Goal: Information Seeking & Learning: Learn about a topic

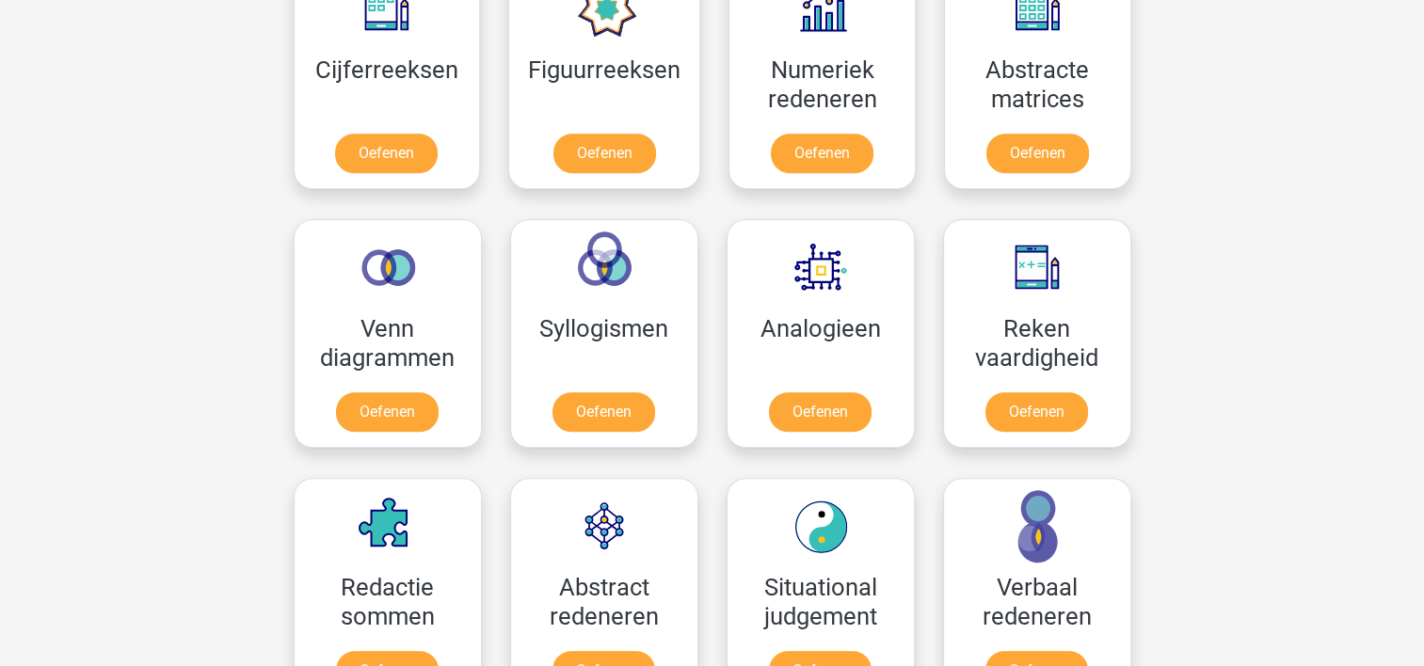
scroll to position [930, 0]
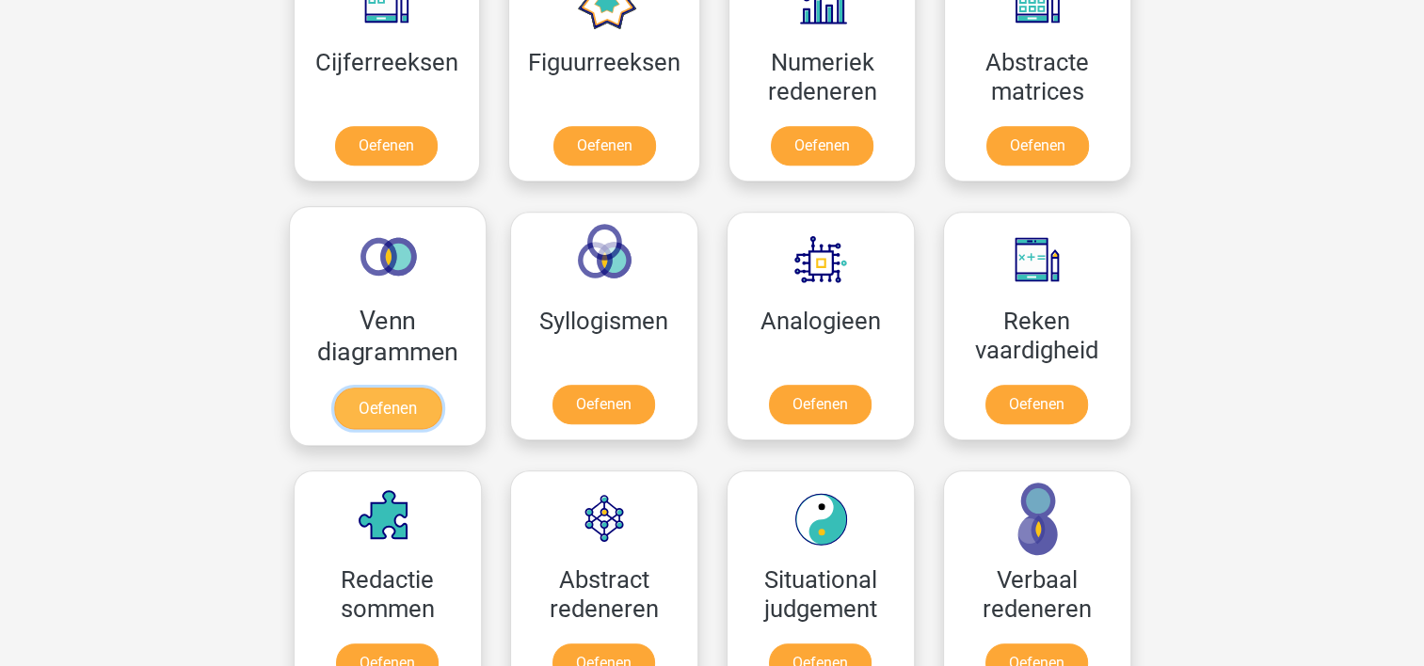
click at [399, 400] on link "Oefenen" at bounding box center [386, 408] width 107 height 41
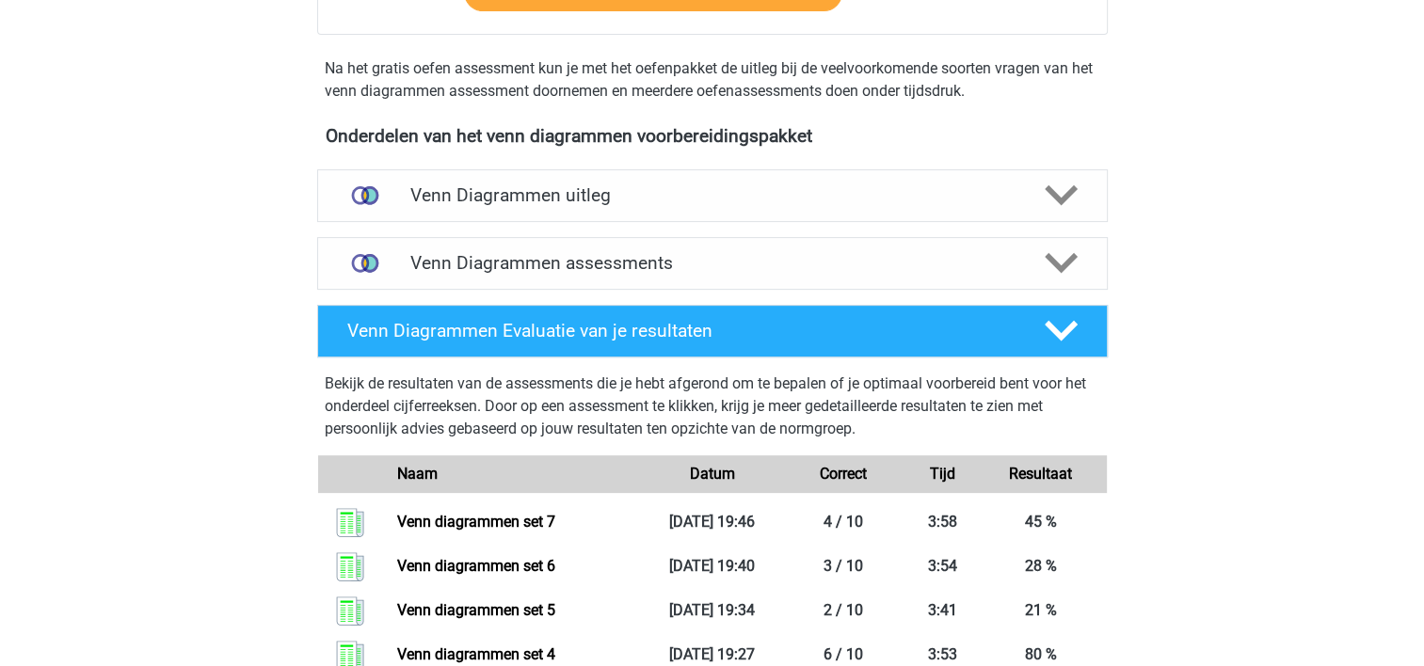
scroll to position [516, 0]
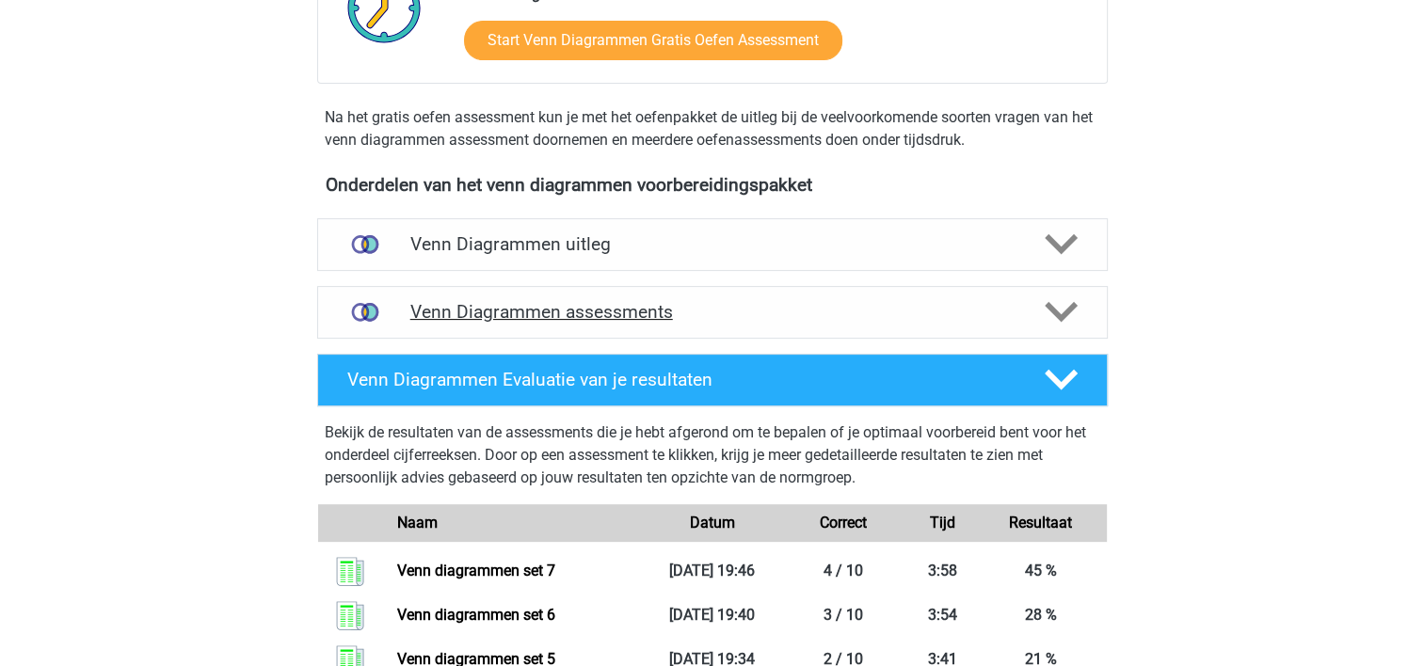
click at [1054, 311] on polygon at bounding box center [1060, 312] width 33 height 21
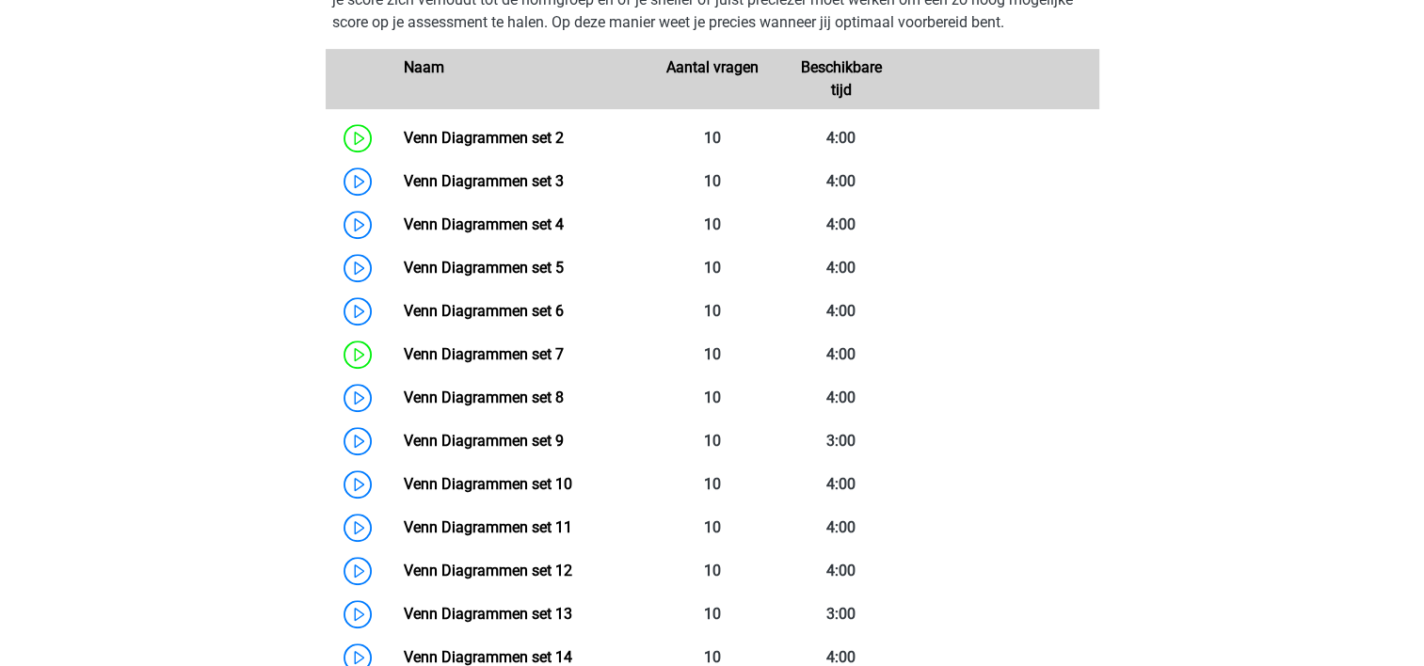
scroll to position [914, 0]
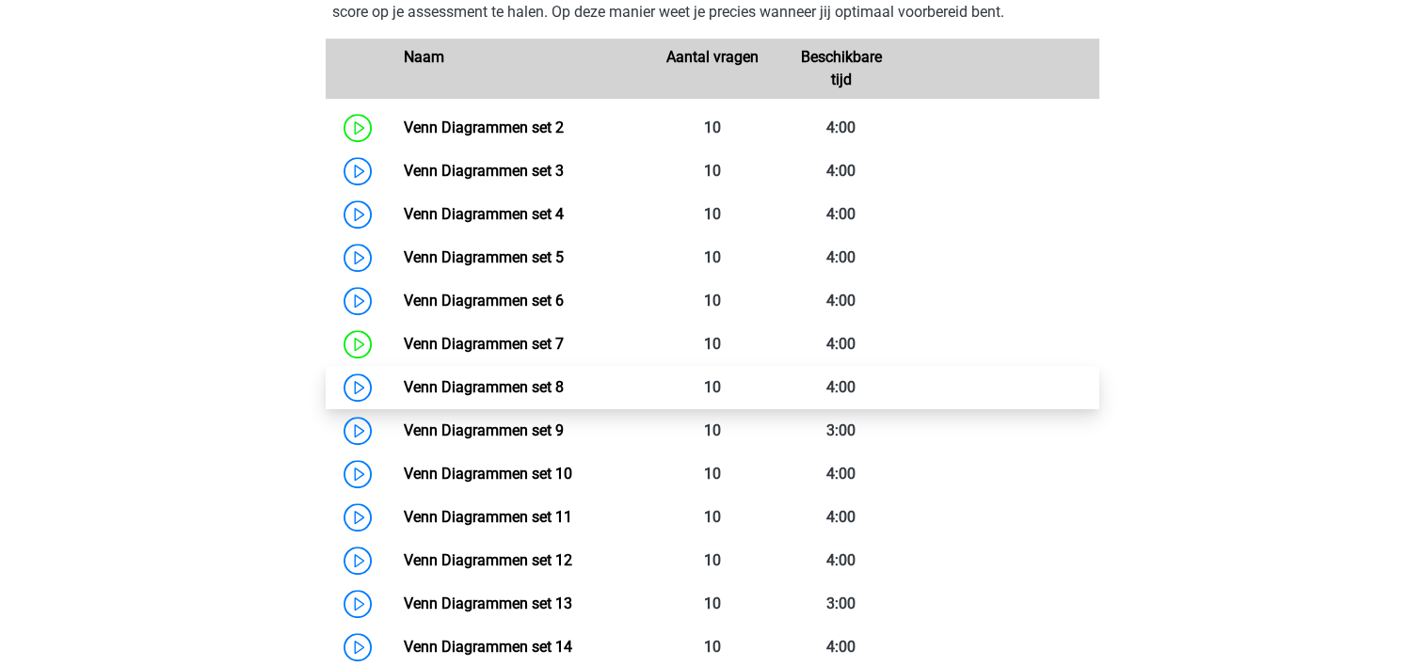
click at [529, 380] on link "Venn Diagrammen set 8" at bounding box center [484, 387] width 160 height 18
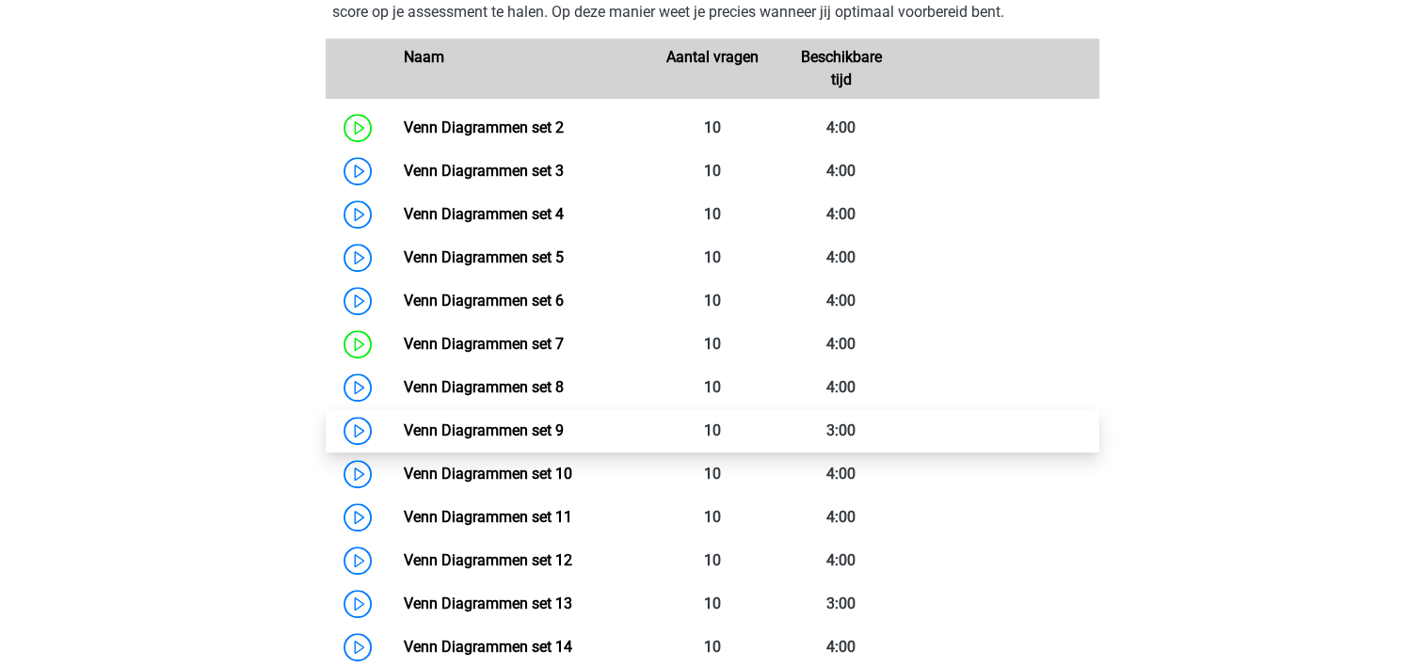
click at [530, 429] on link "Venn Diagrammen set 9" at bounding box center [484, 431] width 160 height 18
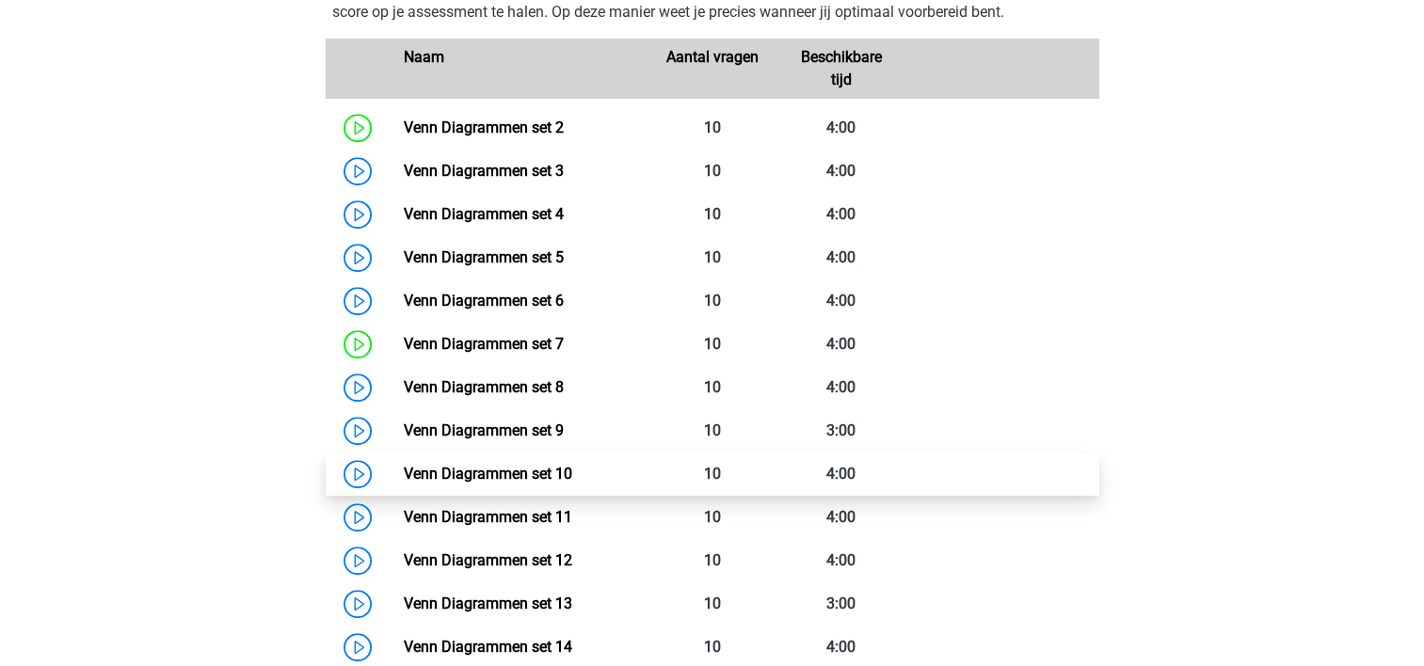
click at [499, 469] on link "Venn Diagrammen set 10" at bounding box center [488, 474] width 168 height 18
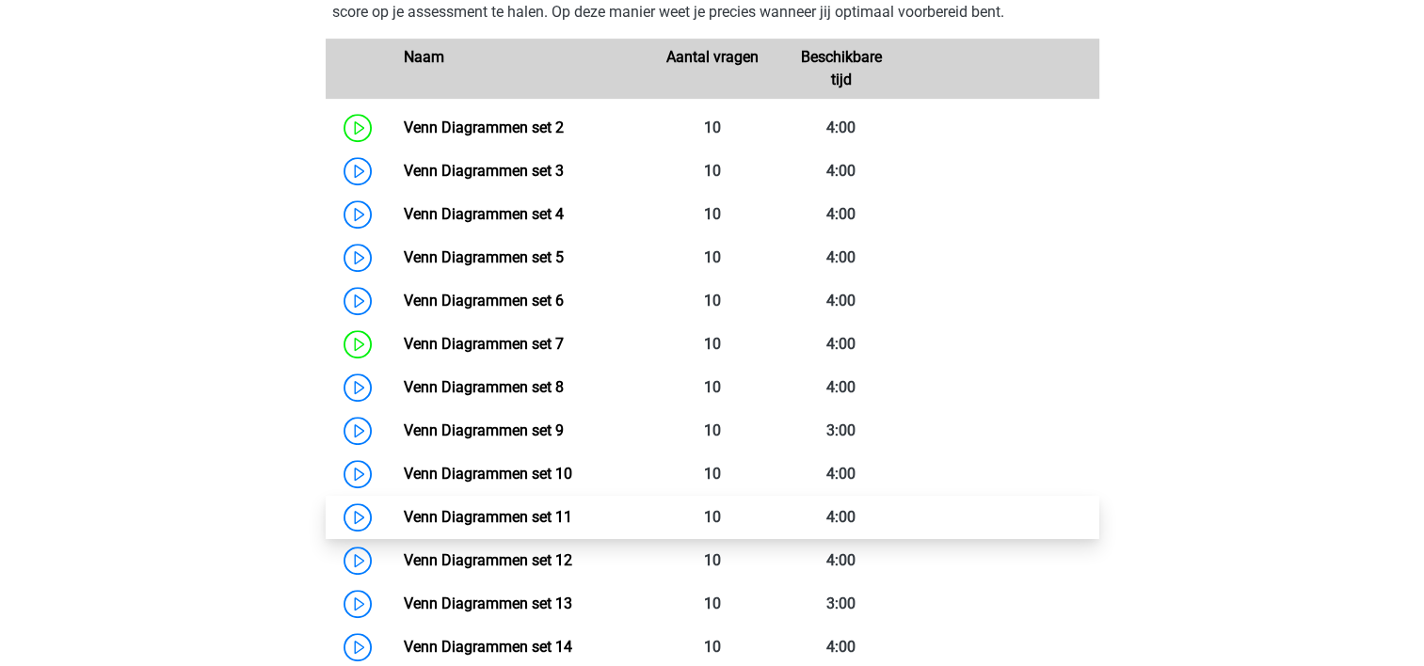
click at [470, 511] on link "Venn Diagrammen set 11" at bounding box center [488, 517] width 168 height 18
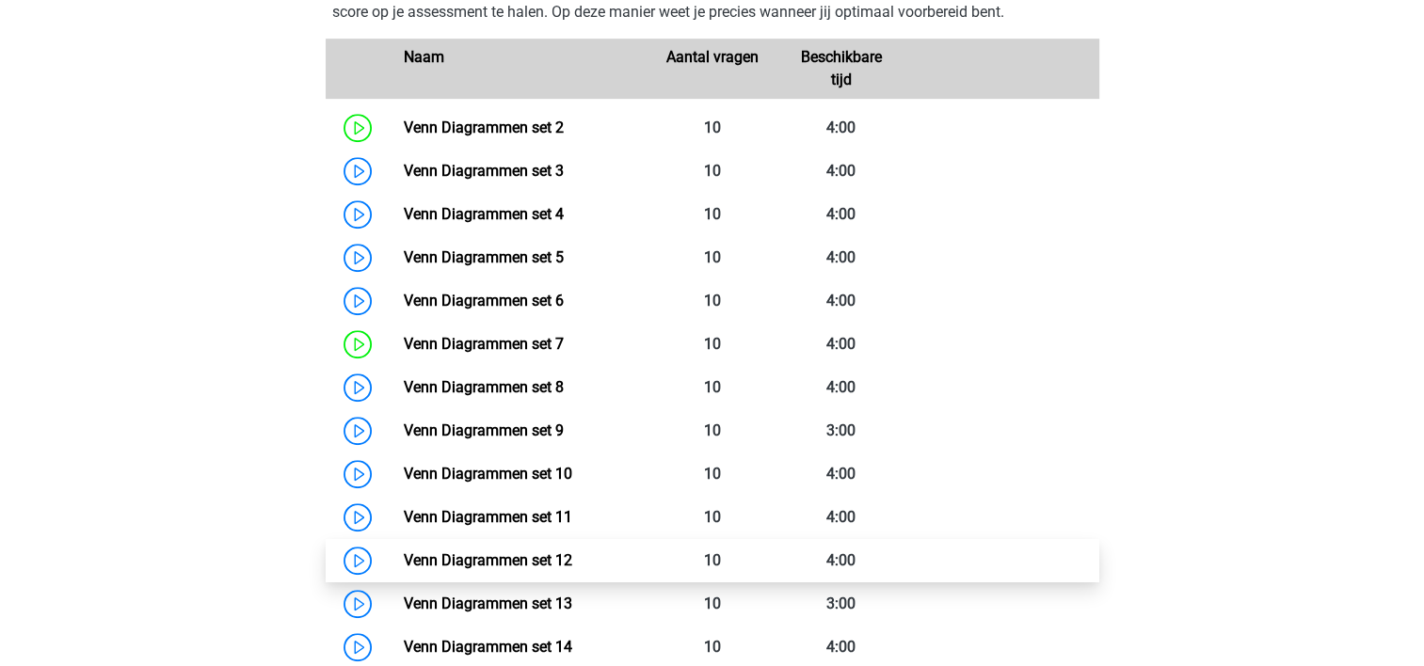
click at [469, 551] on link "Venn Diagrammen set 12" at bounding box center [488, 560] width 168 height 18
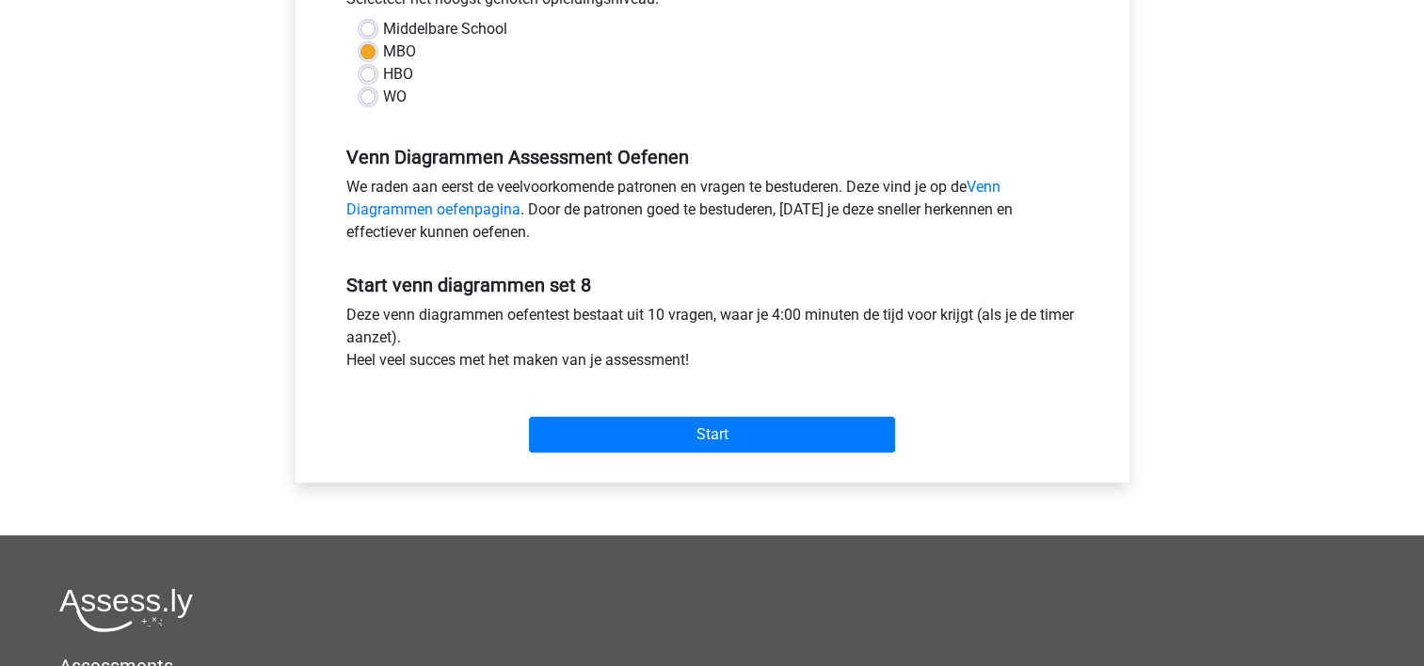
scroll to position [472, 0]
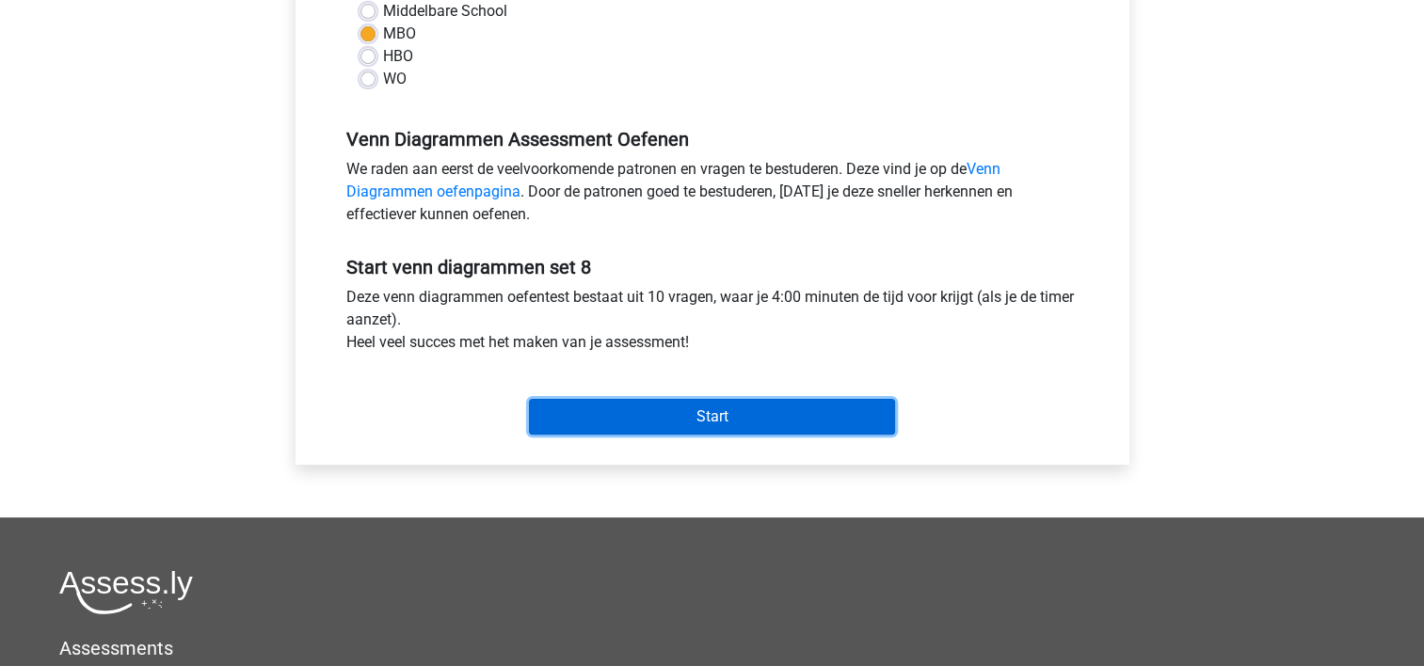
click at [779, 412] on input "Start" at bounding box center [712, 417] width 366 height 36
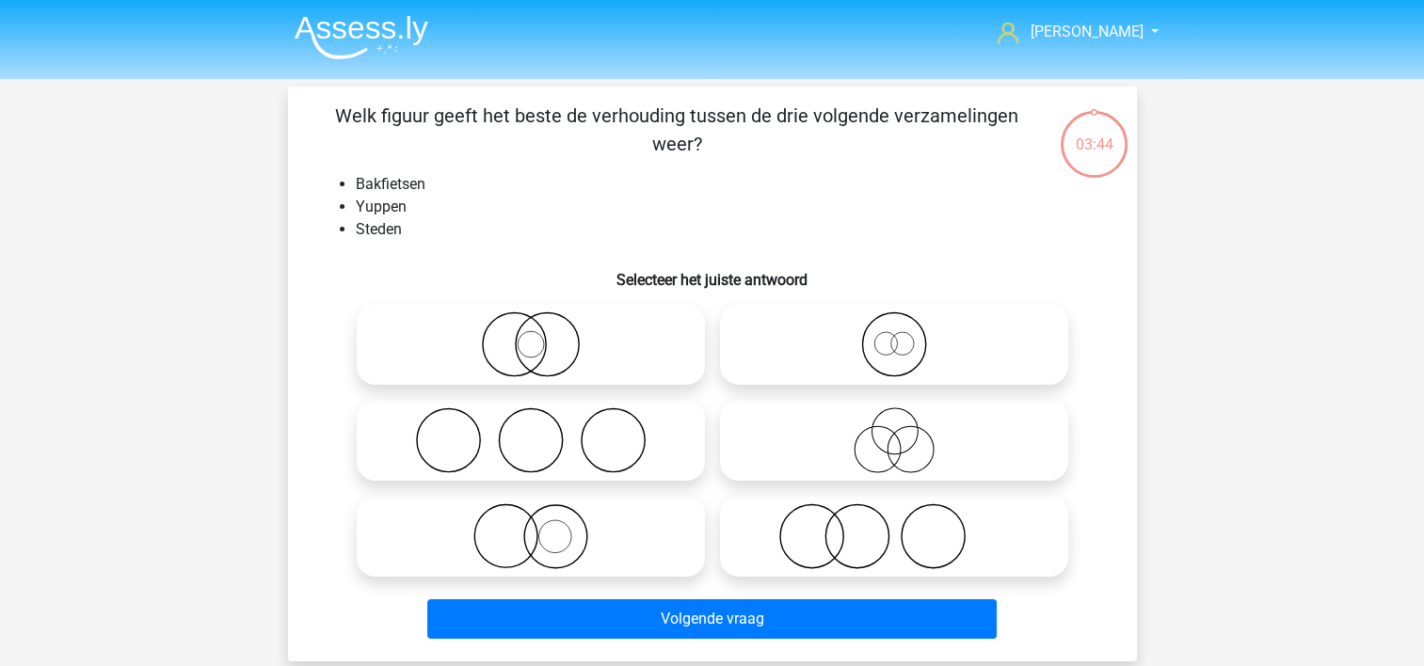
click at [397, 437] on icon at bounding box center [530, 440] width 333 height 66
click at [531, 431] on input "radio" at bounding box center [537, 425] width 12 height 12
radio input "true"
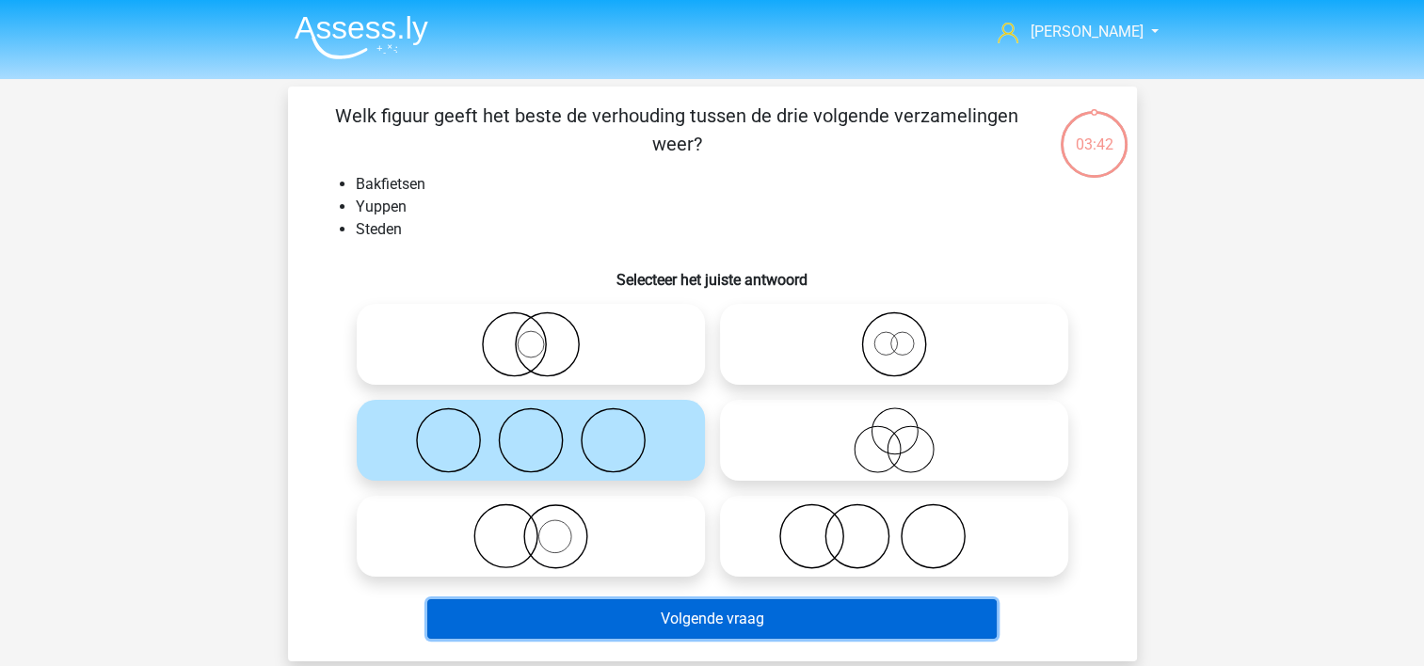
click at [492, 610] on button "Volgende vraag" at bounding box center [711, 619] width 569 height 40
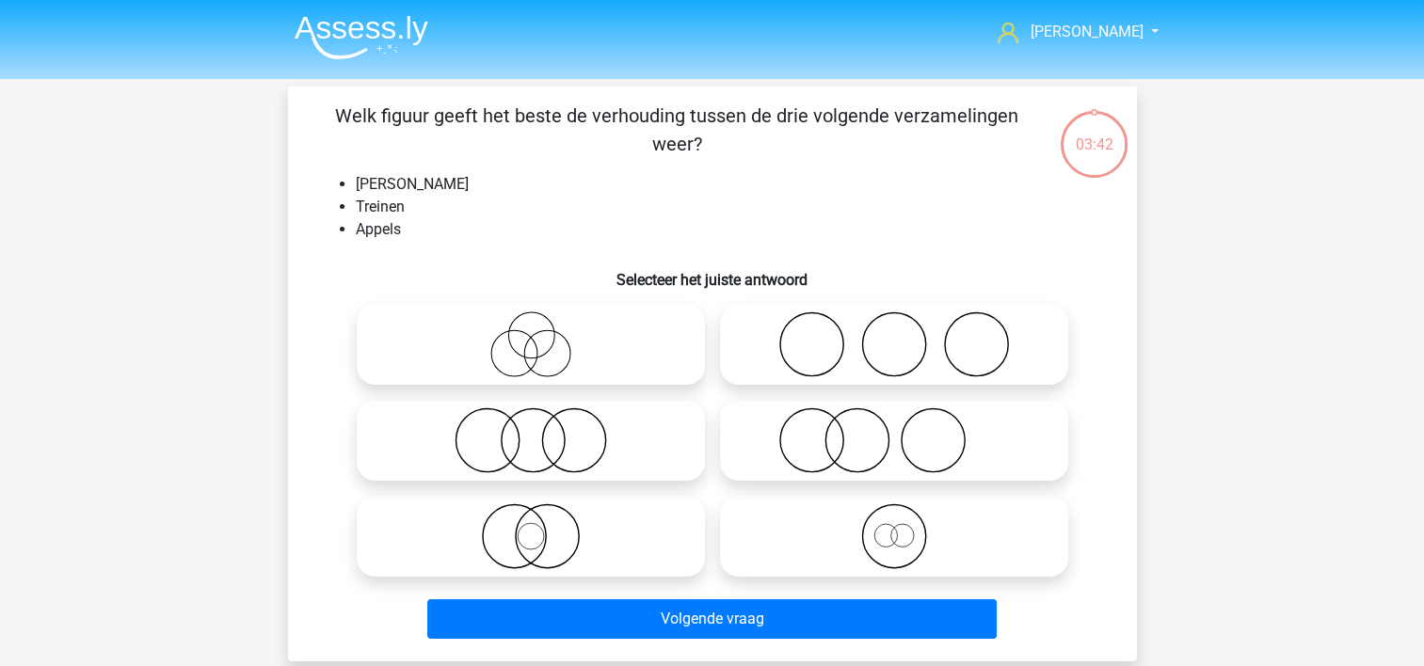
scroll to position [87, 0]
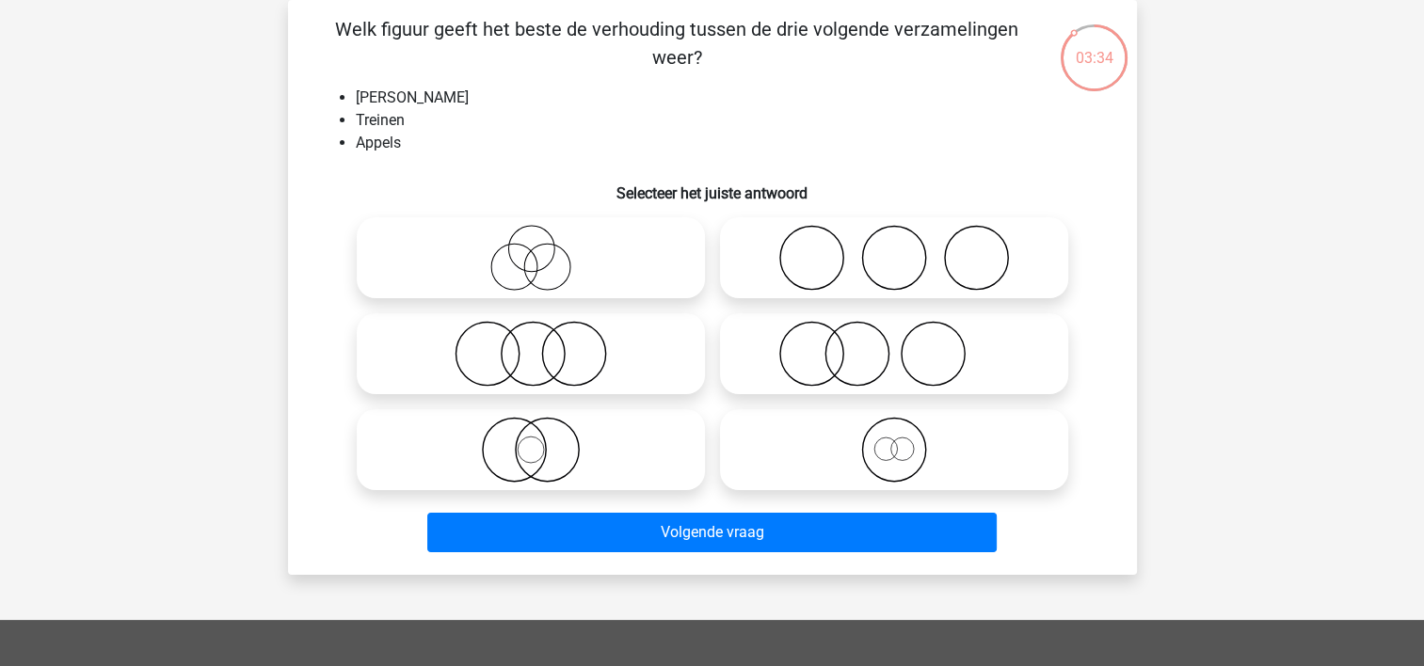
click at [782, 241] on icon at bounding box center [893, 258] width 333 height 66
click at [894, 241] on input "radio" at bounding box center [900, 242] width 12 height 12
radio input "true"
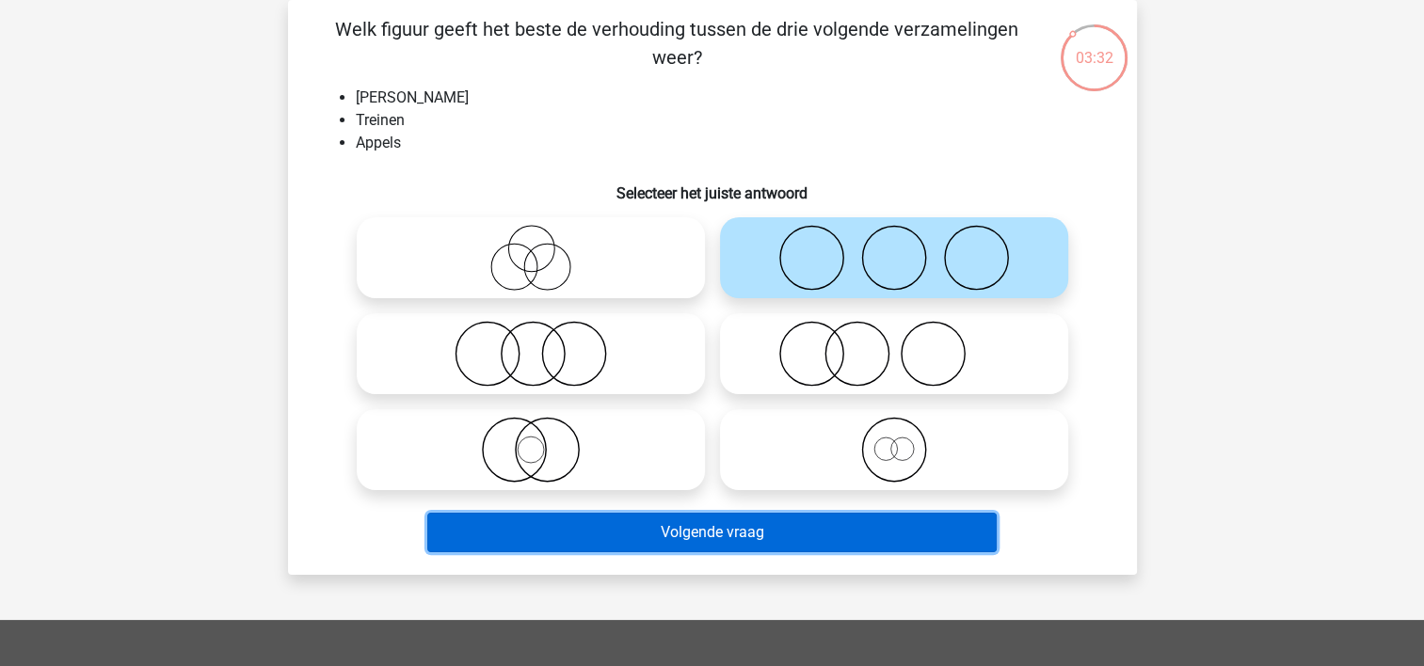
click at [666, 523] on button "Volgende vraag" at bounding box center [711, 533] width 569 height 40
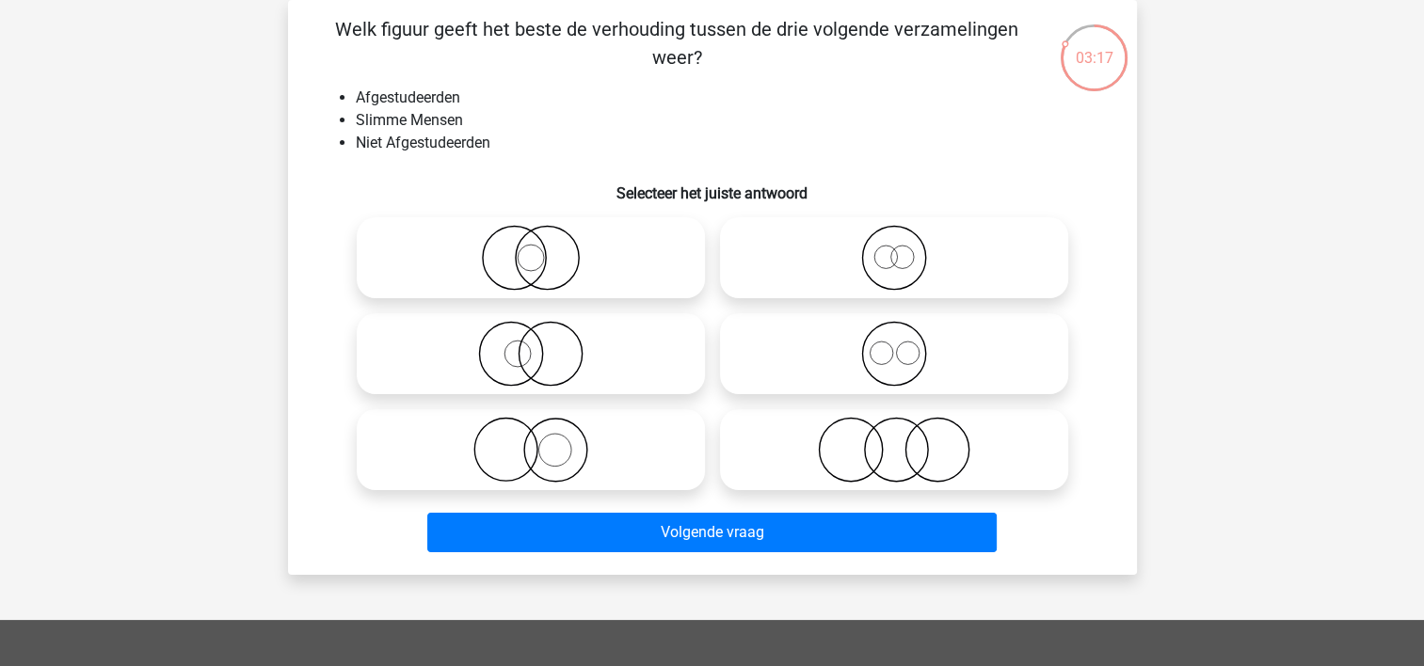
click at [761, 454] on icon at bounding box center [893, 450] width 333 height 66
click at [894, 440] on input "radio" at bounding box center [900, 434] width 12 height 12
radio input "true"
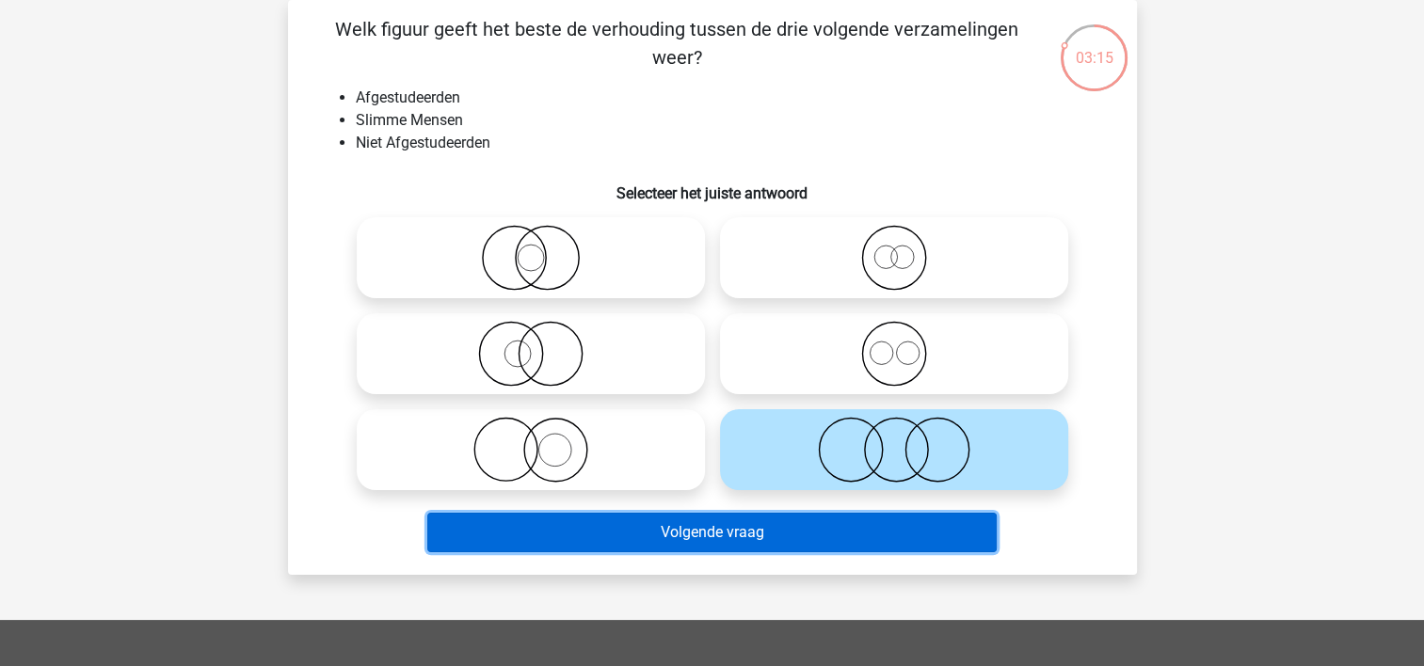
click at [739, 527] on button "Volgende vraag" at bounding box center [711, 533] width 569 height 40
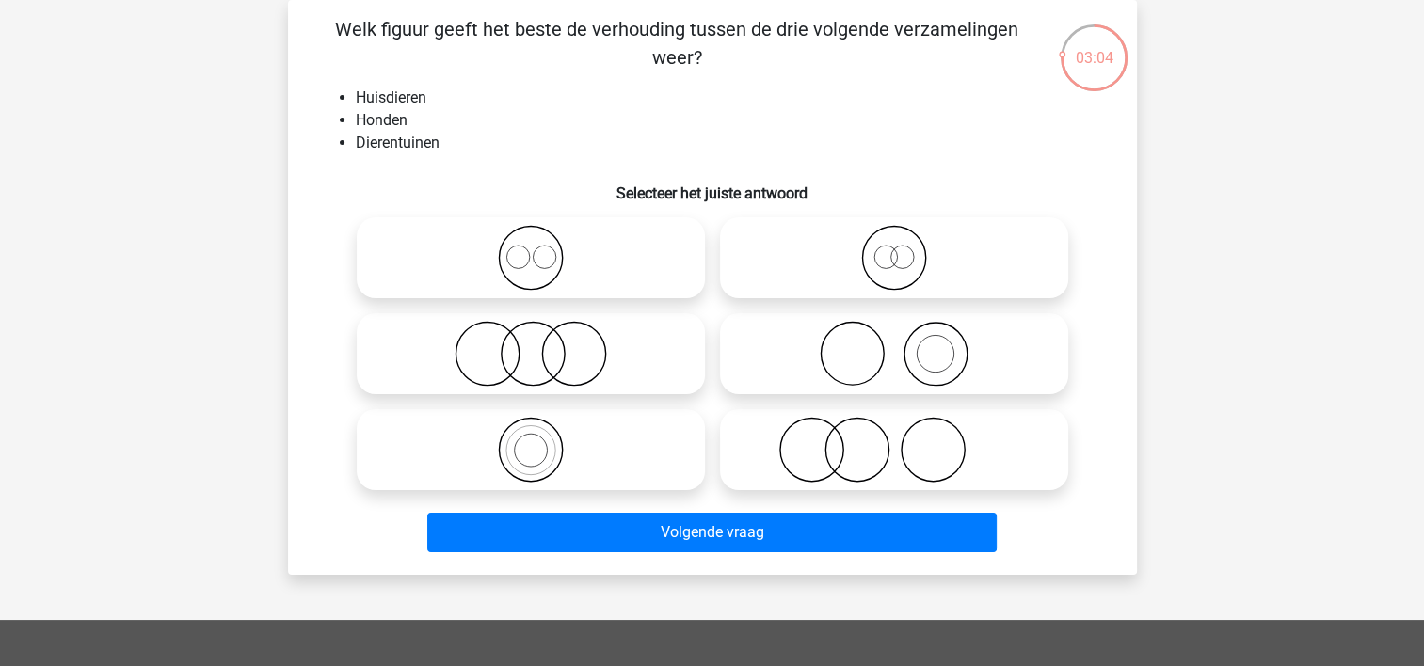
click at [763, 342] on icon at bounding box center [893, 354] width 333 height 66
click at [894, 342] on input "radio" at bounding box center [900, 338] width 12 height 12
radio input "true"
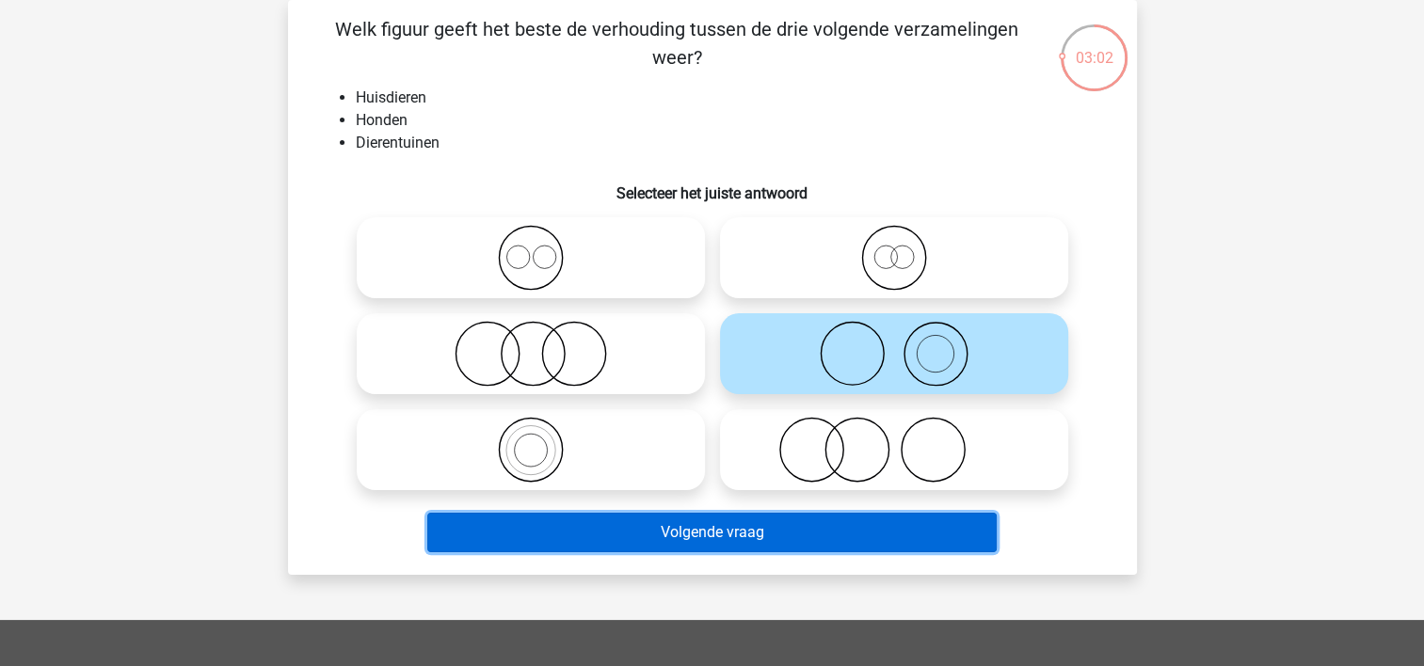
click at [706, 527] on button "Volgende vraag" at bounding box center [711, 533] width 569 height 40
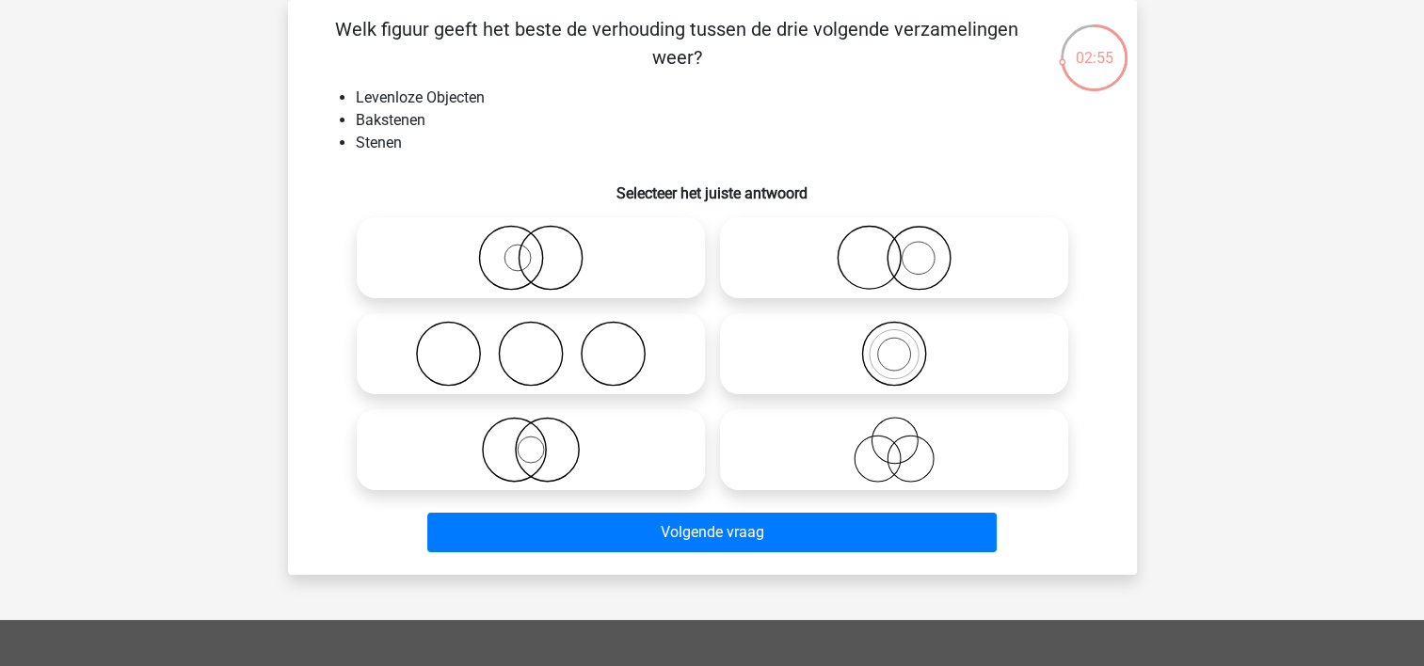
click at [745, 338] on icon at bounding box center [893, 354] width 333 height 66
click at [894, 338] on input "radio" at bounding box center [900, 338] width 12 height 12
radio input "true"
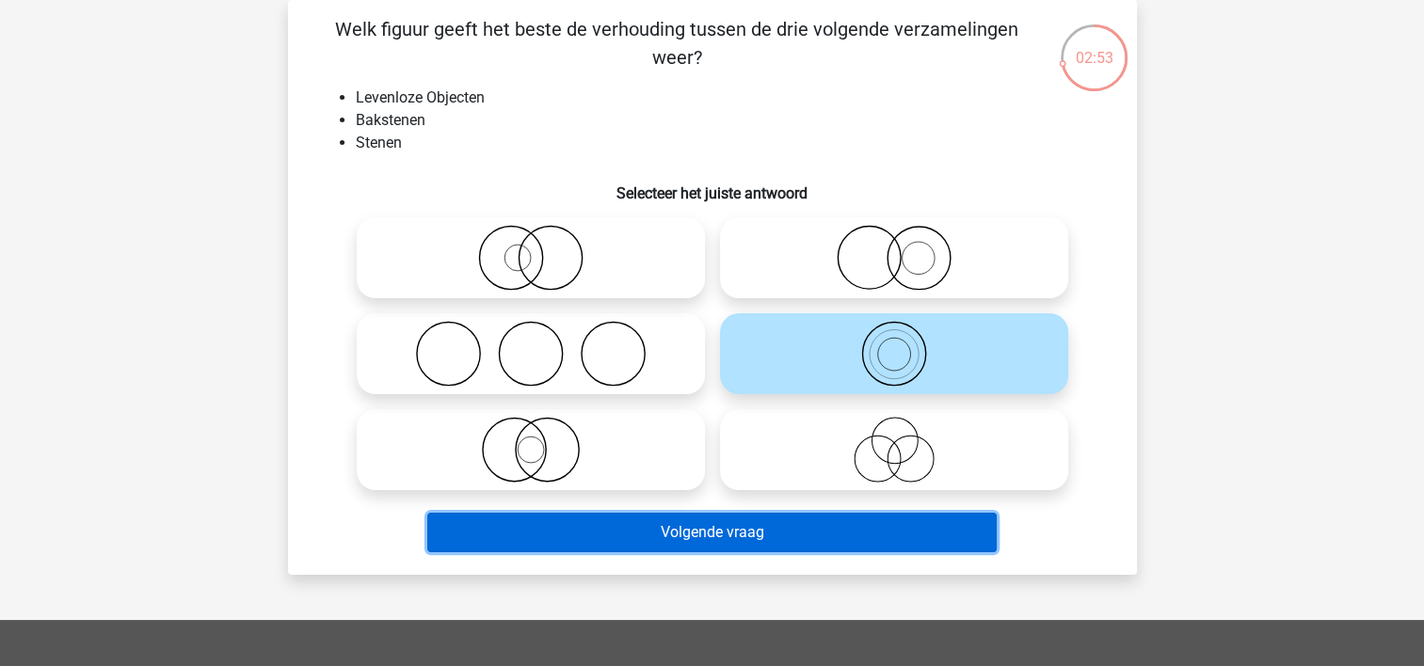
click at [709, 534] on button "Volgende vraag" at bounding box center [711, 533] width 569 height 40
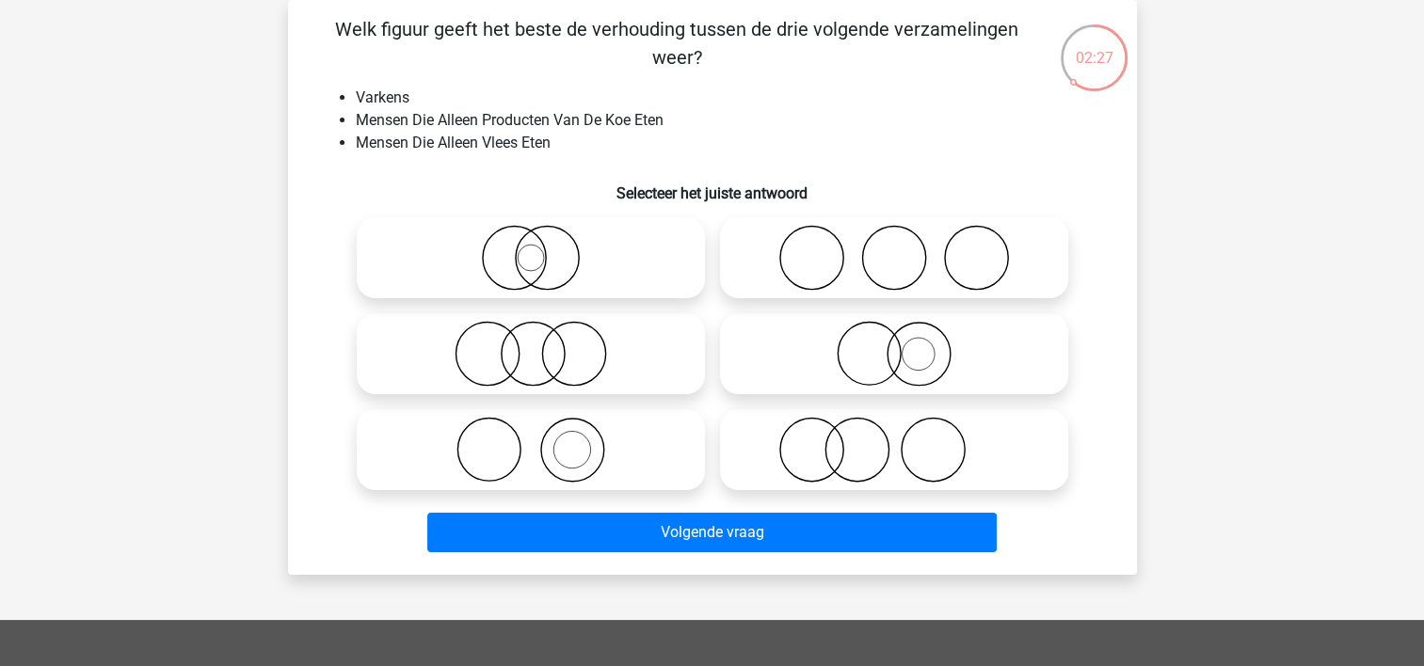
click at [508, 426] on icon at bounding box center [530, 450] width 333 height 66
click at [531, 428] on input "radio" at bounding box center [537, 434] width 12 height 12
radio input "true"
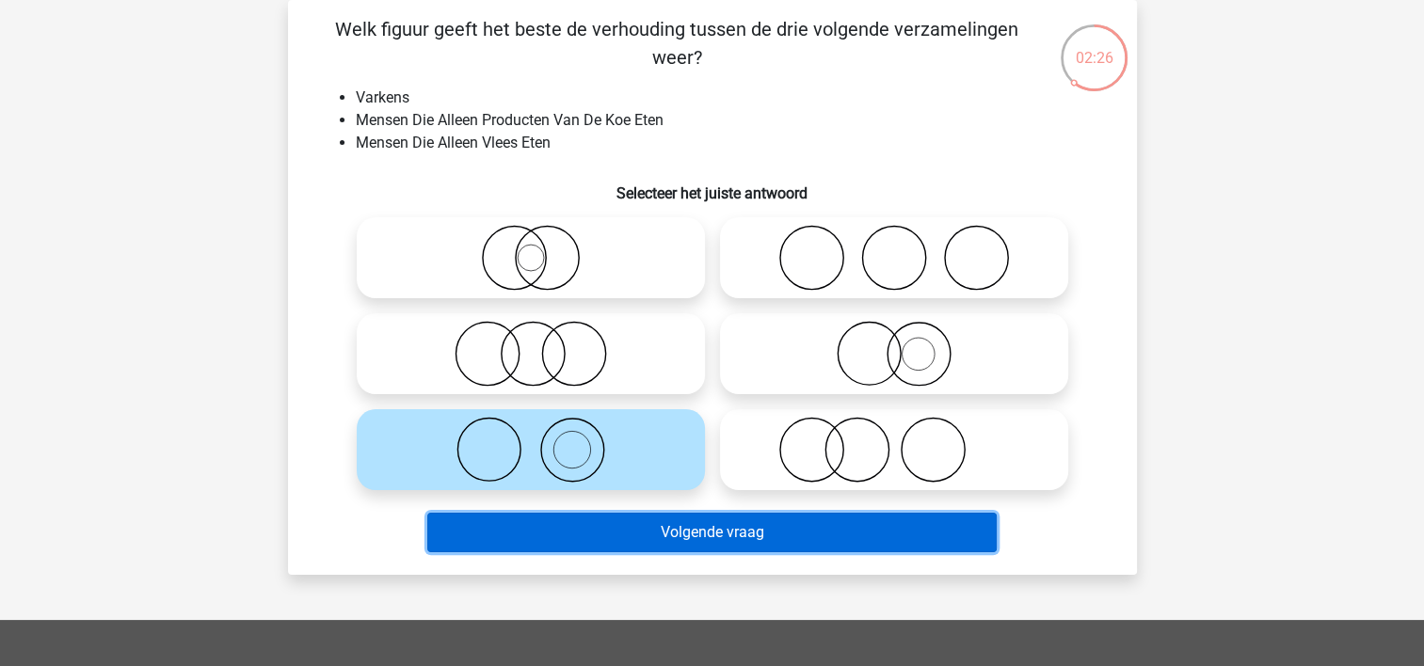
click at [509, 523] on button "Volgende vraag" at bounding box center [711, 533] width 569 height 40
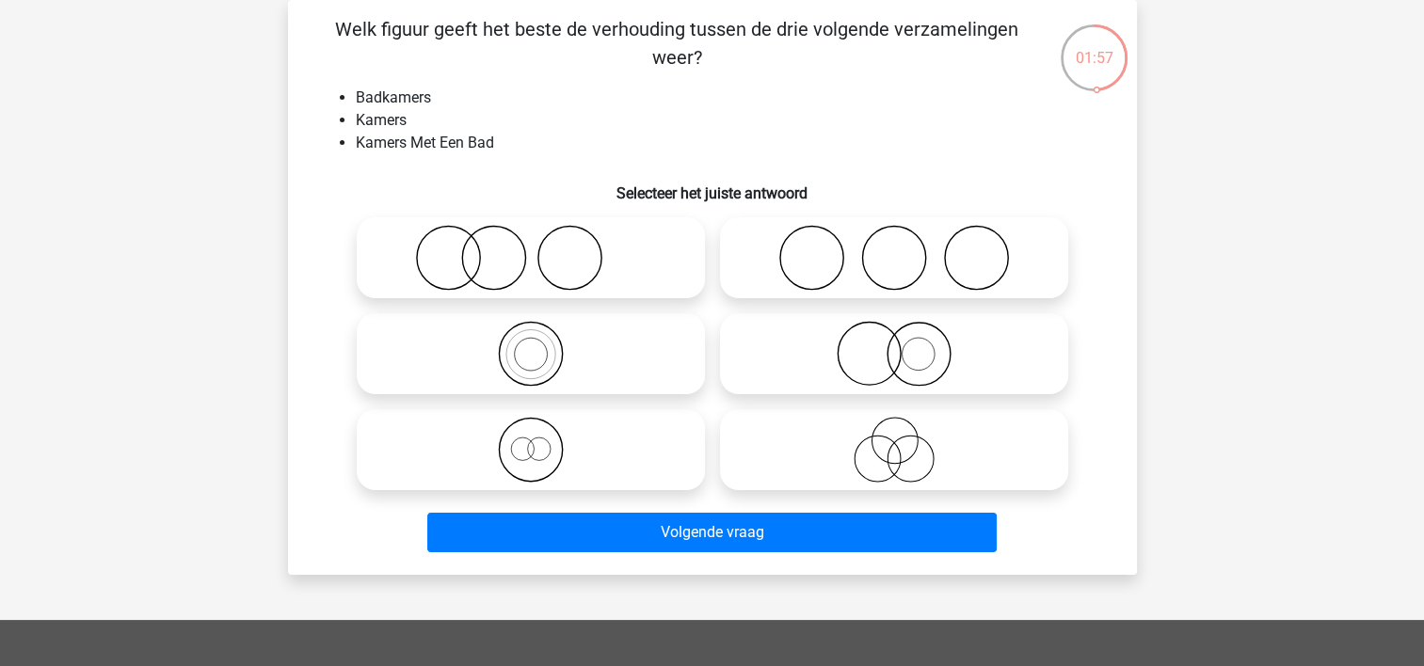
click at [440, 451] on icon at bounding box center [530, 450] width 333 height 66
click at [531, 440] on input "radio" at bounding box center [537, 434] width 12 height 12
radio input "true"
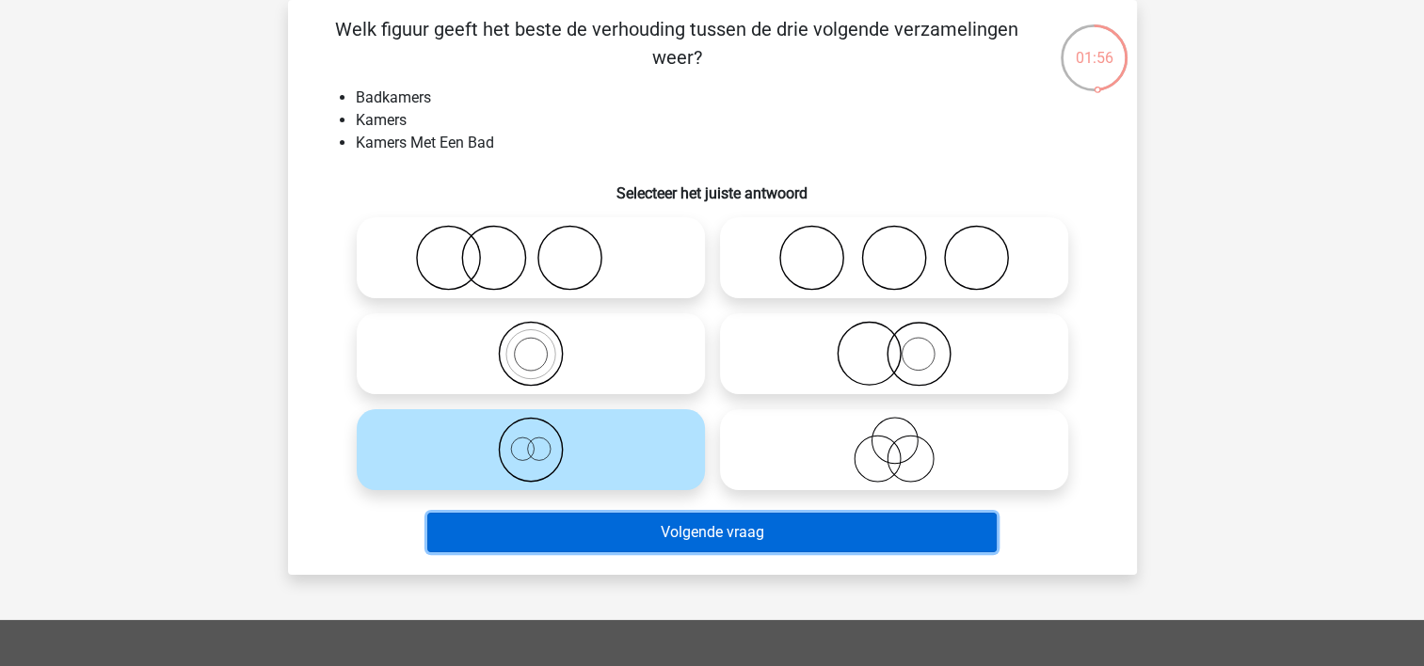
click at [476, 524] on button "Volgende vraag" at bounding box center [711, 533] width 569 height 40
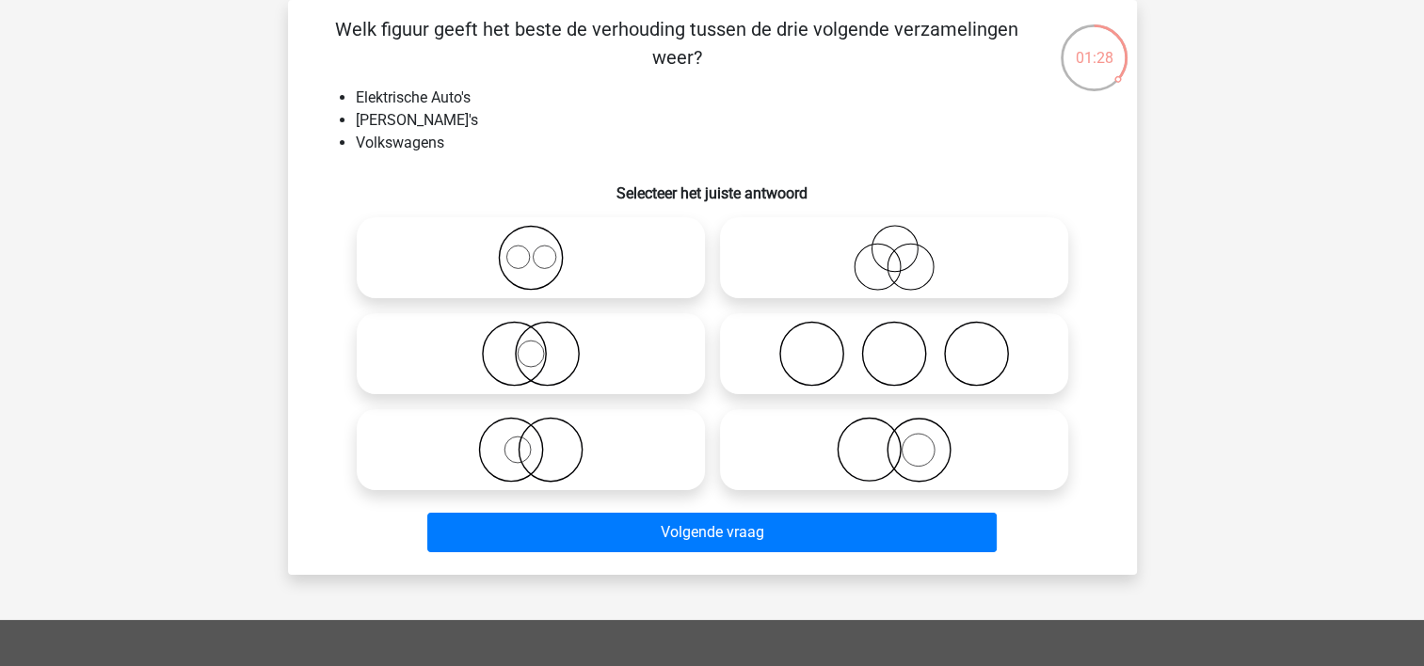
click at [799, 451] on icon at bounding box center [893, 450] width 333 height 66
click at [894, 440] on input "radio" at bounding box center [900, 434] width 12 height 12
radio input "true"
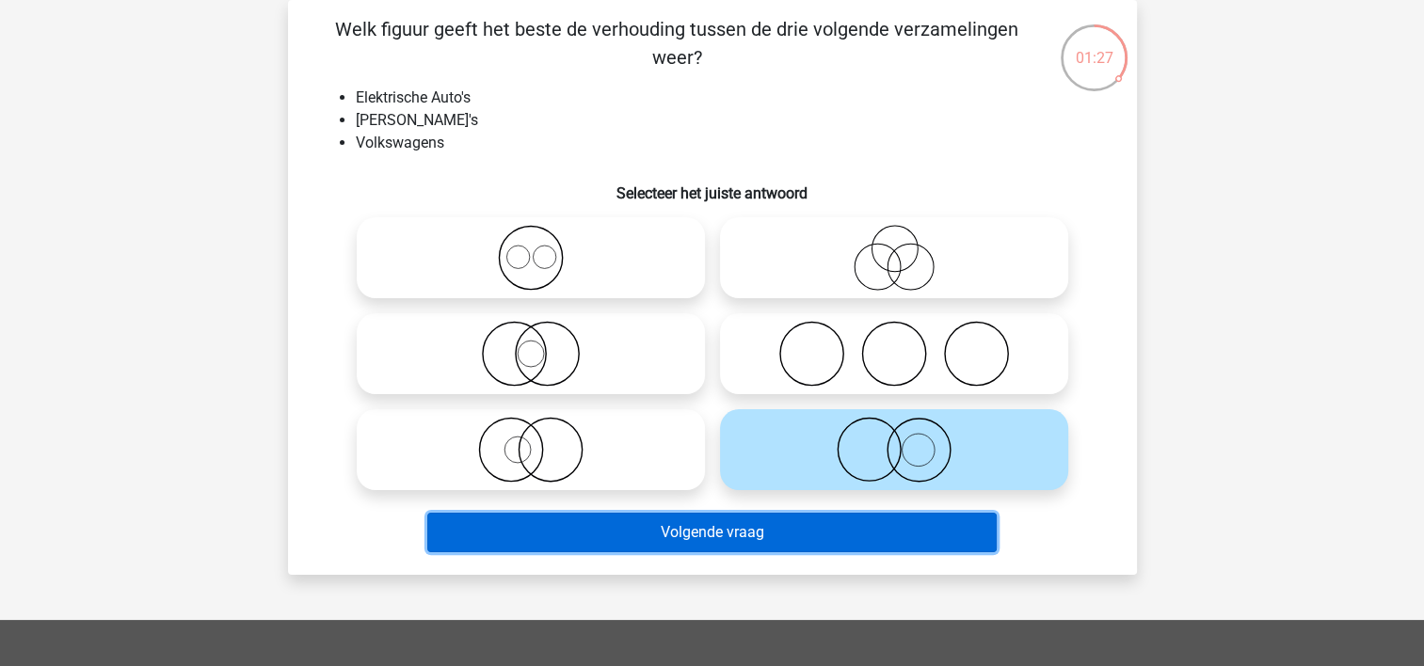
click at [770, 528] on button "Volgende vraag" at bounding box center [711, 533] width 569 height 40
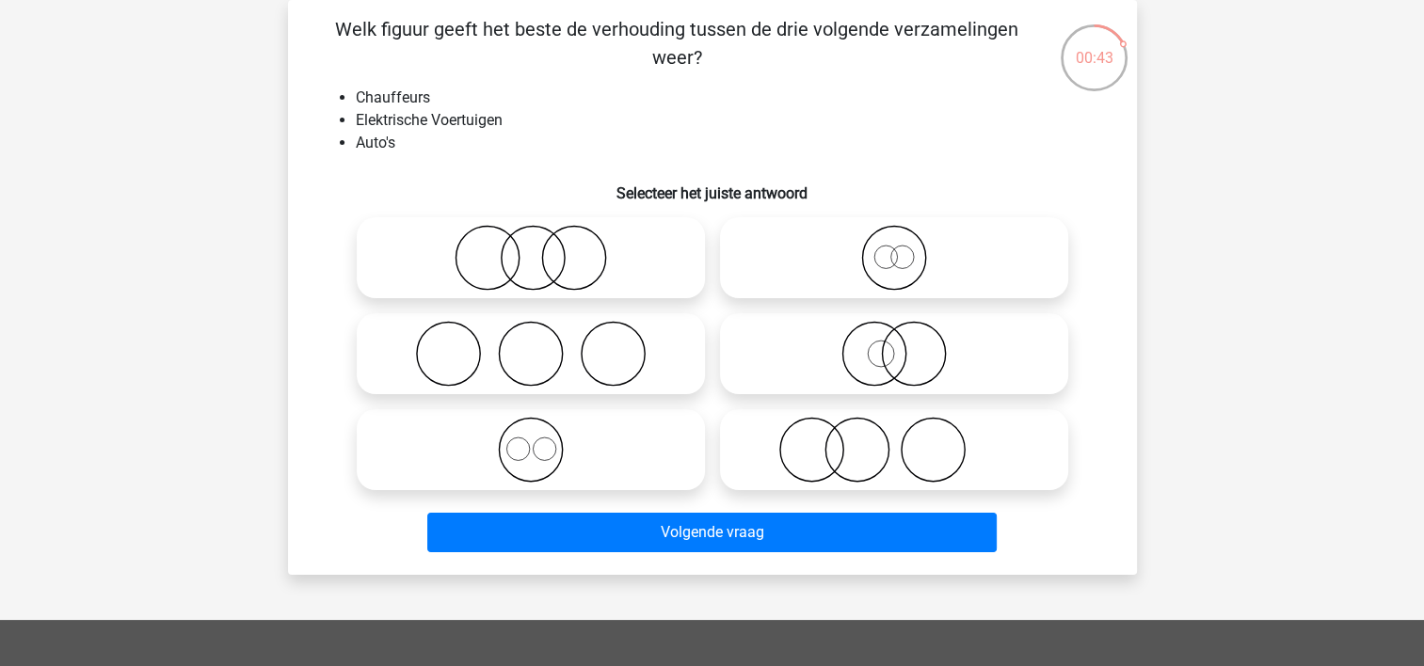
click at [665, 260] on icon at bounding box center [530, 258] width 333 height 66
click at [543, 248] on input "radio" at bounding box center [537, 242] width 12 height 12
radio input "true"
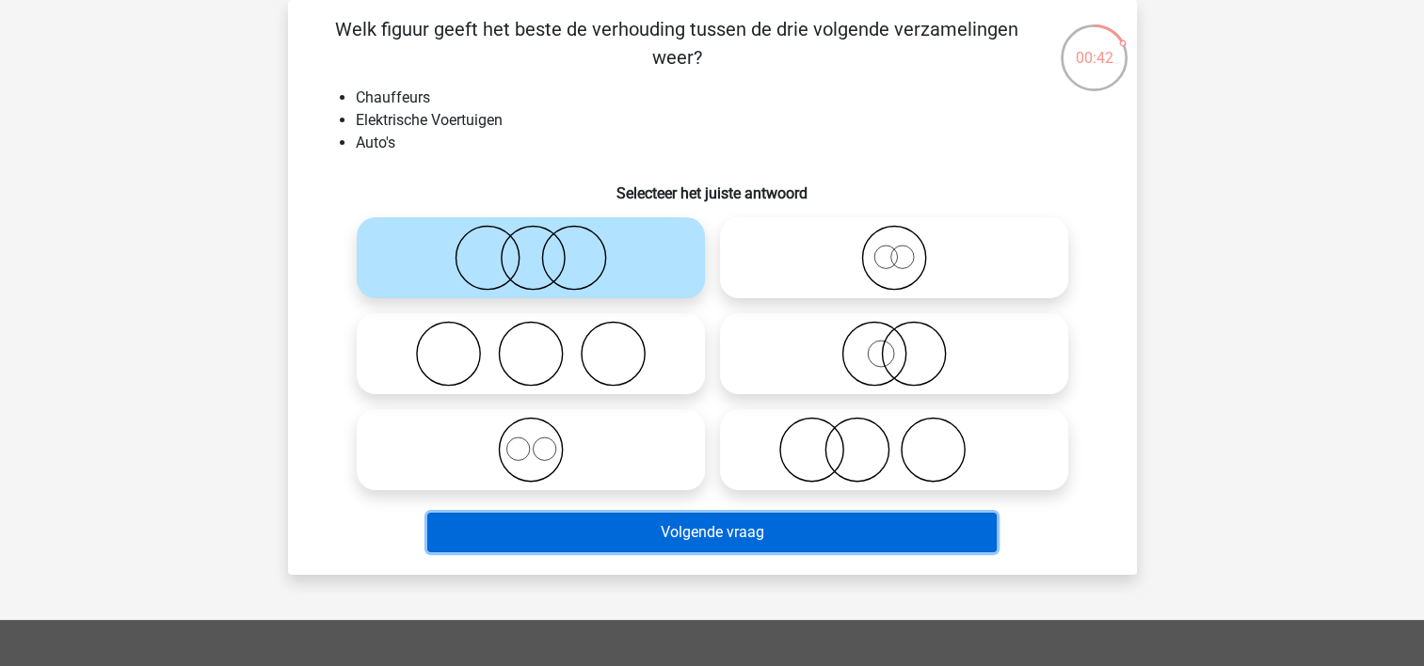
click at [576, 528] on button "Volgende vraag" at bounding box center [711, 533] width 569 height 40
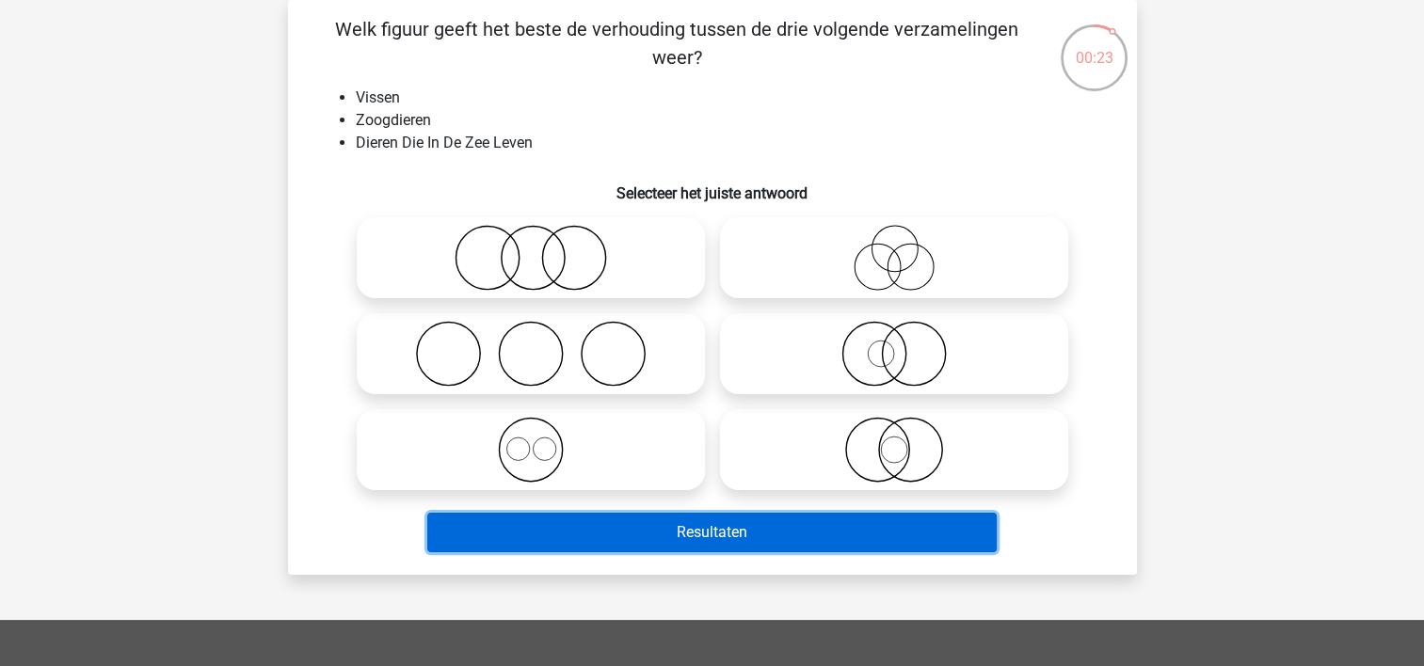
click at [507, 527] on button "Resultaten" at bounding box center [711, 533] width 569 height 40
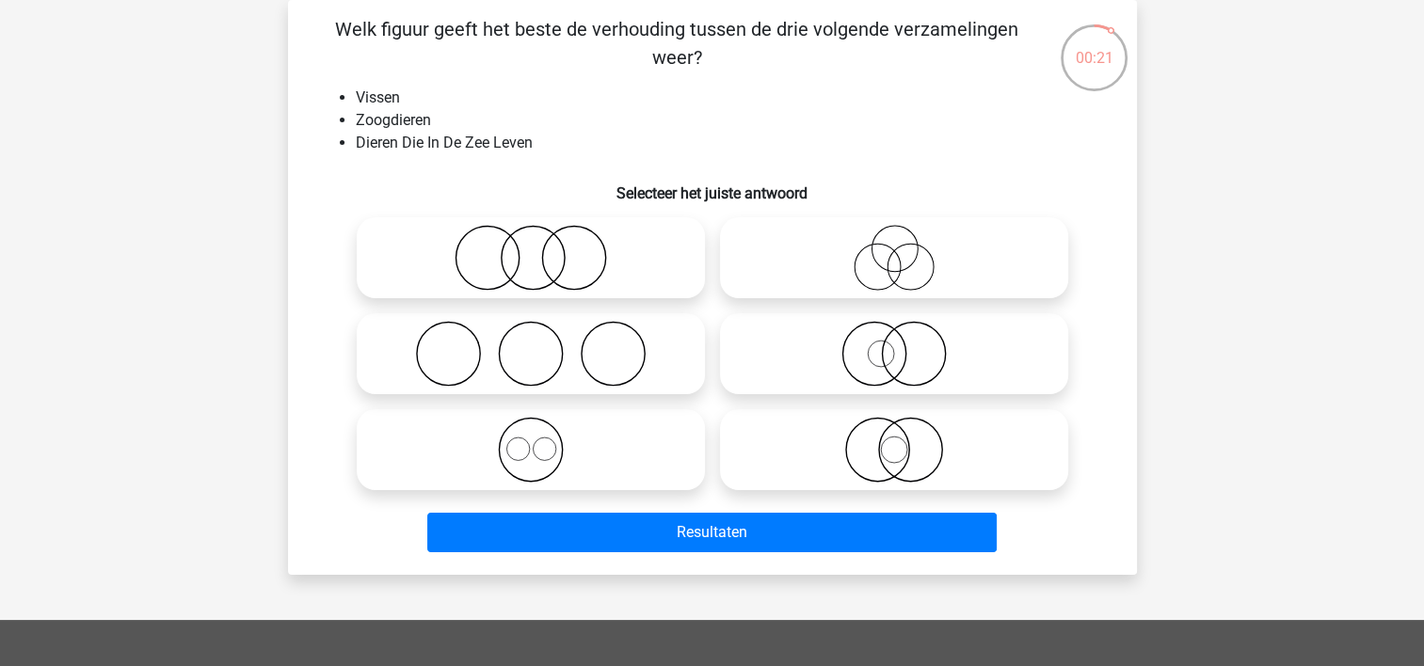
click at [500, 455] on icon at bounding box center [530, 450] width 333 height 66
click at [531, 440] on input "radio" at bounding box center [537, 434] width 12 height 12
radio input "true"
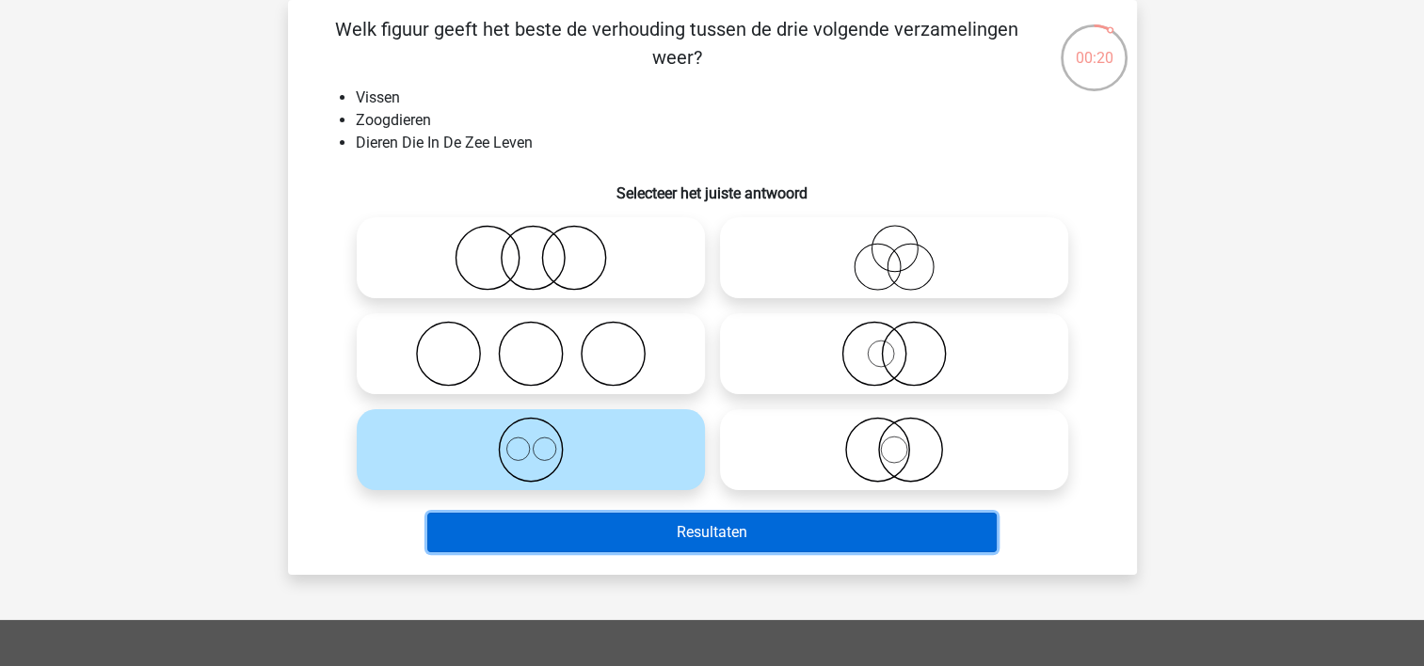
click at [500, 523] on button "Resultaten" at bounding box center [711, 533] width 569 height 40
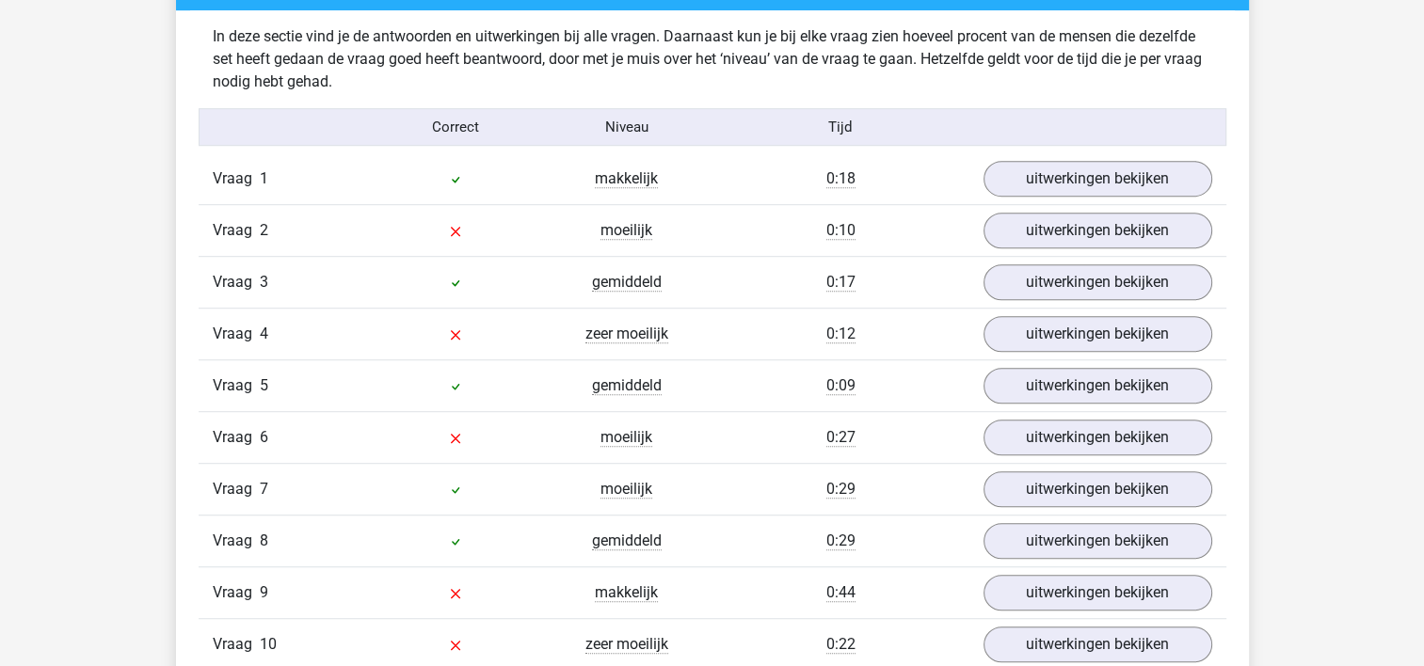
scroll to position [1202, 0]
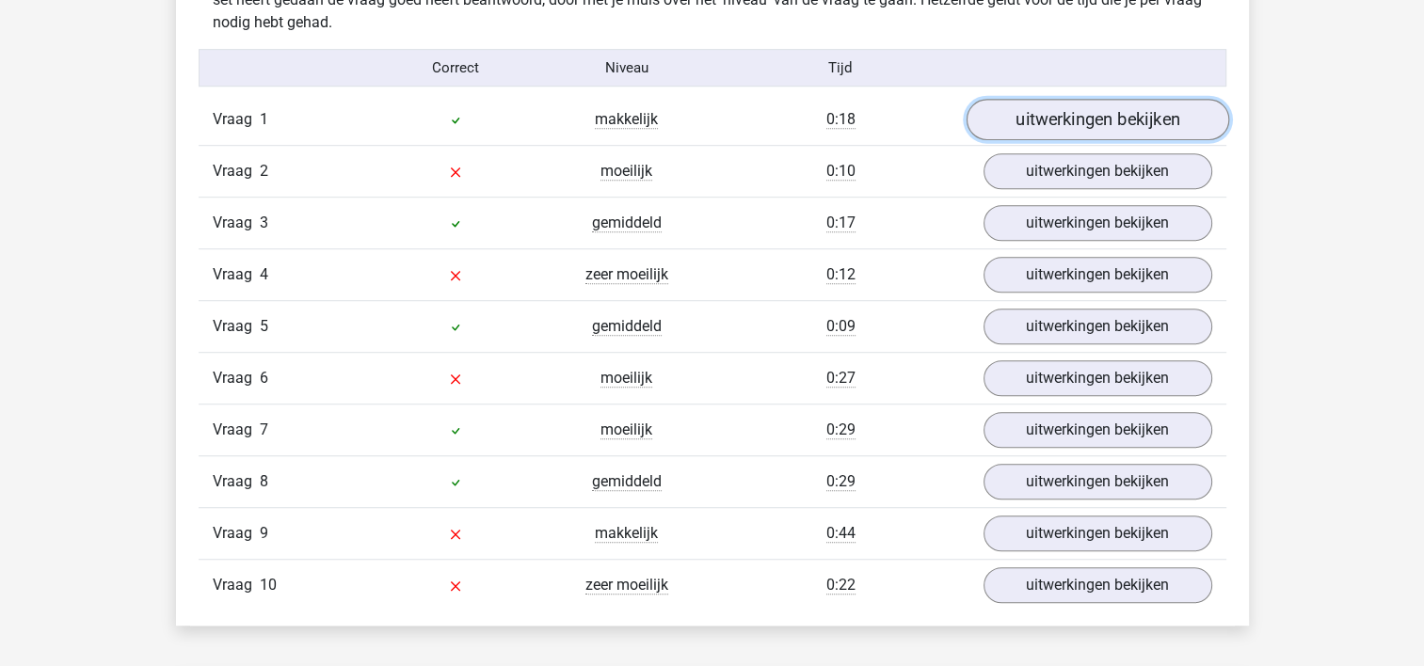
click at [1150, 104] on link "uitwerkingen bekijken" at bounding box center [1096, 120] width 263 height 41
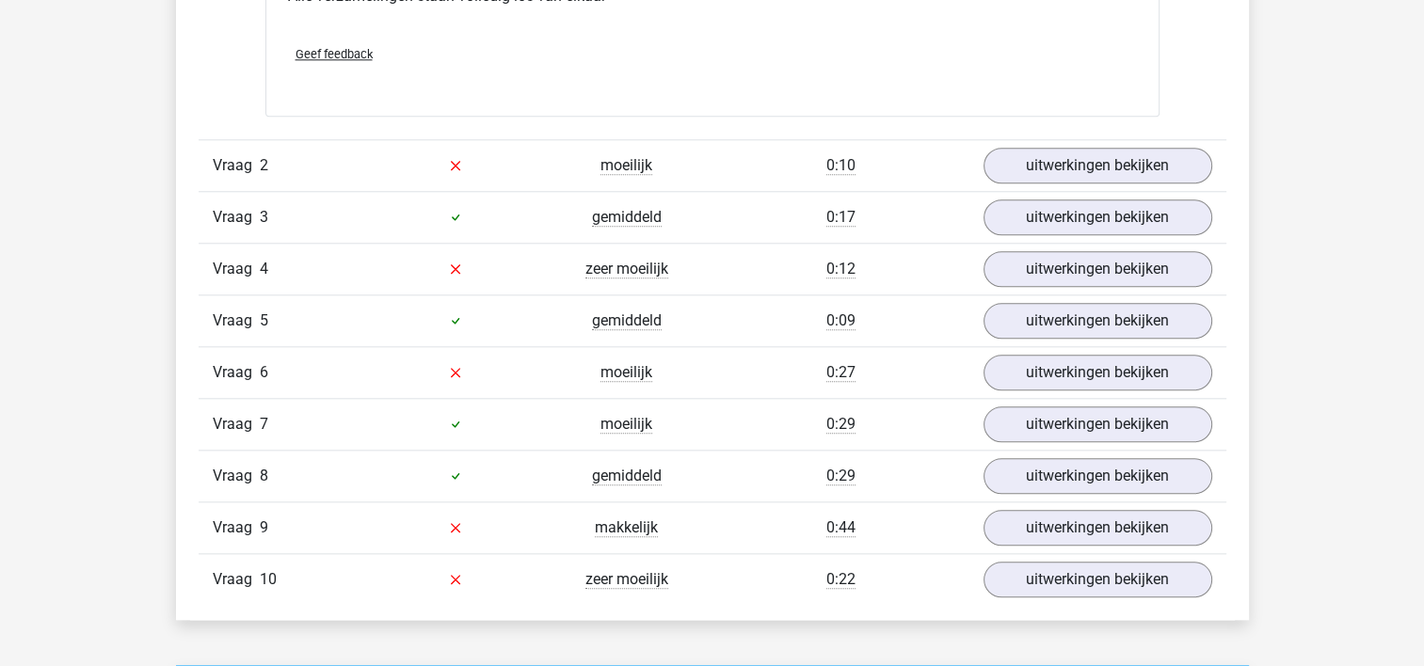
scroll to position [1935, 0]
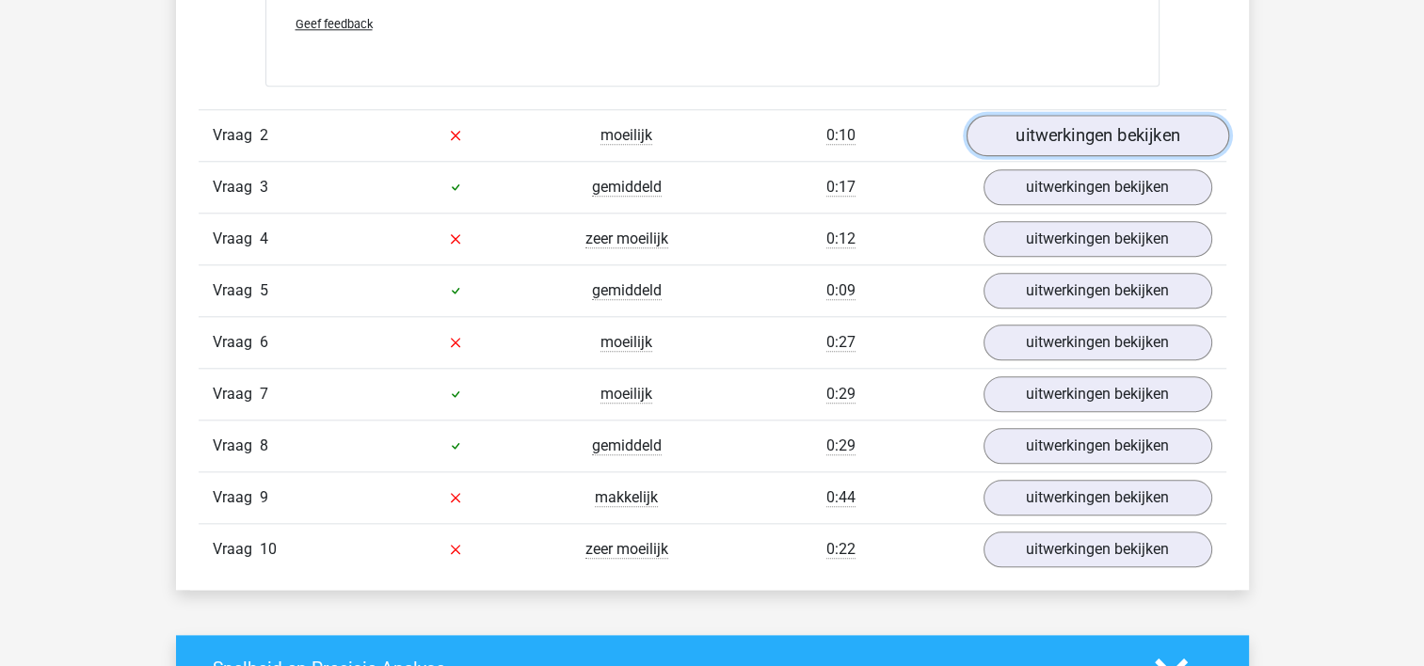
click at [1203, 123] on link "uitwerkingen bekijken" at bounding box center [1096, 135] width 263 height 41
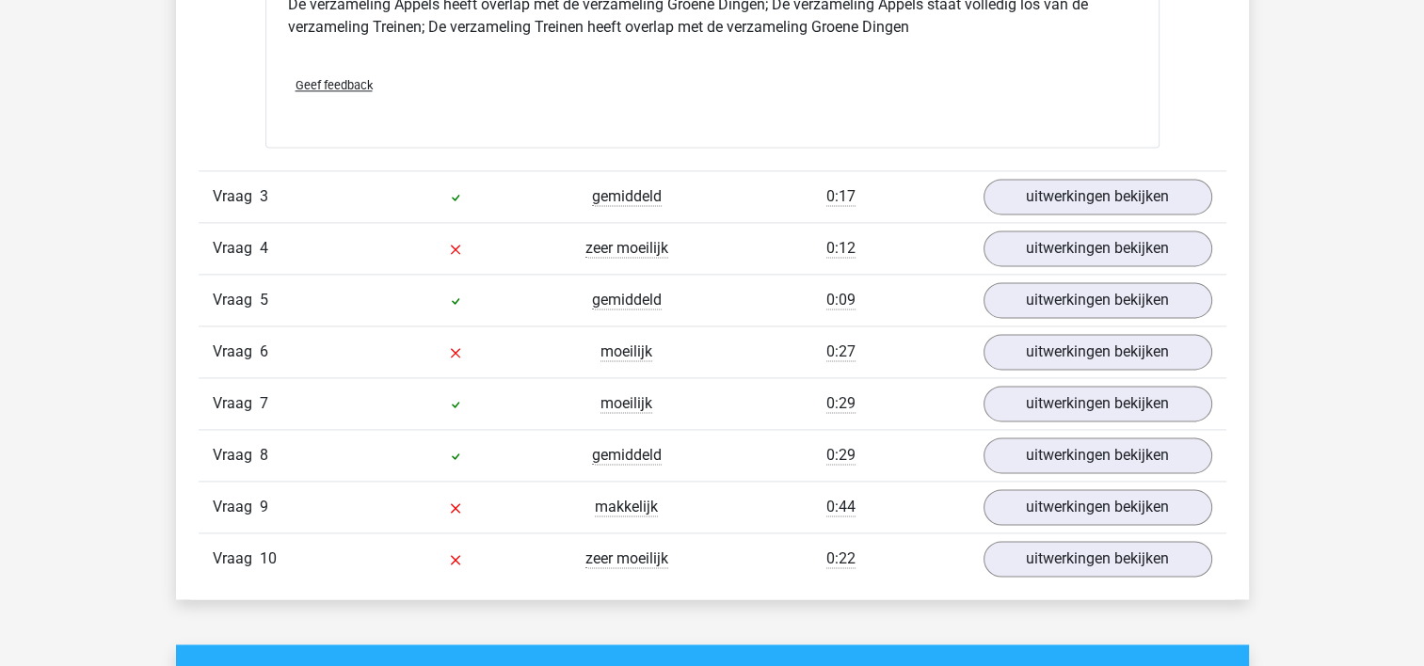
scroll to position [2650, 0]
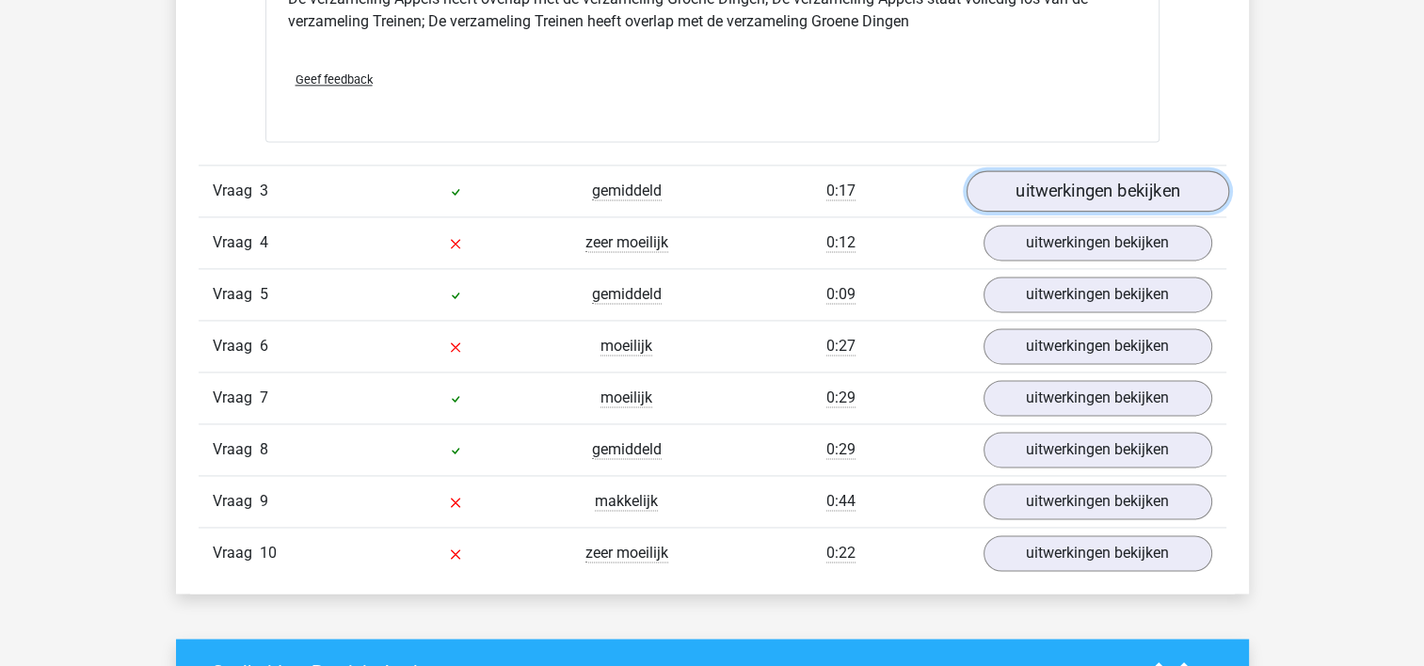
click at [1159, 184] on link "uitwerkingen bekijken" at bounding box center [1096, 190] width 263 height 41
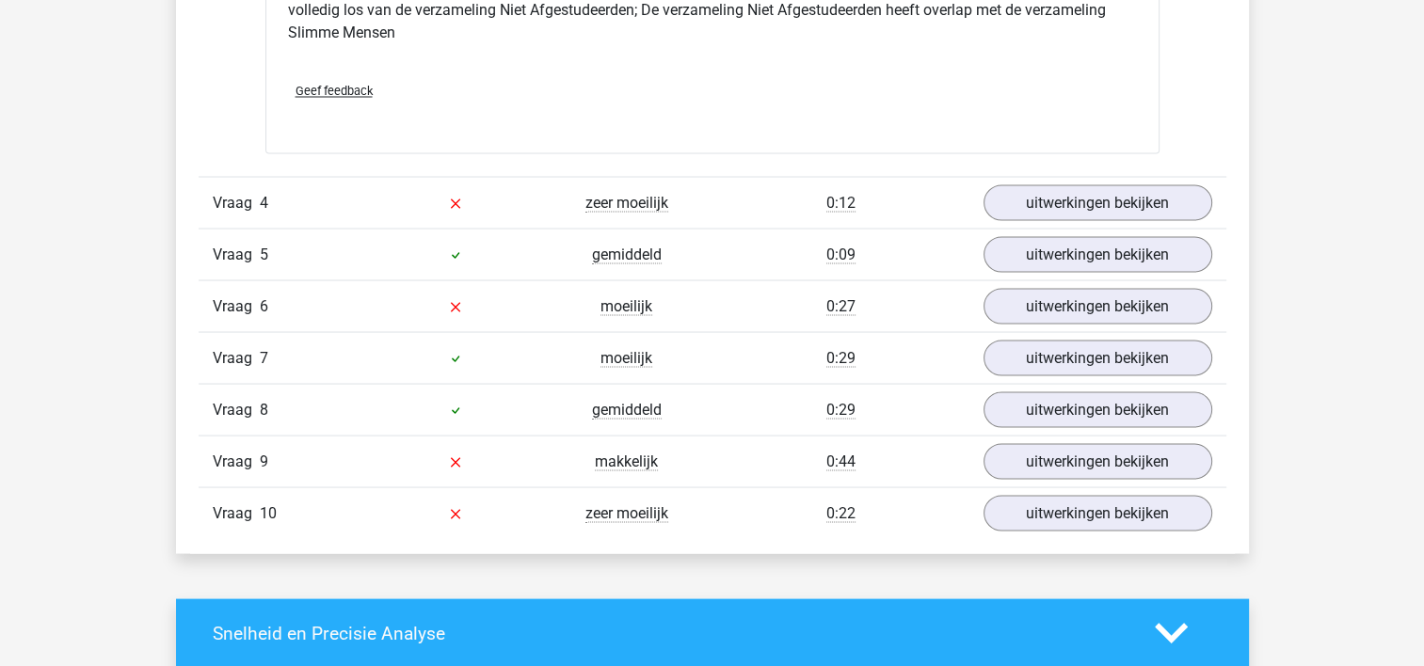
scroll to position [3514, 0]
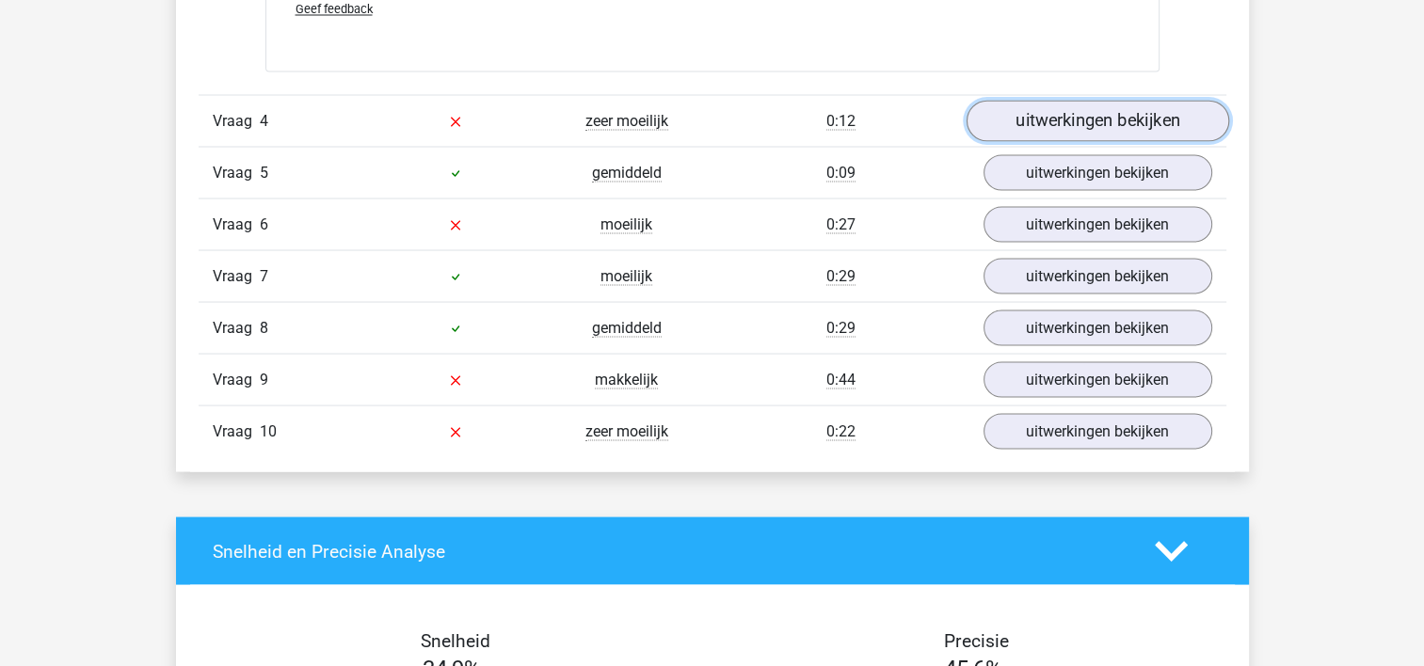
click at [1140, 100] on link "uitwerkingen bekijken" at bounding box center [1096, 120] width 263 height 41
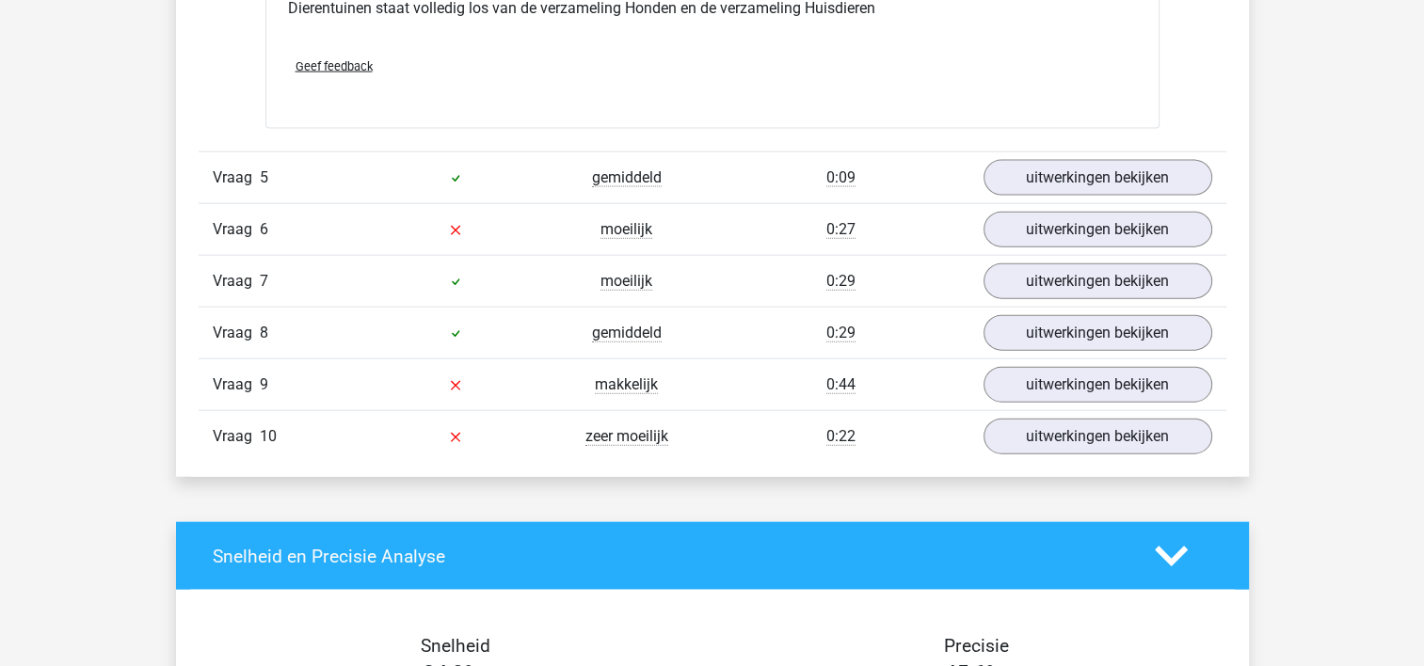
scroll to position [4257, 0]
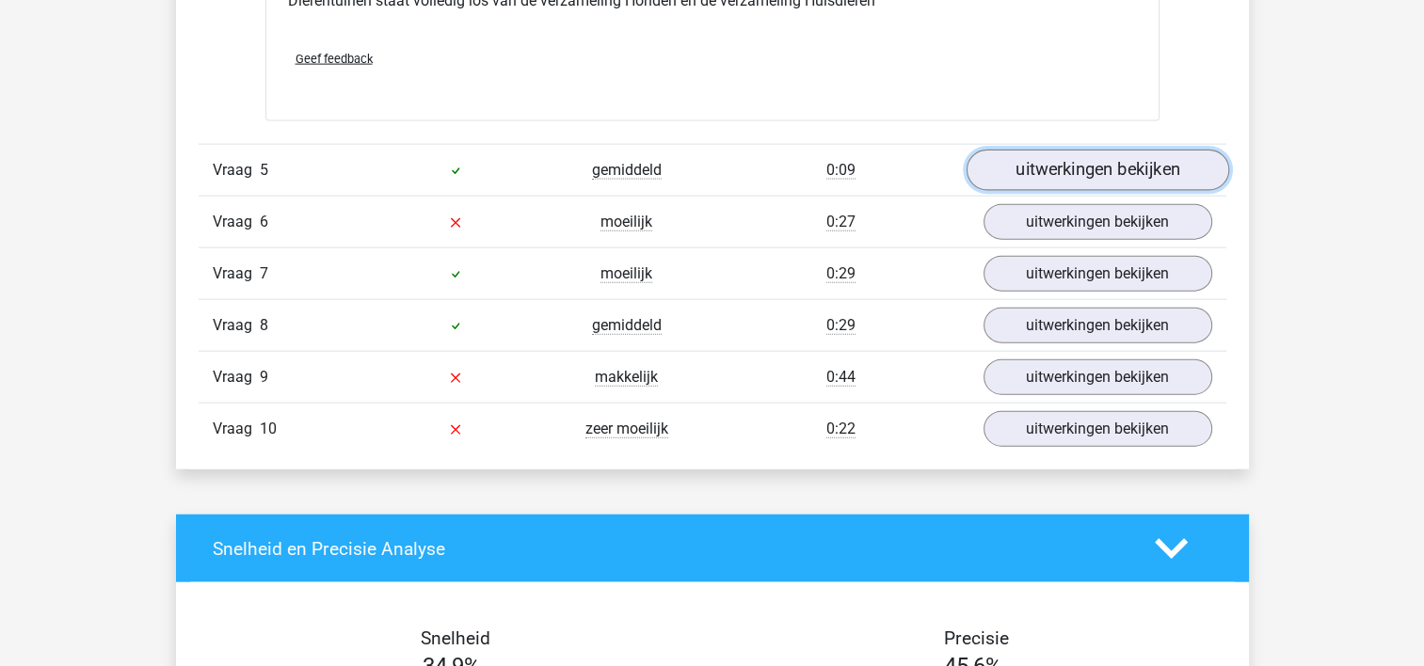
click at [1169, 165] on link "uitwerkingen bekijken" at bounding box center [1096, 170] width 263 height 41
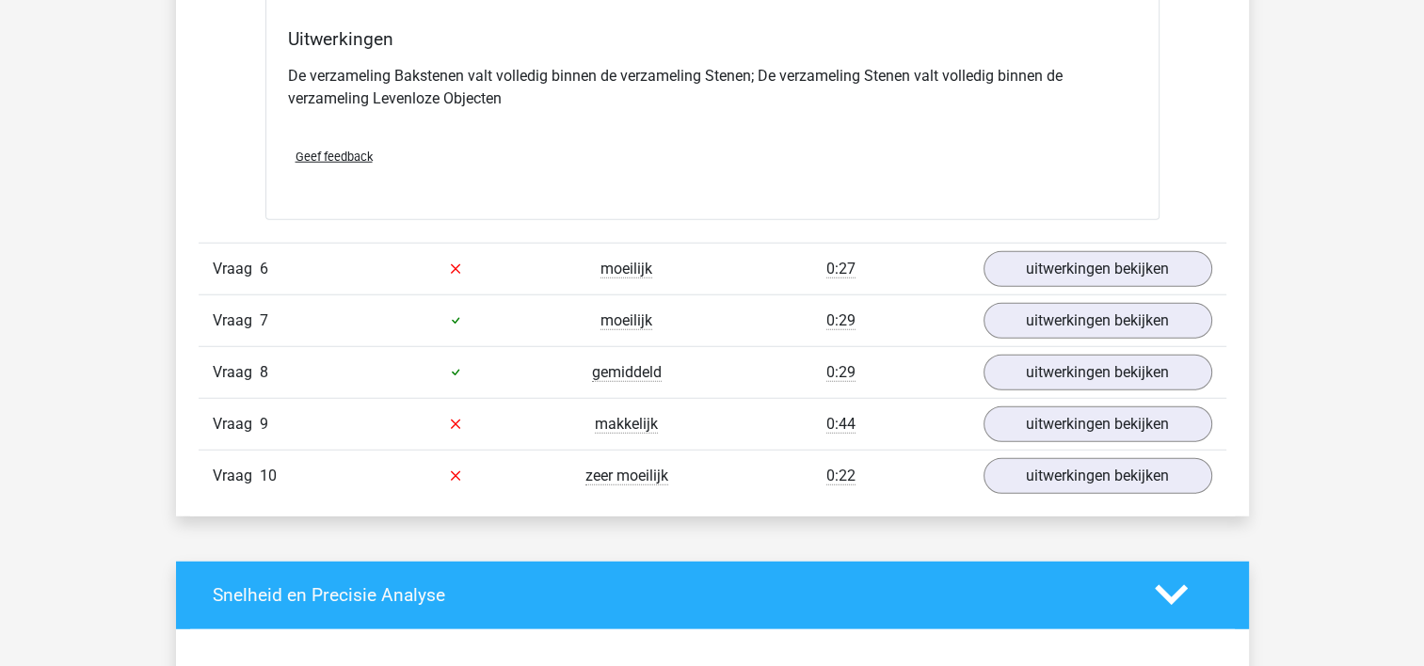
scroll to position [4947, 0]
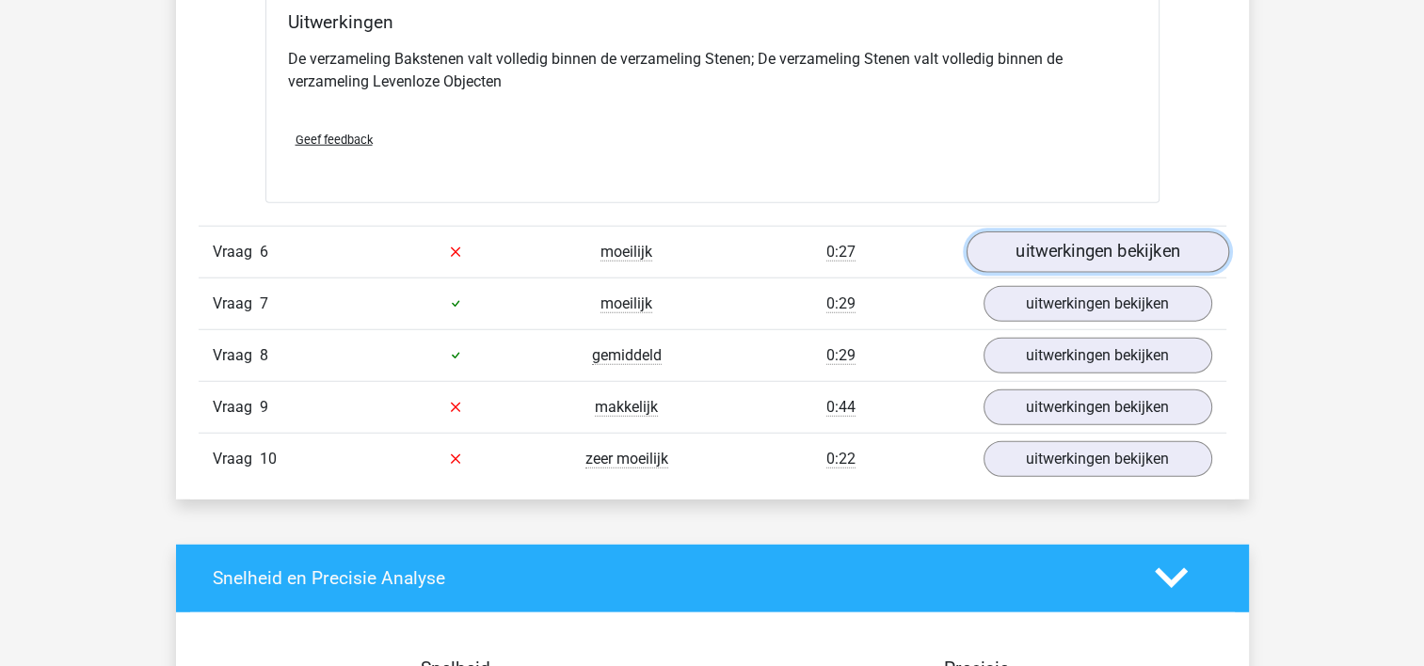
click at [1096, 240] on link "uitwerkingen bekijken" at bounding box center [1096, 251] width 263 height 41
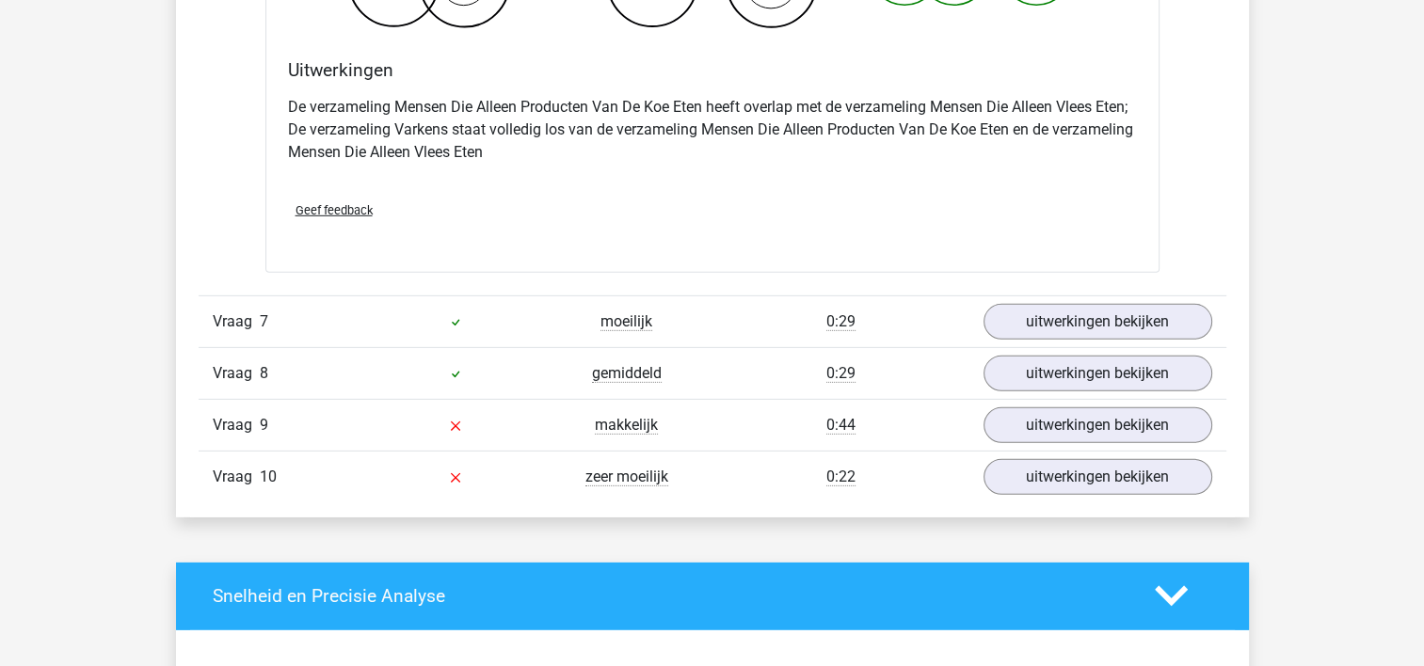
scroll to position [5680, 0]
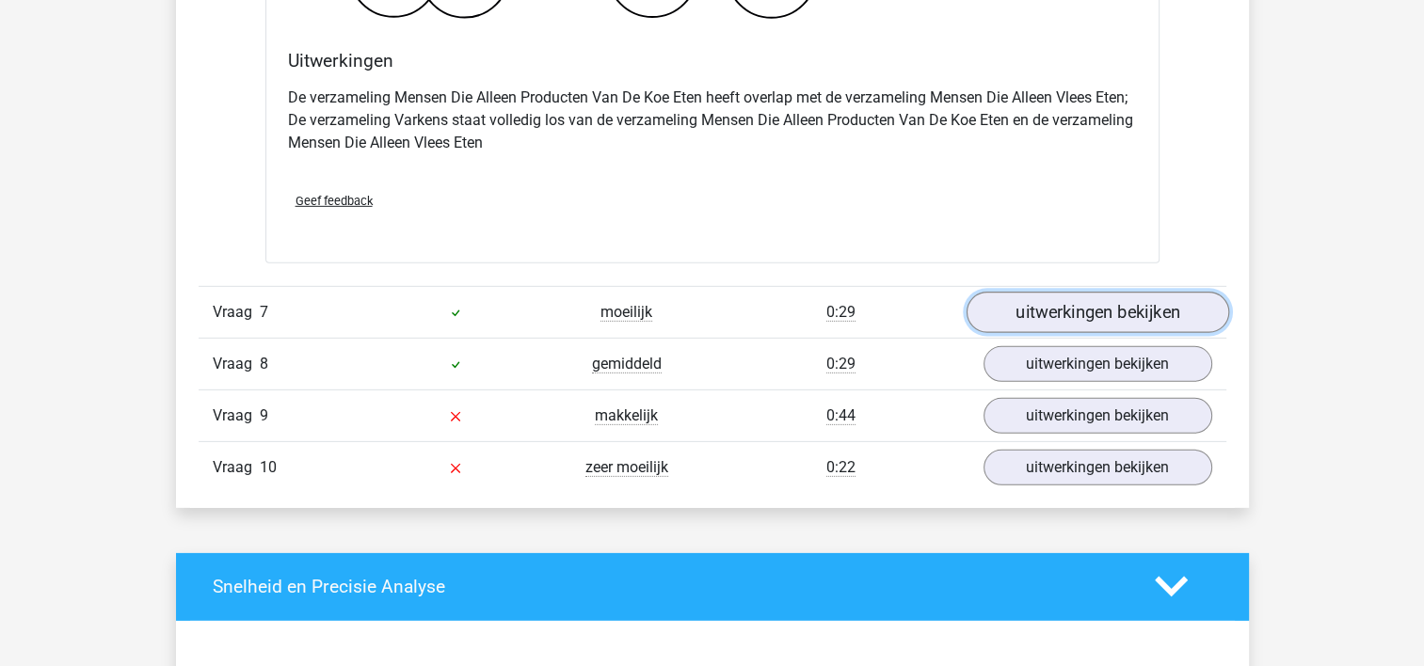
click at [1143, 297] on link "uitwerkingen bekijken" at bounding box center [1096, 312] width 263 height 41
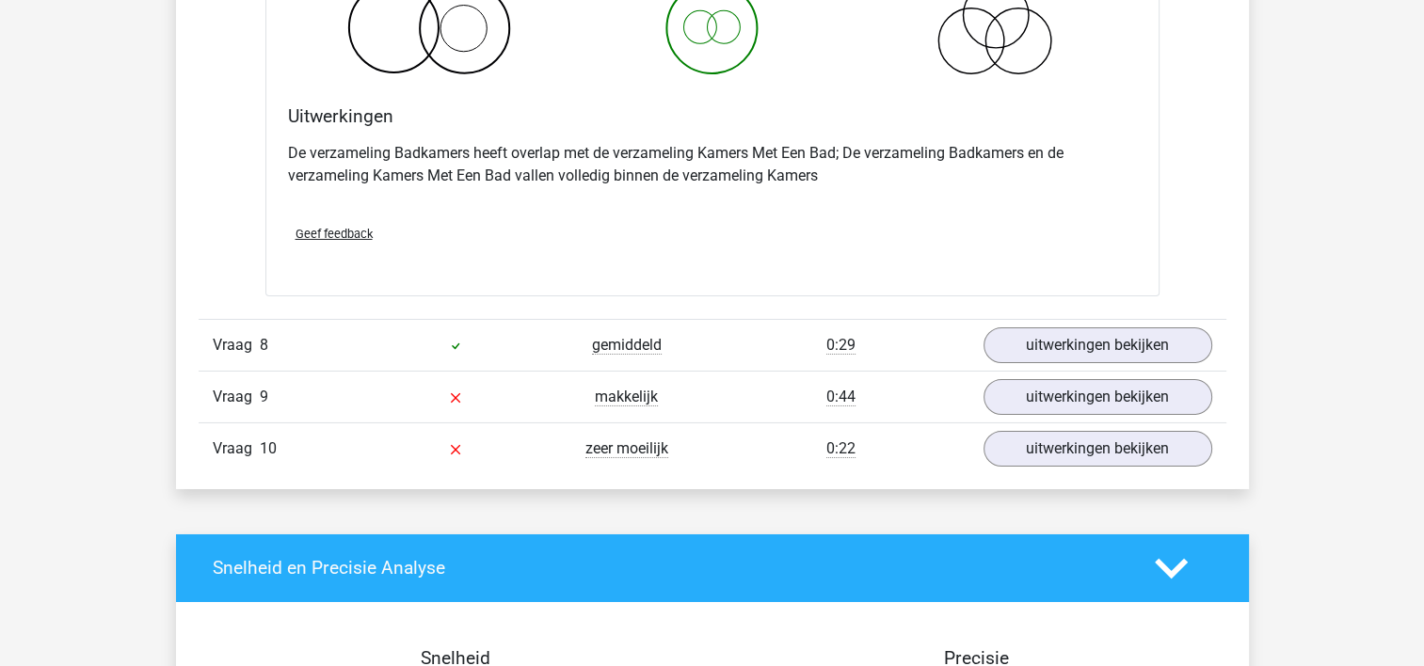
scroll to position [6469, 0]
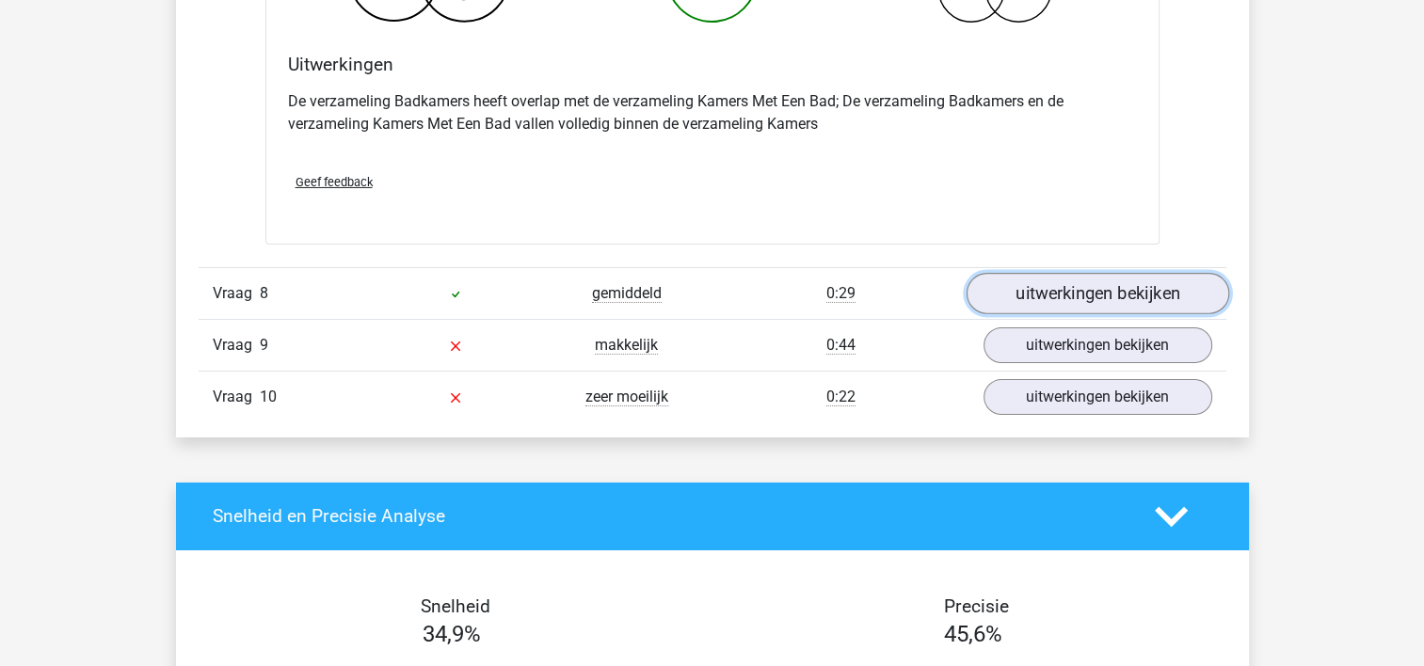
click at [1187, 292] on link "uitwerkingen bekijken" at bounding box center [1096, 293] width 263 height 41
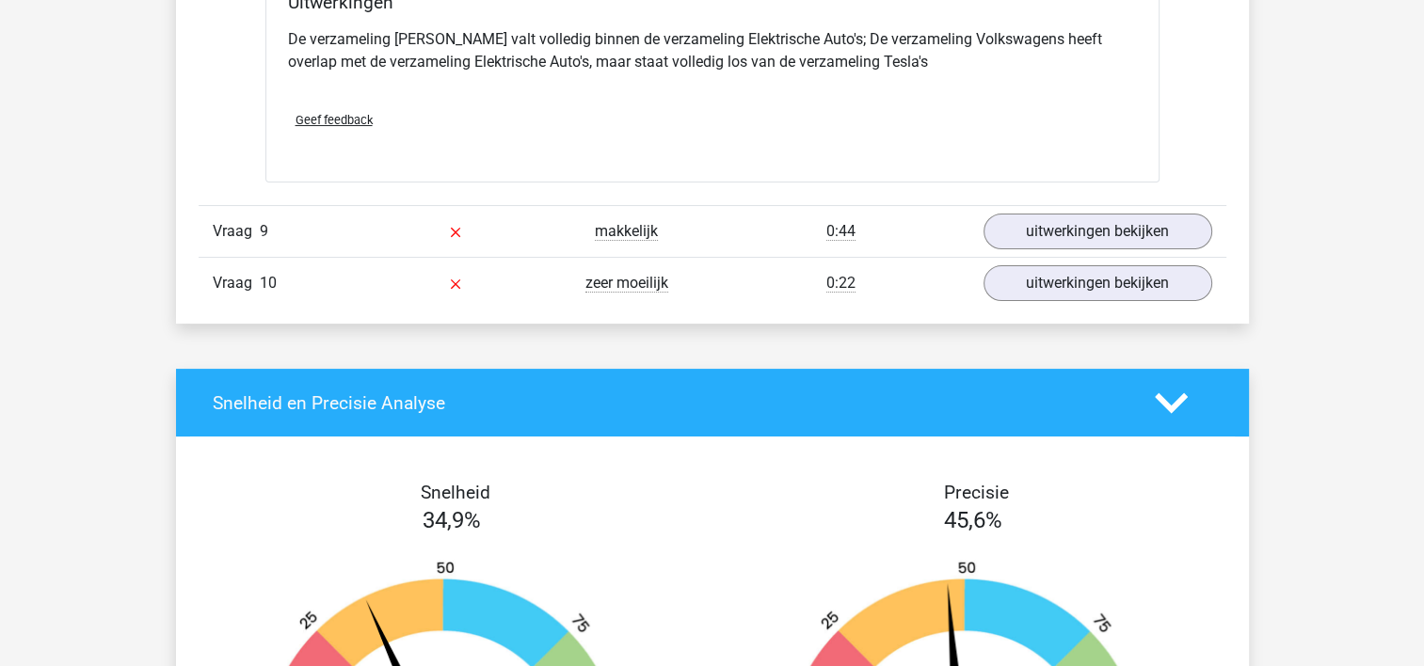
scroll to position [7325, 0]
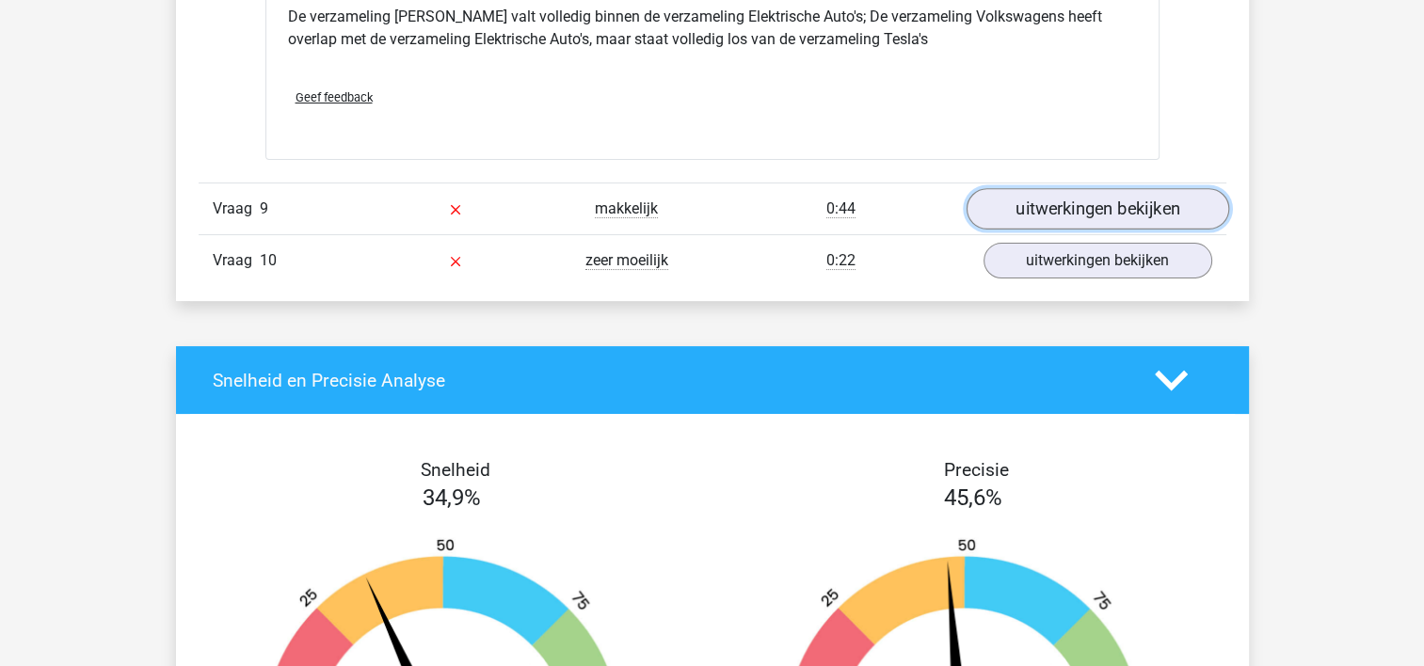
click at [1156, 188] on link "uitwerkingen bekijken" at bounding box center [1096, 208] width 263 height 41
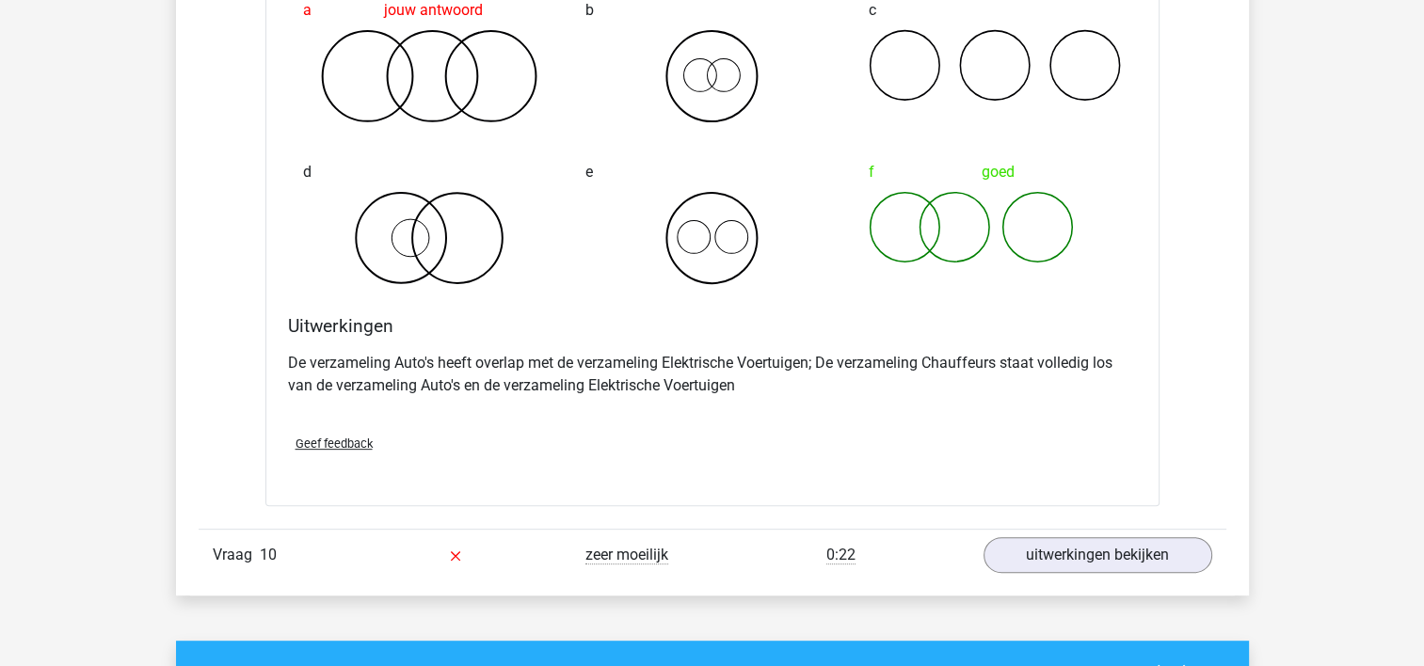
scroll to position [7858, 0]
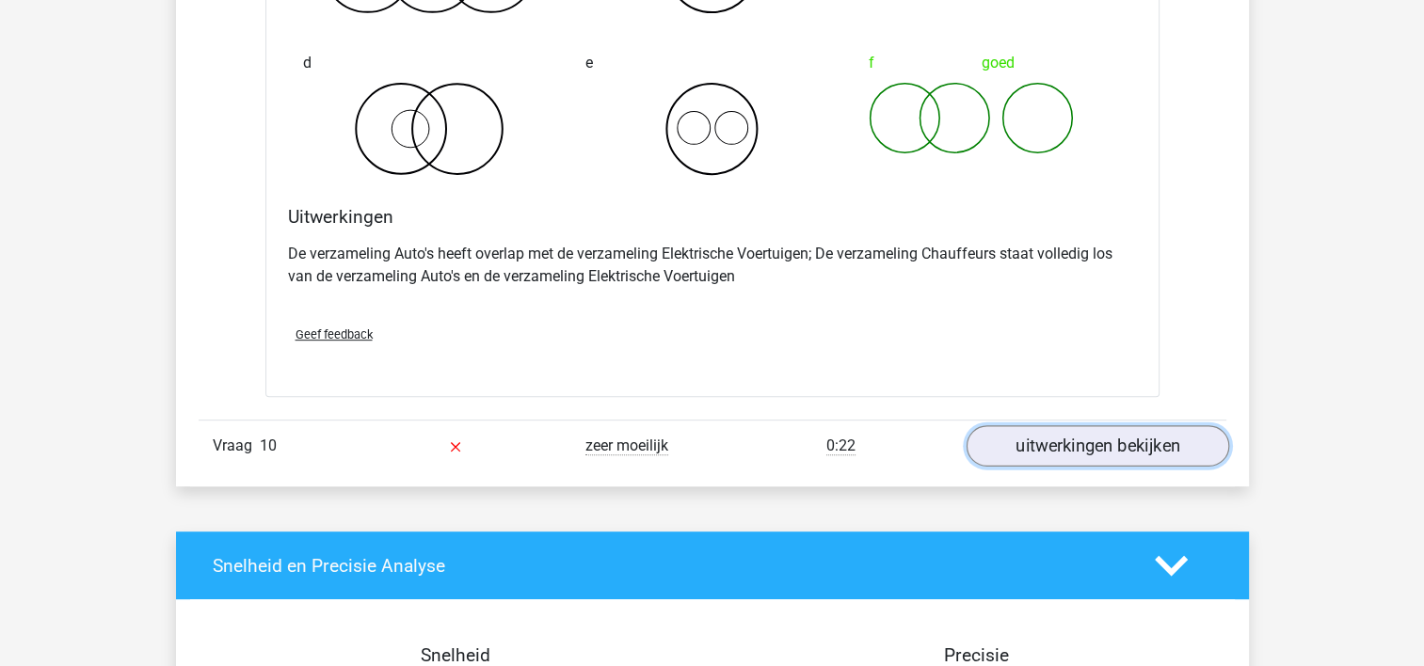
click at [1163, 433] on link "uitwerkingen bekijken" at bounding box center [1096, 446] width 263 height 41
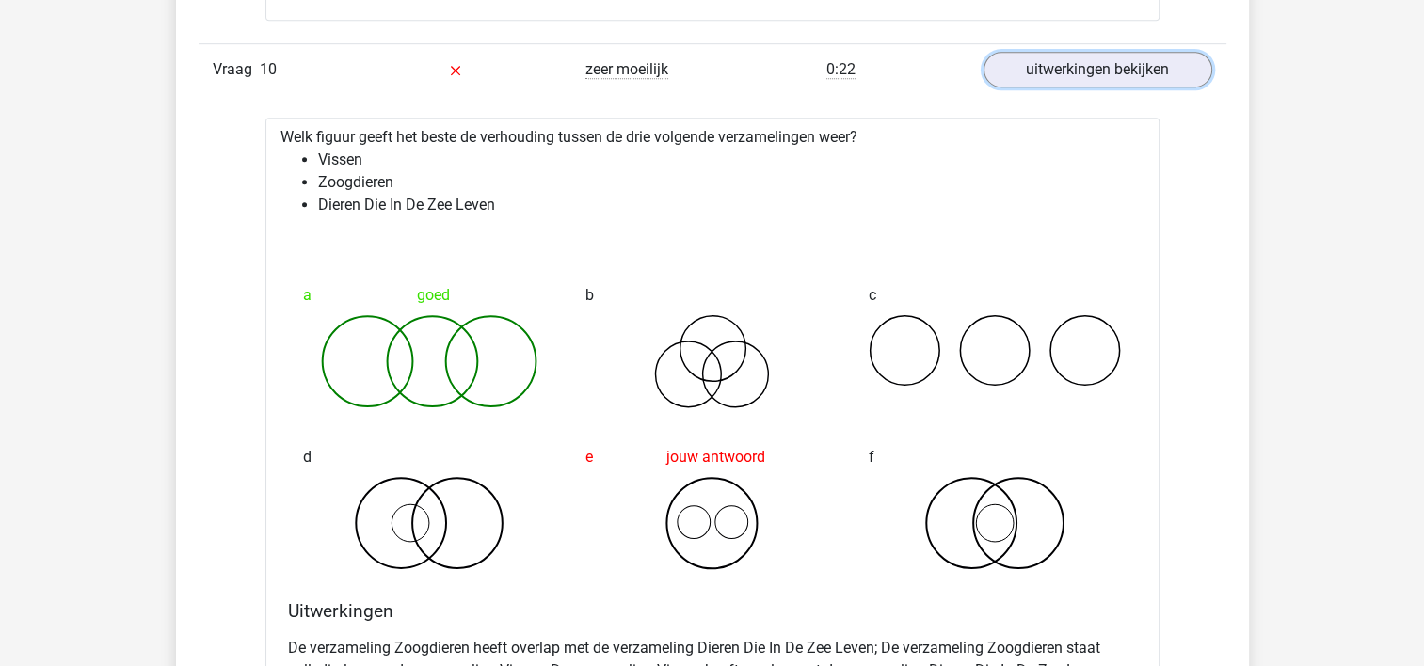
scroll to position [8261, 0]
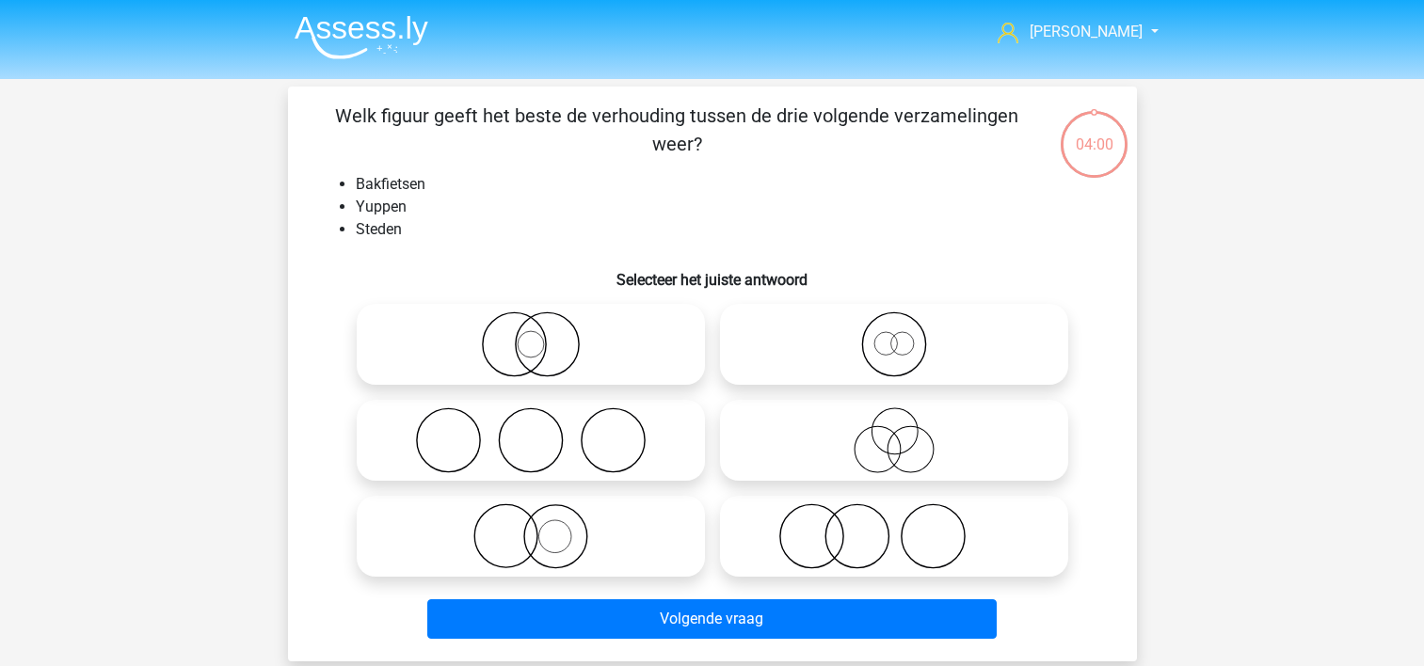
scroll to position [87, 0]
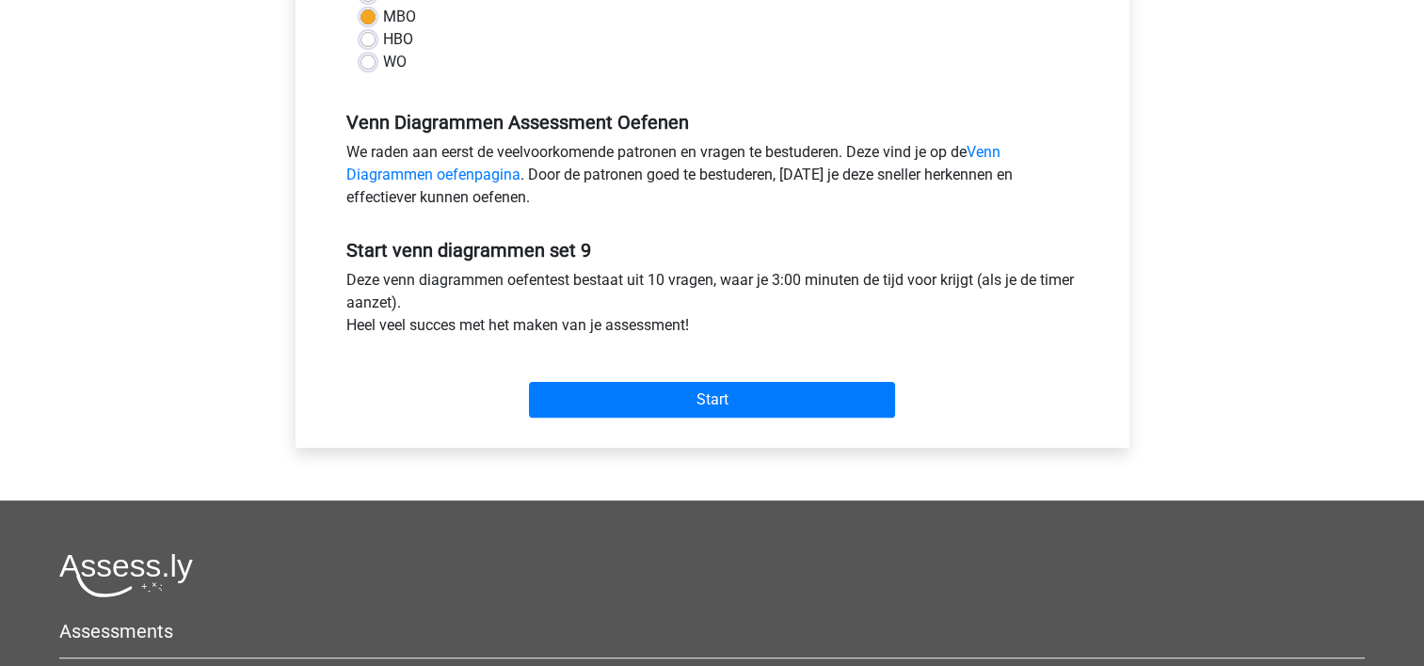
scroll to position [510, 0]
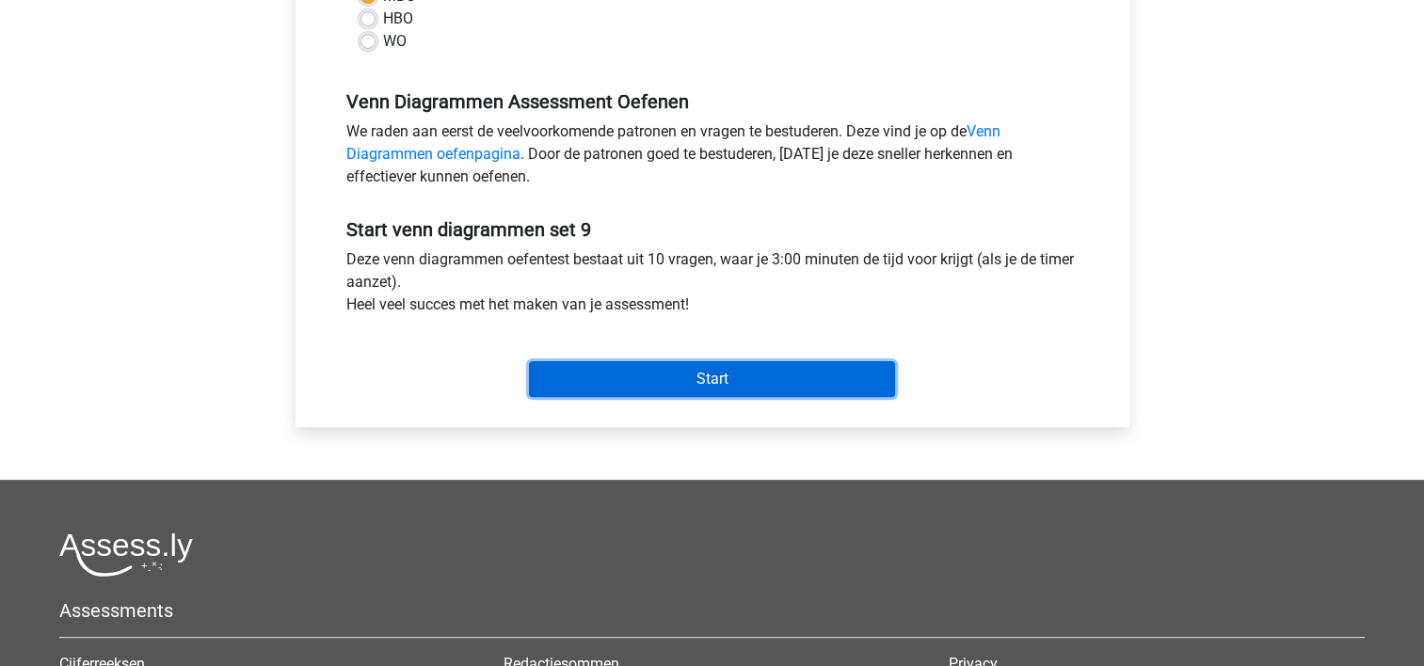
click at [814, 385] on input "Start" at bounding box center [712, 379] width 366 height 36
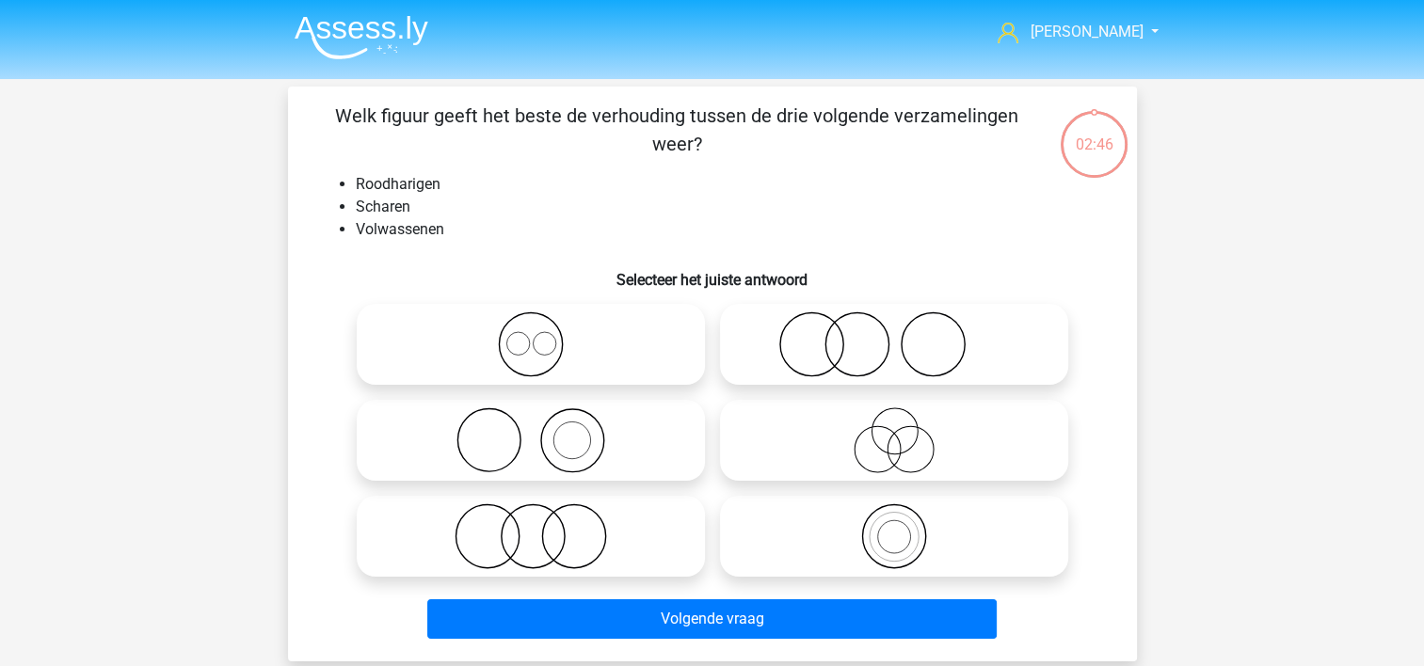
click at [773, 353] on icon at bounding box center [893, 344] width 333 height 66
click at [894, 335] on input "radio" at bounding box center [900, 329] width 12 height 12
radio input "true"
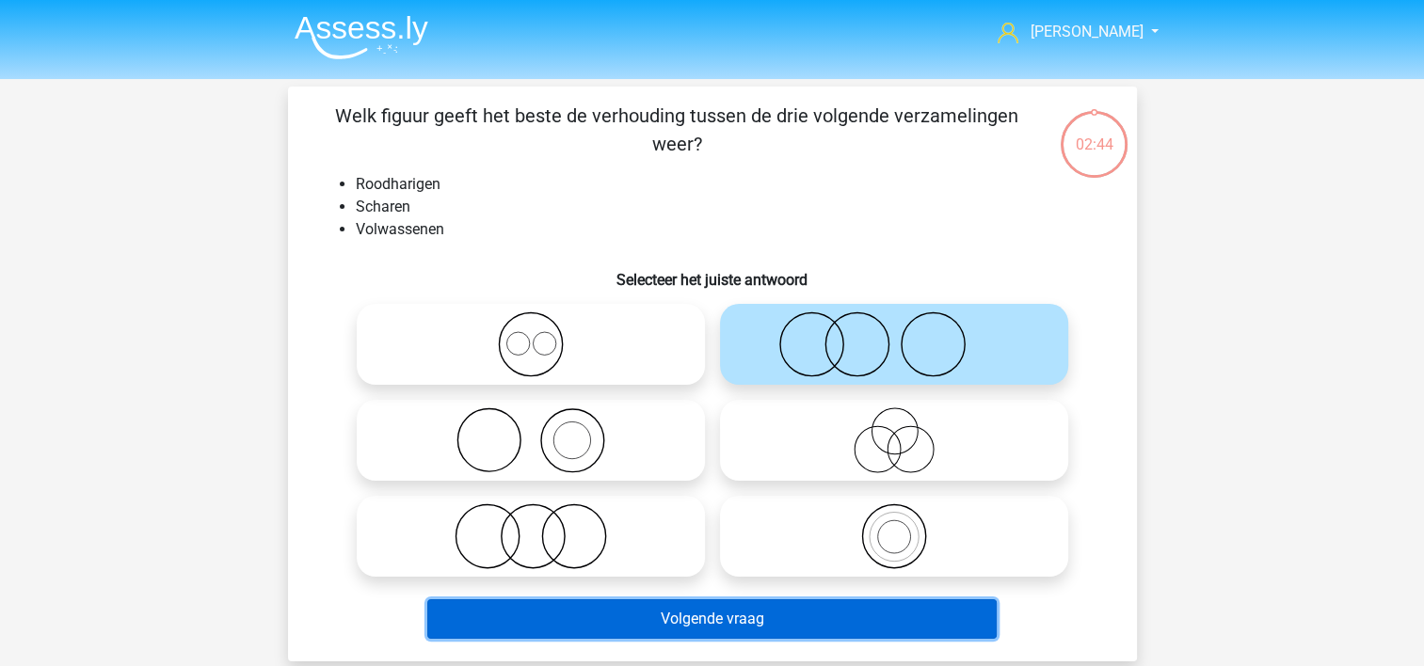
click at [736, 611] on button "Volgende vraag" at bounding box center [711, 619] width 569 height 40
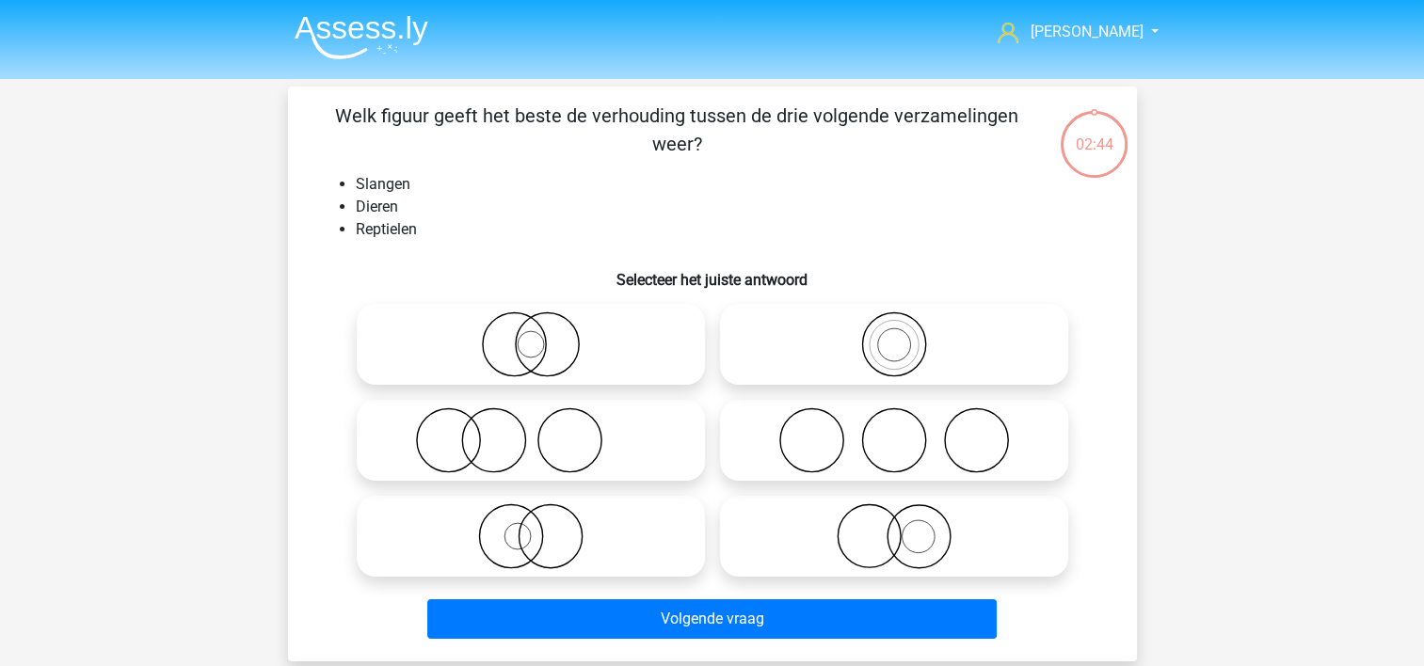
scroll to position [87, 0]
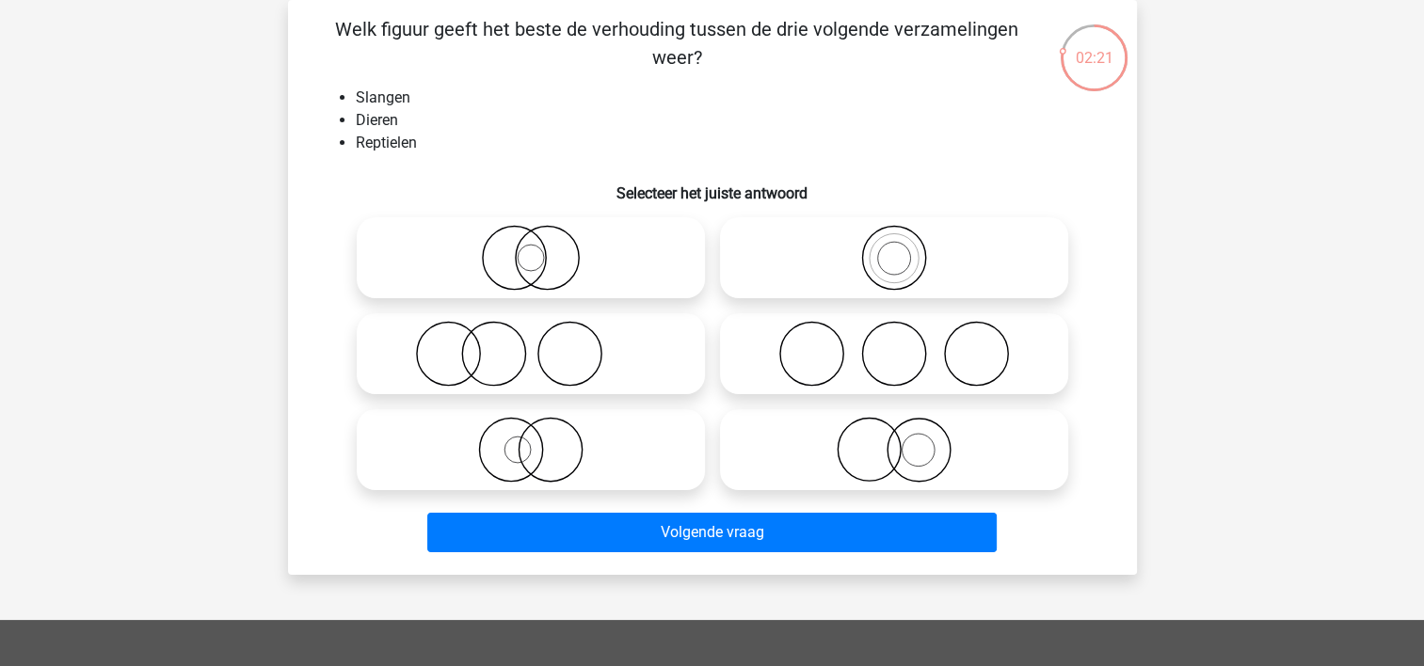
click at [759, 238] on icon at bounding box center [893, 258] width 333 height 66
click at [894, 238] on input "radio" at bounding box center [900, 242] width 12 height 12
radio input "true"
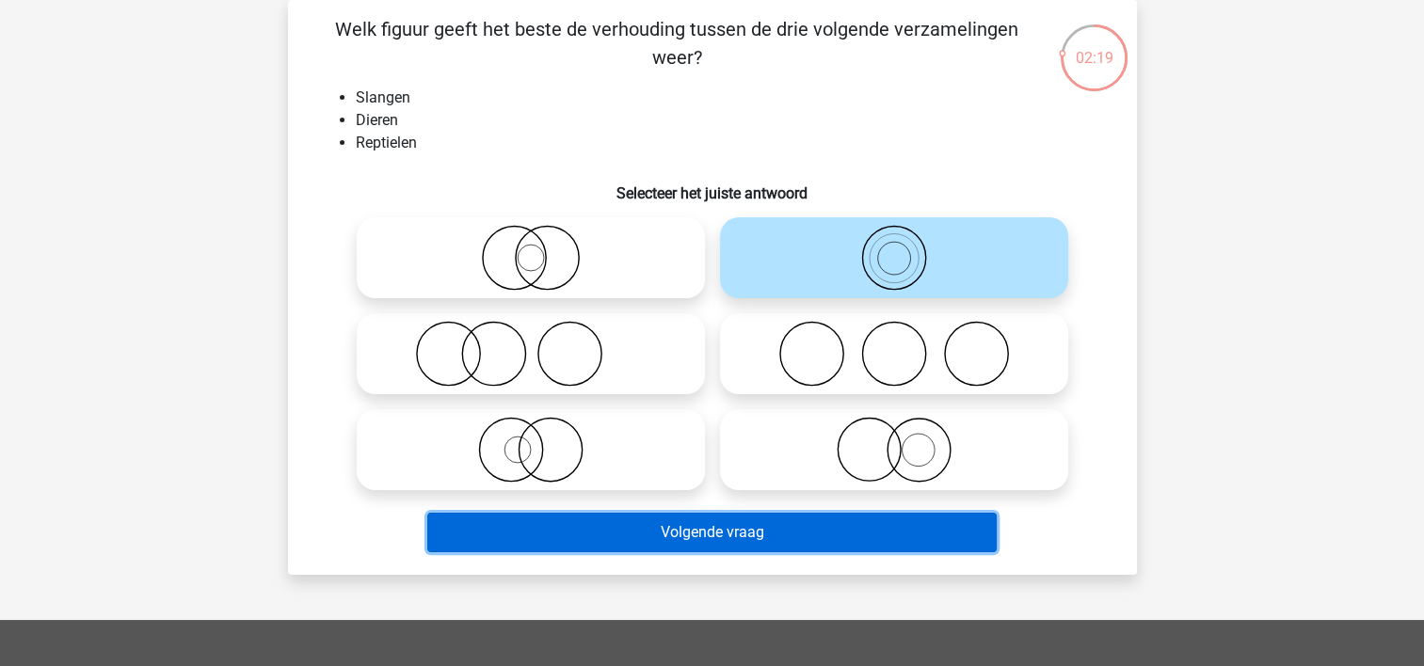
click at [652, 531] on button "Volgende vraag" at bounding box center [711, 533] width 569 height 40
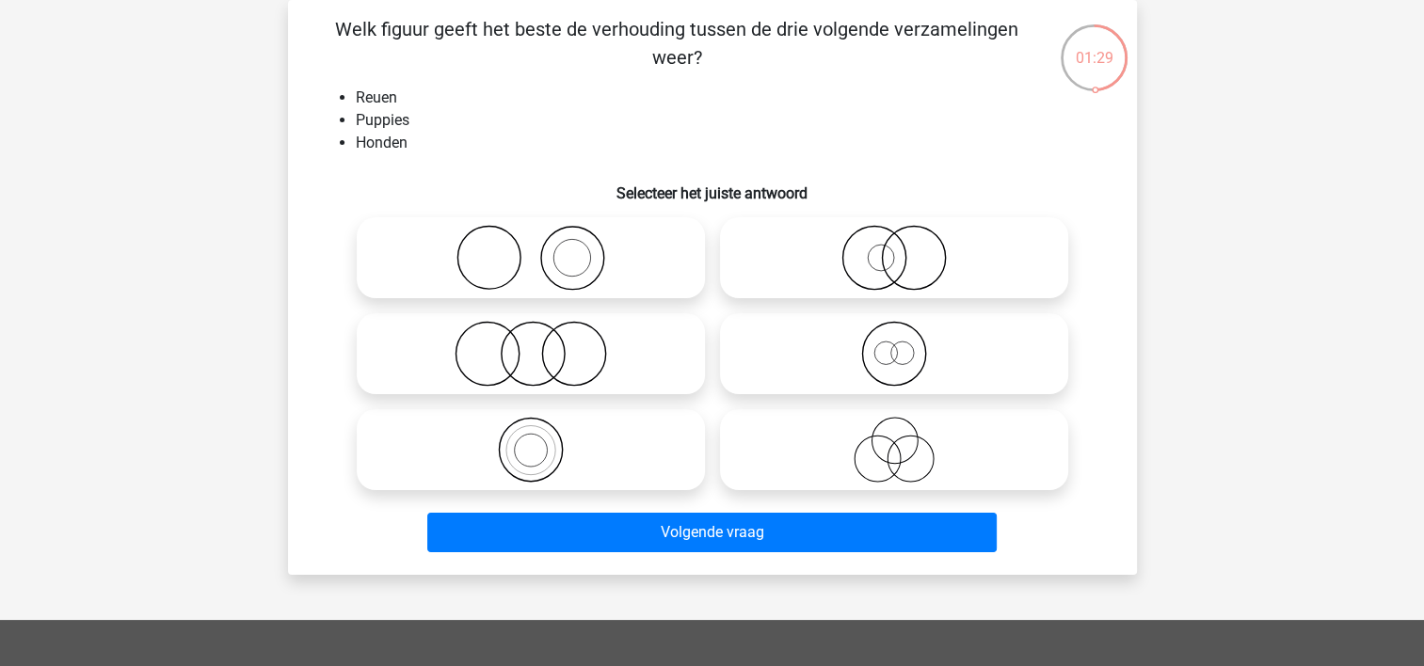
click at [764, 360] on icon at bounding box center [893, 354] width 333 height 66
click at [894, 344] on input "radio" at bounding box center [900, 338] width 12 height 12
radio input "true"
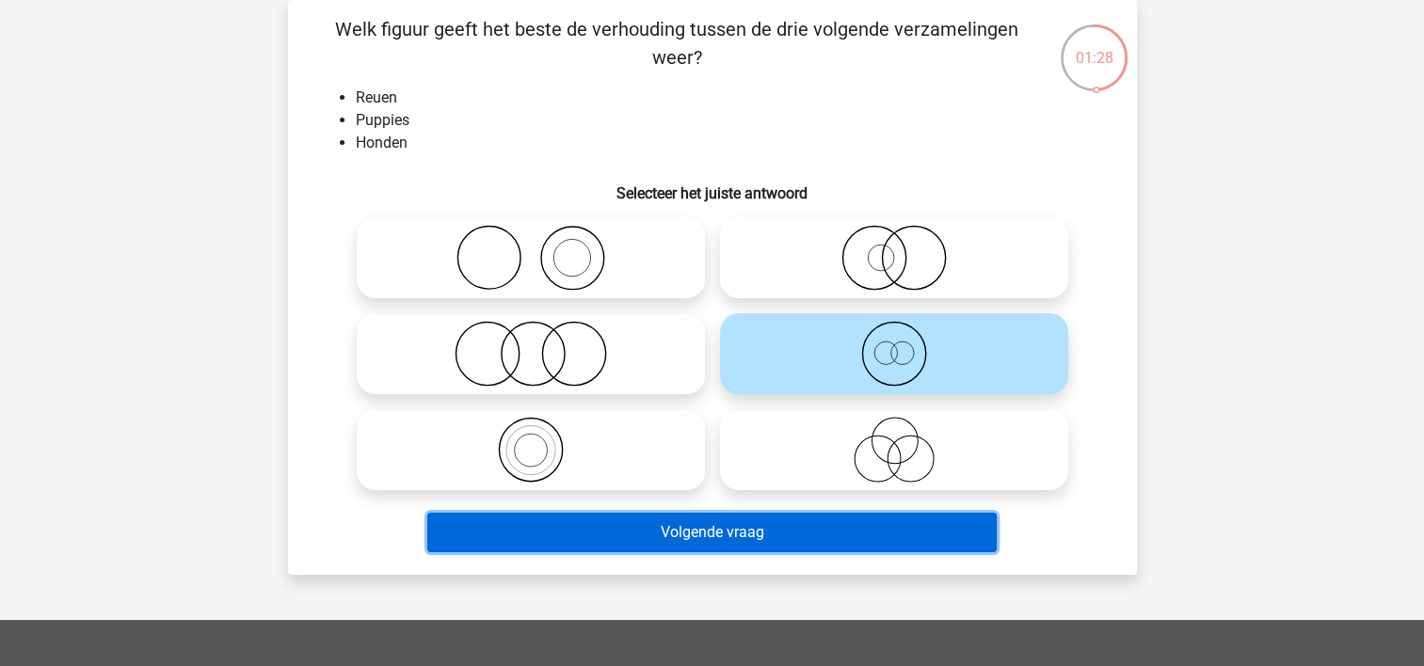
click at [710, 531] on button "Volgende vraag" at bounding box center [711, 533] width 569 height 40
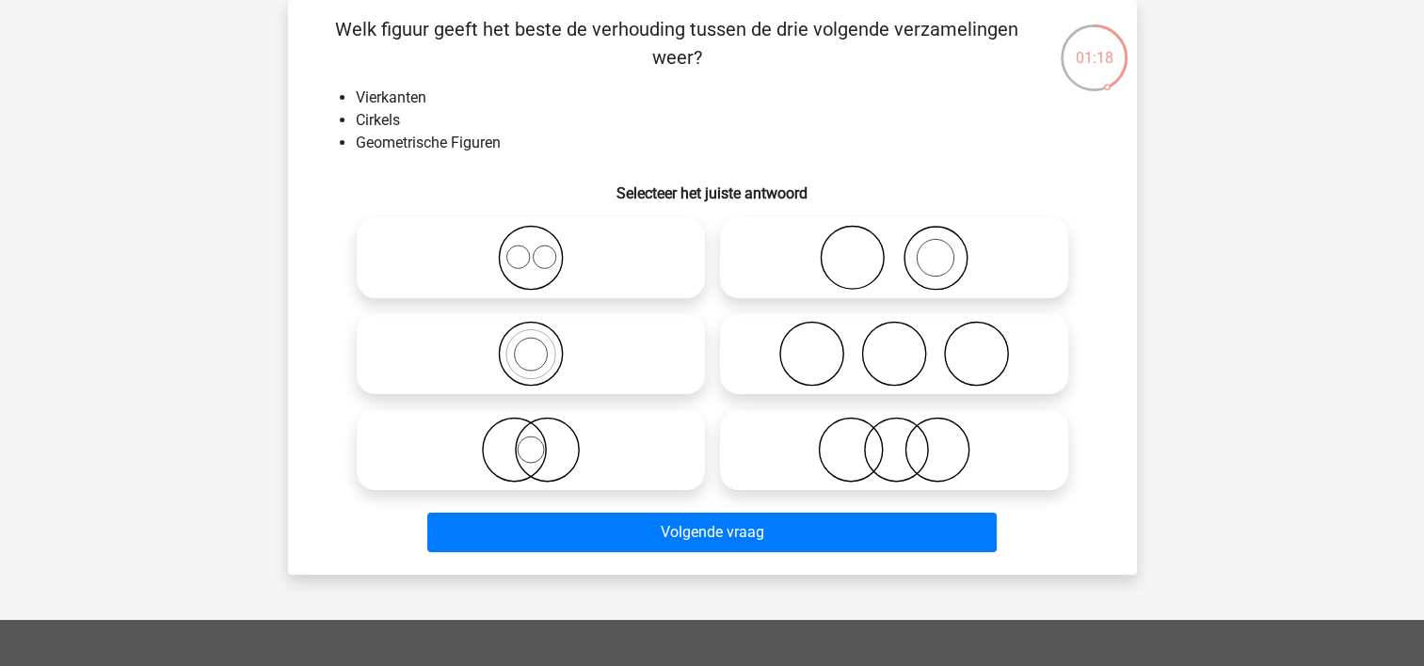
click at [403, 258] on icon at bounding box center [530, 258] width 333 height 66
click at [531, 248] on input "radio" at bounding box center [537, 242] width 12 height 12
radio input "true"
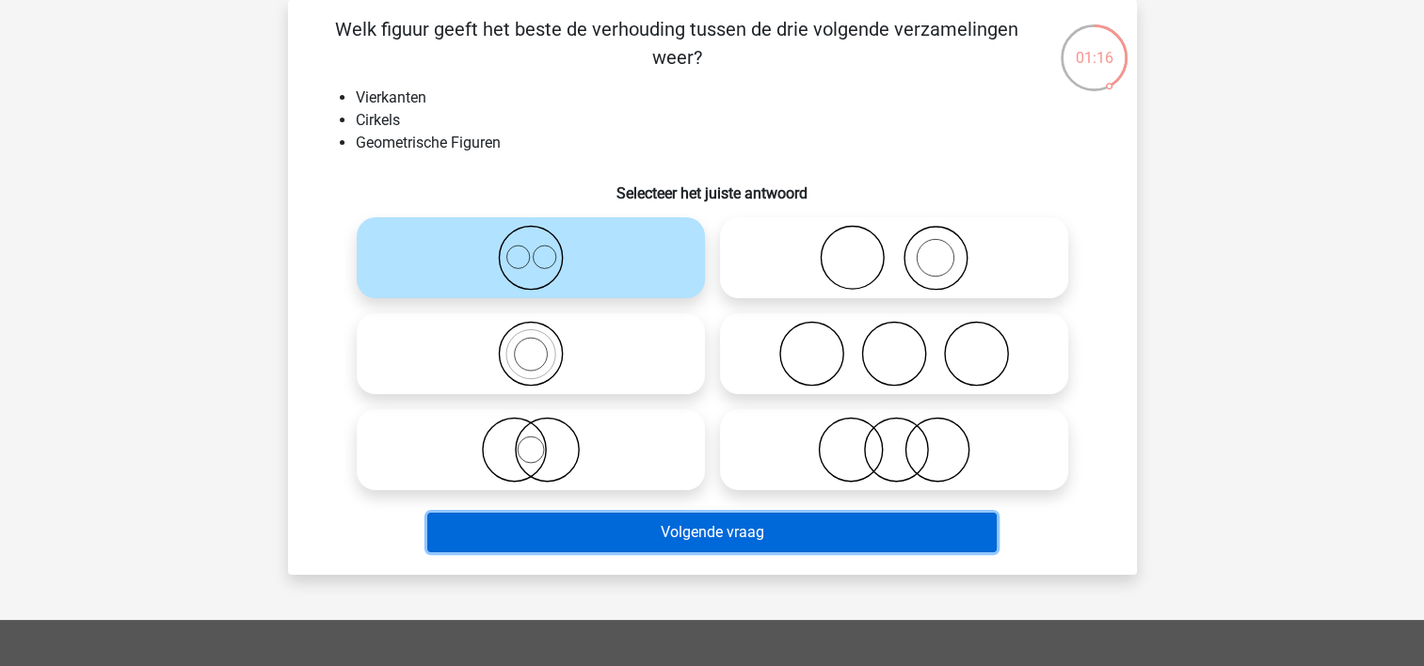
click at [510, 527] on button "Volgende vraag" at bounding box center [711, 533] width 569 height 40
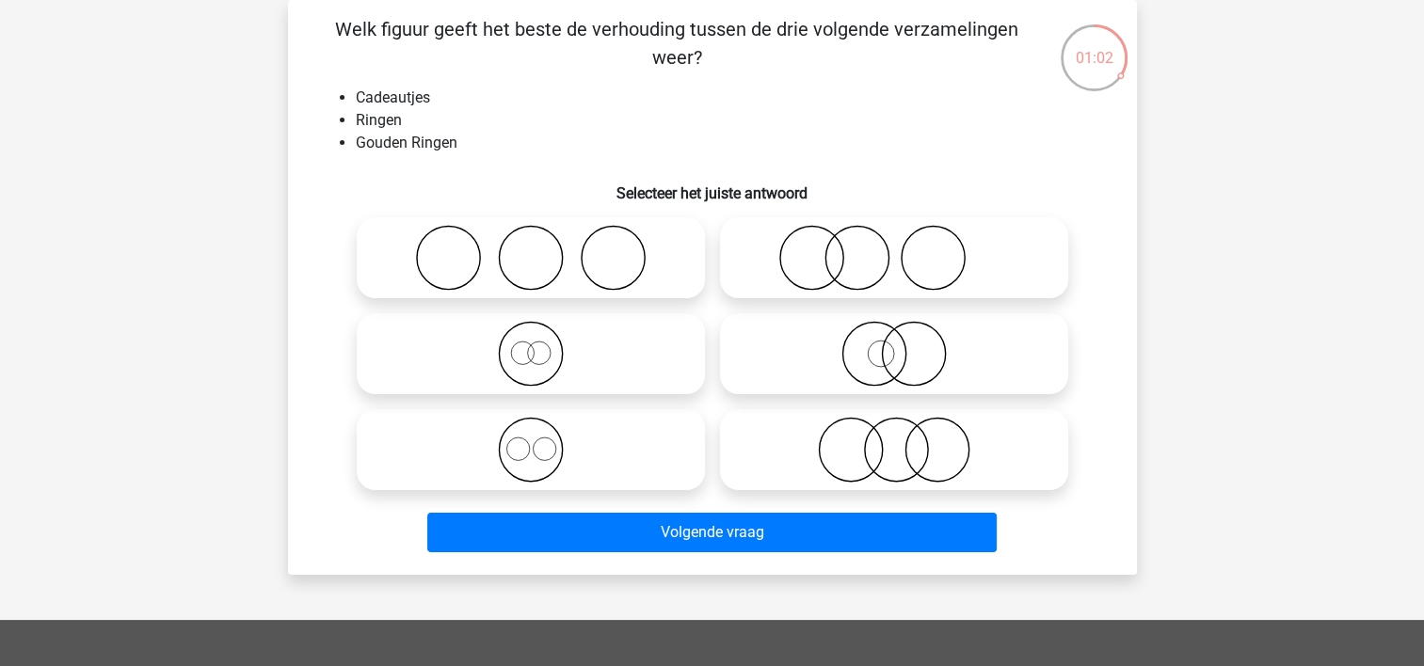
click at [770, 354] on icon at bounding box center [893, 354] width 333 height 66
click at [894, 344] on input "radio" at bounding box center [900, 338] width 12 height 12
radio input "true"
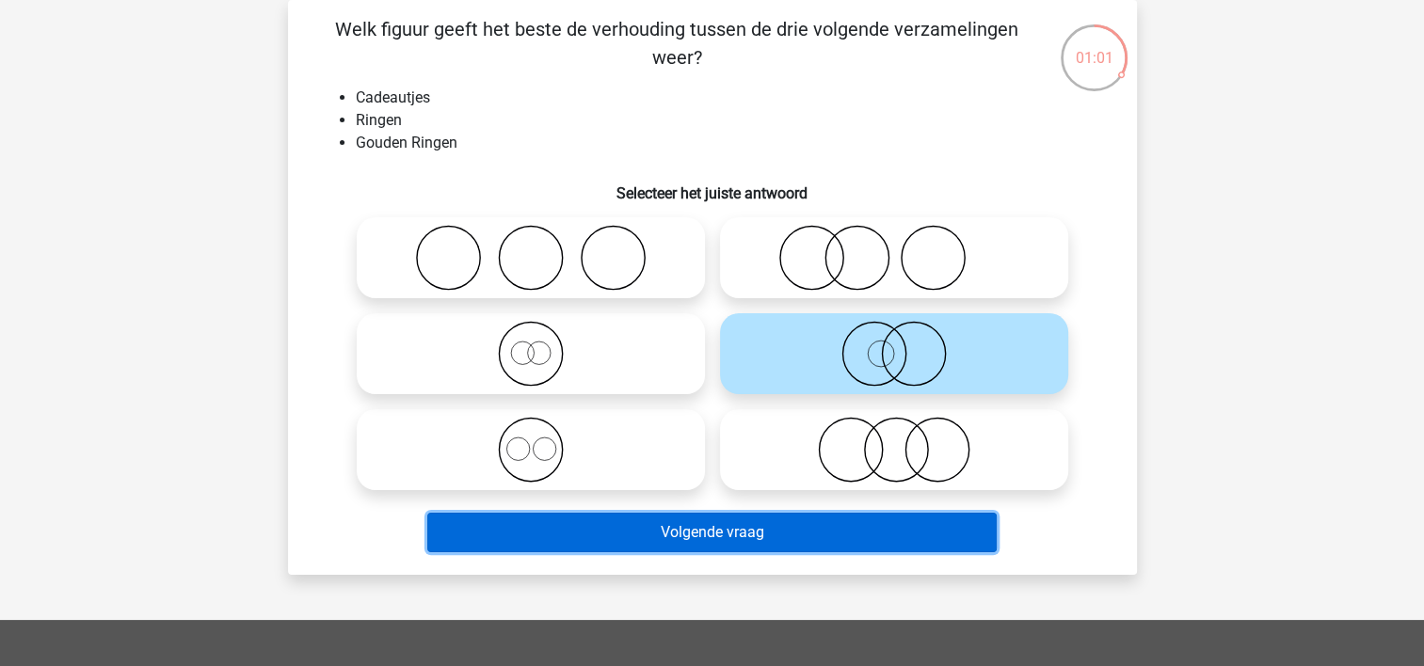
click at [697, 531] on button "Volgende vraag" at bounding box center [711, 533] width 569 height 40
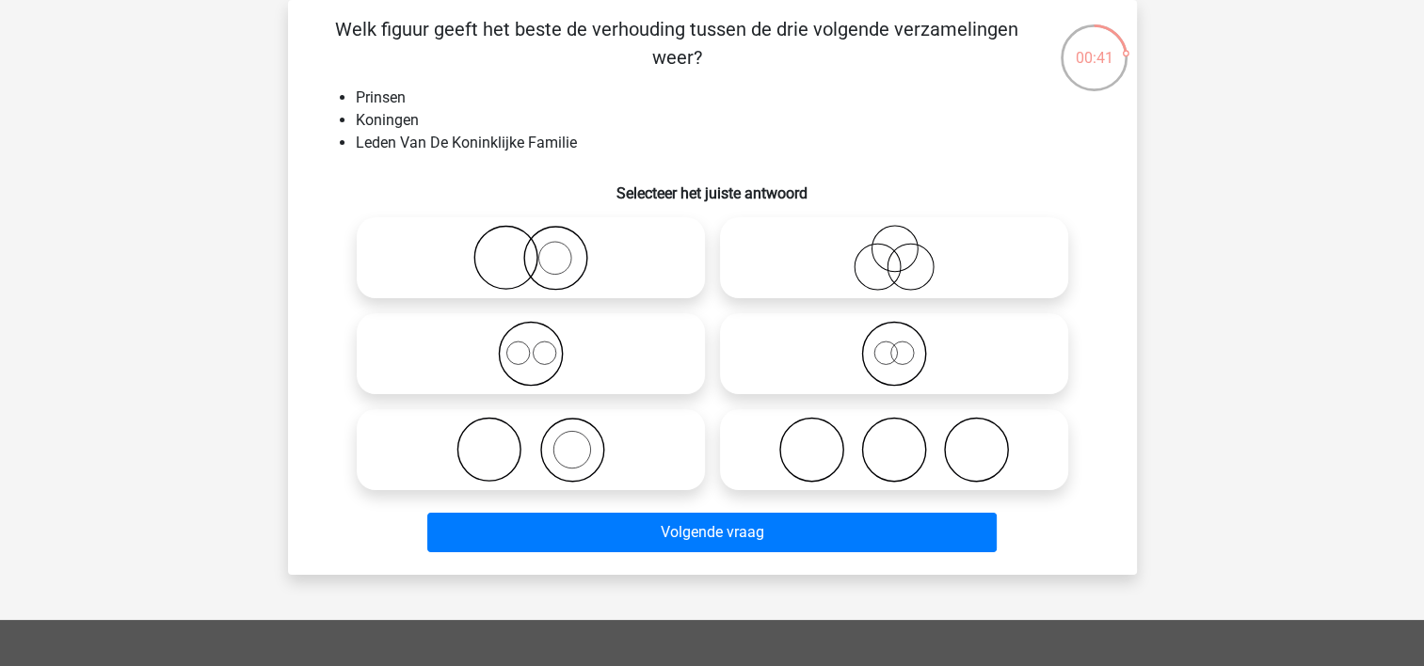
click at [418, 340] on icon at bounding box center [530, 354] width 333 height 66
click at [531, 340] on input "radio" at bounding box center [537, 338] width 12 height 12
radio input "true"
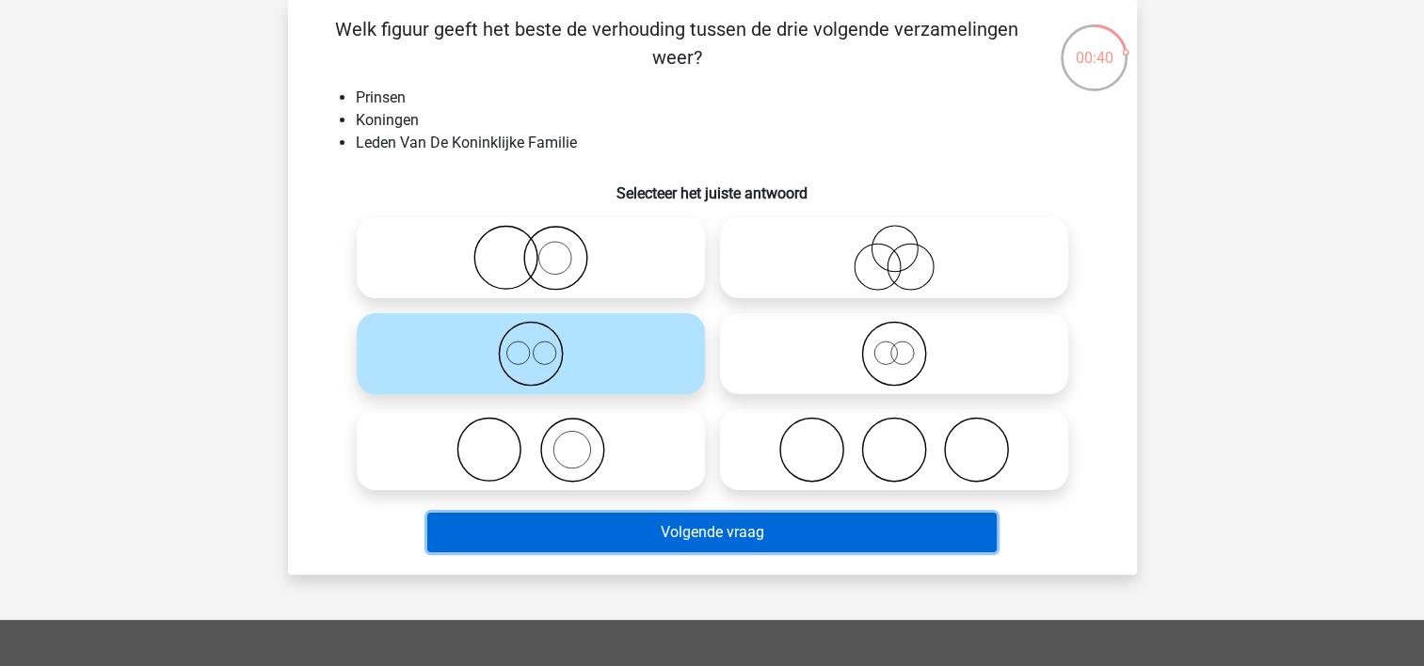
click at [497, 519] on button "Volgende vraag" at bounding box center [711, 533] width 569 height 40
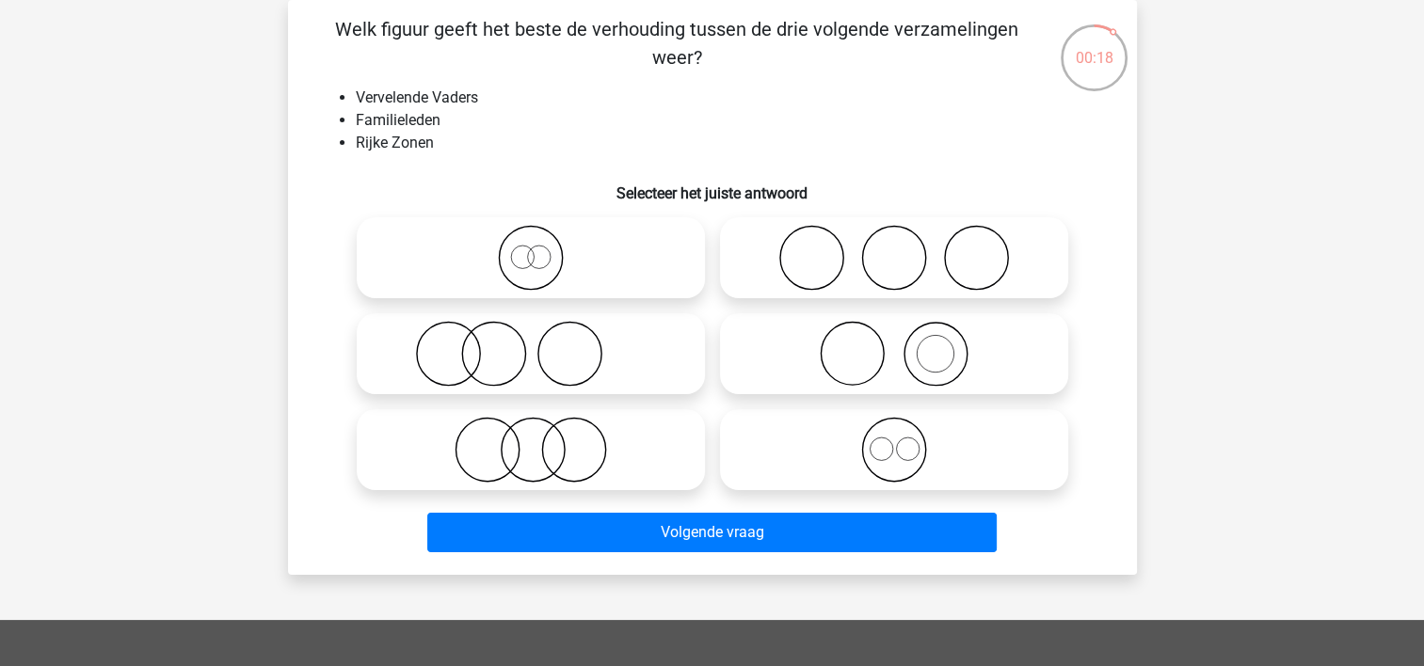
click at [422, 252] on icon at bounding box center [530, 258] width 333 height 66
click at [531, 248] on input "radio" at bounding box center [537, 242] width 12 height 12
radio input "true"
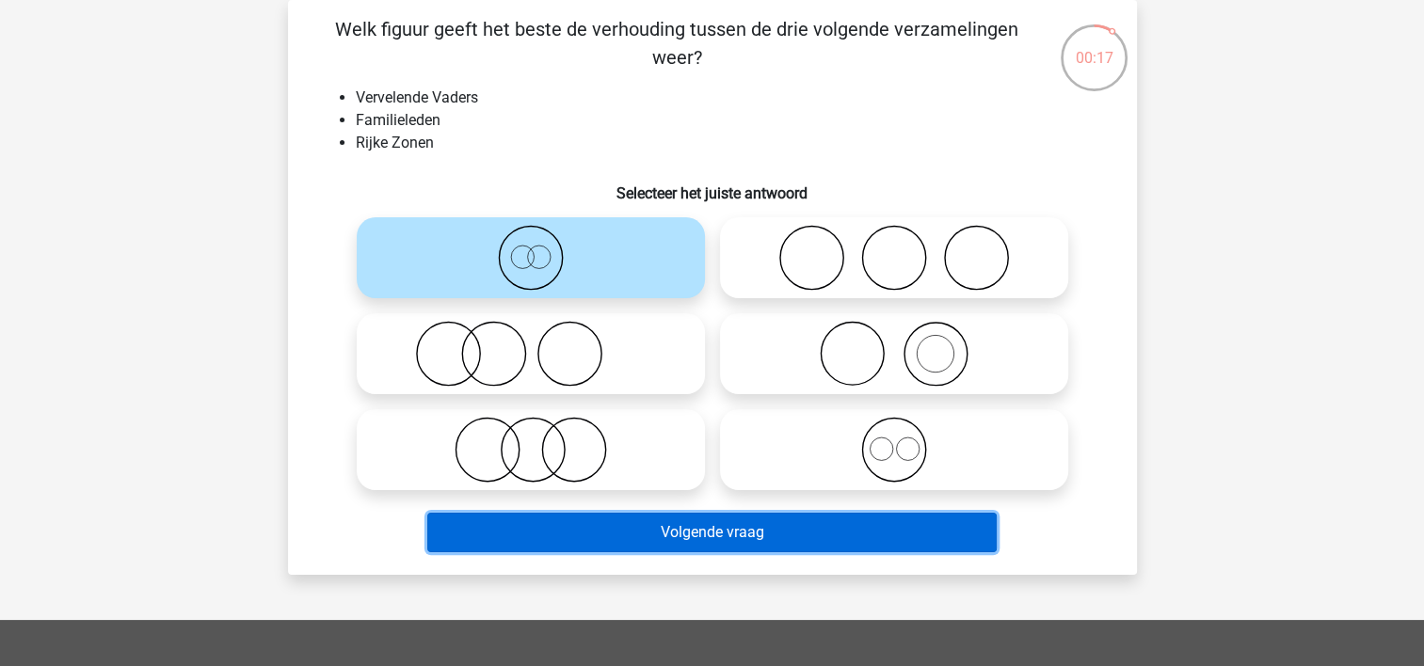
click at [500, 524] on button "Volgende vraag" at bounding box center [711, 533] width 569 height 40
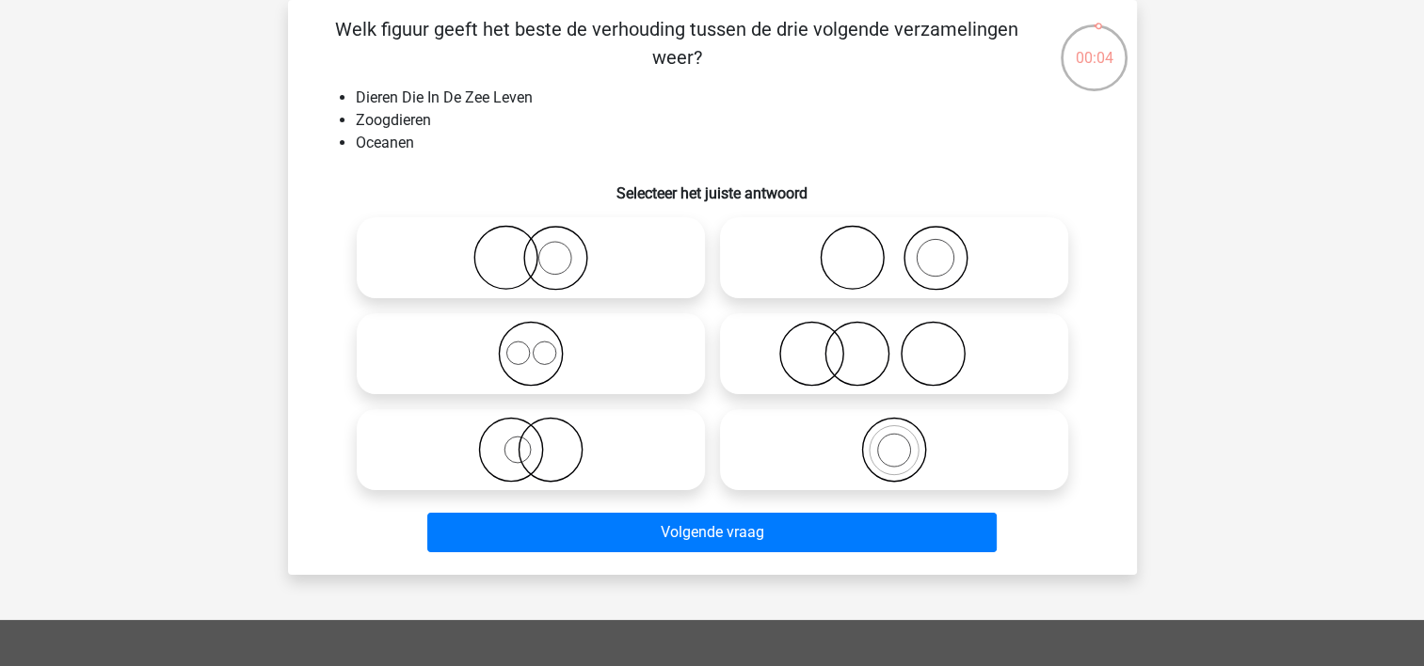
click at [742, 347] on icon at bounding box center [893, 354] width 333 height 66
click at [894, 344] on input "radio" at bounding box center [900, 338] width 12 height 12
radio input "true"
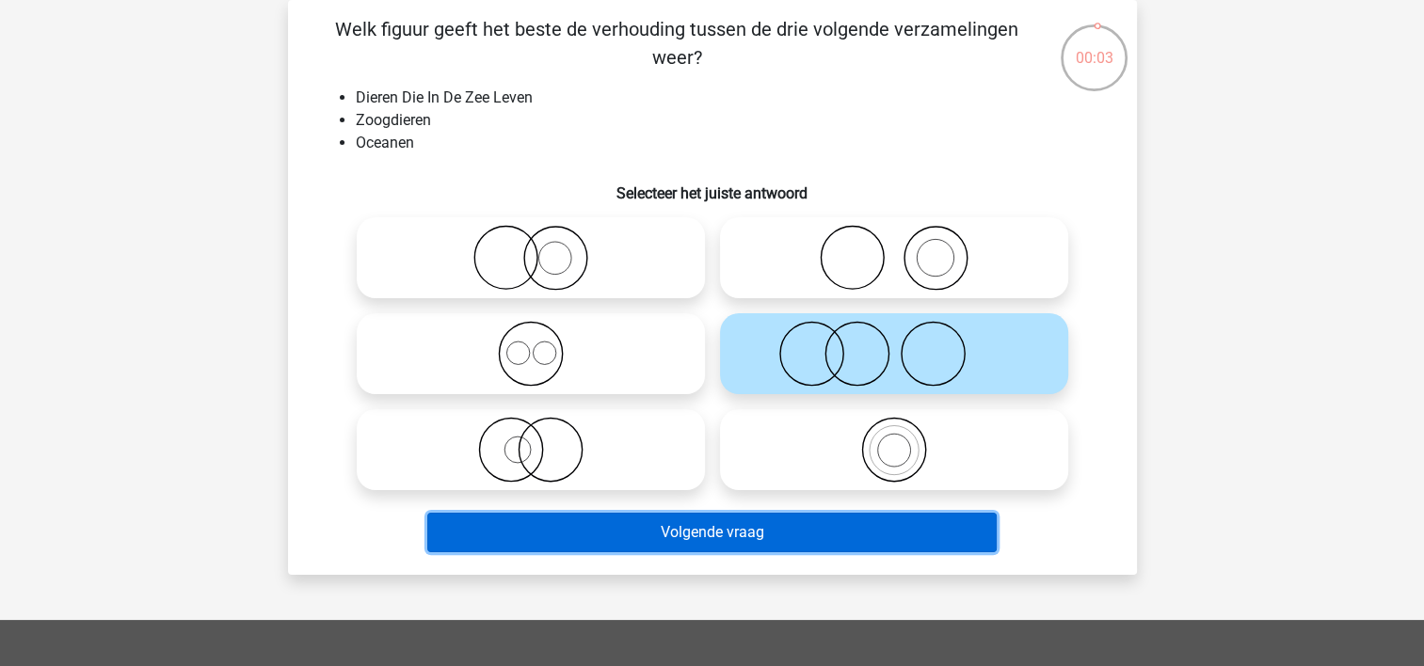
click at [701, 527] on button "Volgende vraag" at bounding box center [711, 533] width 569 height 40
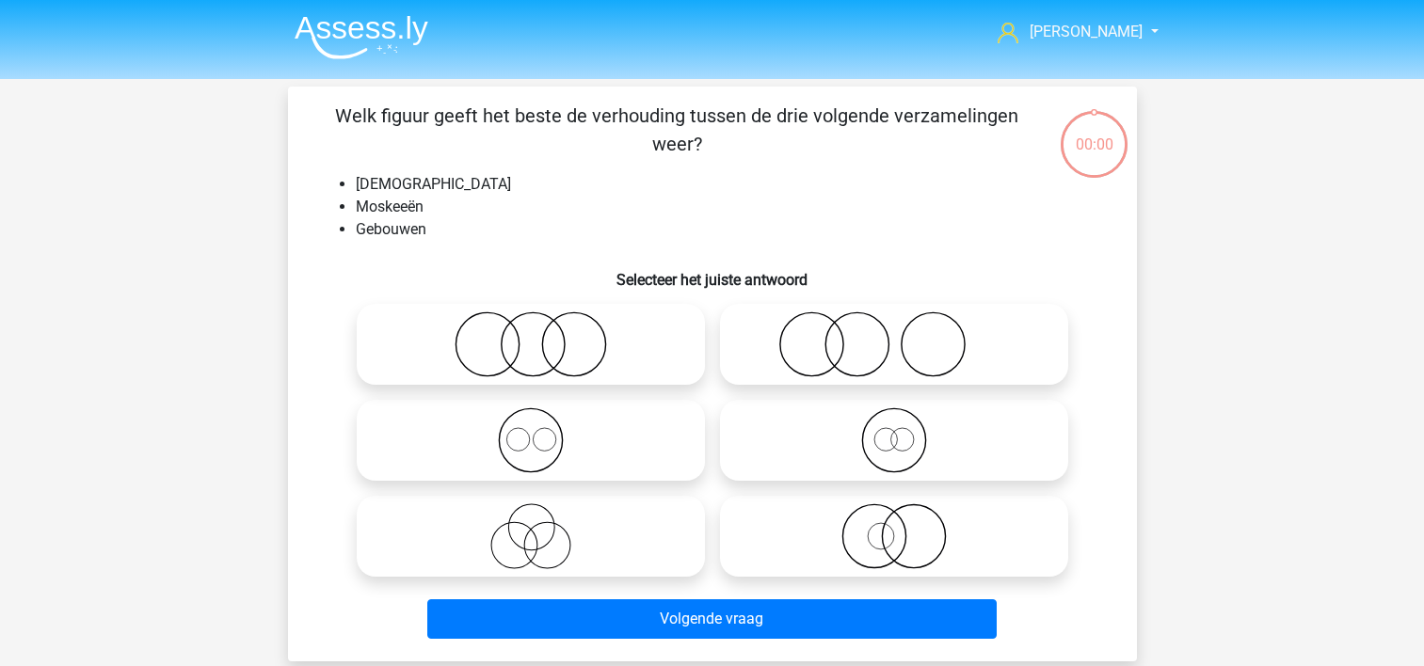
scroll to position [87, 0]
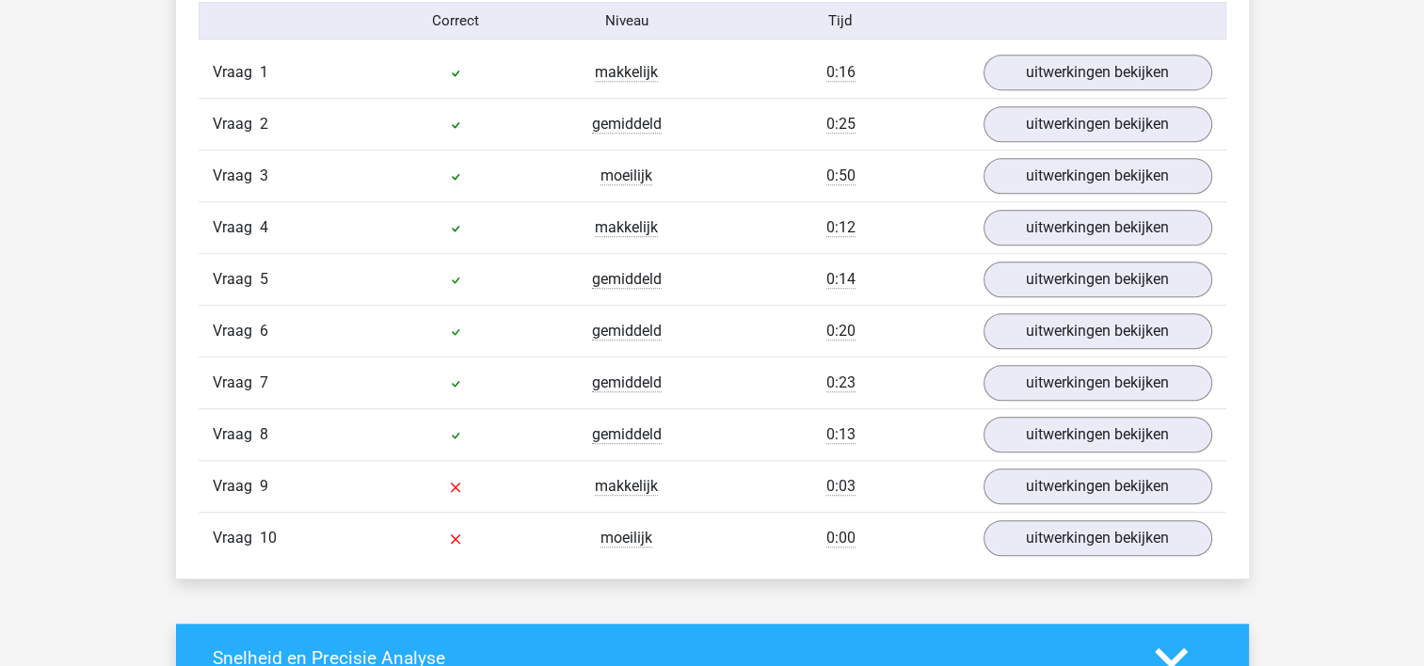
scroll to position [1261, 0]
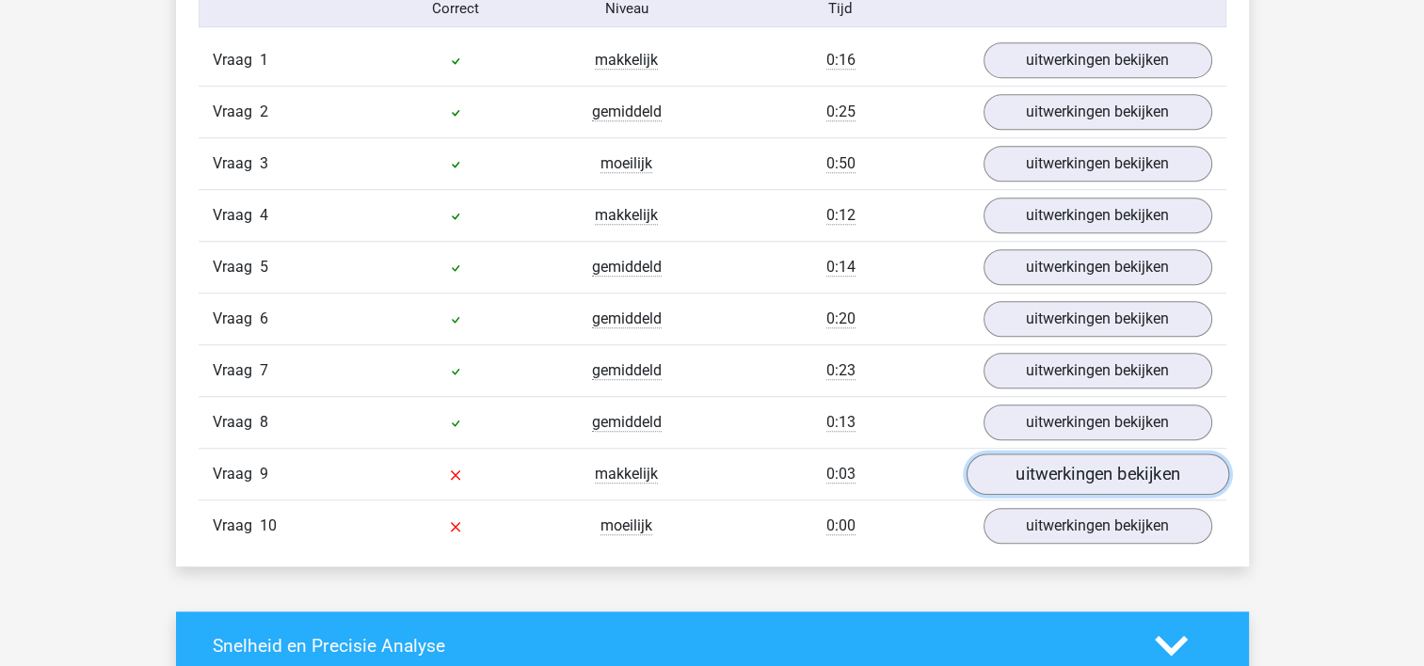
click at [1161, 468] on link "uitwerkingen bekijken" at bounding box center [1096, 474] width 263 height 41
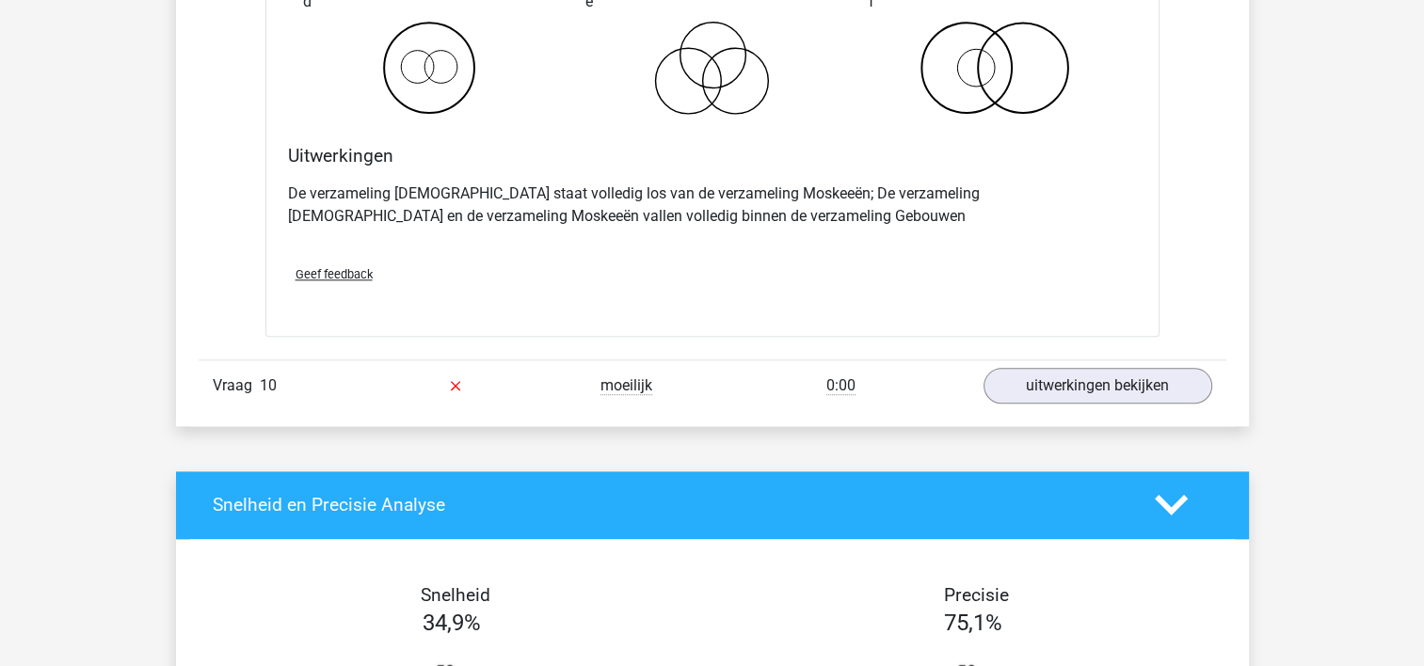
scroll to position [2136, 0]
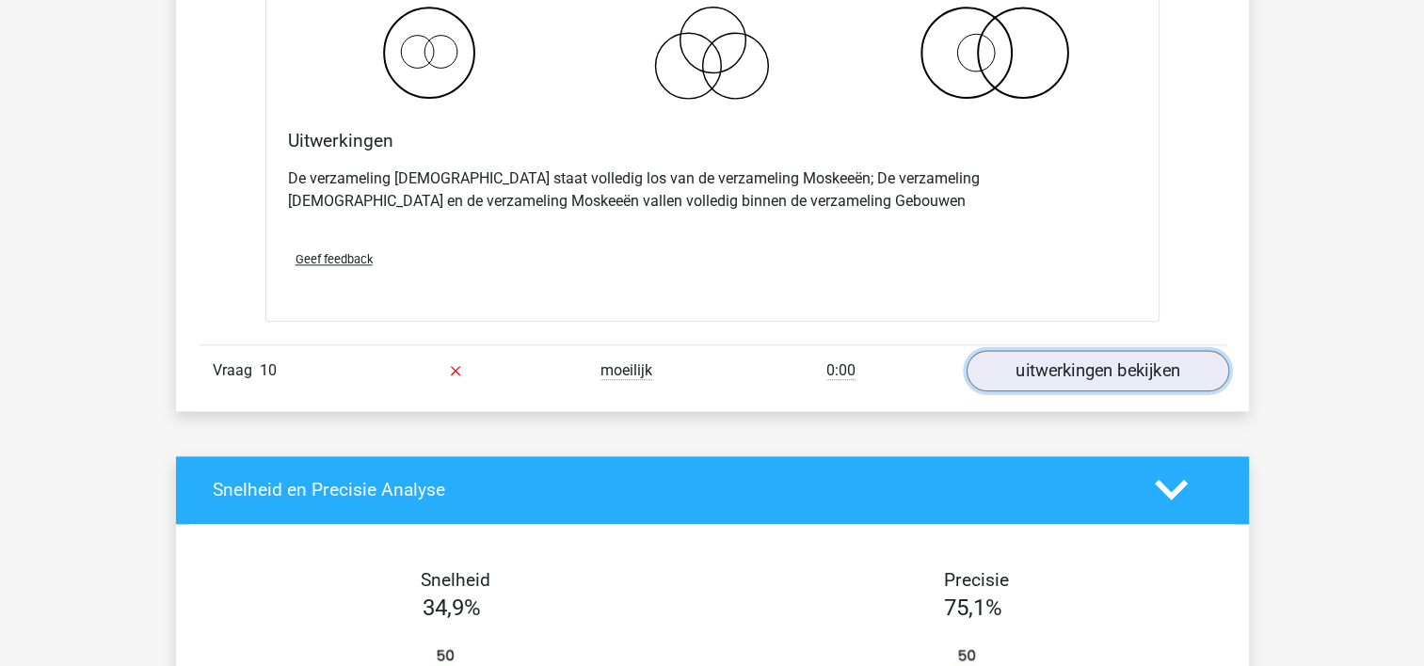
click at [1168, 359] on link "uitwerkingen bekijken" at bounding box center [1096, 370] width 263 height 41
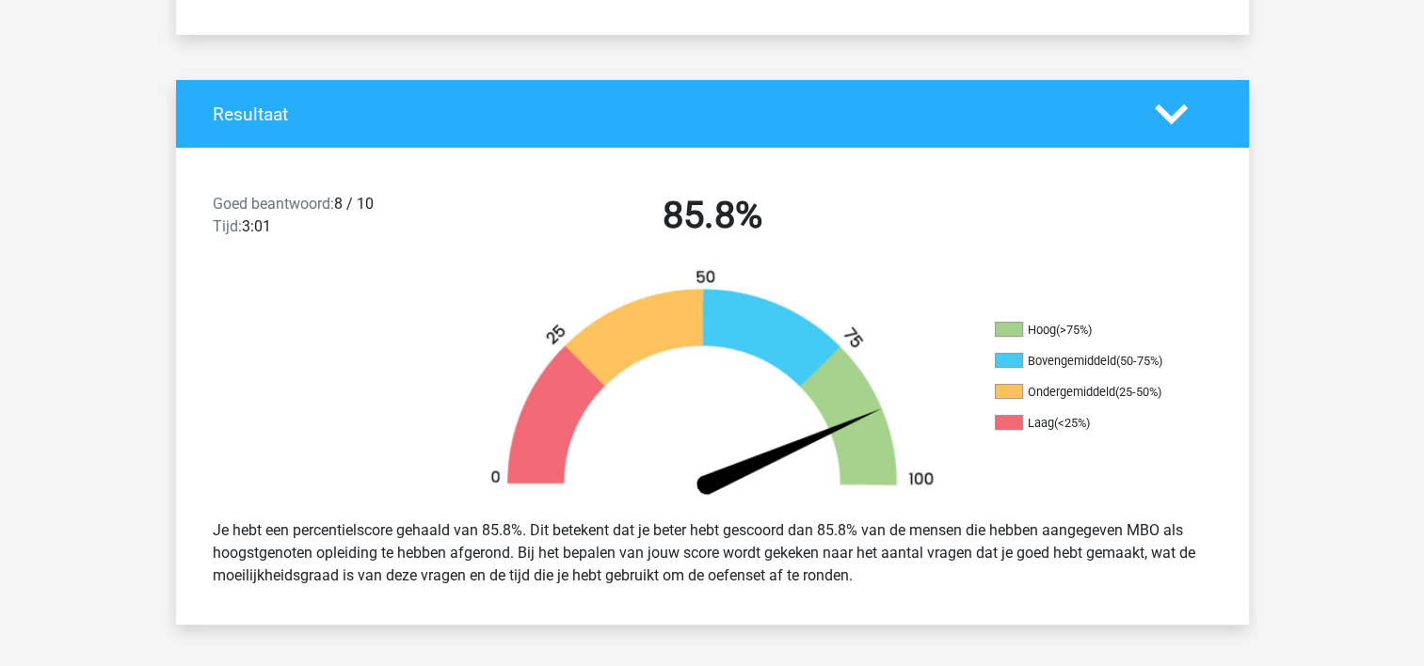
scroll to position [282, 0]
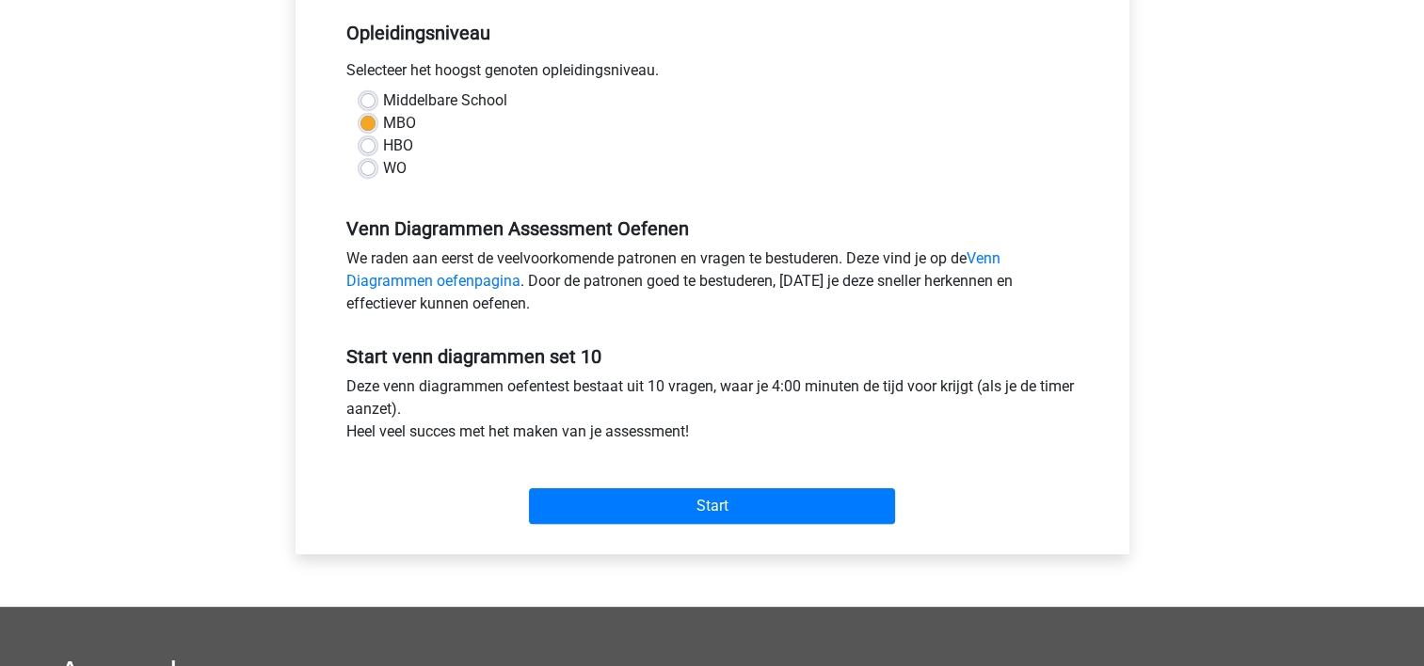
scroll to position [397, 0]
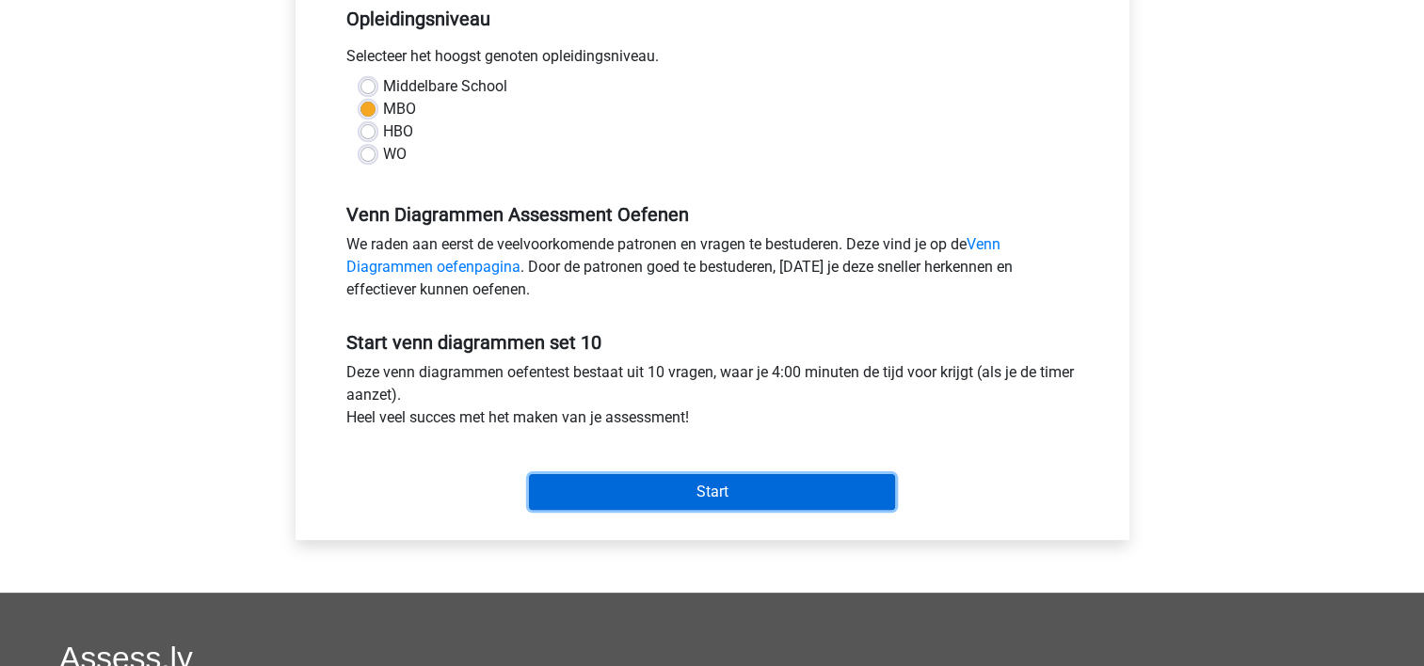
click at [863, 485] on input "Start" at bounding box center [712, 492] width 366 height 36
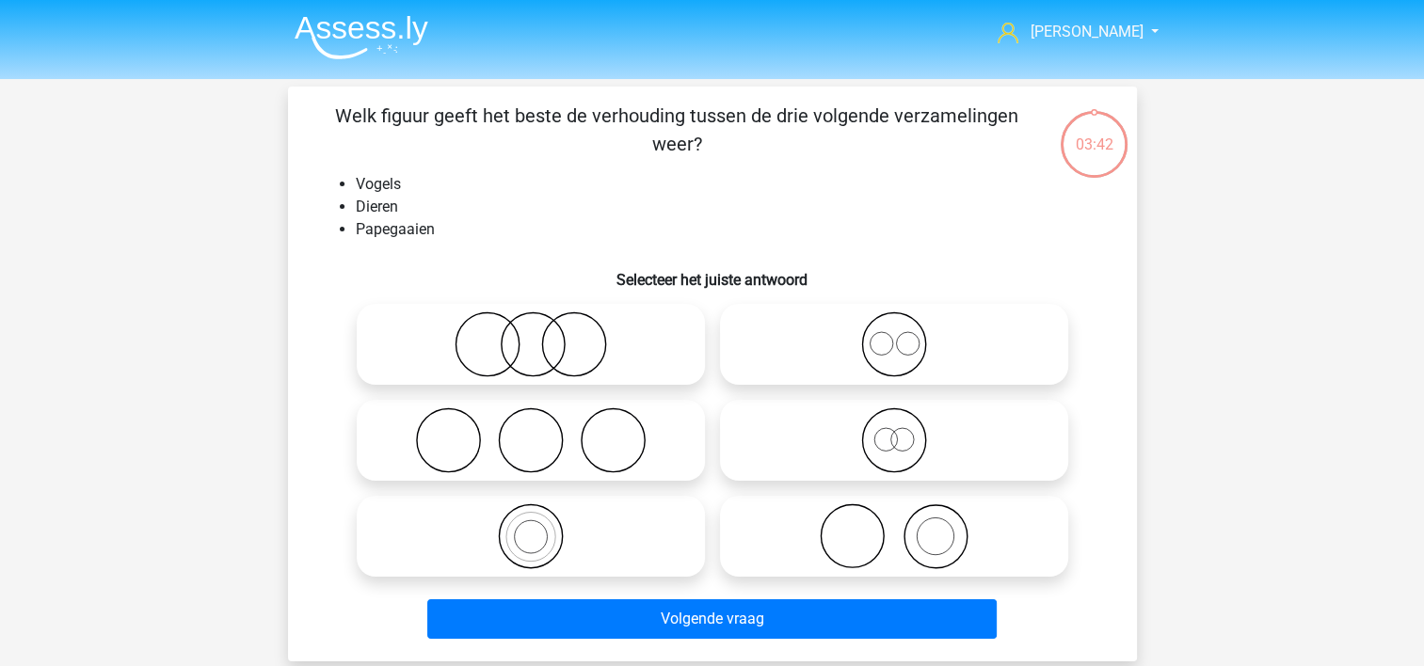
click at [459, 507] on icon at bounding box center [530, 536] width 333 height 66
click at [531, 515] on input "radio" at bounding box center [537, 521] width 12 height 12
radio input "true"
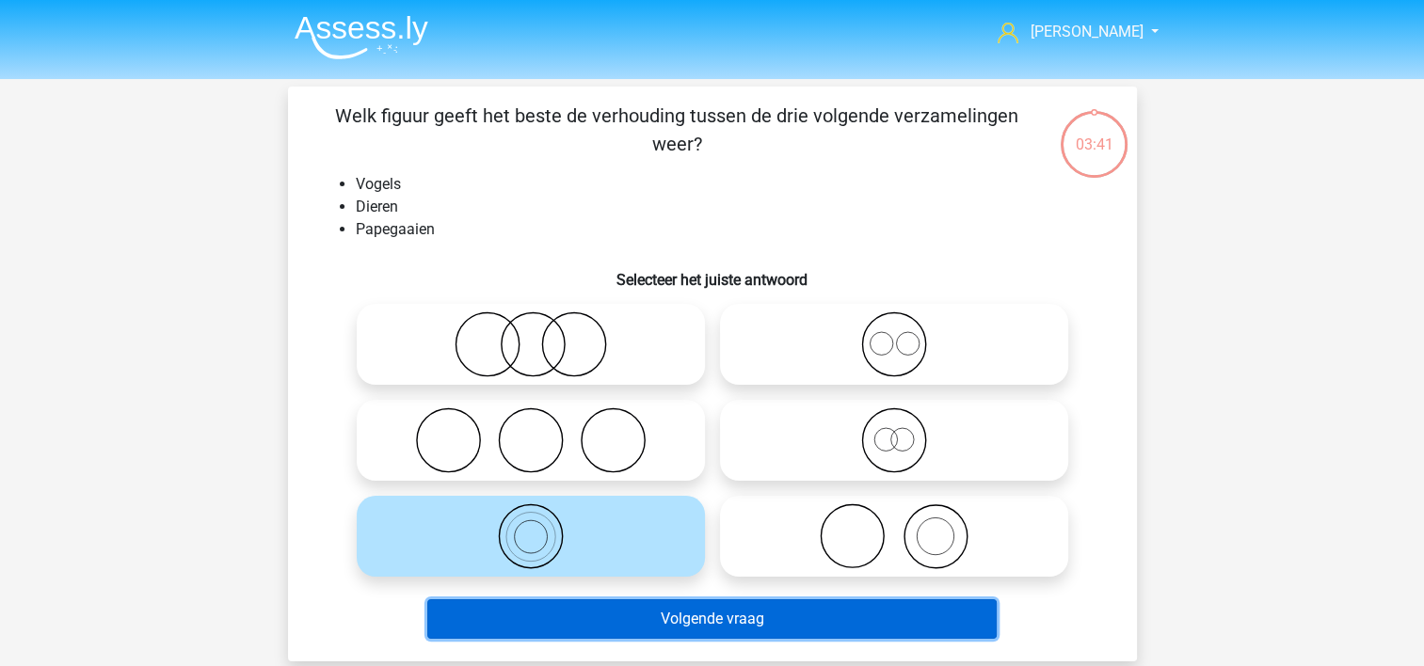
click at [482, 614] on button "Volgende vraag" at bounding box center [711, 619] width 569 height 40
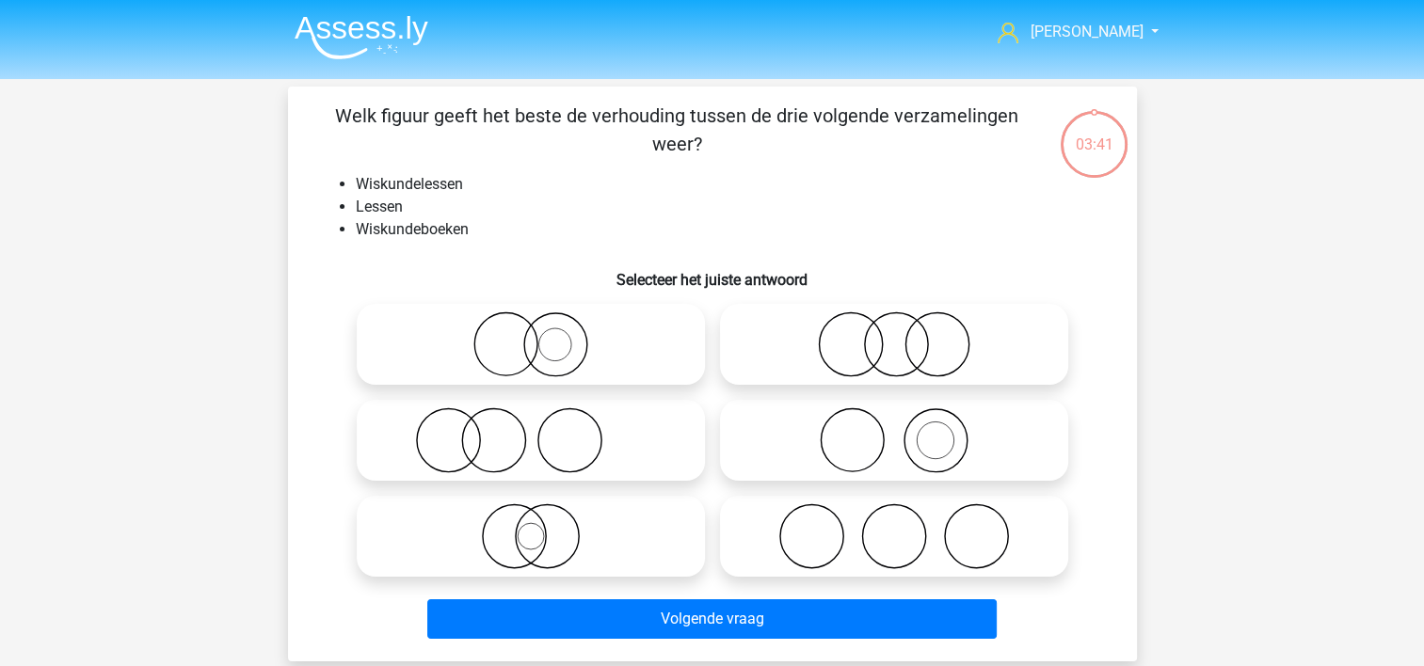
scroll to position [87, 0]
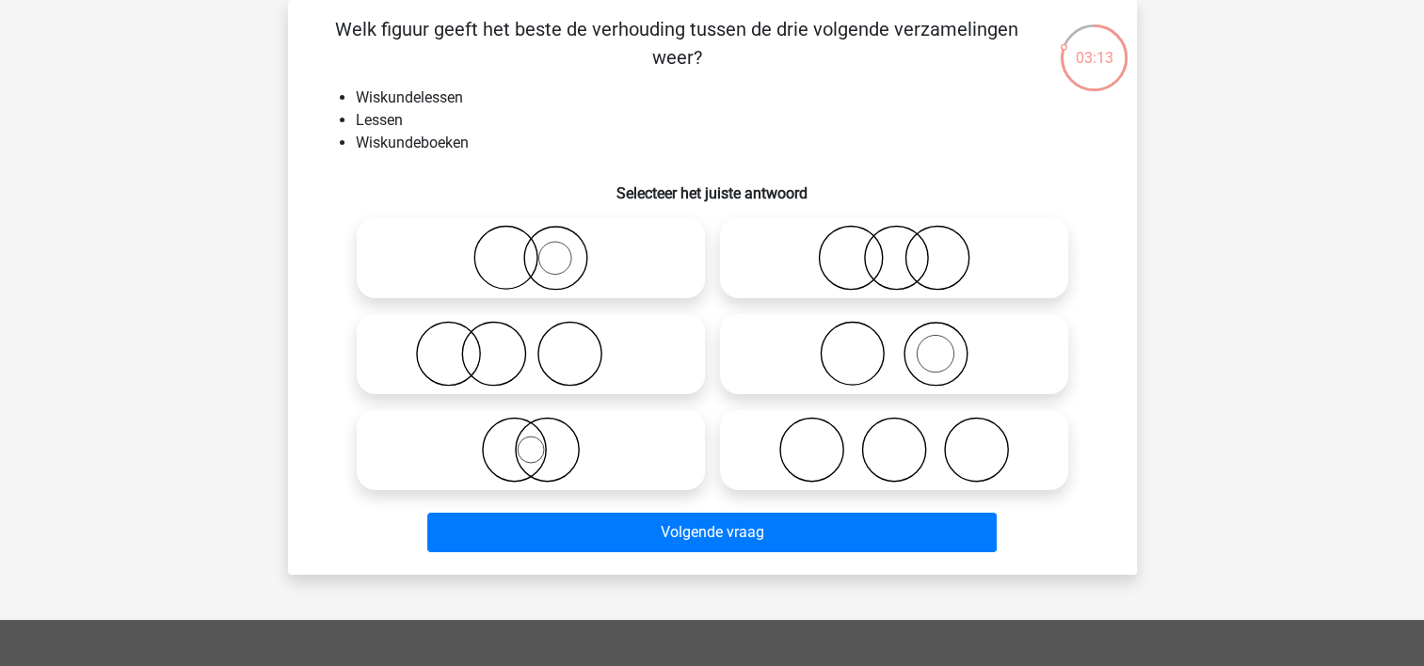
click at [419, 342] on circle at bounding box center [447, 354] width 63 height 63
click at [531, 342] on input "radio" at bounding box center [537, 338] width 12 height 12
radio input "true"
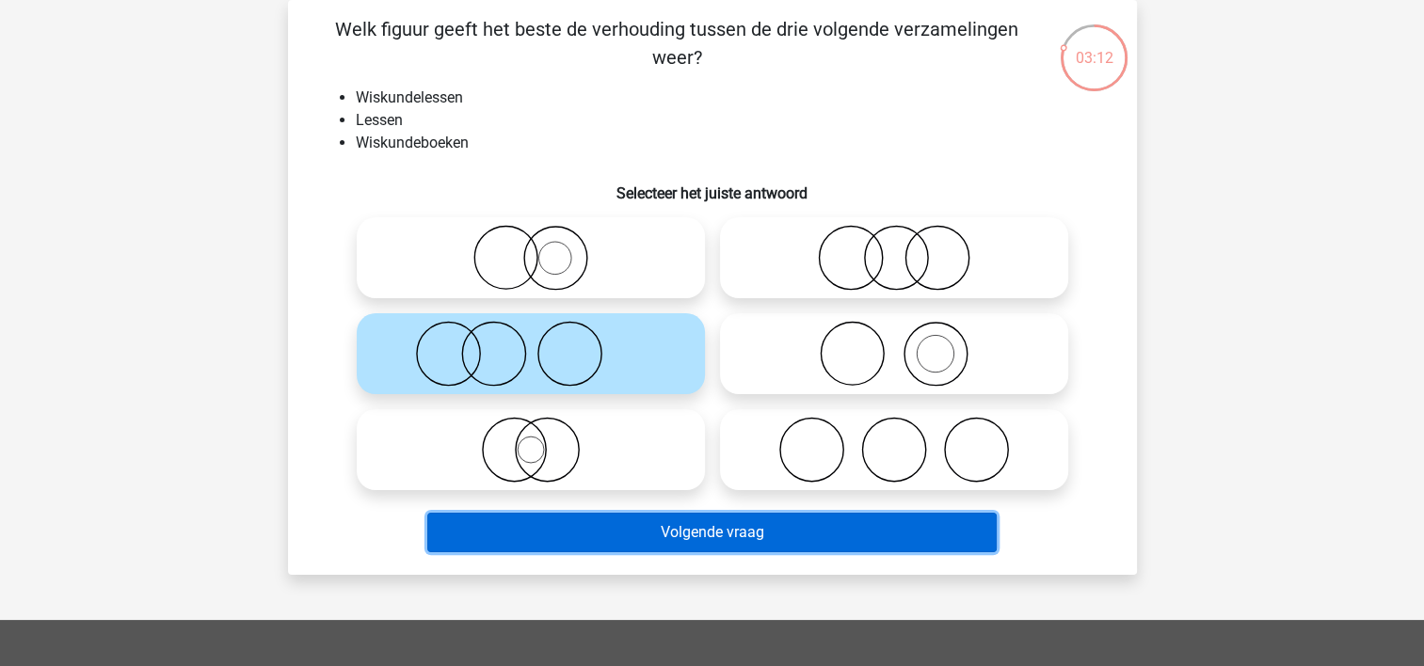
click at [473, 523] on button "Volgende vraag" at bounding box center [711, 533] width 569 height 40
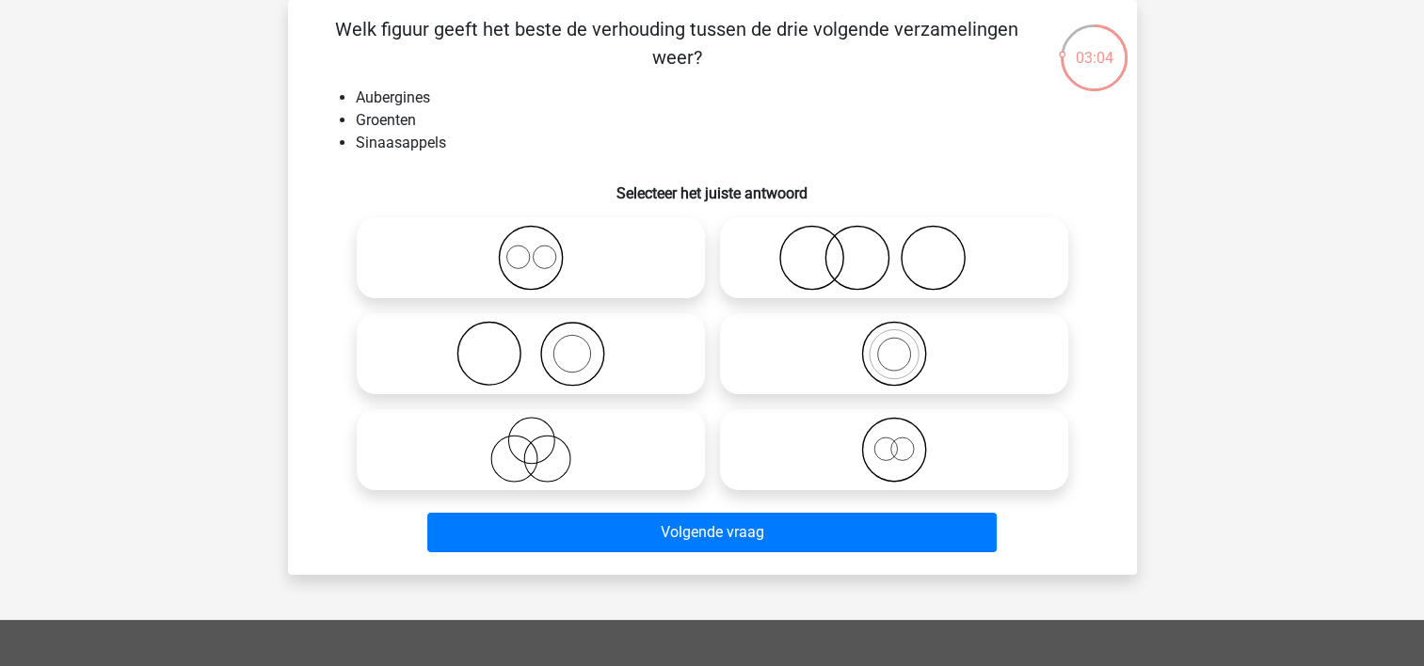
click at [407, 248] on icon at bounding box center [530, 258] width 333 height 66
click at [531, 248] on input "radio" at bounding box center [537, 242] width 12 height 12
radio input "true"
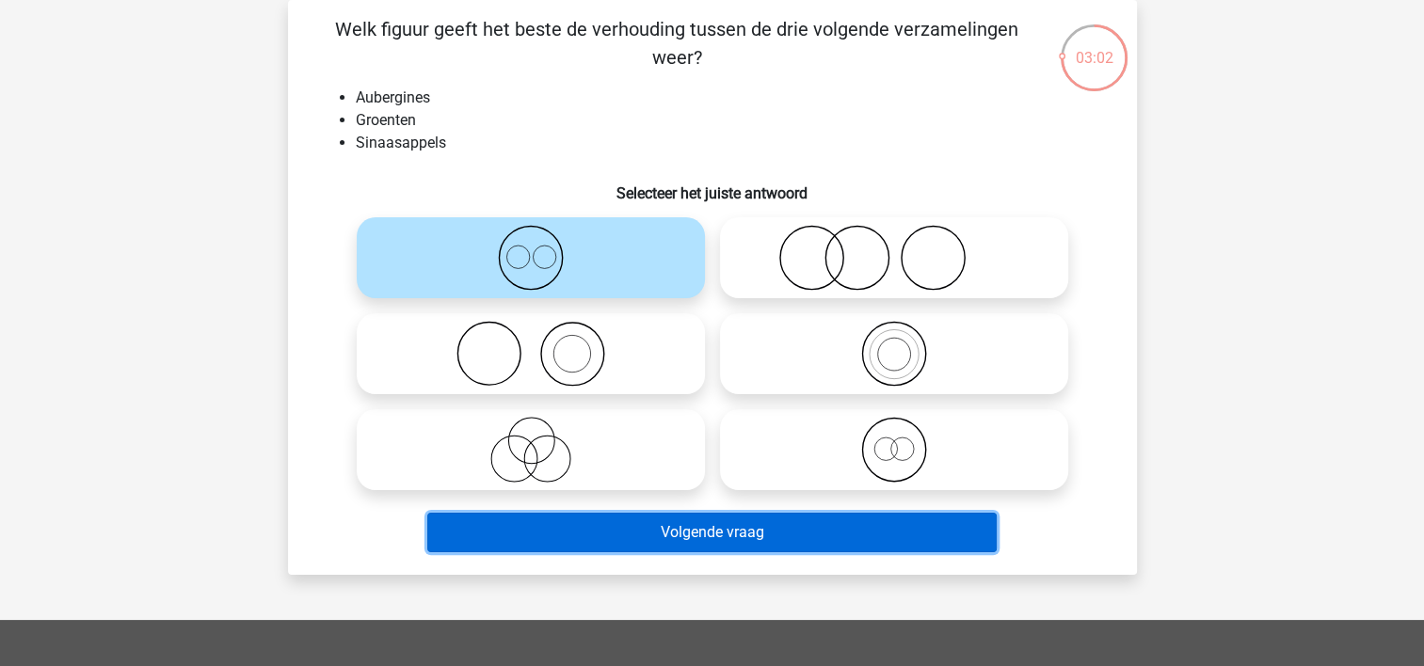
click at [468, 528] on button "Volgende vraag" at bounding box center [711, 533] width 569 height 40
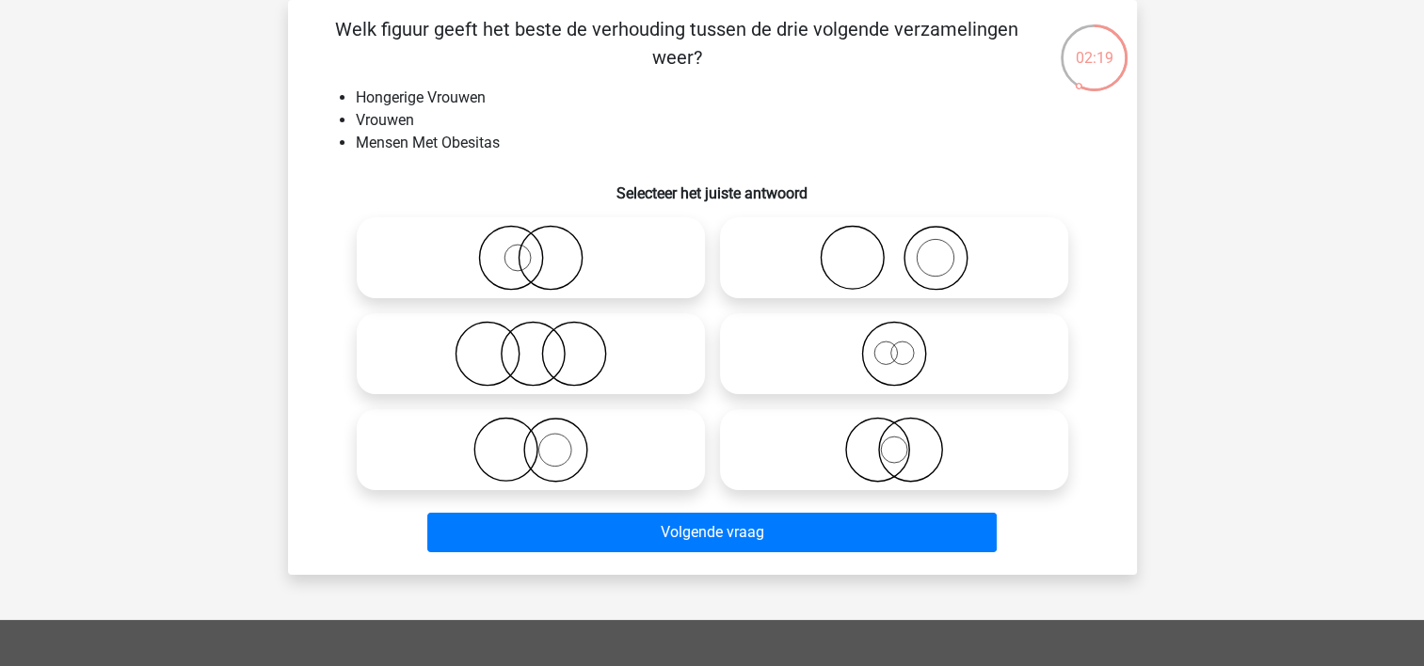
click at [415, 276] on icon at bounding box center [530, 258] width 333 height 66
click at [531, 248] on input "radio" at bounding box center [537, 242] width 12 height 12
radio input "true"
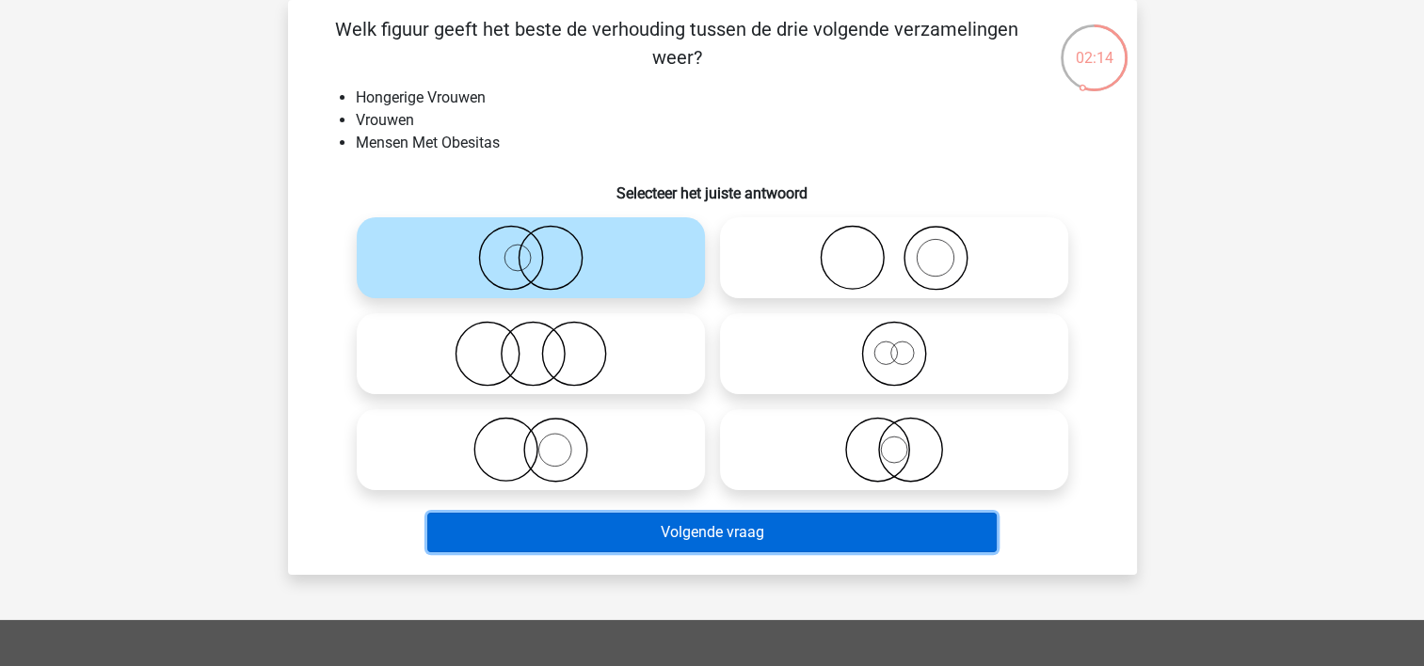
click at [502, 523] on button "Volgende vraag" at bounding box center [711, 533] width 569 height 40
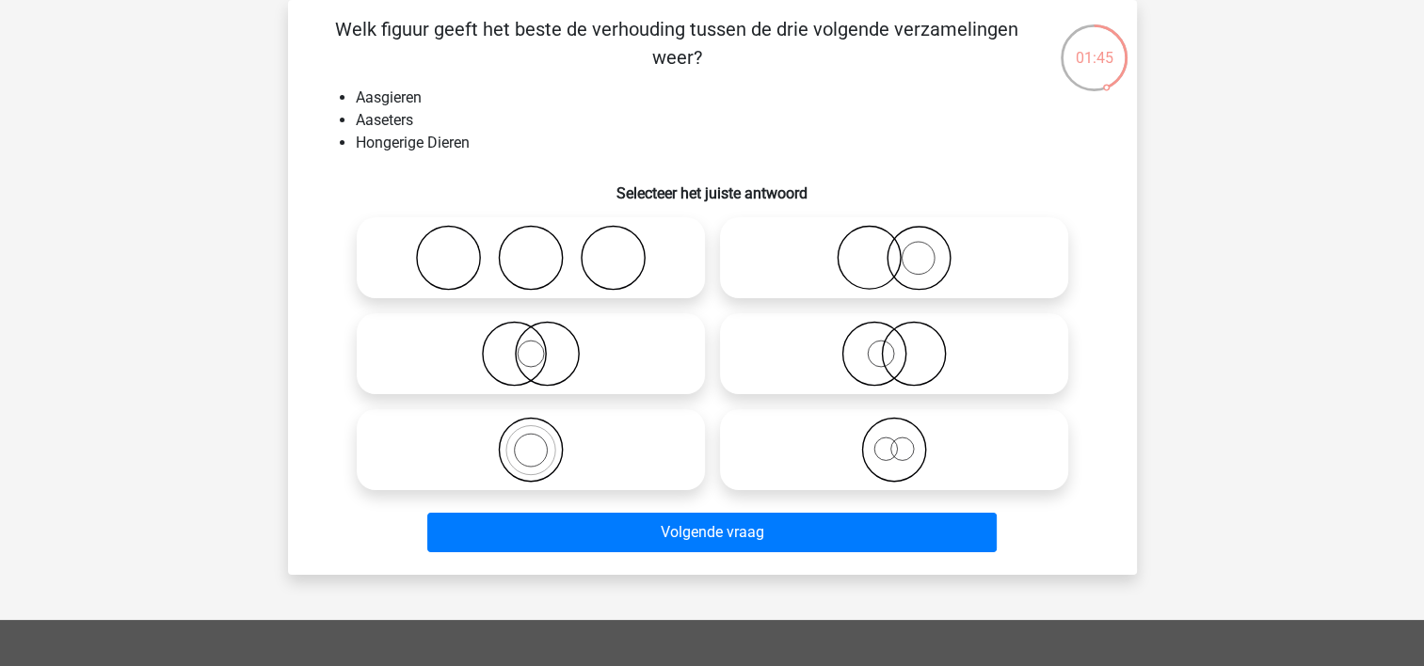
click at [757, 339] on icon at bounding box center [893, 354] width 333 height 66
click at [894, 339] on input "radio" at bounding box center [900, 338] width 12 height 12
radio input "true"
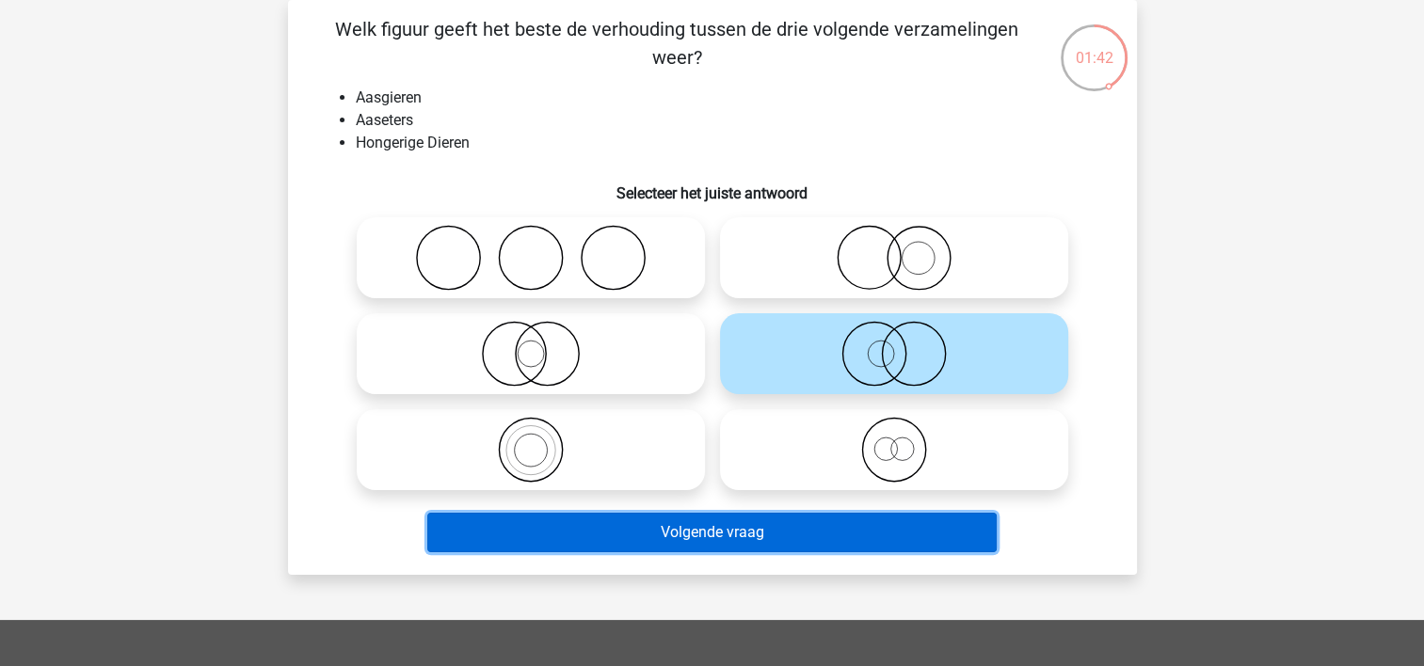
click at [706, 526] on button "Volgende vraag" at bounding box center [711, 533] width 569 height 40
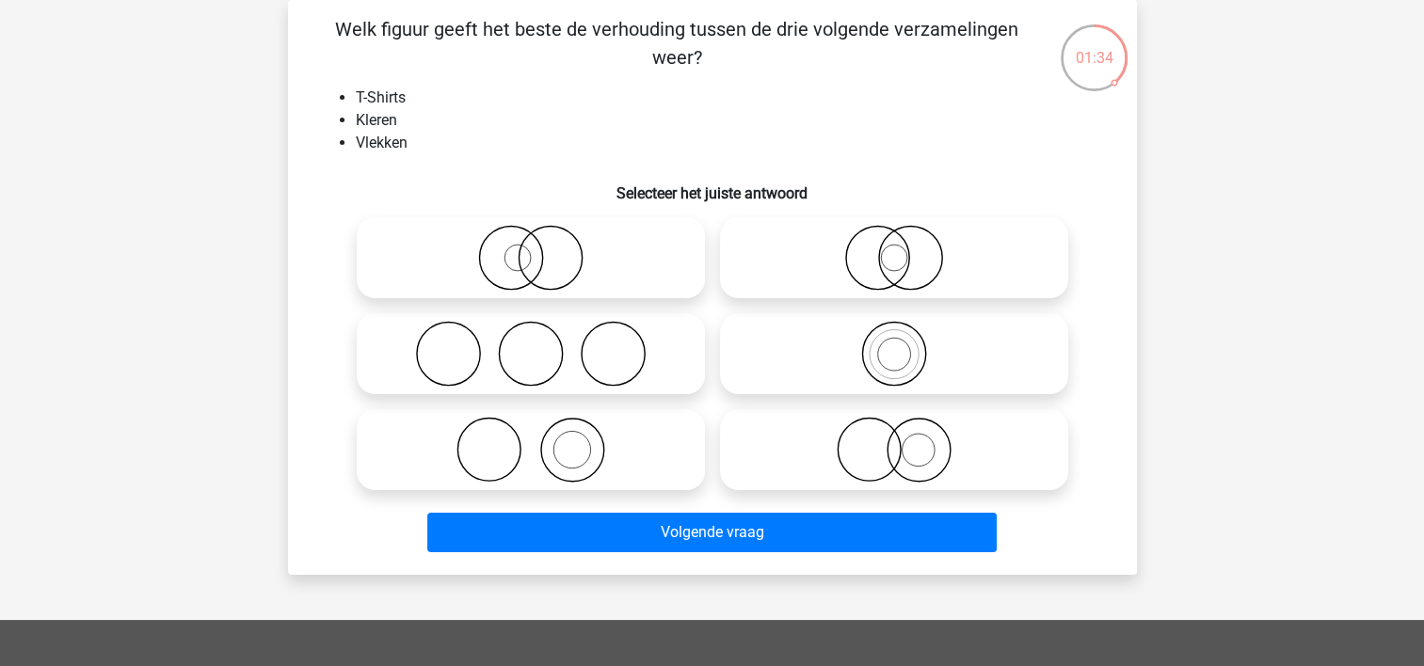
click at [425, 437] on icon at bounding box center [530, 450] width 333 height 66
click at [531, 437] on input "radio" at bounding box center [537, 434] width 12 height 12
radio input "true"
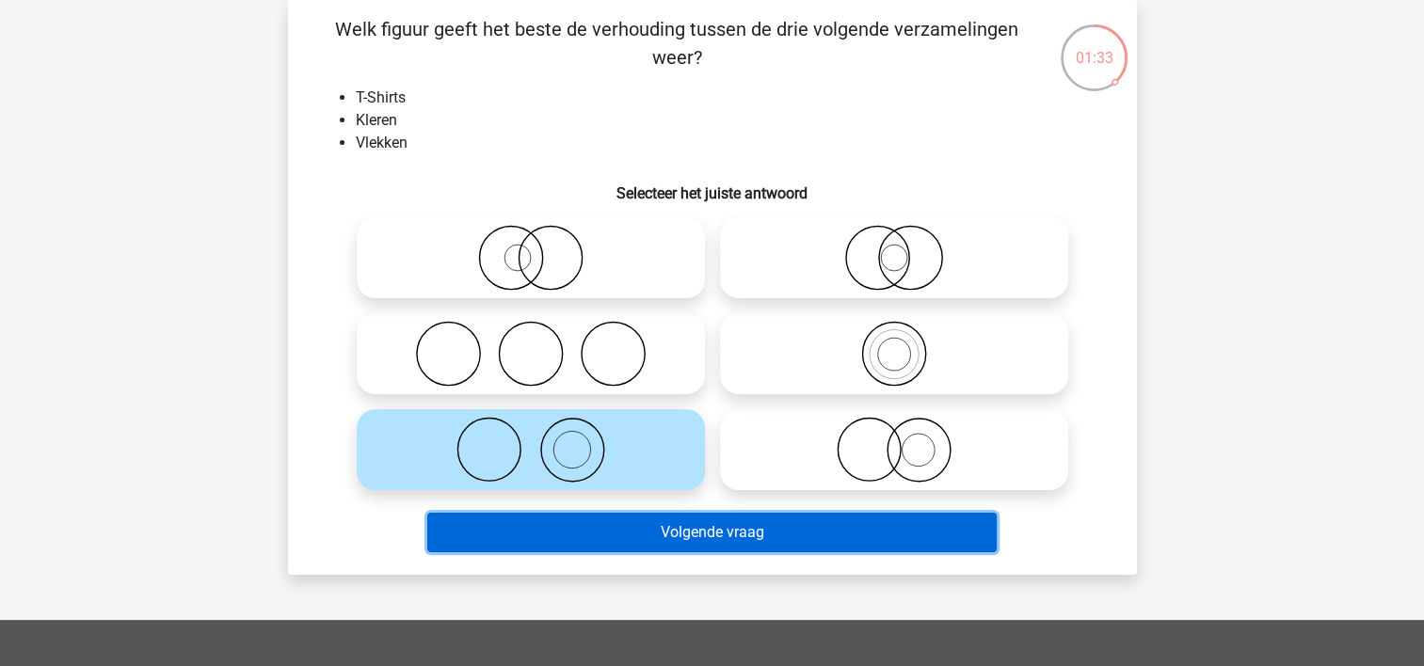
click at [484, 523] on button "Volgende vraag" at bounding box center [711, 533] width 569 height 40
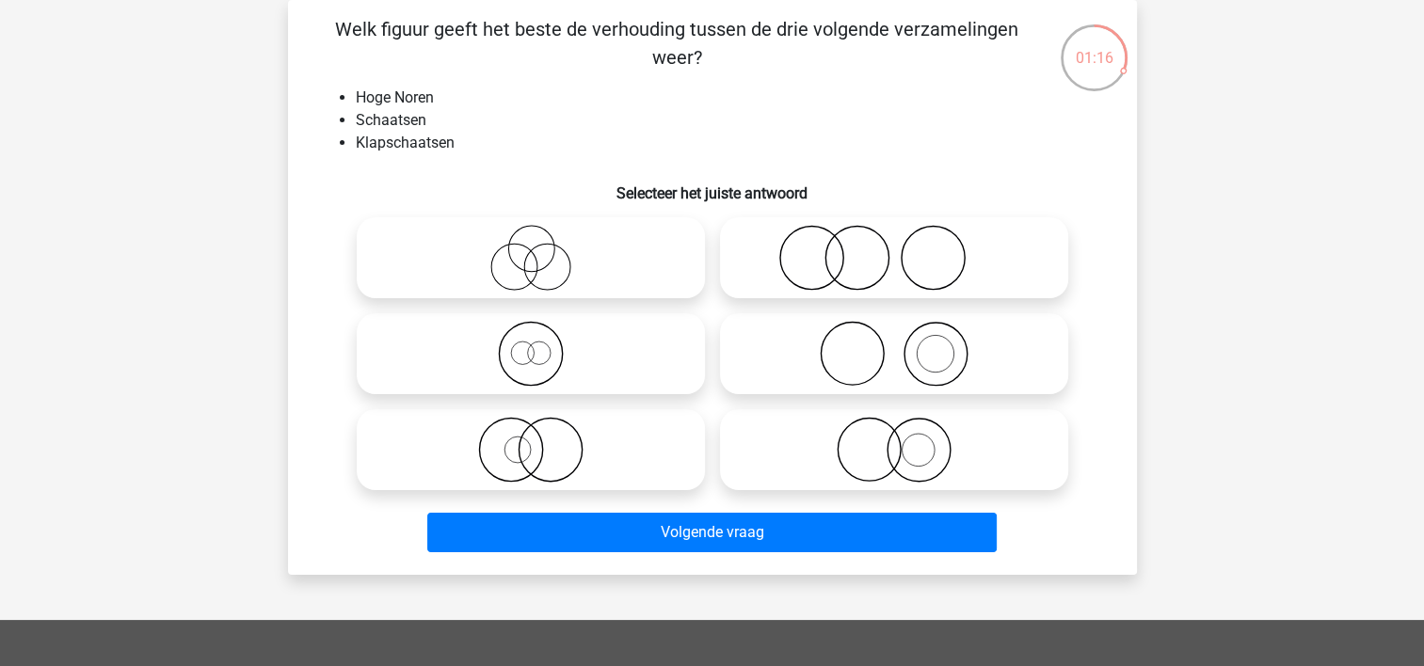
click at [794, 342] on icon at bounding box center [893, 354] width 333 height 66
click at [894, 342] on input "radio" at bounding box center [900, 338] width 12 height 12
radio input "true"
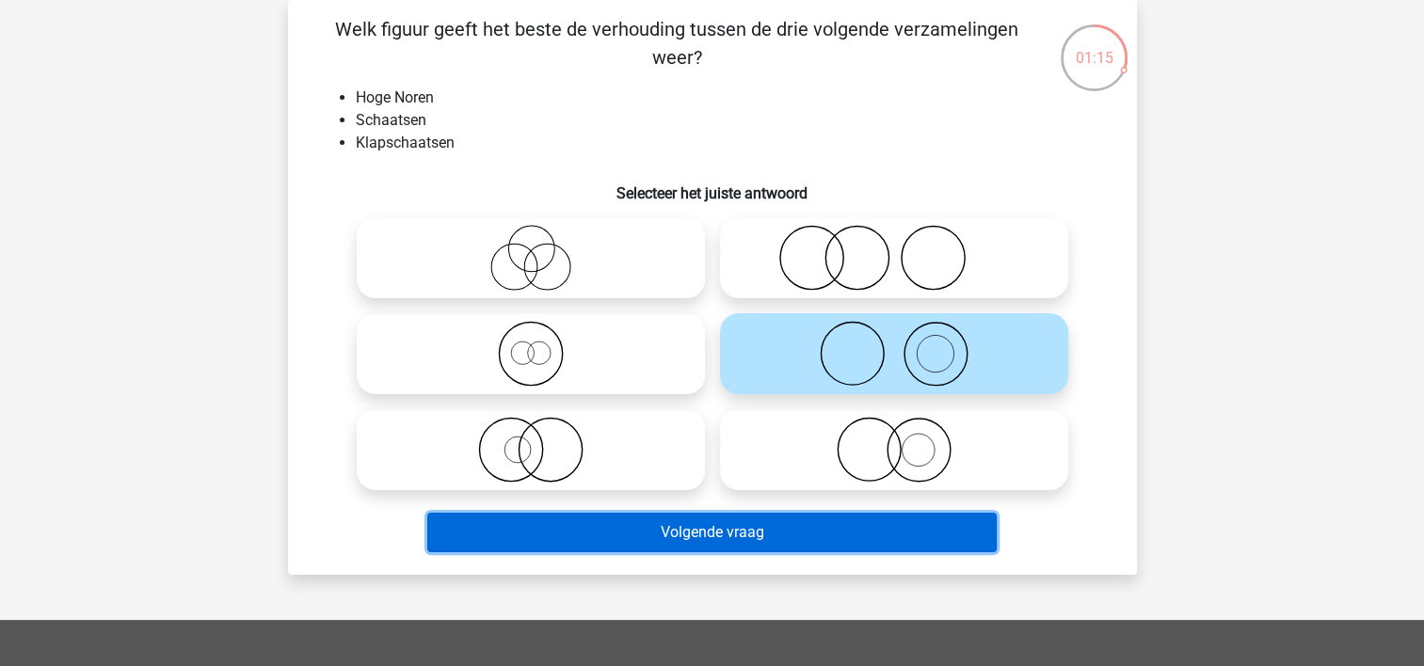
click at [726, 524] on button "Volgende vraag" at bounding box center [711, 533] width 569 height 40
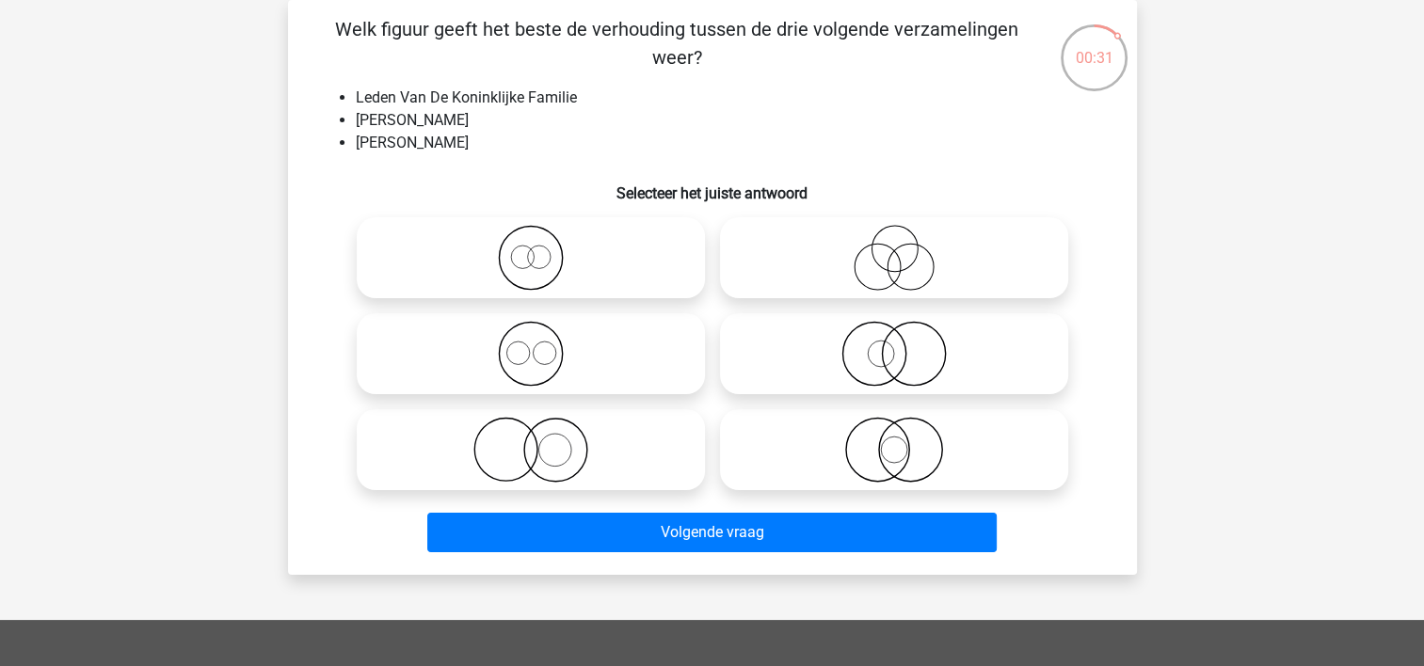
click at [411, 350] on icon at bounding box center [530, 354] width 333 height 66
click at [531, 344] on input "radio" at bounding box center [537, 338] width 12 height 12
radio input "true"
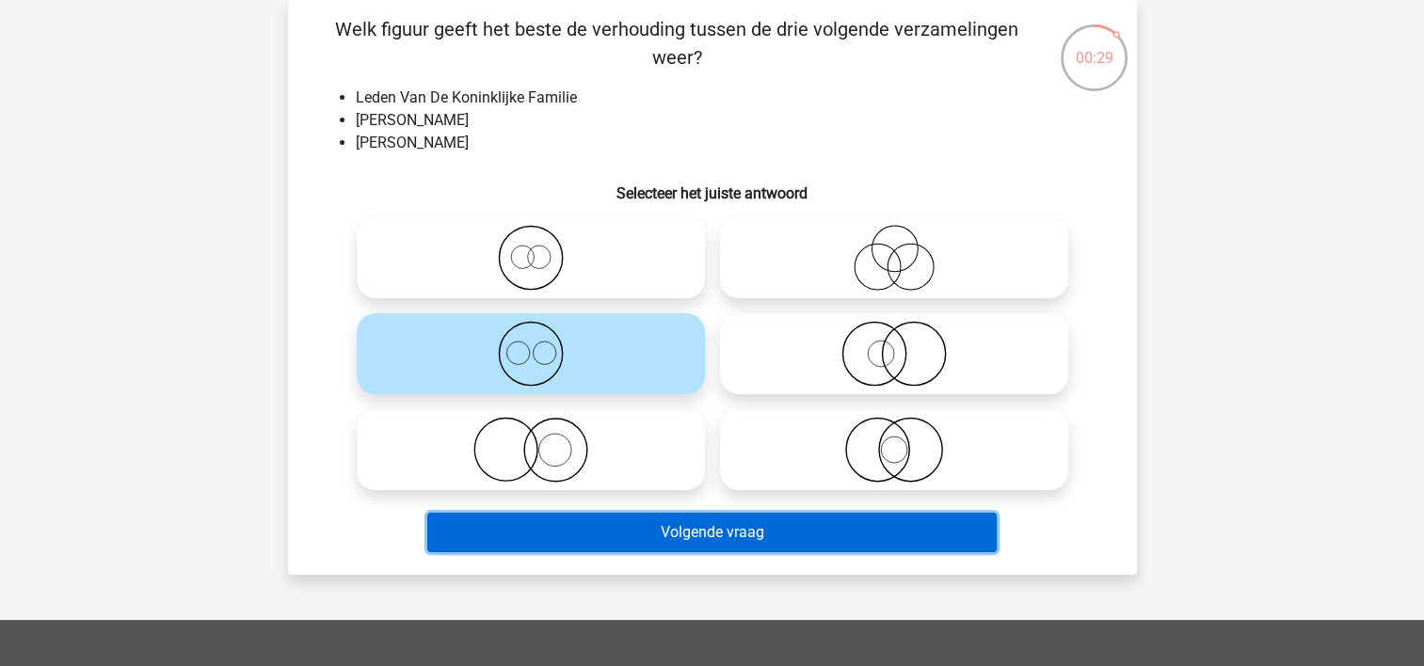
click at [486, 533] on button "Volgende vraag" at bounding box center [711, 533] width 569 height 40
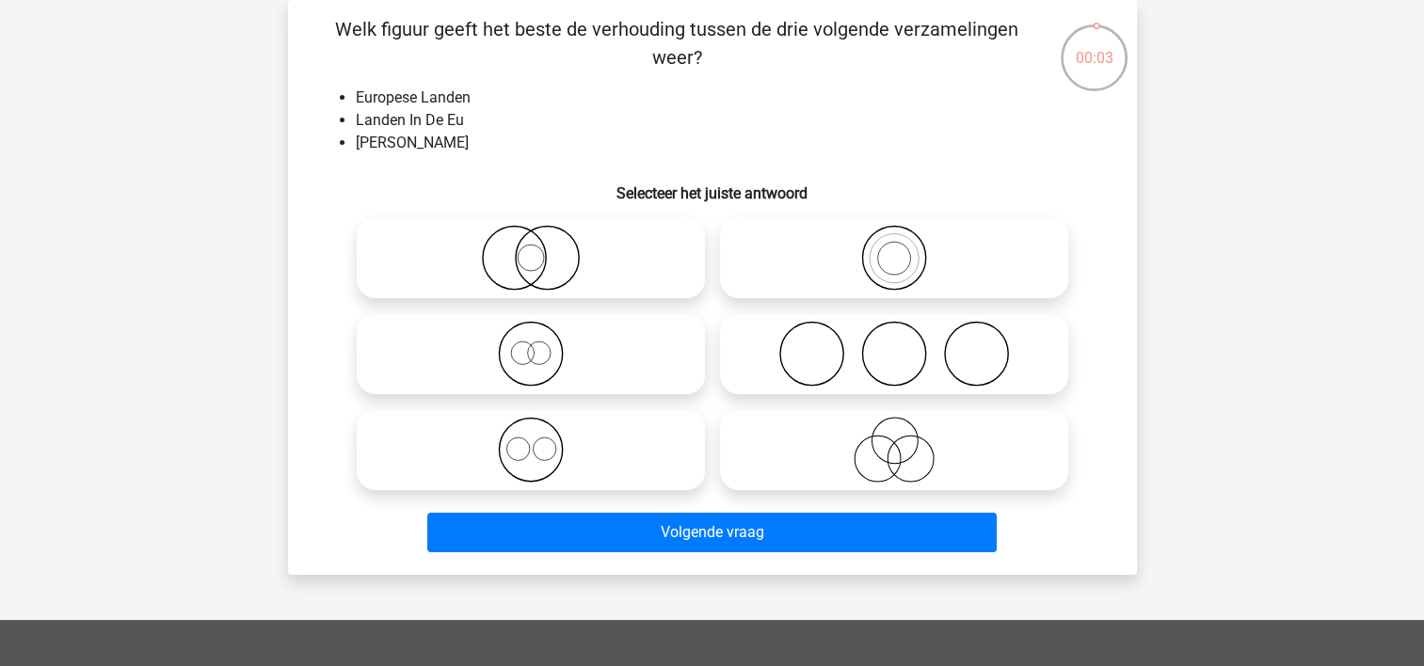
click at [783, 267] on icon at bounding box center [893, 258] width 333 height 66
click at [894, 248] on input "radio" at bounding box center [900, 242] width 12 height 12
radio input "true"
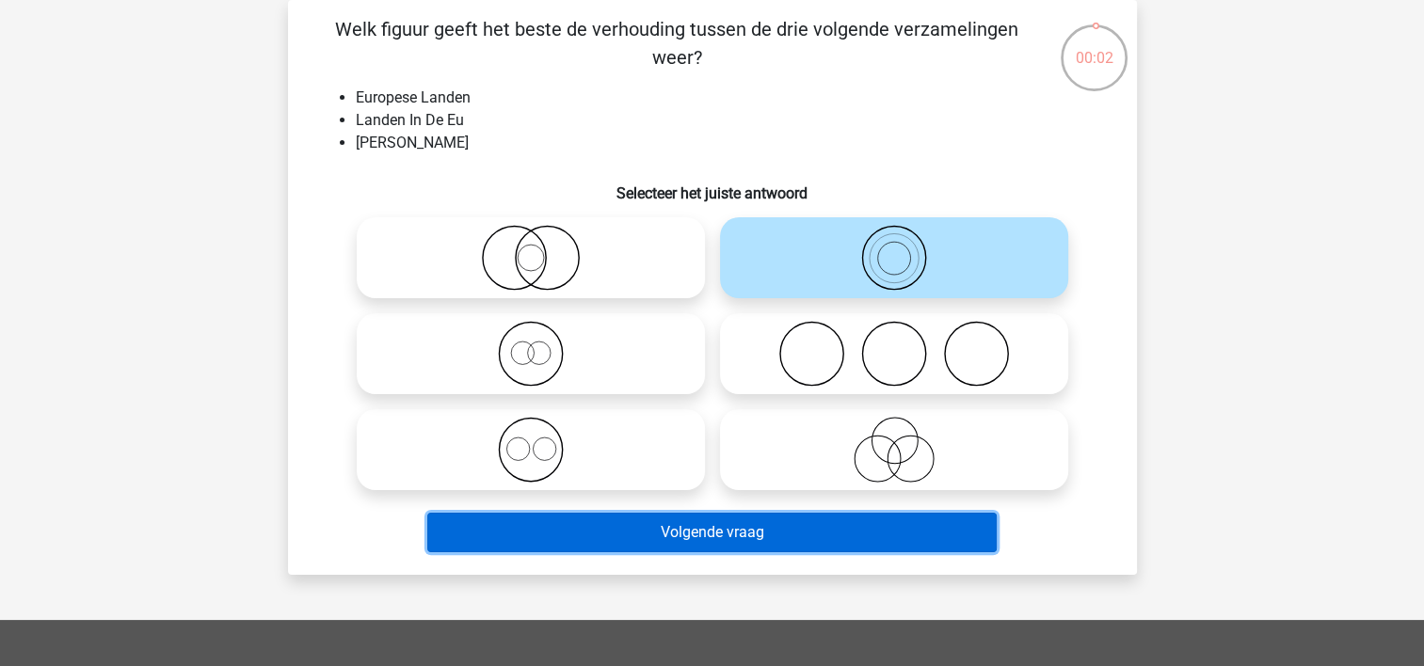
click at [708, 537] on button "Volgende vraag" at bounding box center [711, 533] width 569 height 40
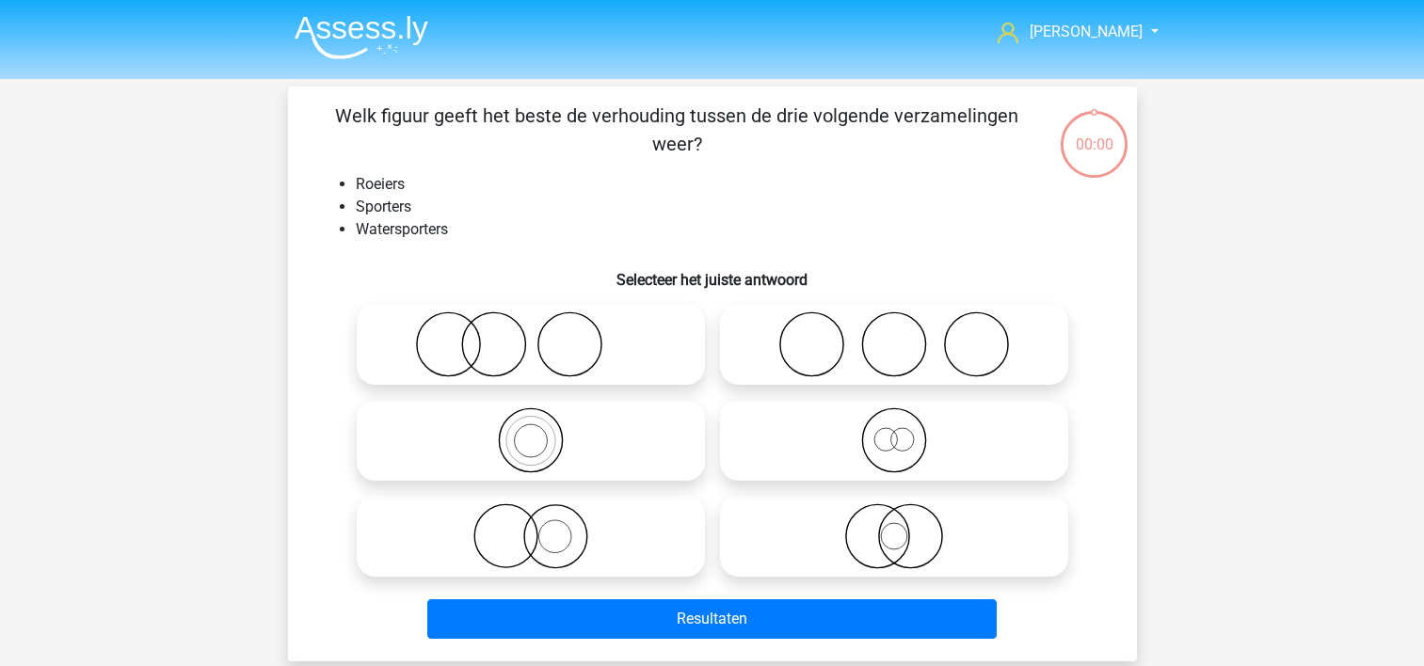
scroll to position [87, 0]
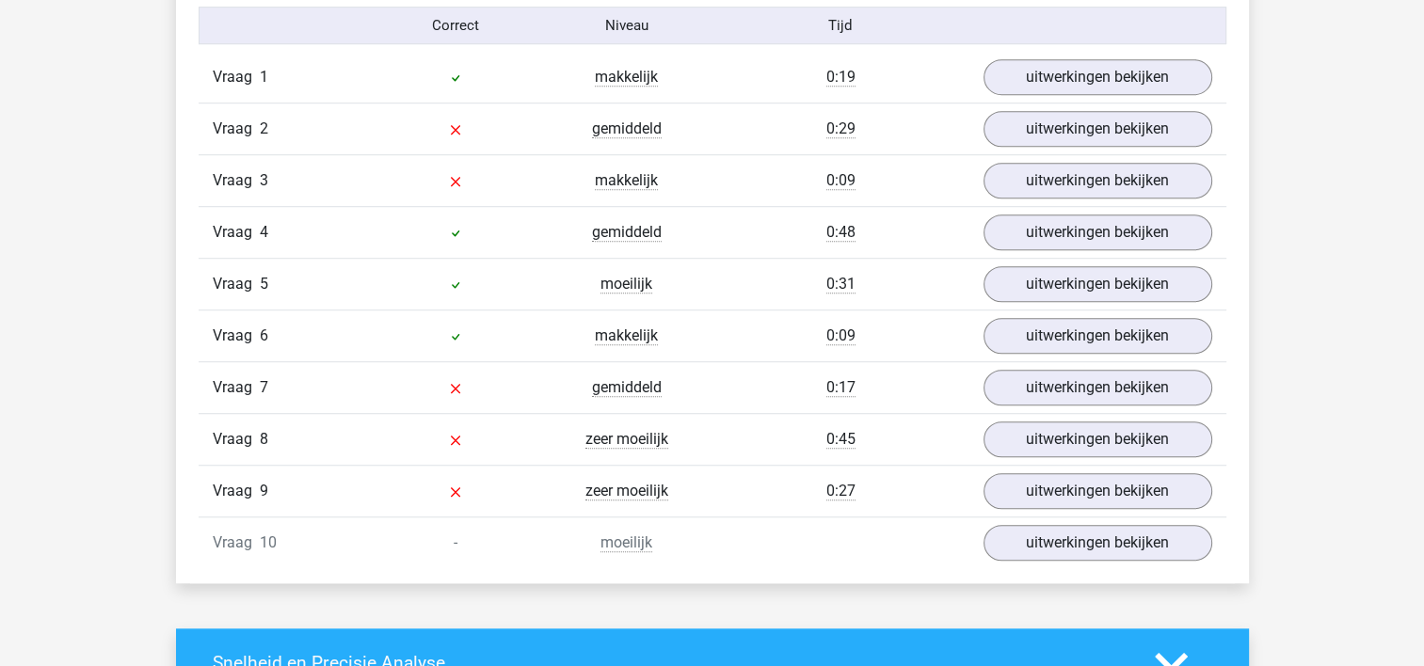
scroll to position [1253, 0]
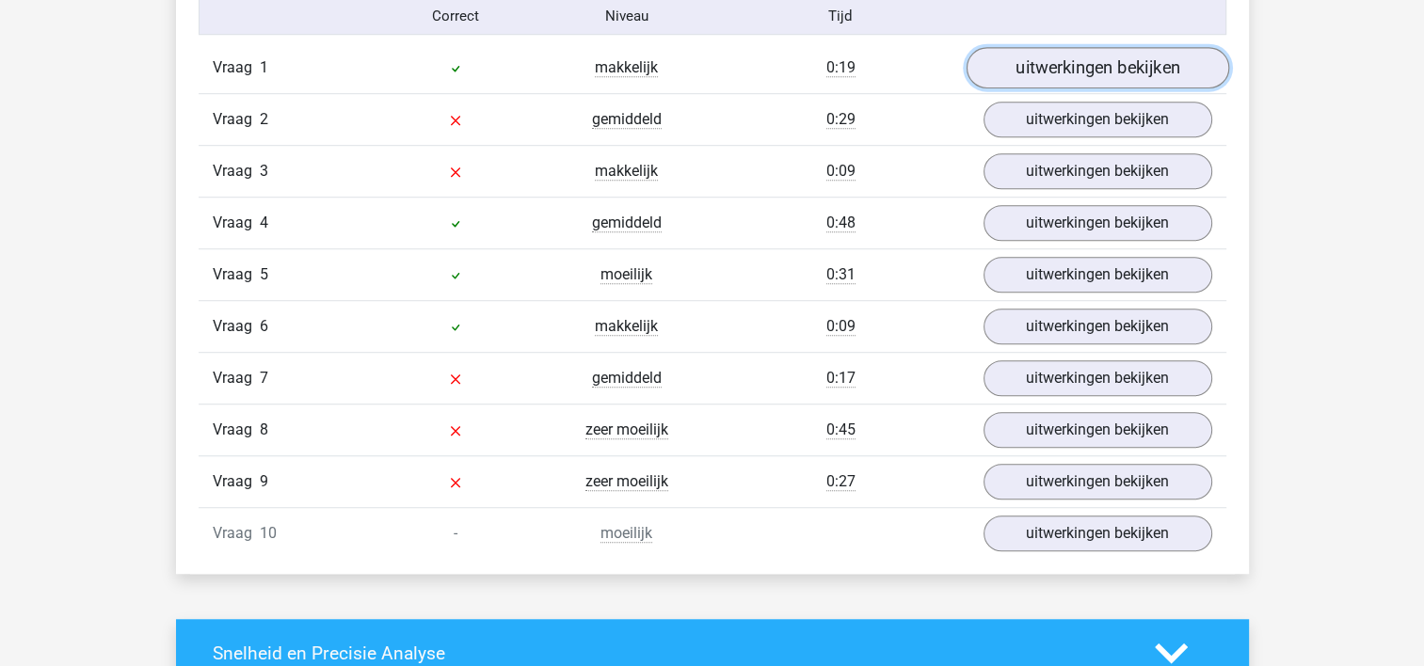
click at [1170, 59] on link "uitwerkingen bekijken" at bounding box center [1096, 68] width 263 height 41
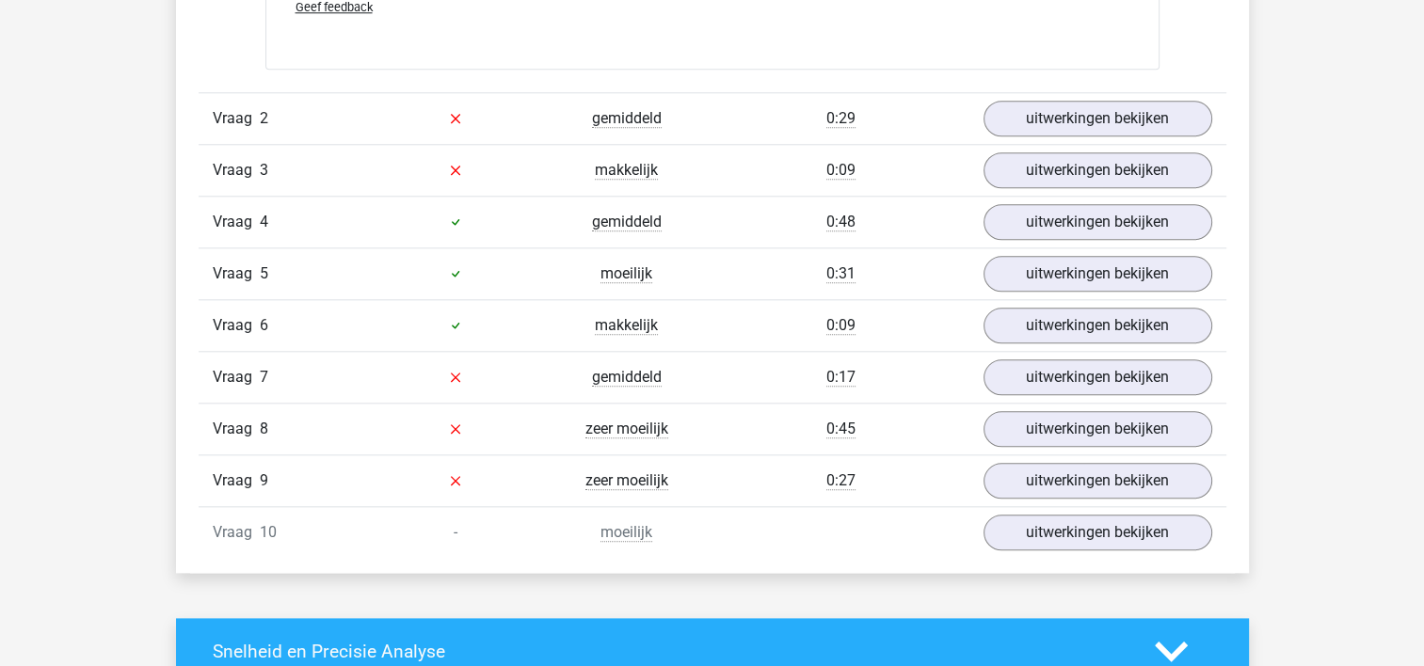
scroll to position [1989, 0]
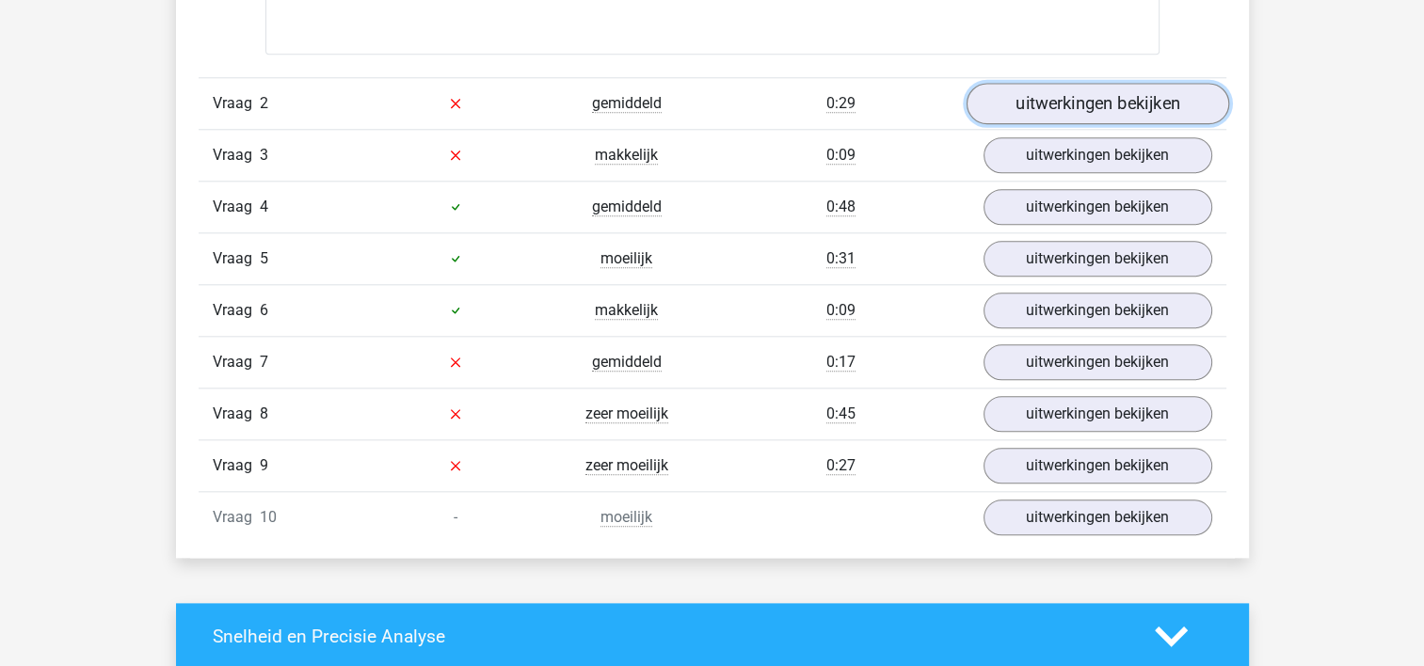
click at [1171, 105] on link "uitwerkingen bekijken" at bounding box center [1096, 103] width 263 height 41
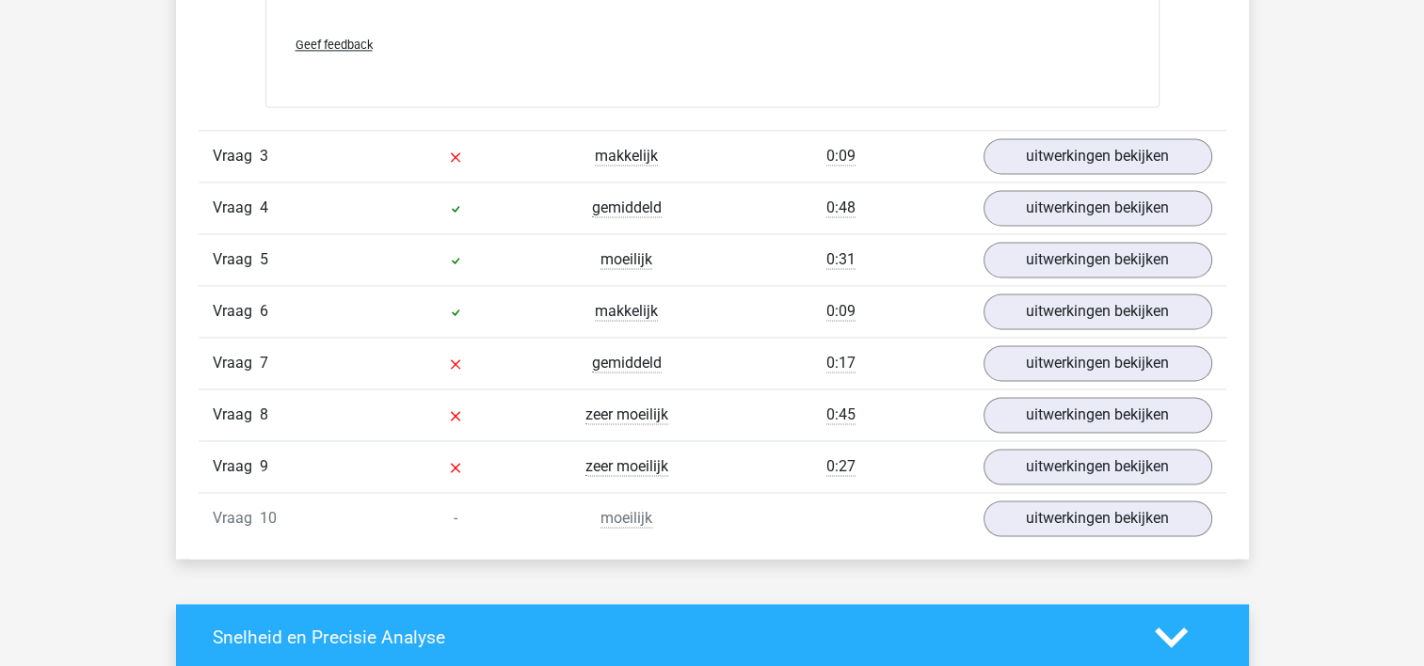
scroll to position [2719, 0]
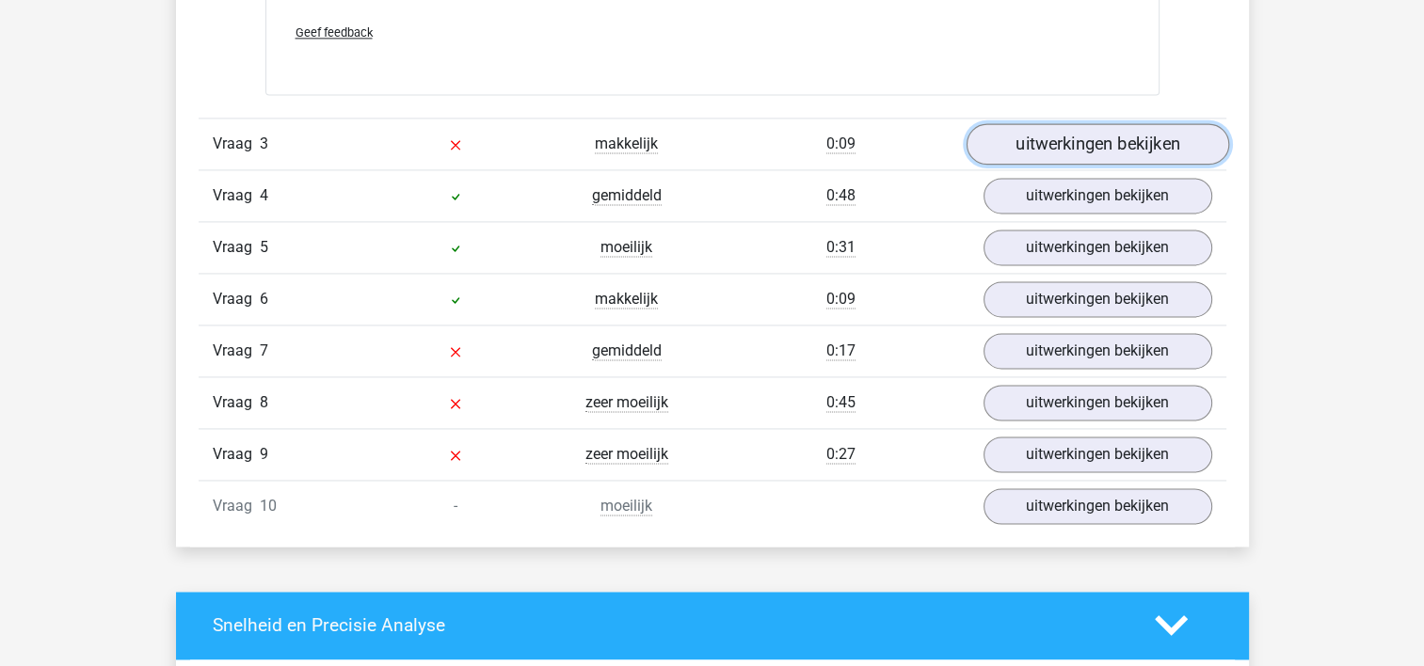
click at [1162, 136] on link "uitwerkingen bekijken" at bounding box center [1096, 143] width 263 height 41
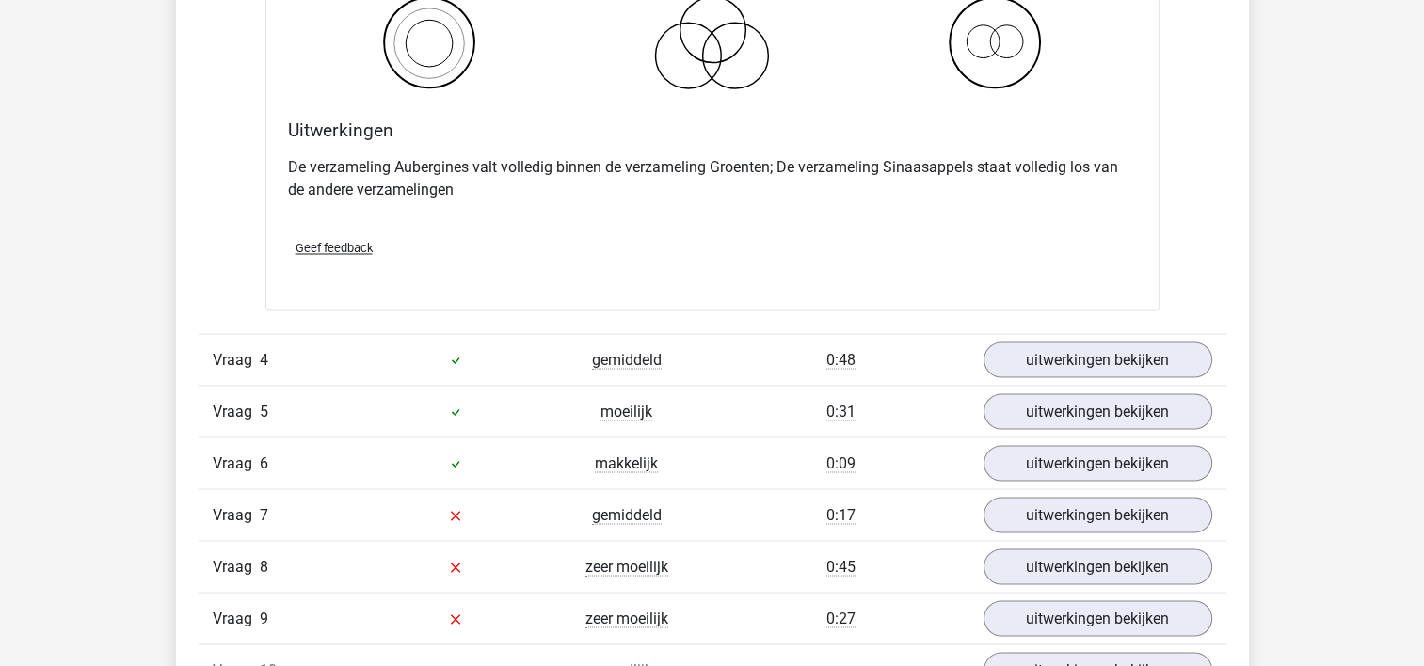
scroll to position [3281, 0]
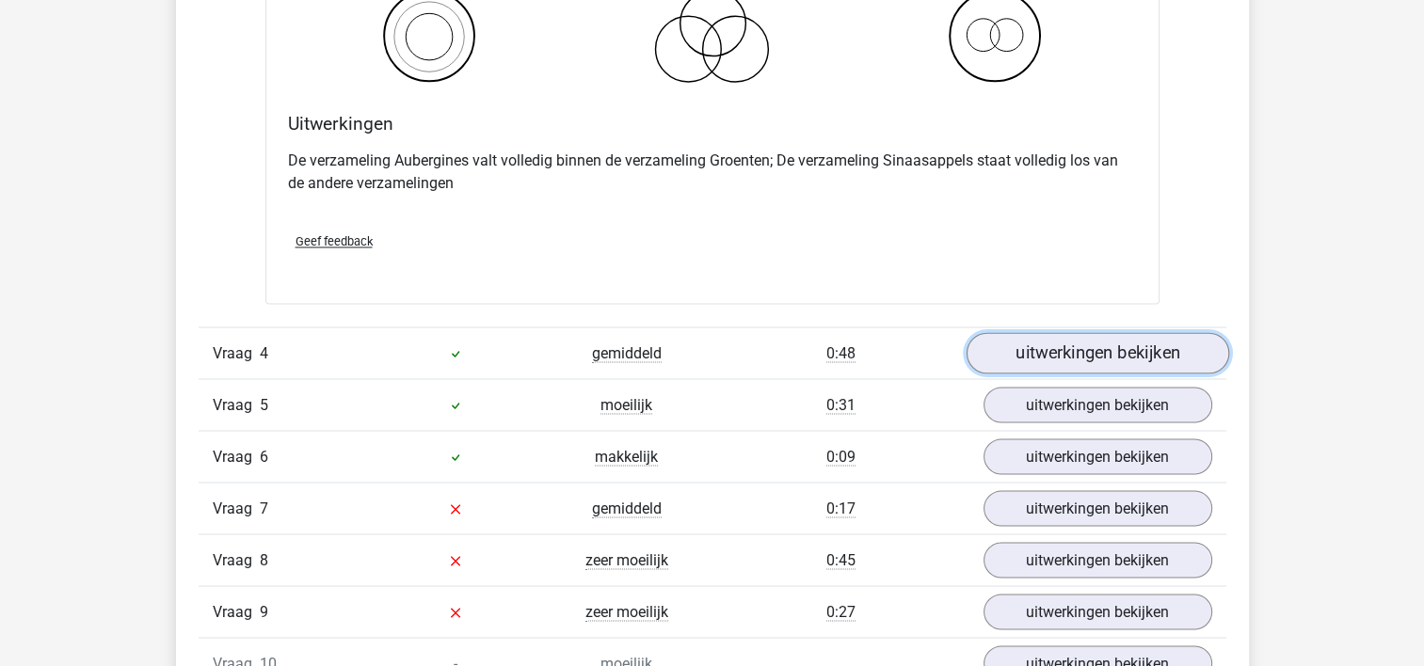
click at [1194, 344] on link "uitwerkingen bekijken" at bounding box center [1096, 352] width 263 height 41
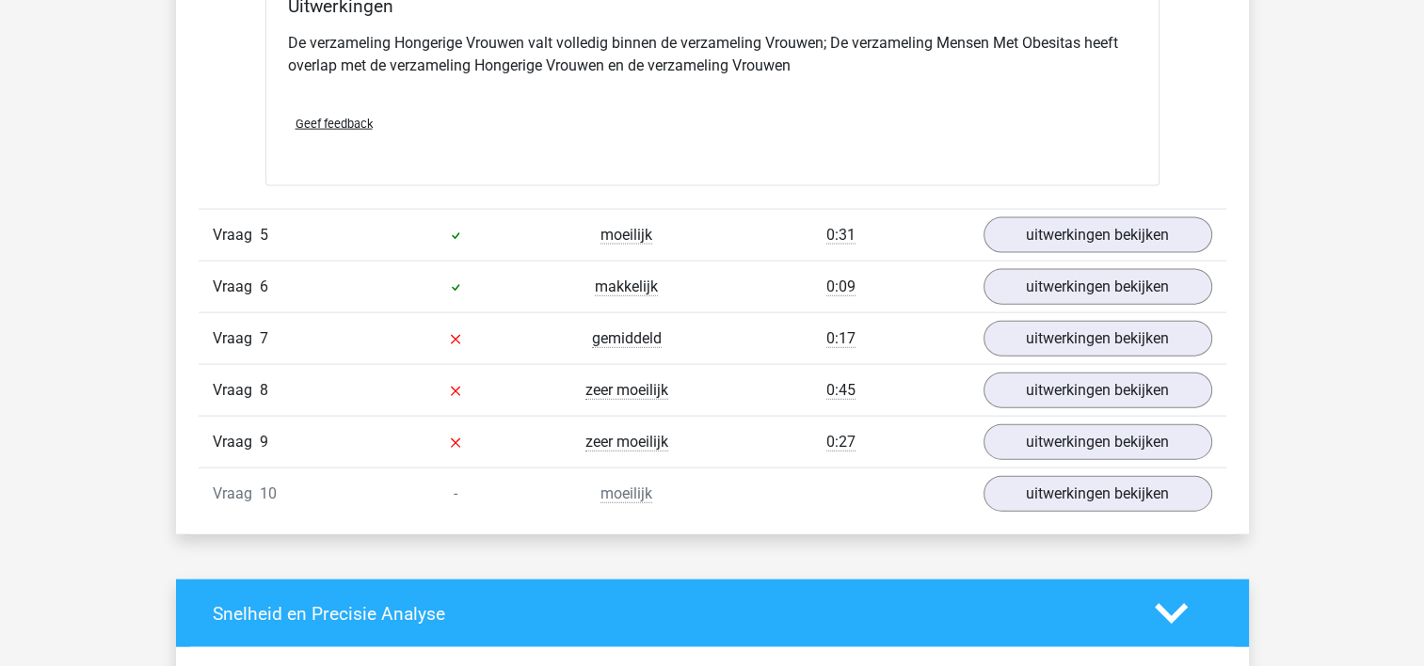
scroll to position [4185, 0]
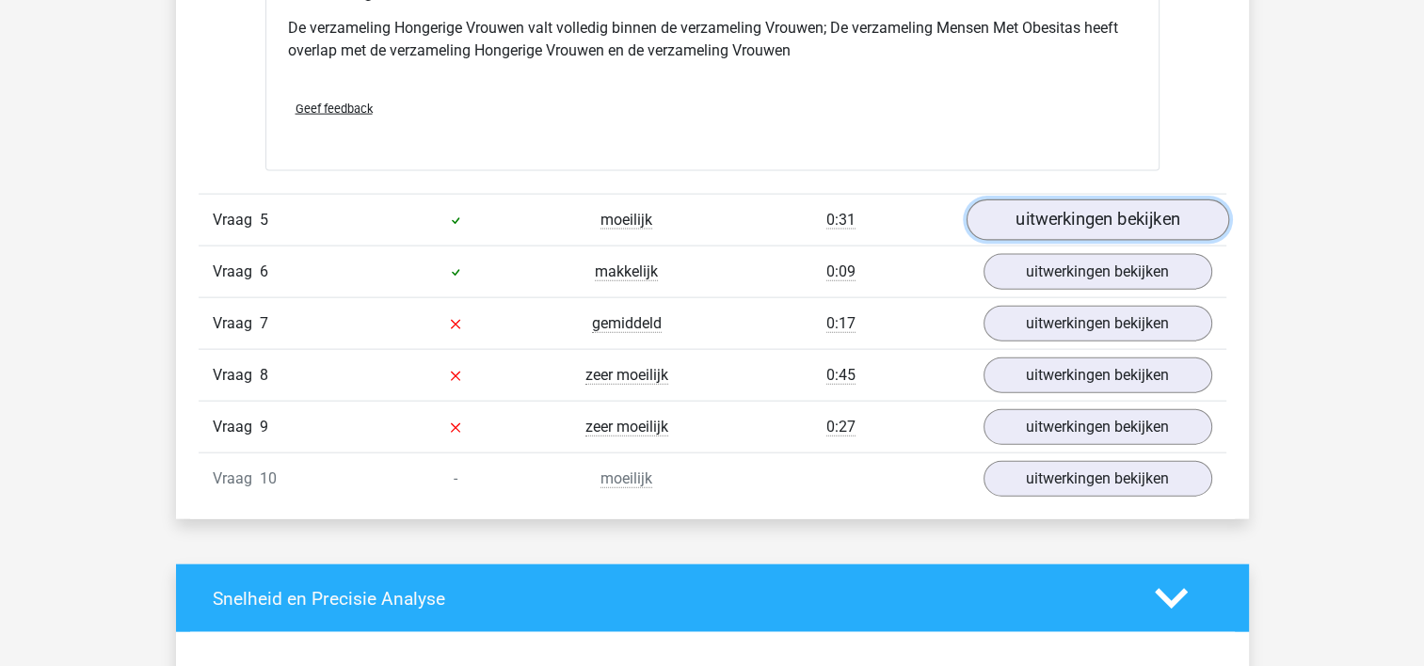
click at [1195, 207] on link "uitwerkingen bekijken" at bounding box center [1096, 219] width 263 height 41
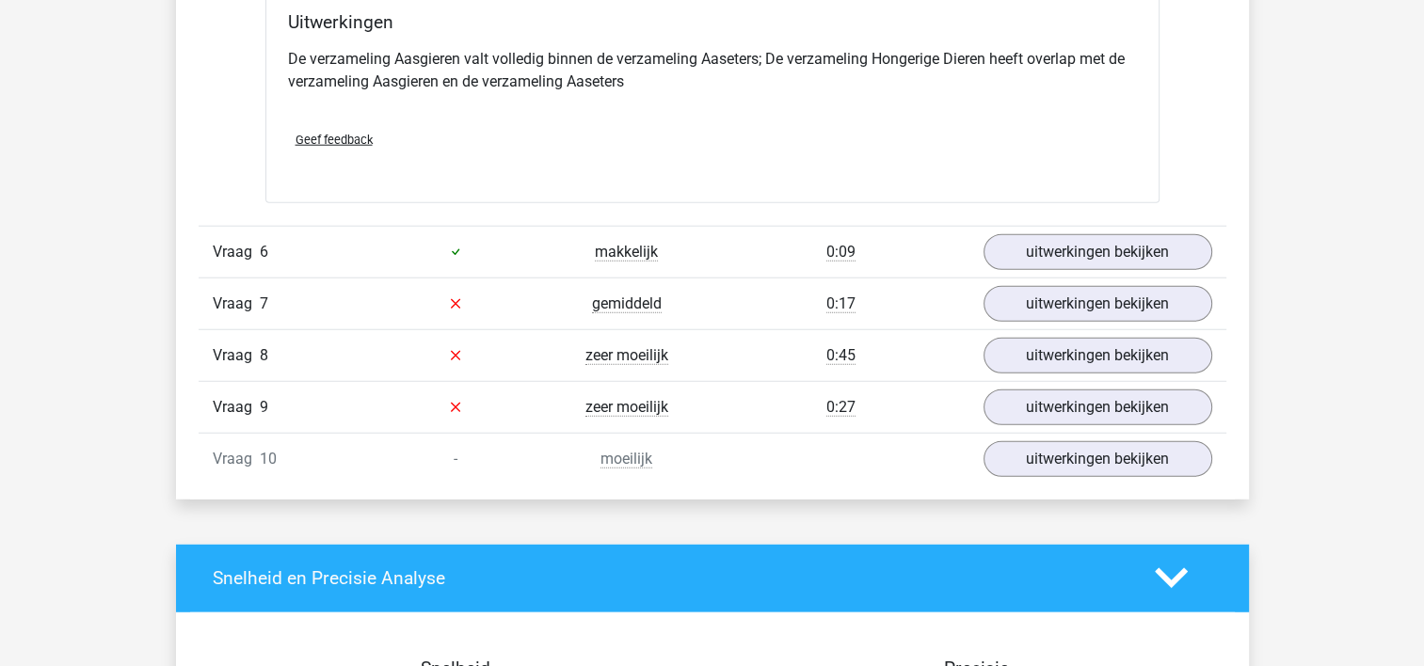
scroll to position [4950, 0]
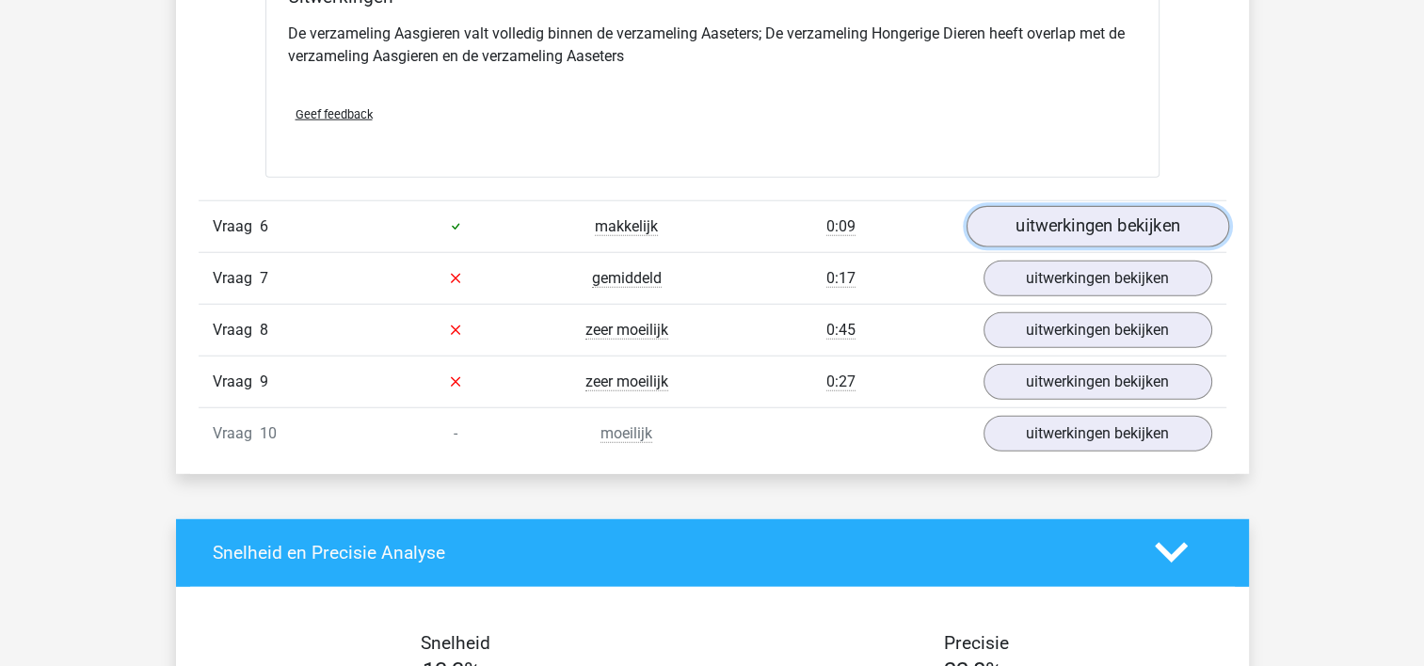
click at [1163, 210] on link "uitwerkingen bekijken" at bounding box center [1096, 226] width 263 height 41
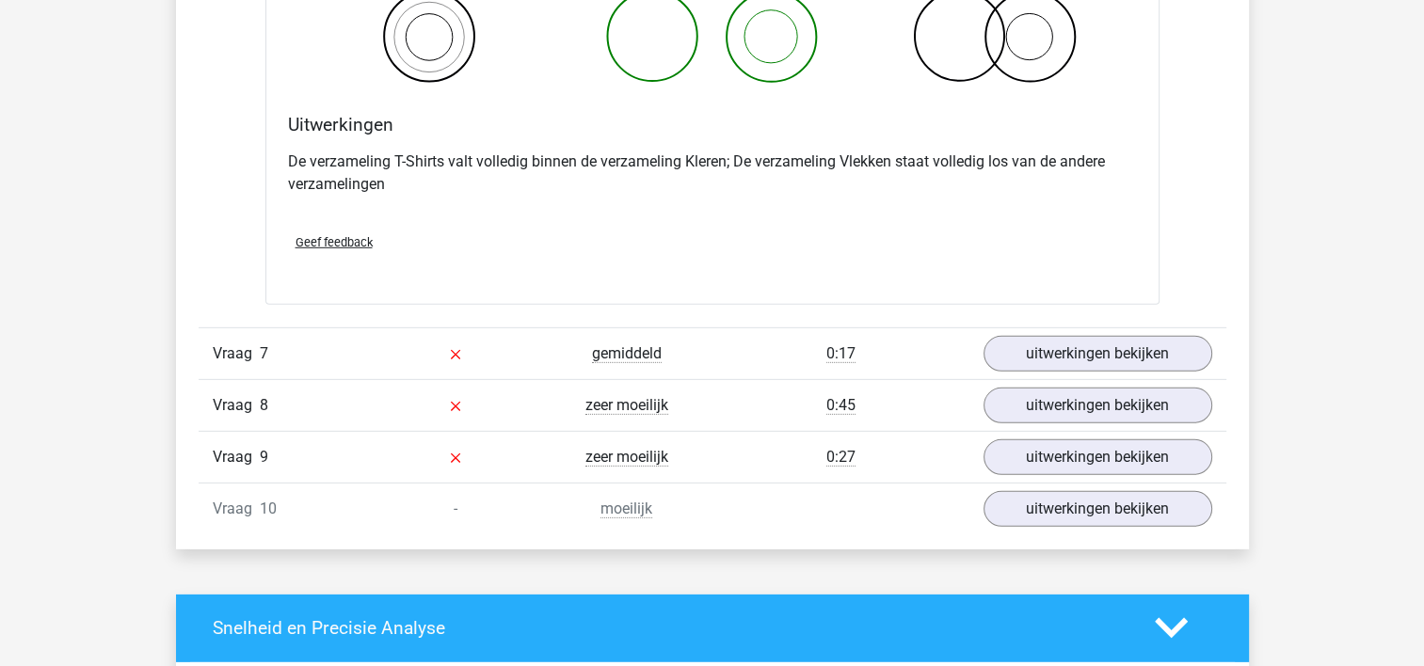
scroll to position [5687, 0]
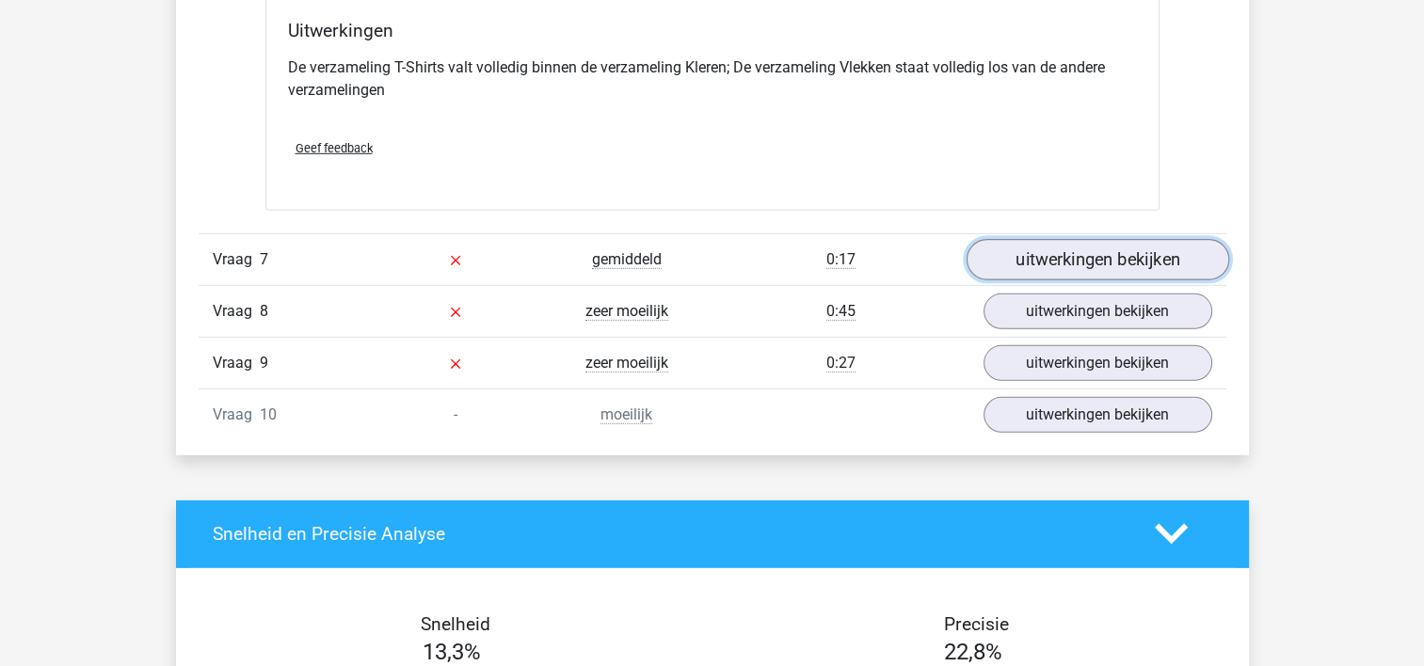
click at [1200, 249] on link "uitwerkingen bekijken" at bounding box center [1096, 259] width 263 height 41
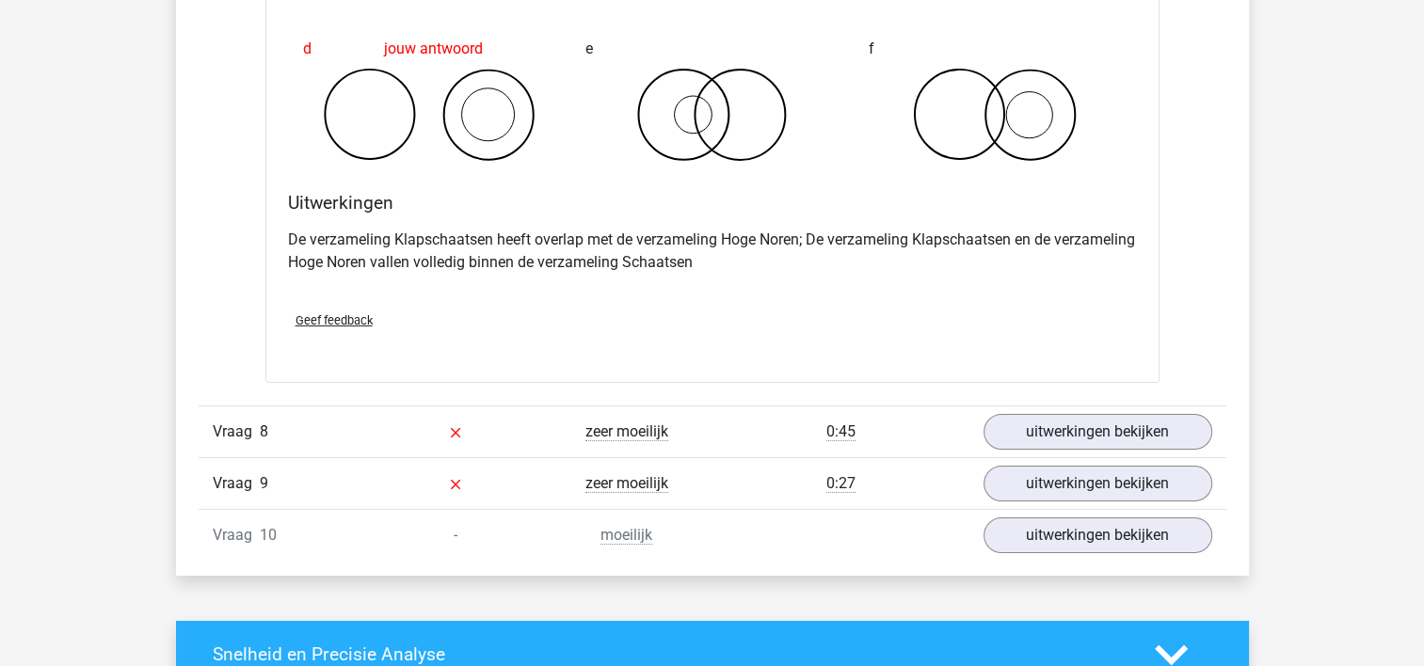
scroll to position [6463, 0]
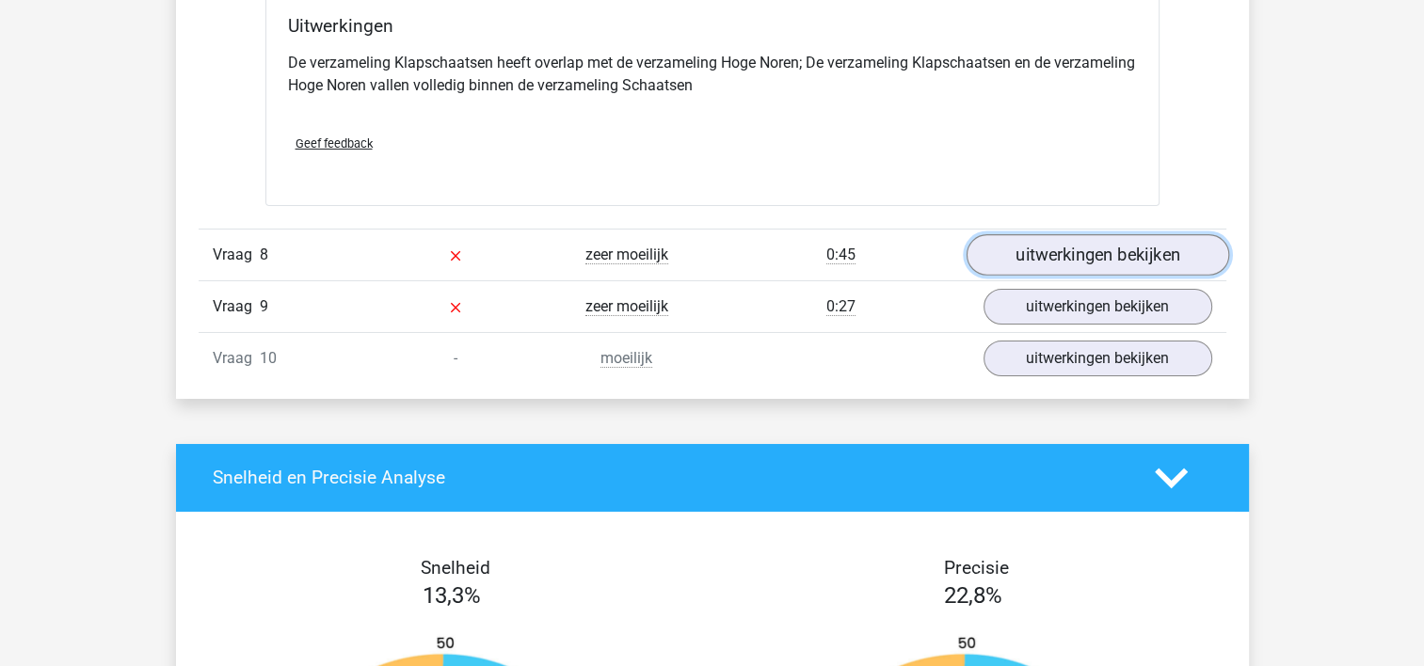
click at [1186, 243] on link "uitwerkingen bekijken" at bounding box center [1096, 254] width 263 height 41
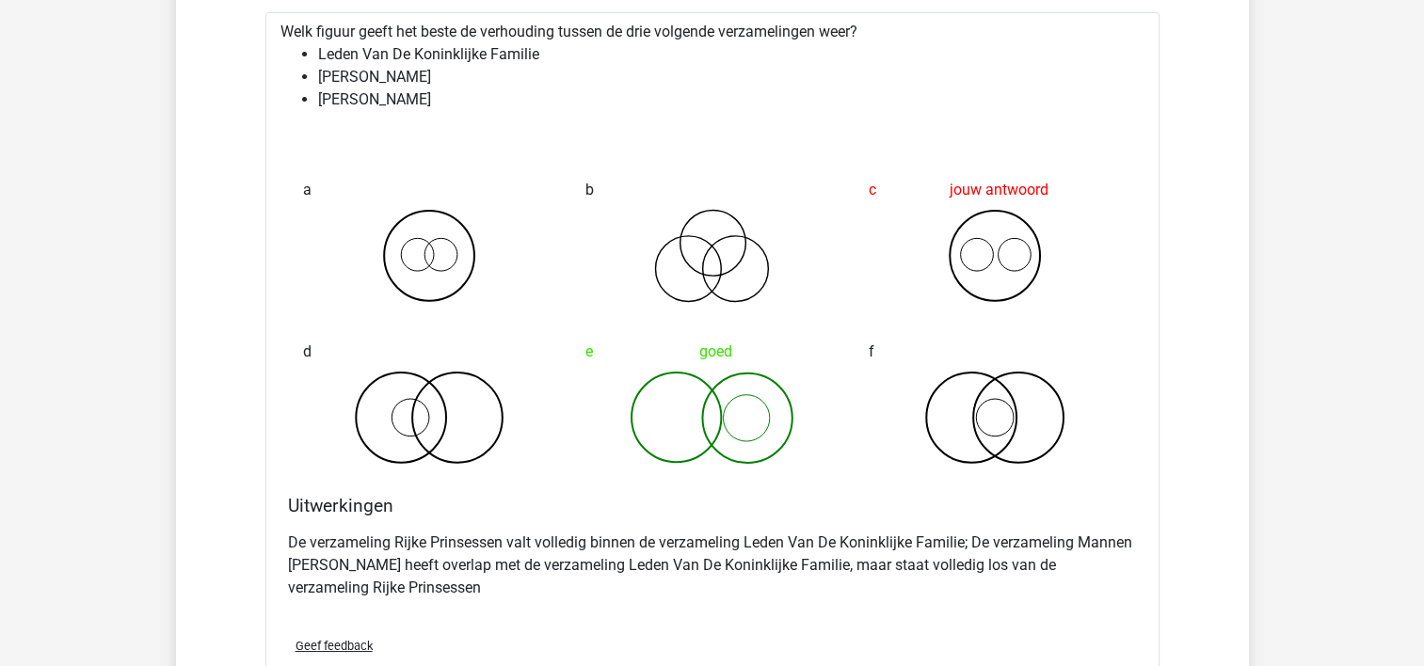
scroll to position [6765, 0]
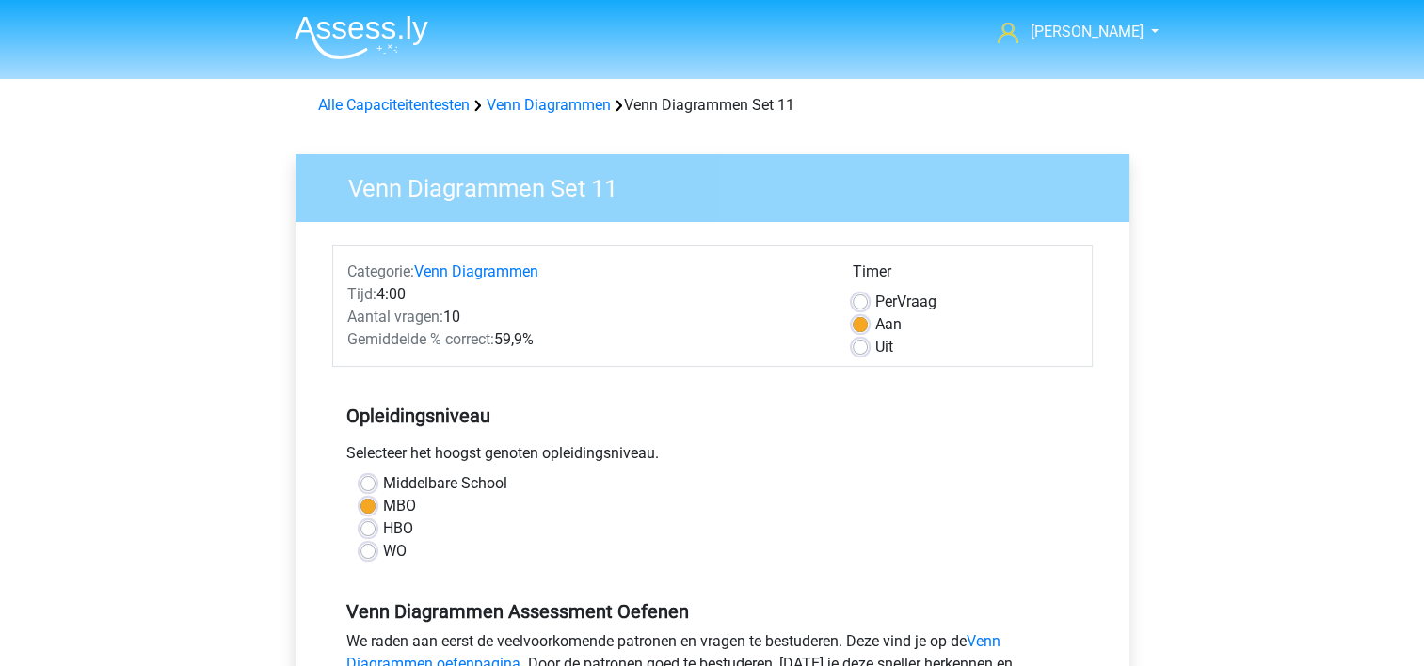
click at [875, 345] on label "Uit" at bounding box center [884, 347] width 18 height 23
click at [865, 345] on input "Uit" at bounding box center [860, 345] width 15 height 19
radio input "true"
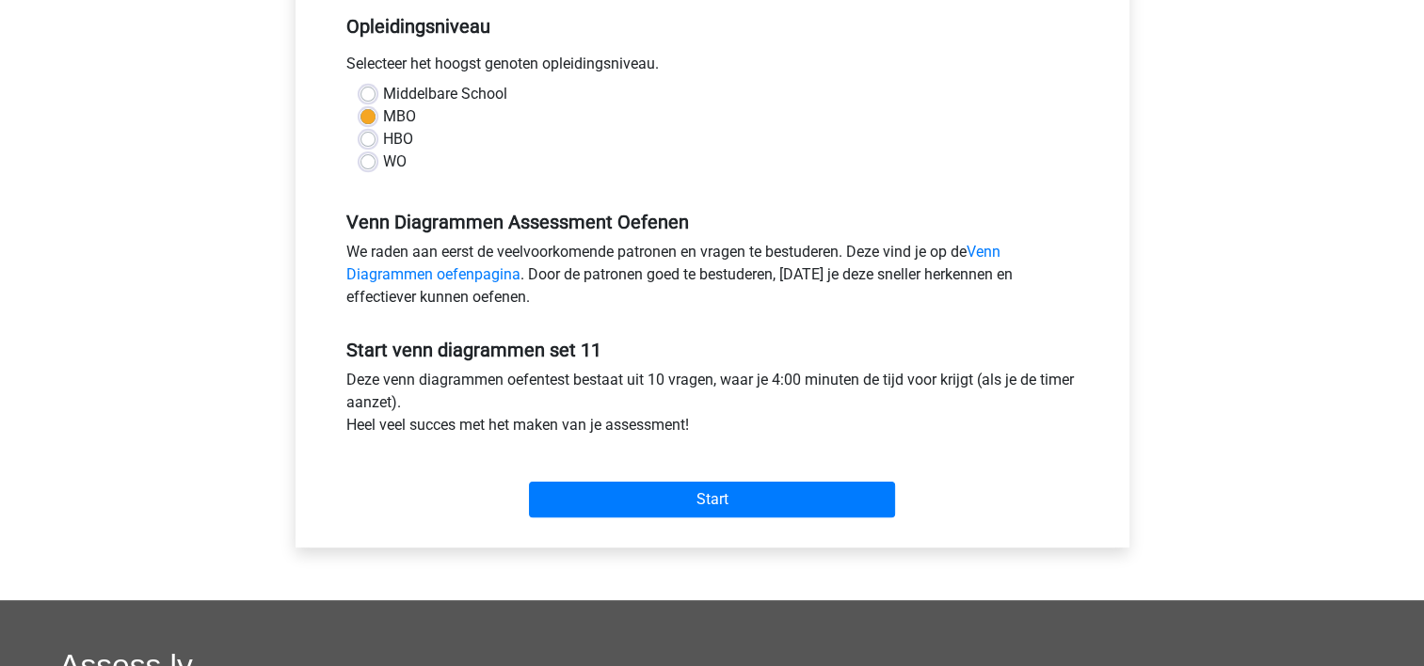
scroll to position [521, 0]
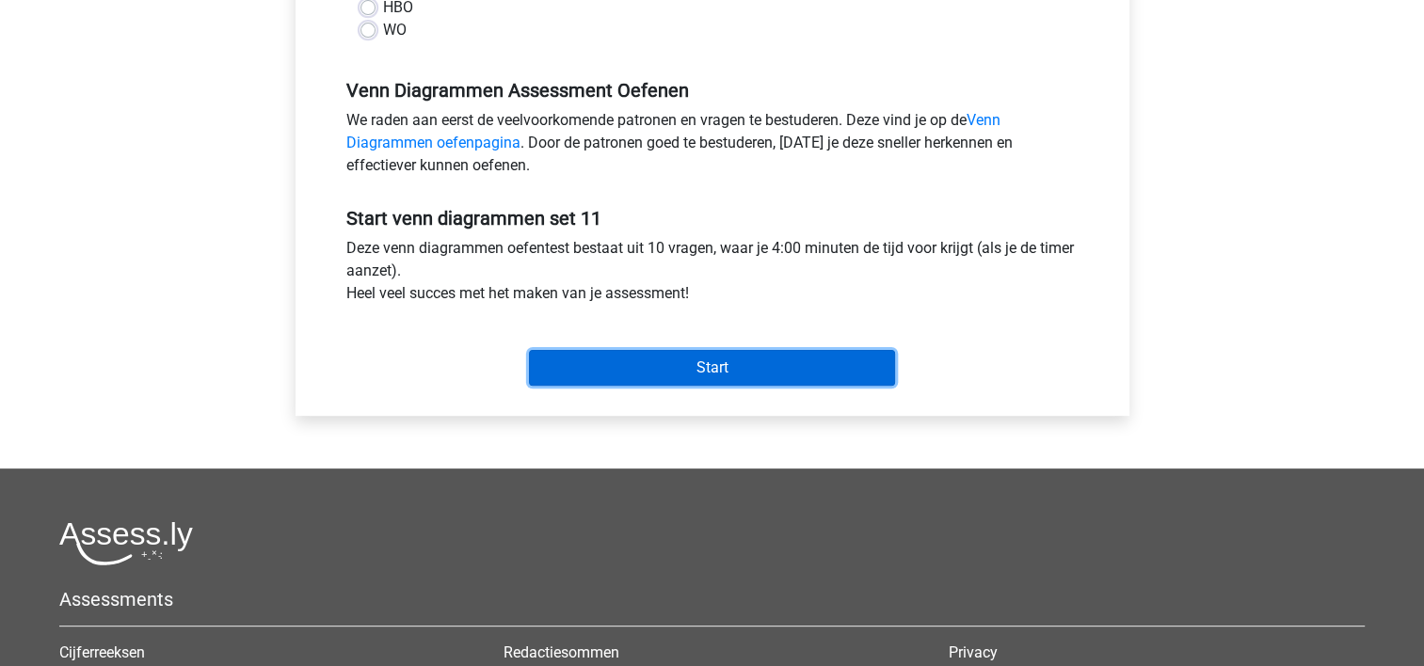
click at [804, 354] on input "Start" at bounding box center [712, 368] width 366 height 36
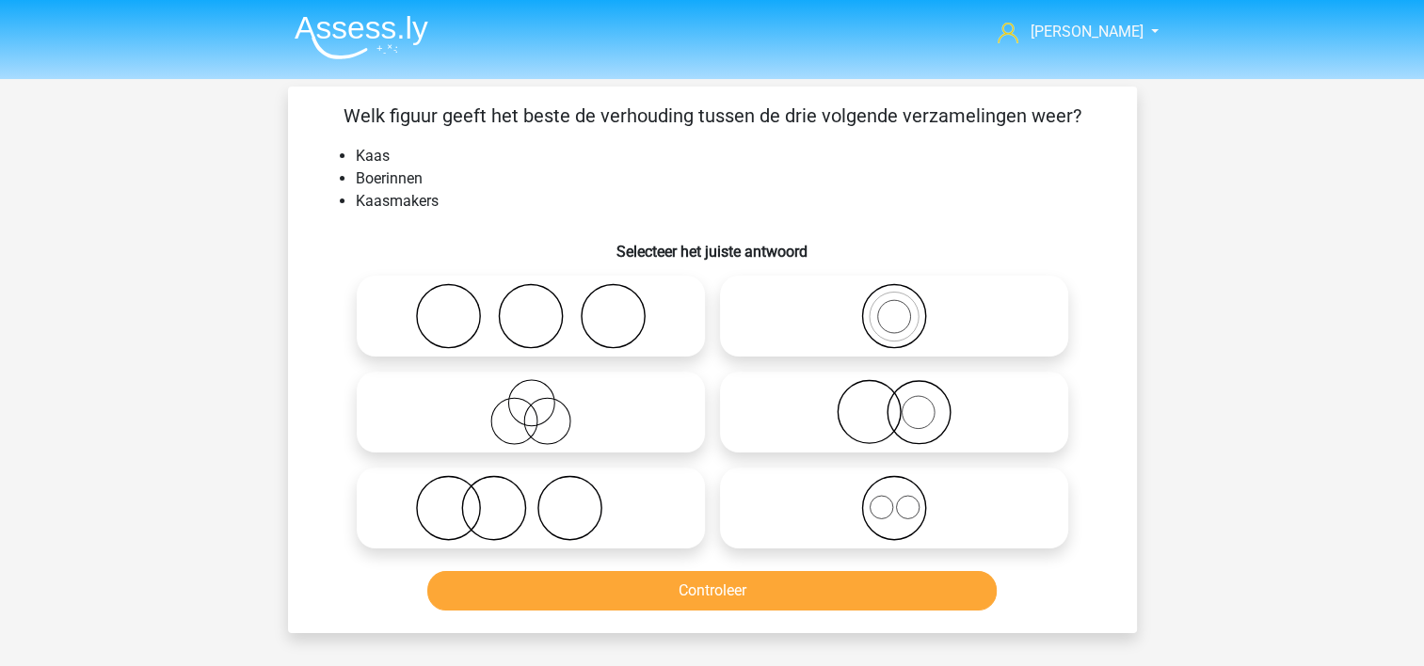
click at [454, 394] on icon at bounding box center [530, 412] width 333 height 66
click at [531, 394] on input "radio" at bounding box center [537, 397] width 12 height 12
radio input "true"
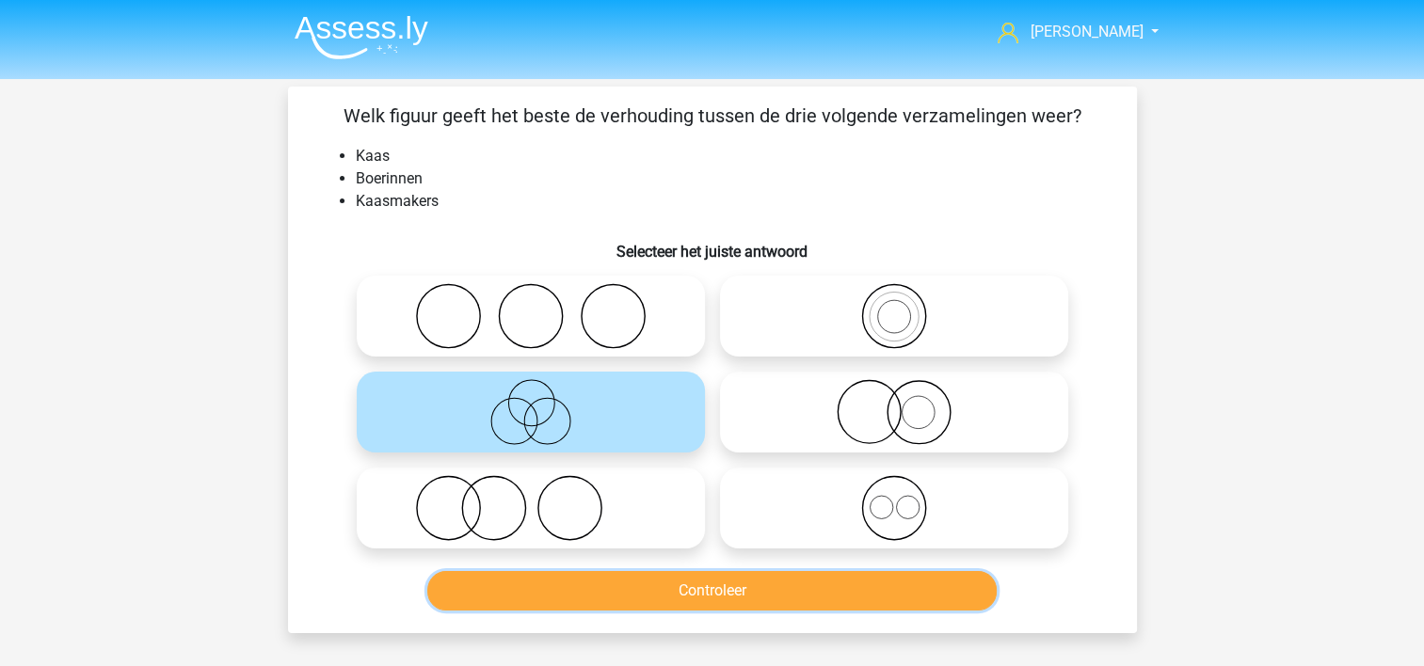
click at [528, 594] on button "Controleer" at bounding box center [711, 591] width 569 height 40
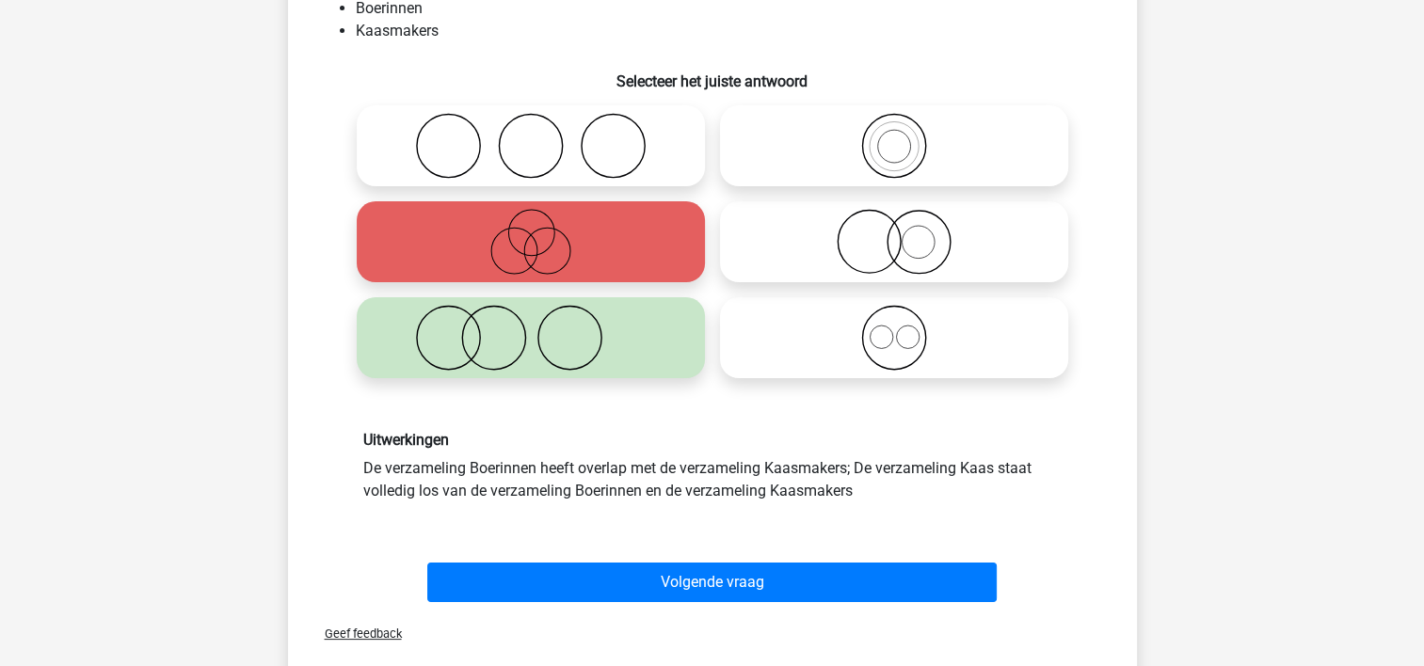
scroll to position [173, 0]
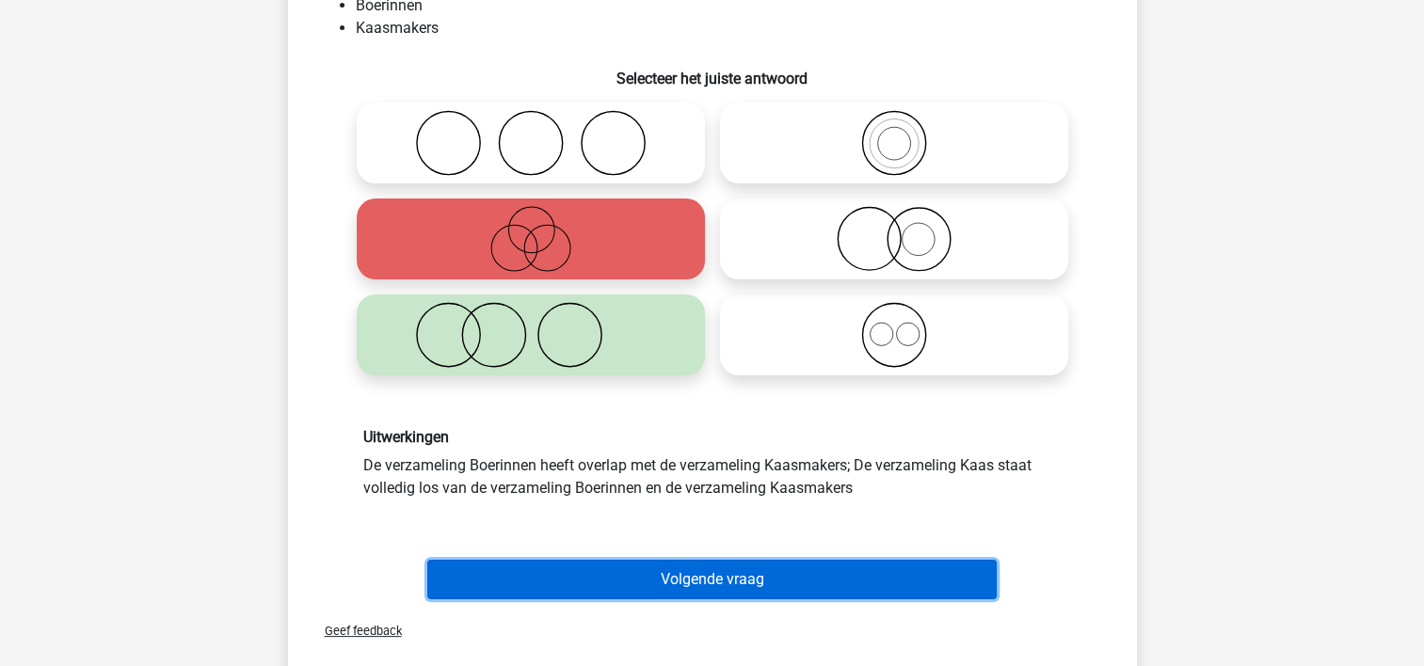
click at [926, 566] on button "Volgende vraag" at bounding box center [711, 580] width 569 height 40
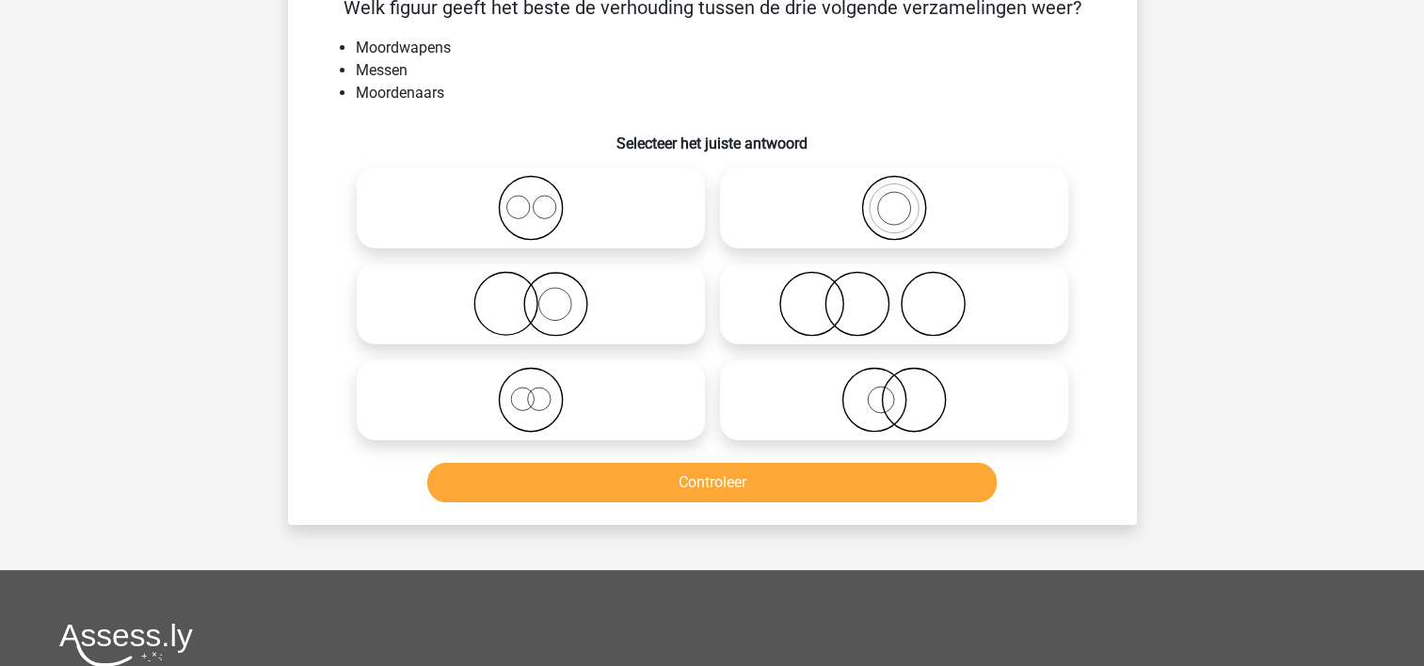
scroll to position [87, 0]
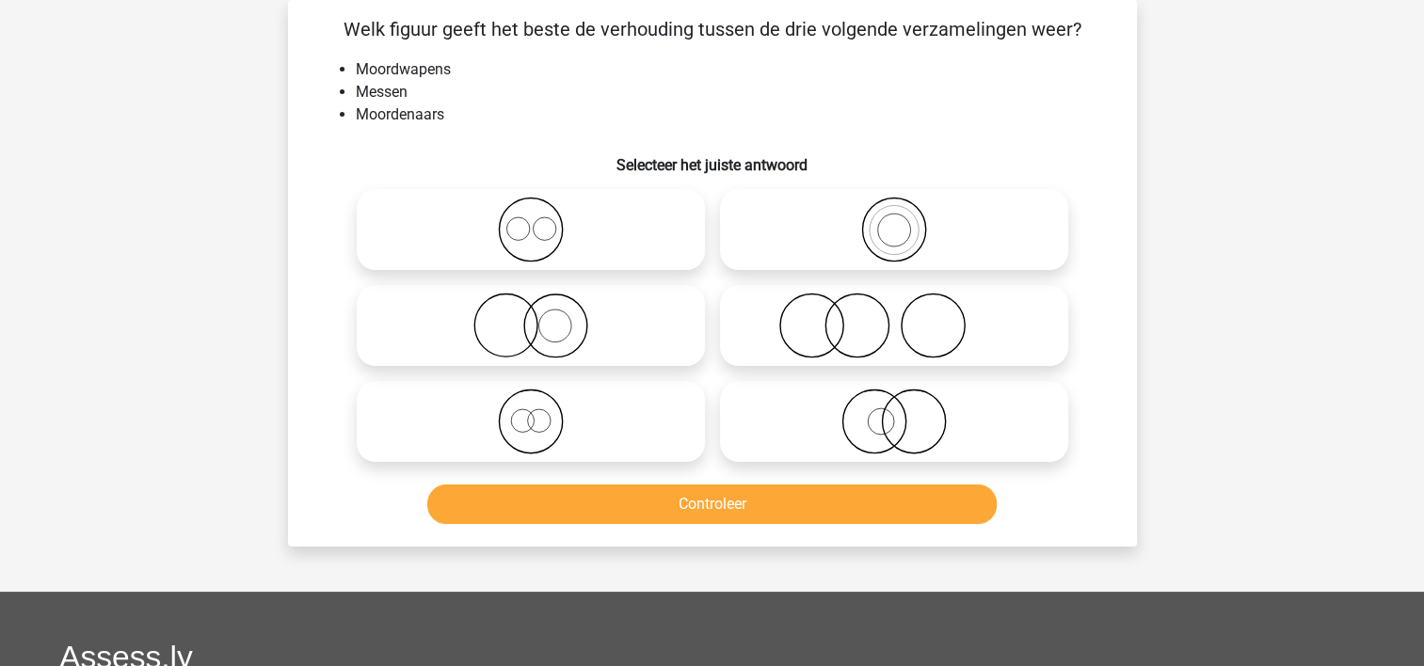
click at [746, 309] on icon at bounding box center [893, 326] width 333 height 66
click at [894, 309] on input "radio" at bounding box center [900, 310] width 12 height 12
radio input "true"
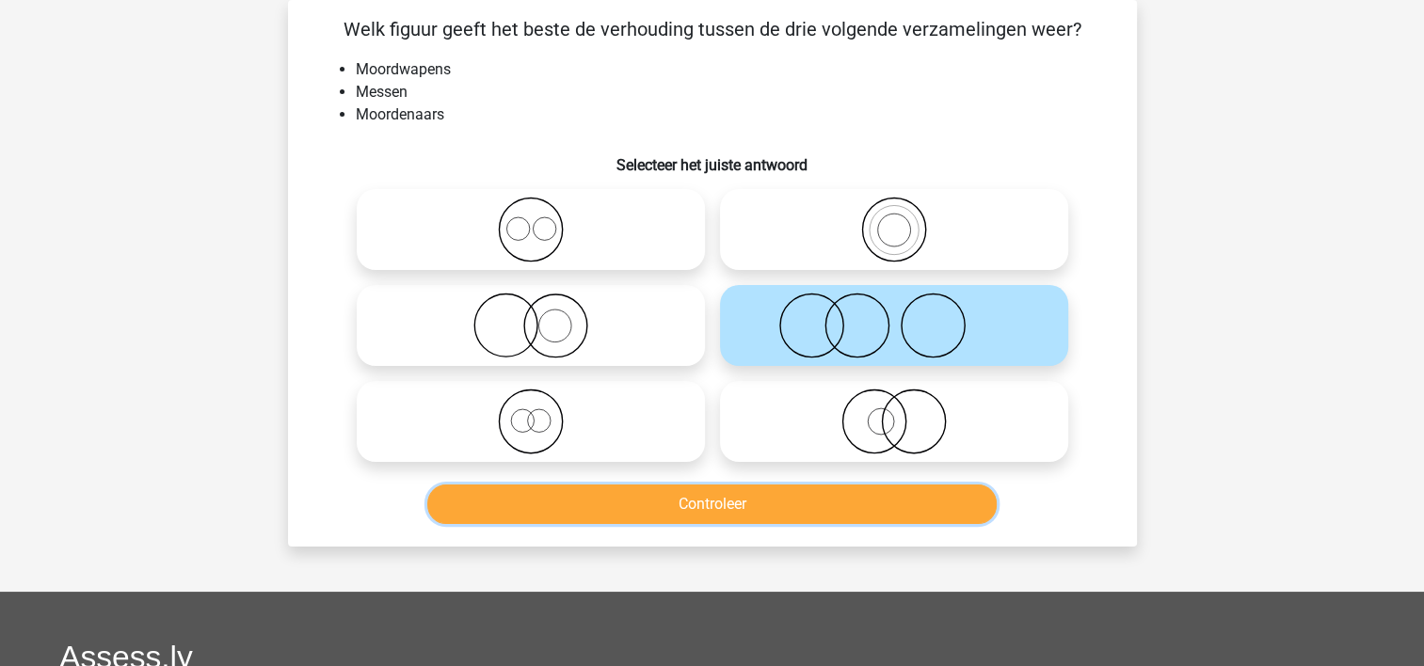
click at [701, 501] on button "Controleer" at bounding box center [711, 505] width 569 height 40
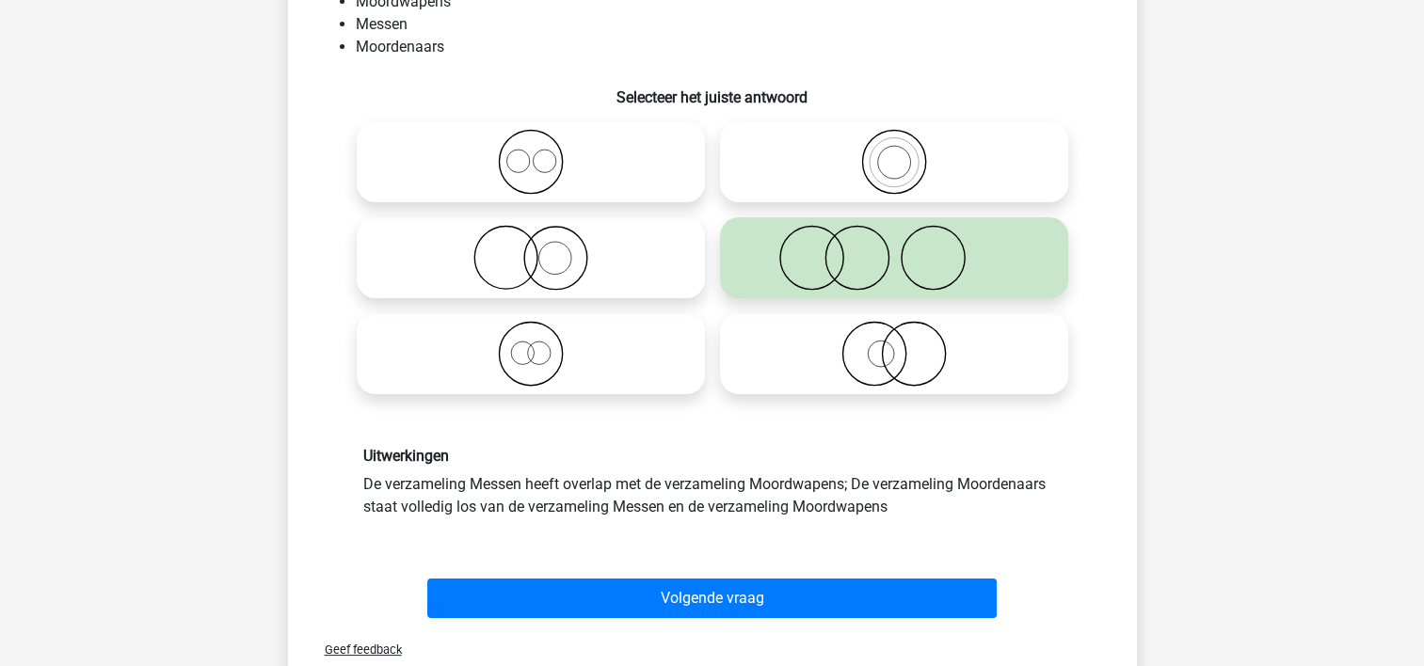
scroll to position [160, 0]
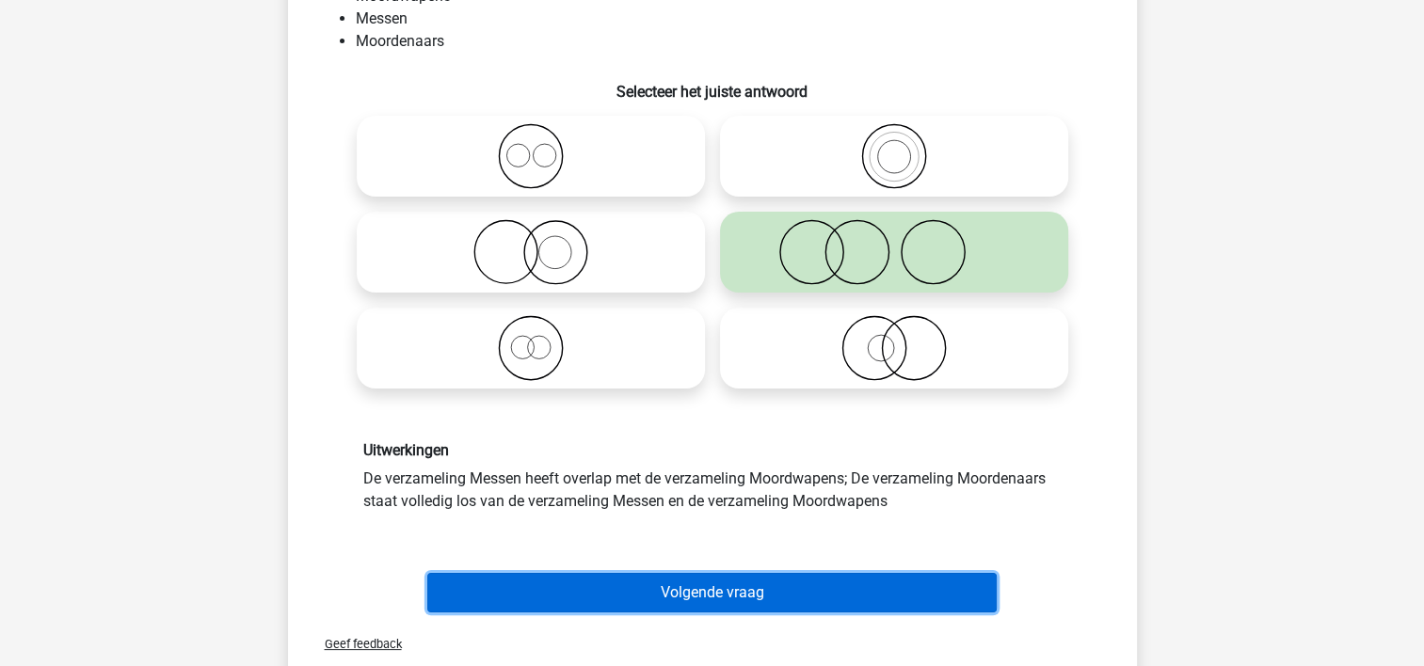
click at [850, 585] on button "Volgende vraag" at bounding box center [711, 593] width 569 height 40
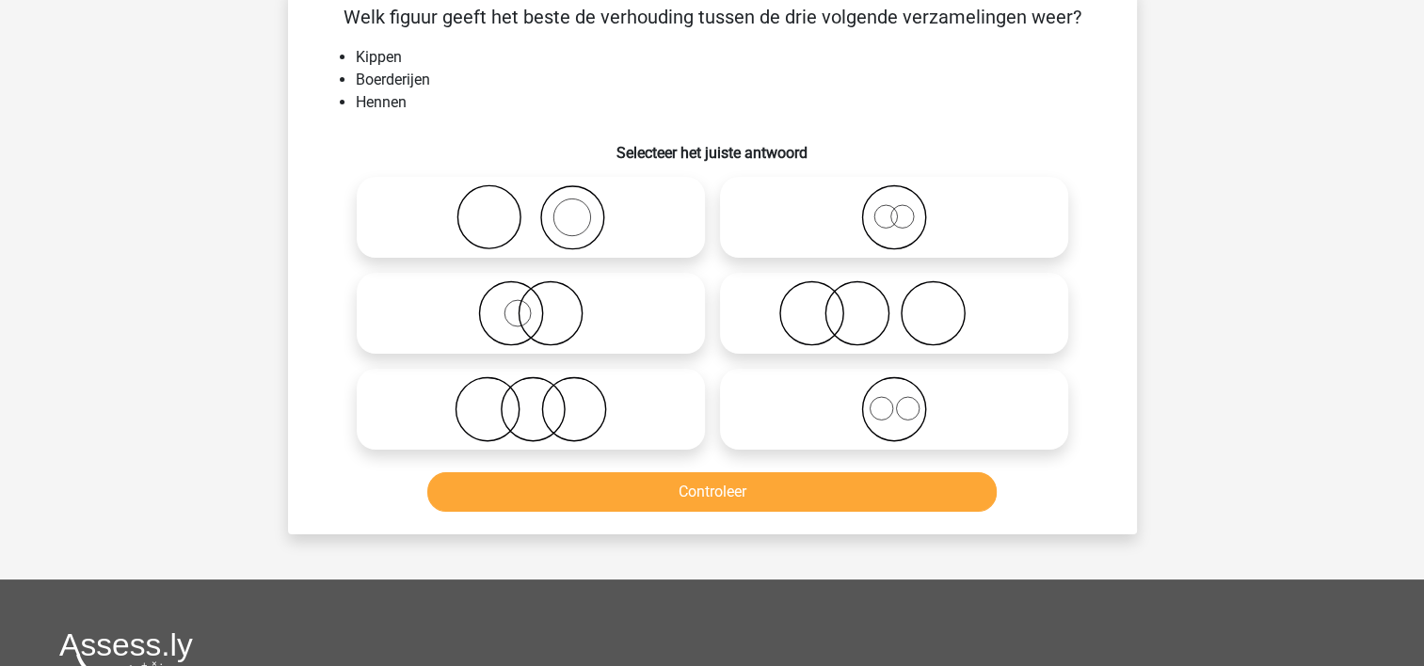
scroll to position [87, 0]
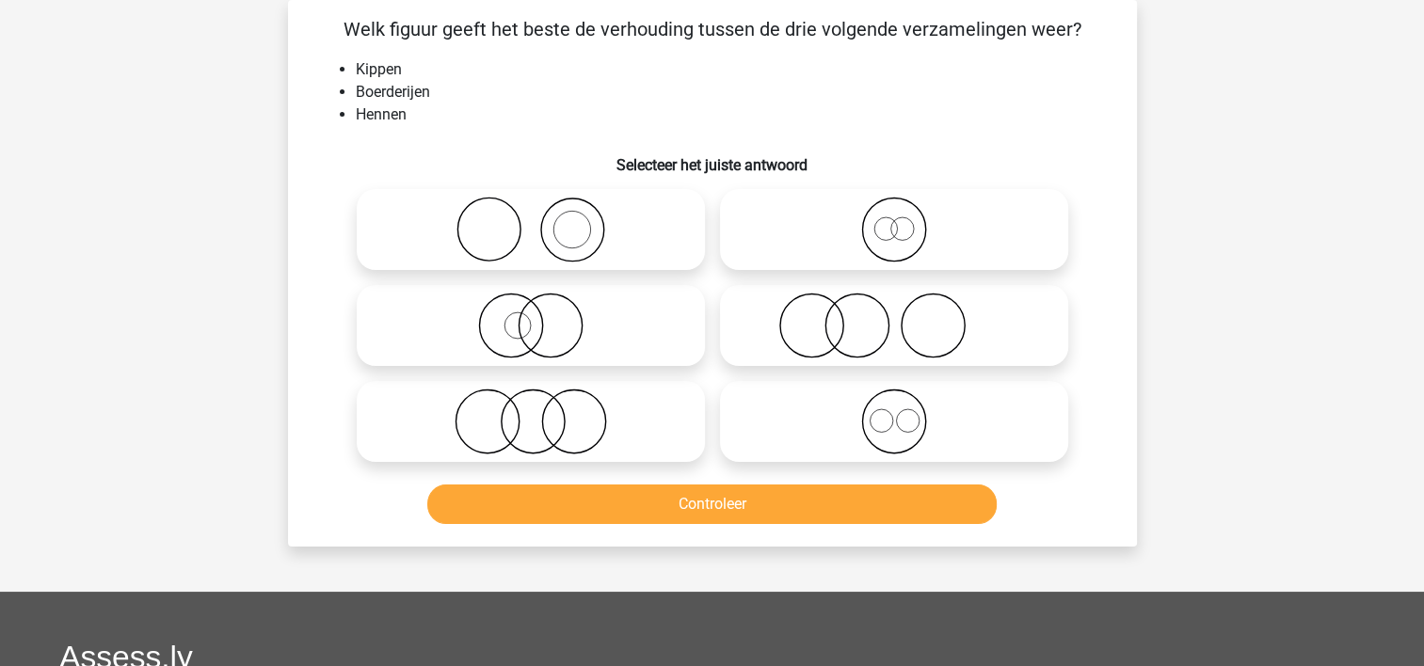
click at [403, 225] on icon at bounding box center [530, 230] width 333 height 66
click at [531, 220] on input "radio" at bounding box center [537, 214] width 12 height 12
radio input "true"
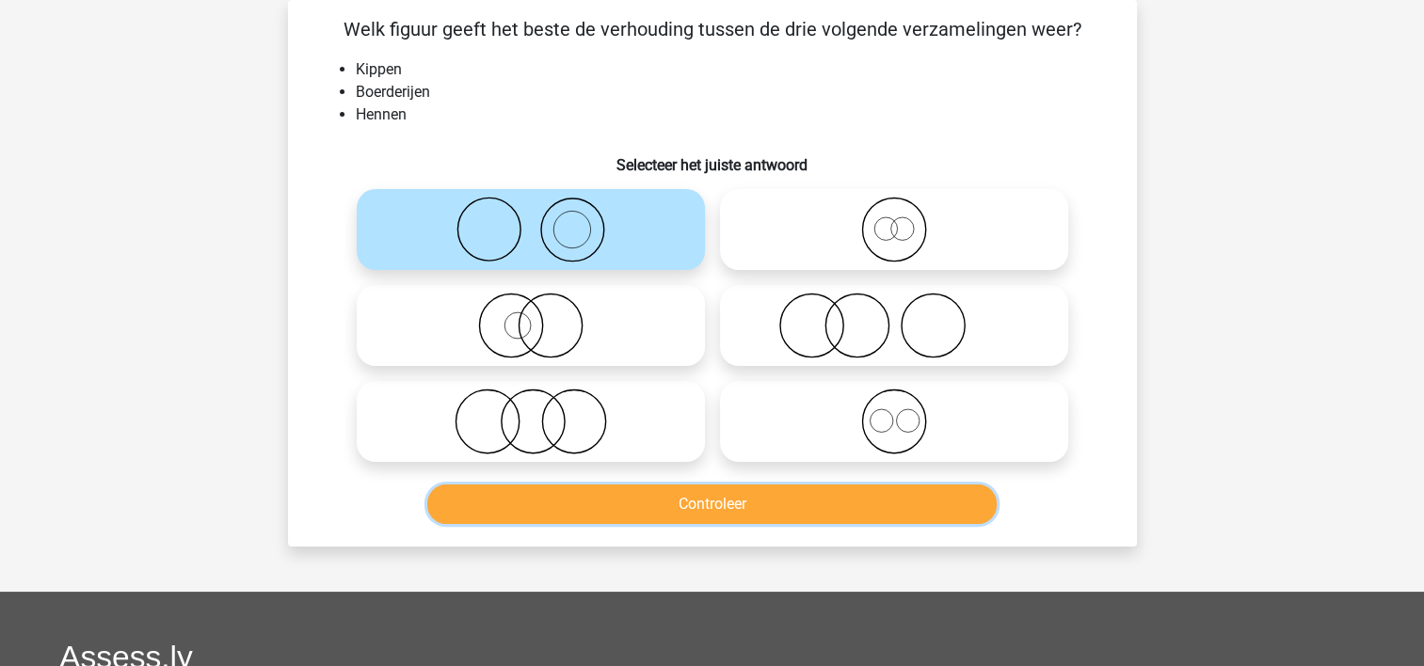
click at [493, 493] on button "Controleer" at bounding box center [711, 505] width 569 height 40
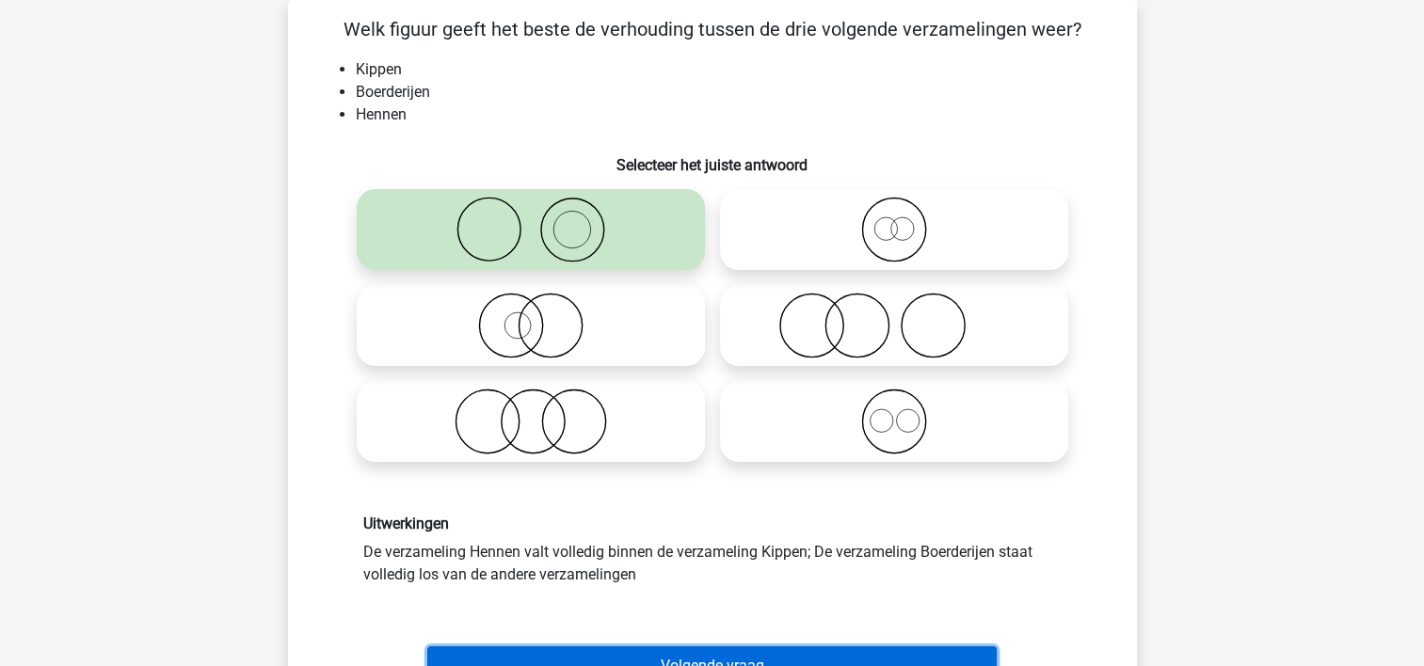
click at [867, 651] on button "Volgende vraag" at bounding box center [711, 666] width 569 height 40
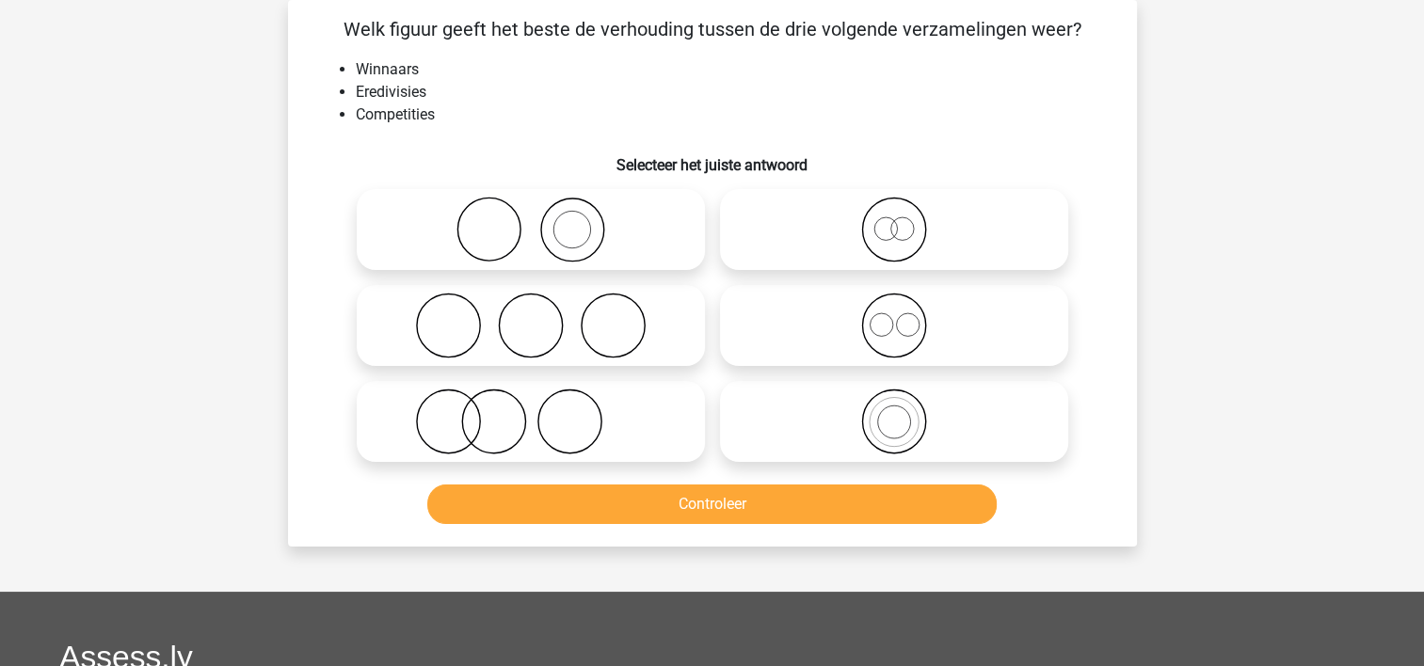
click at [471, 429] on icon at bounding box center [530, 422] width 333 height 66
click at [531, 412] on input "radio" at bounding box center [537, 406] width 12 height 12
radio input "true"
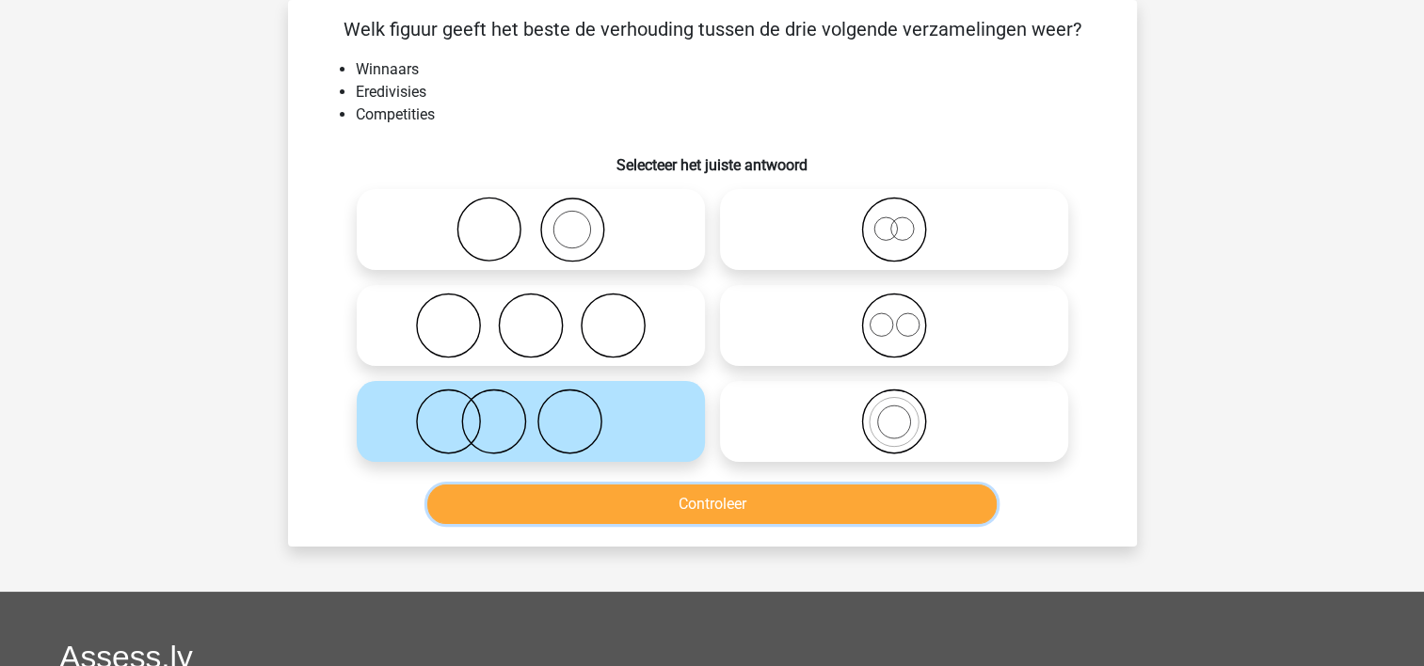
click at [482, 496] on button "Controleer" at bounding box center [711, 505] width 569 height 40
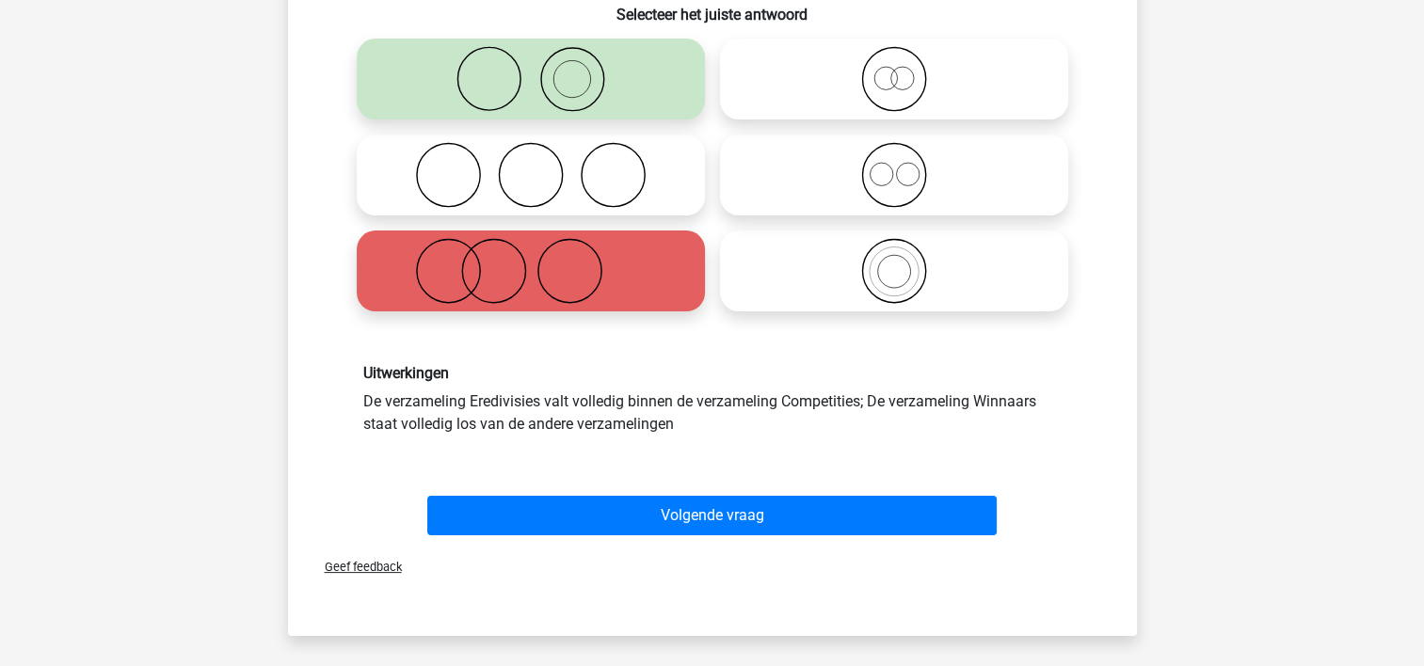
scroll to position [254, 0]
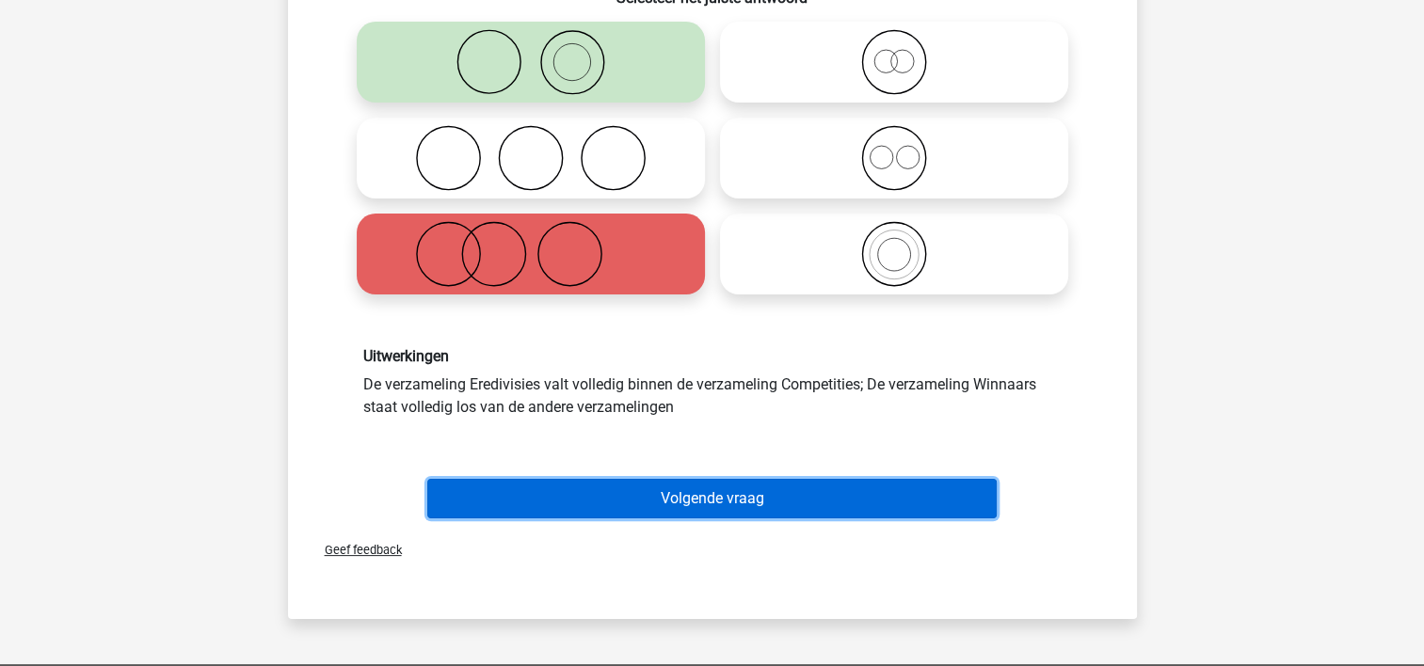
click at [945, 482] on button "Volgende vraag" at bounding box center [711, 499] width 569 height 40
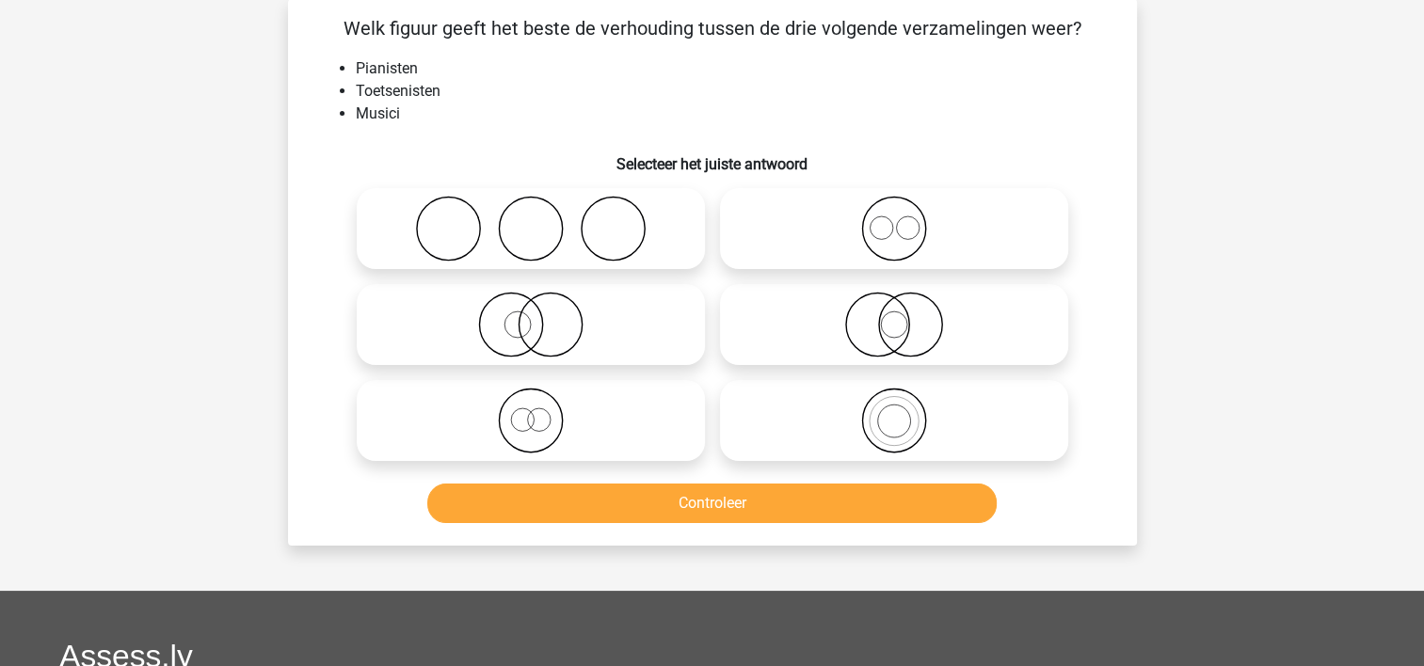
scroll to position [87, 0]
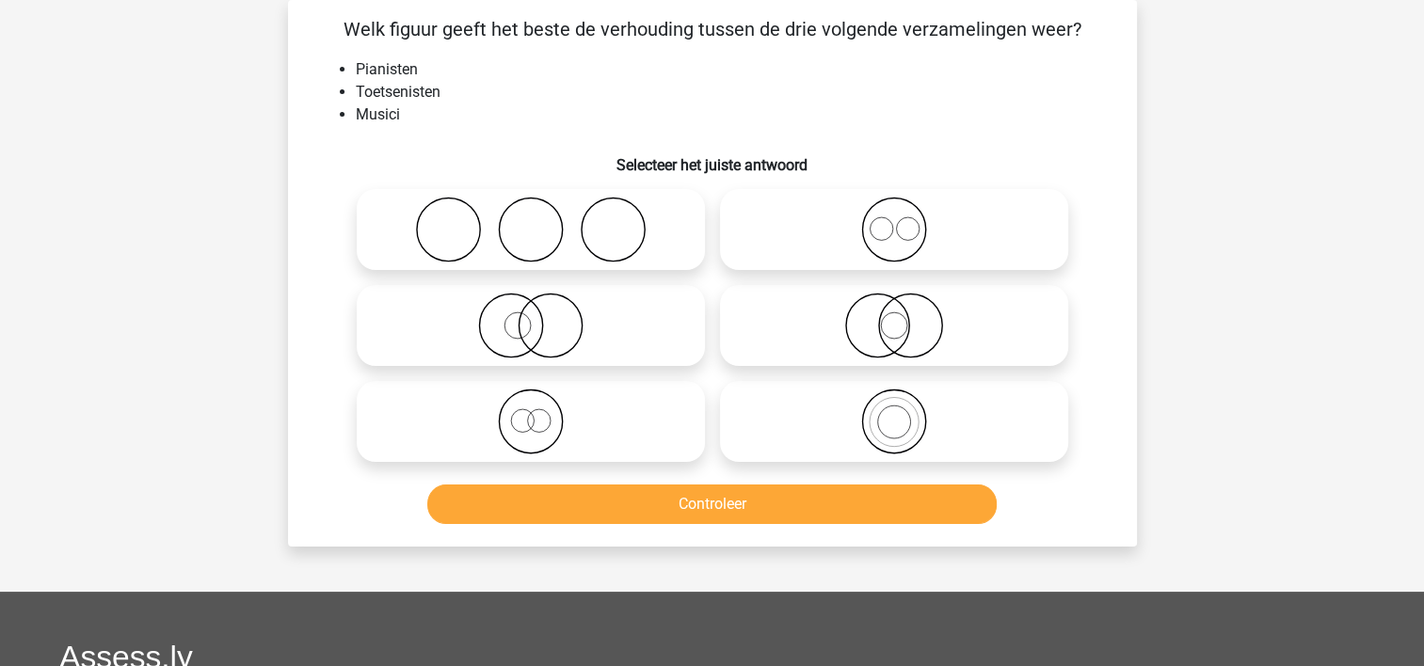
click at [761, 413] on icon at bounding box center [893, 422] width 333 height 66
click at [894, 412] on input "radio" at bounding box center [900, 406] width 12 height 12
radio input "true"
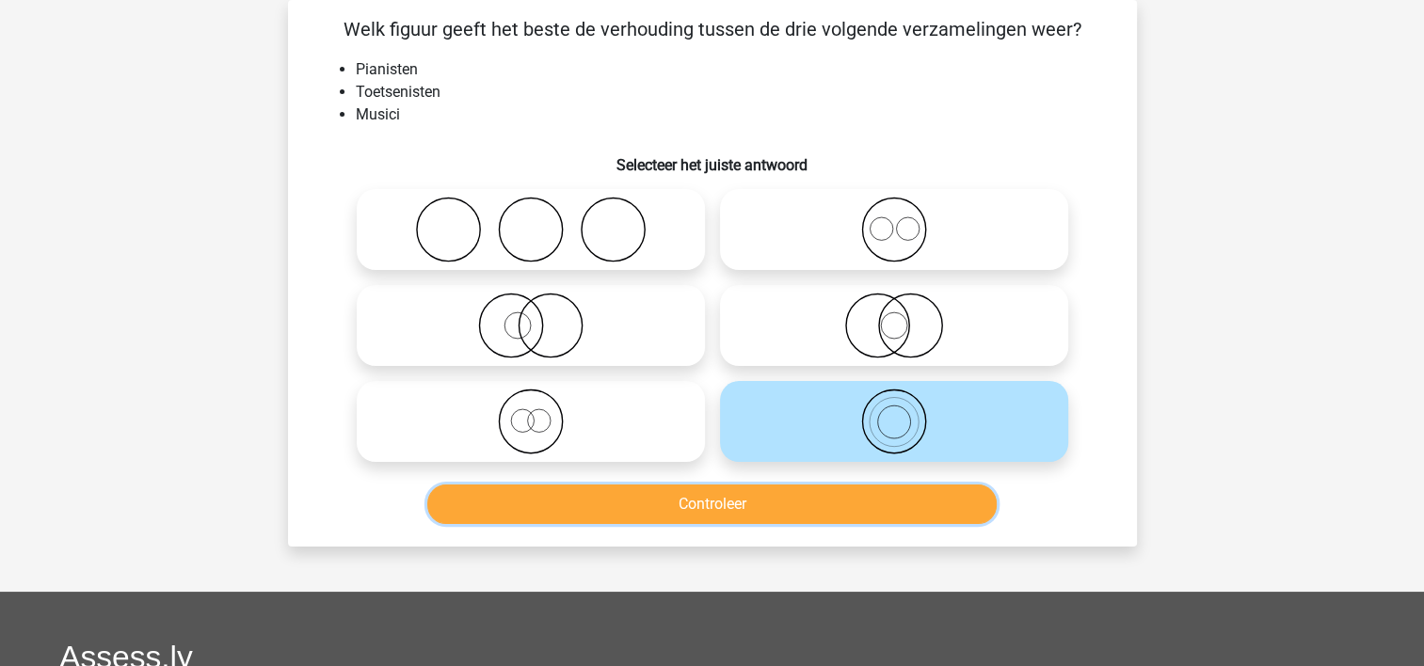
click at [742, 503] on button "Controleer" at bounding box center [711, 505] width 569 height 40
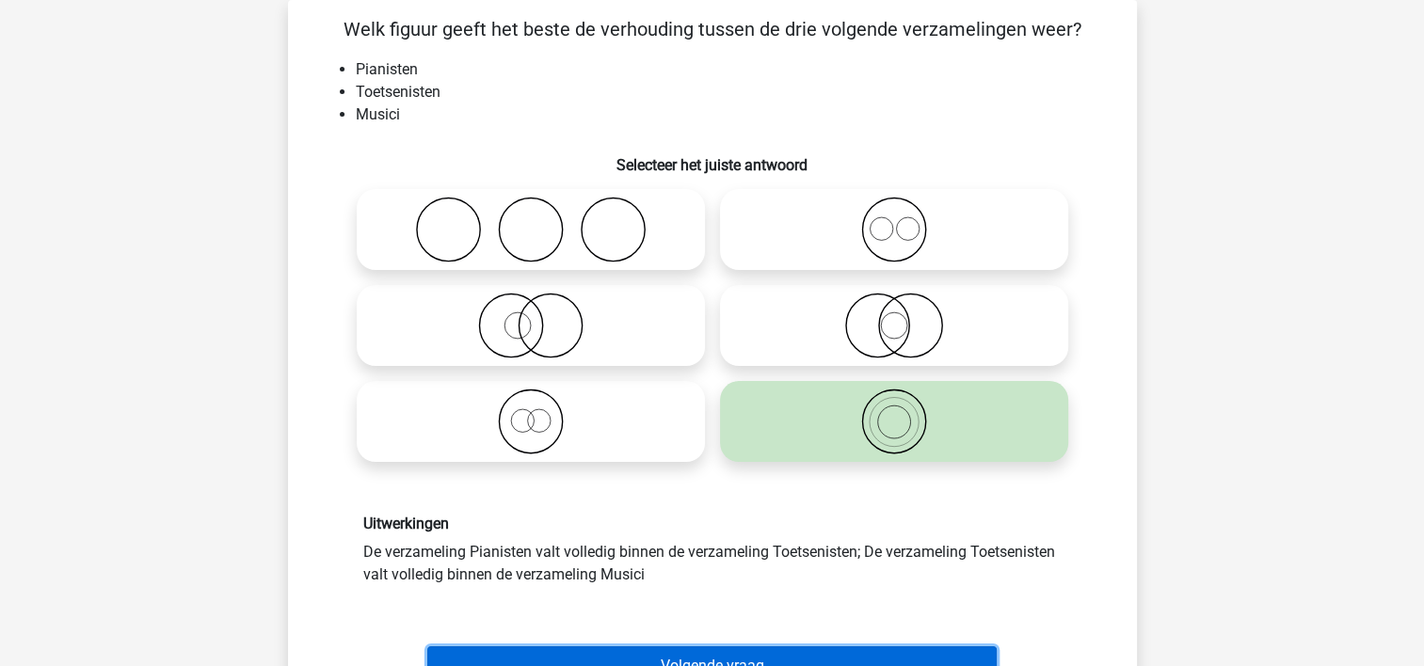
click at [907, 647] on button "Volgende vraag" at bounding box center [711, 666] width 569 height 40
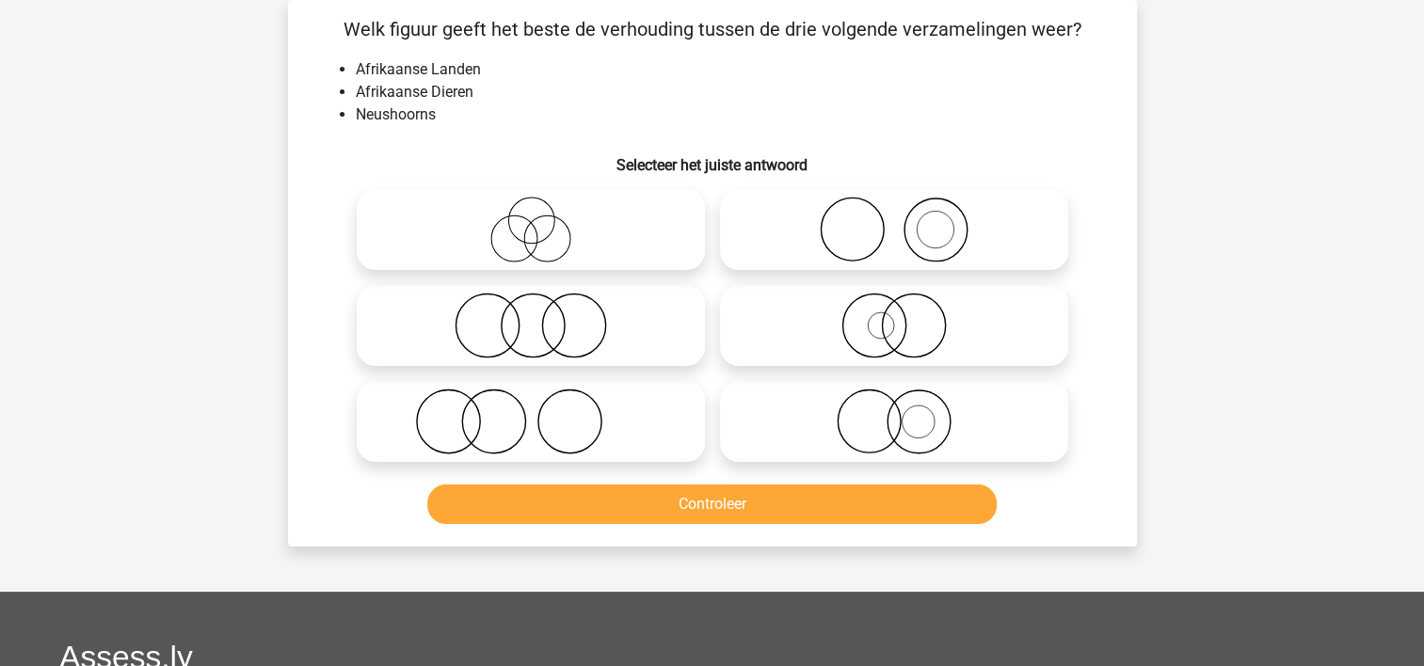
click at [775, 216] on icon at bounding box center [893, 230] width 333 height 66
click at [894, 216] on input "radio" at bounding box center [900, 214] width 12 height 12
radio input "true"
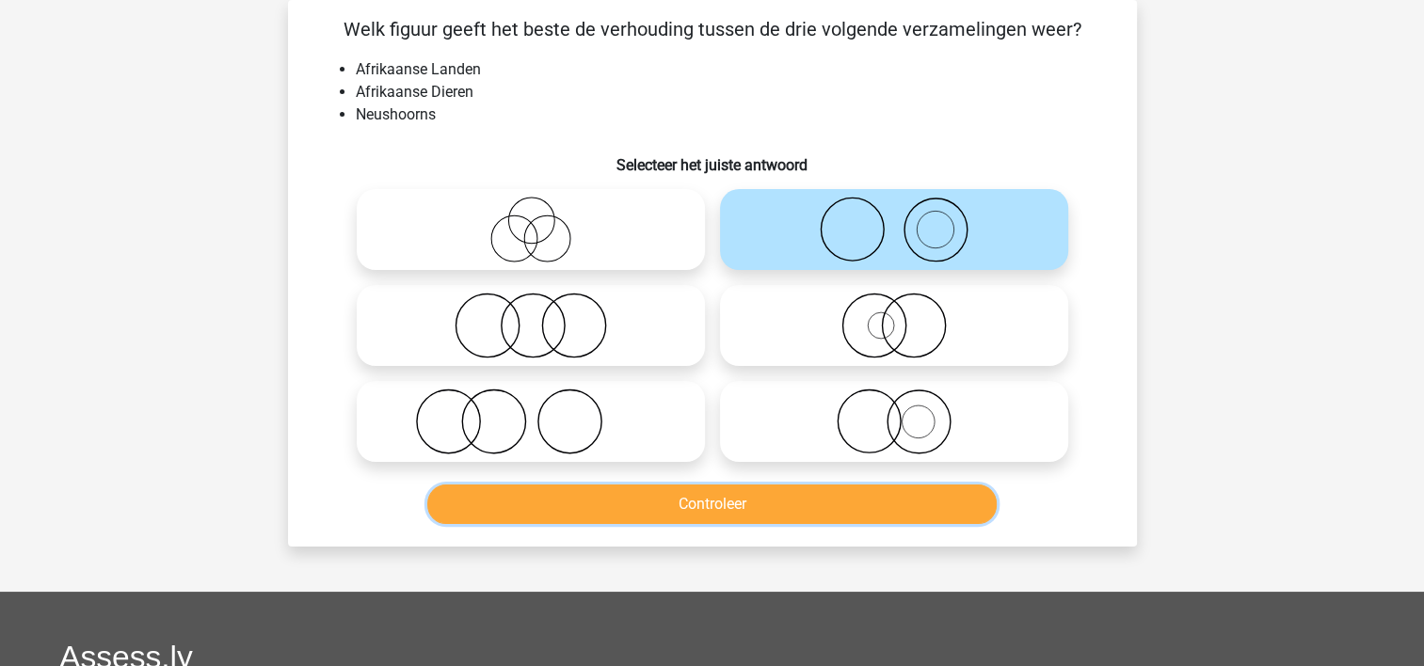
click at [738, 492] on button "Controleer" at bounding box center [711, 505] width 569 height 40
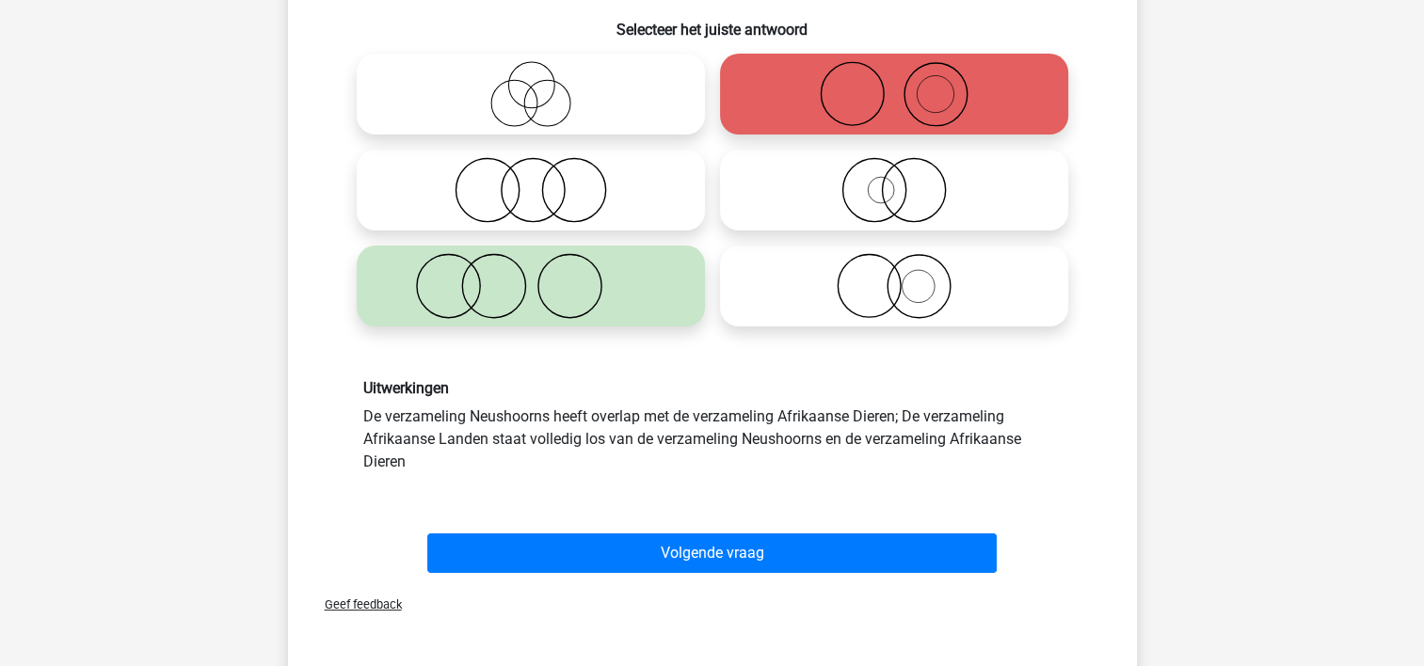
scroll to position [276, 0]
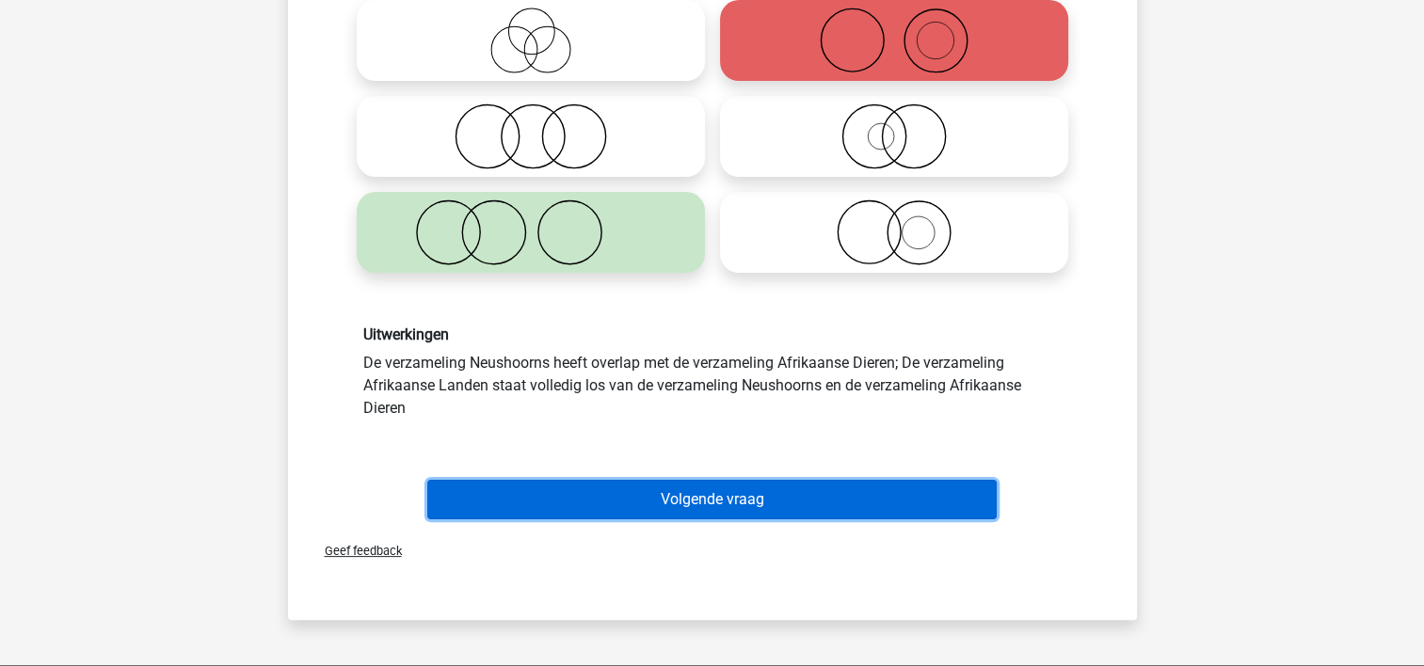
click at [937, 489] on button "Volgende vraag" at bounding box center [711, 500] width 569 height 40
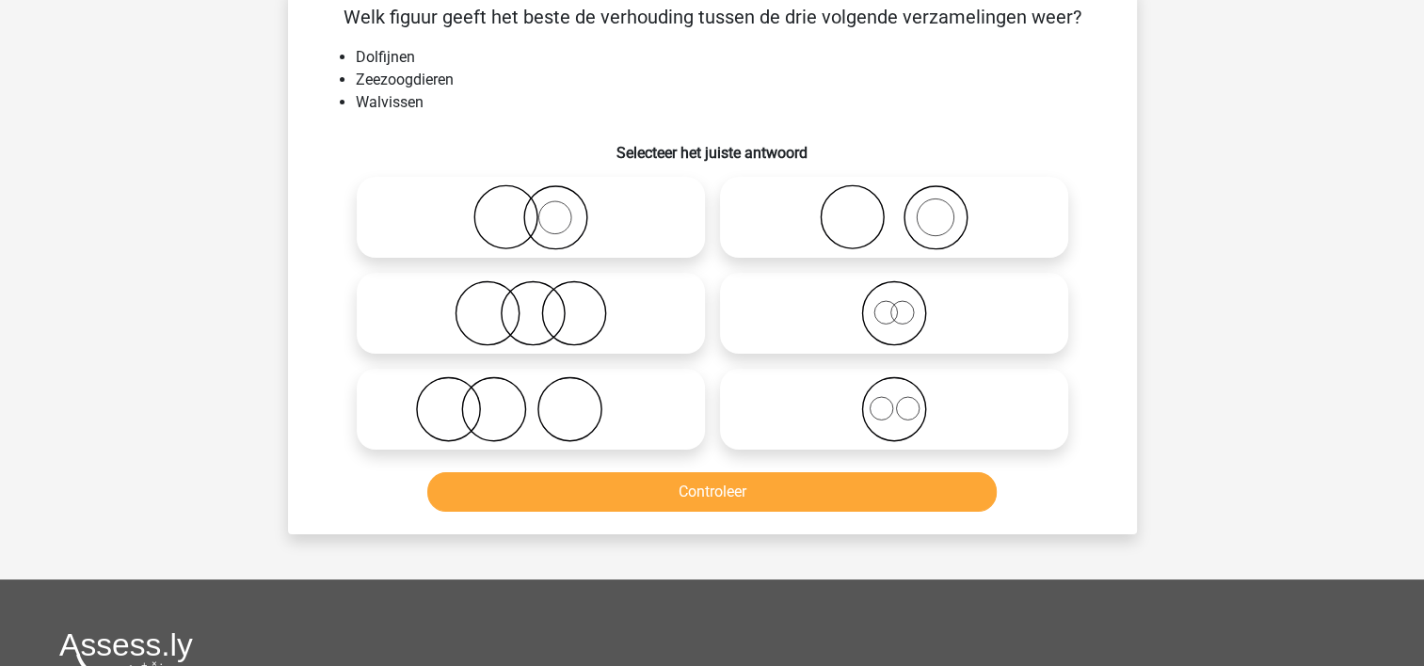
scroll to position [87, 0]
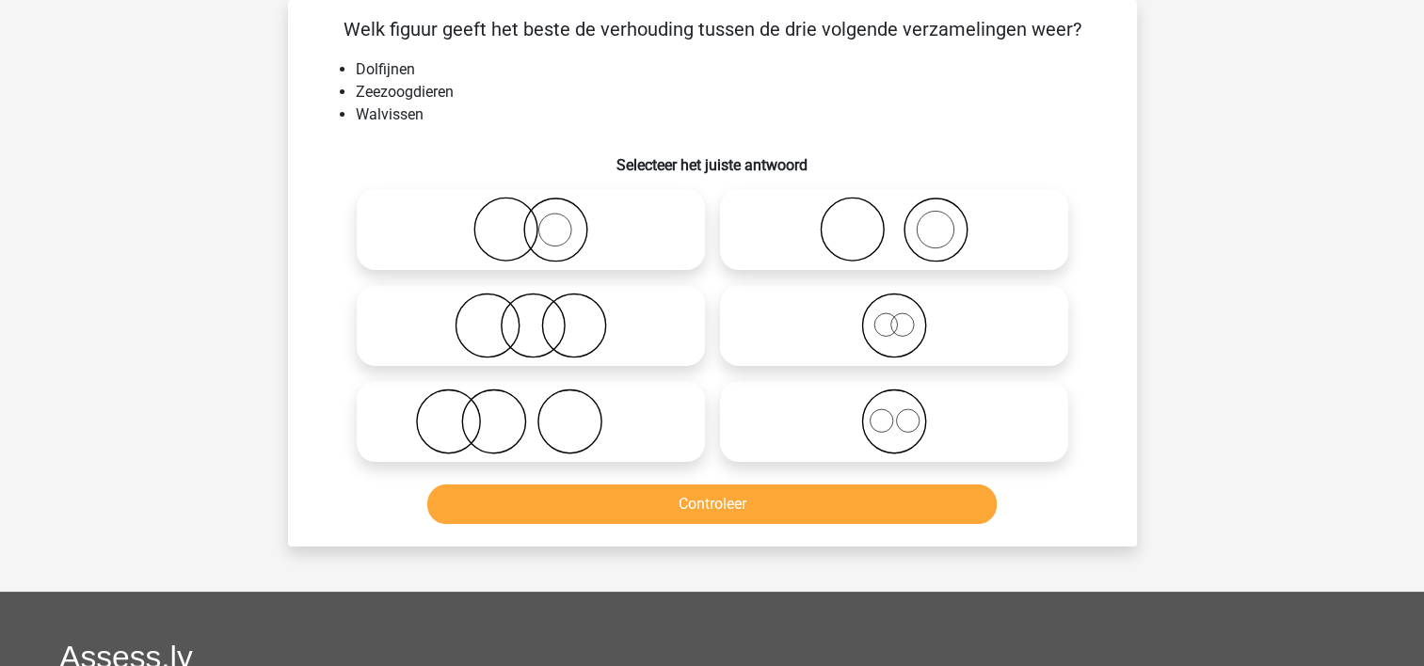
click at [900, 410] on input "radio" at bounding box center [900, 406] width 12 height 12
radio input "true"
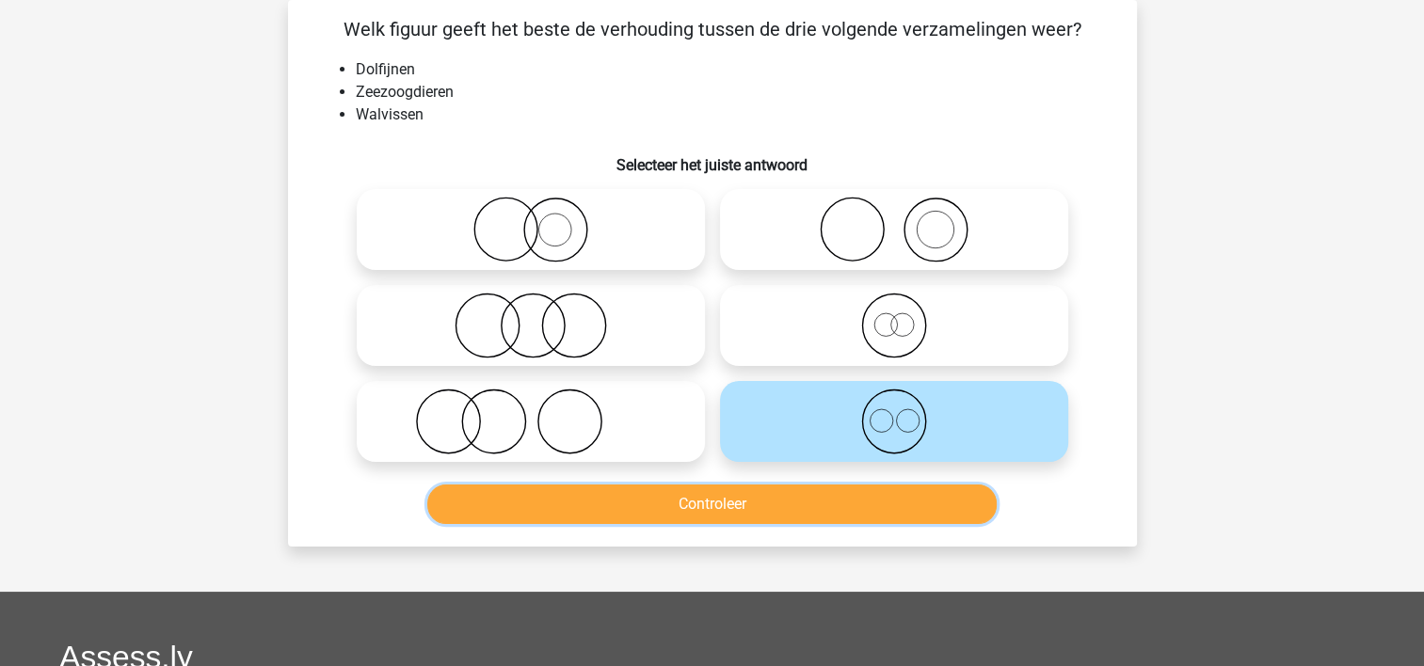
click at [839, 495] on button "Controleer" at bounding box center [711, 505] width 569 height 40
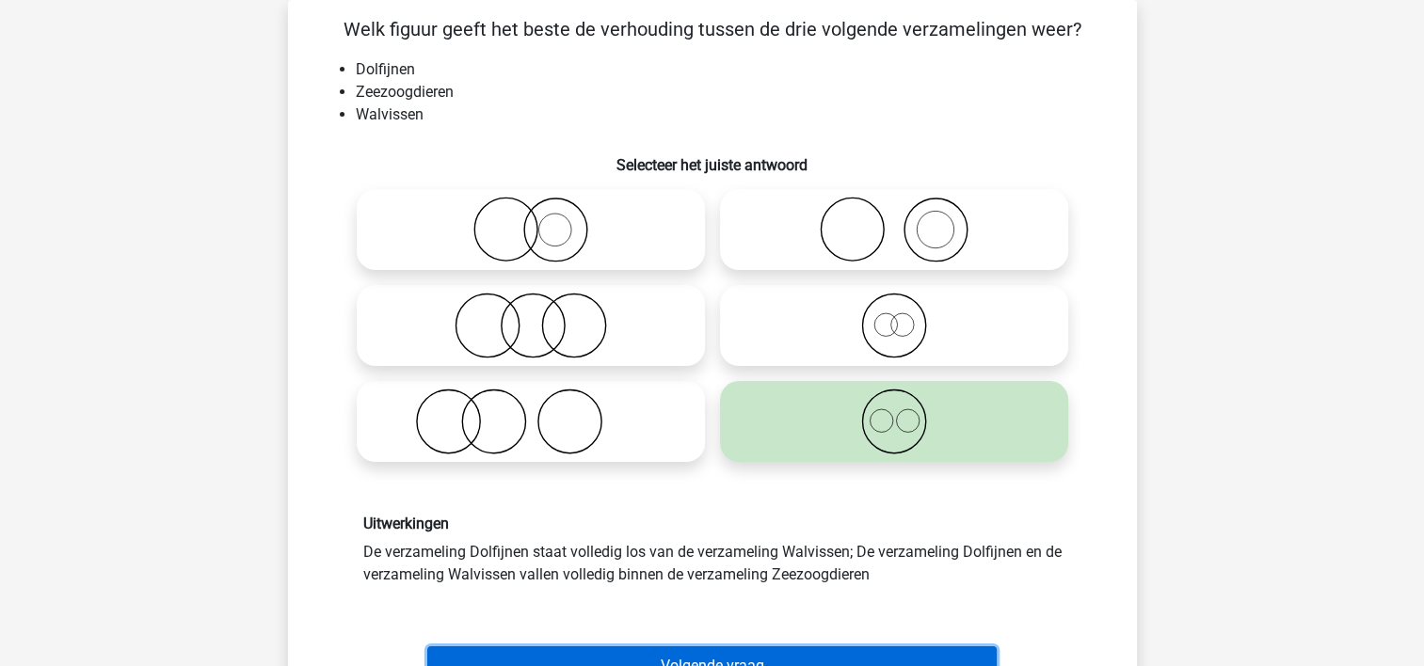
click at [925, 650] on button "Volgende vraag" at bounding box center [711, 666] width 569 height 40
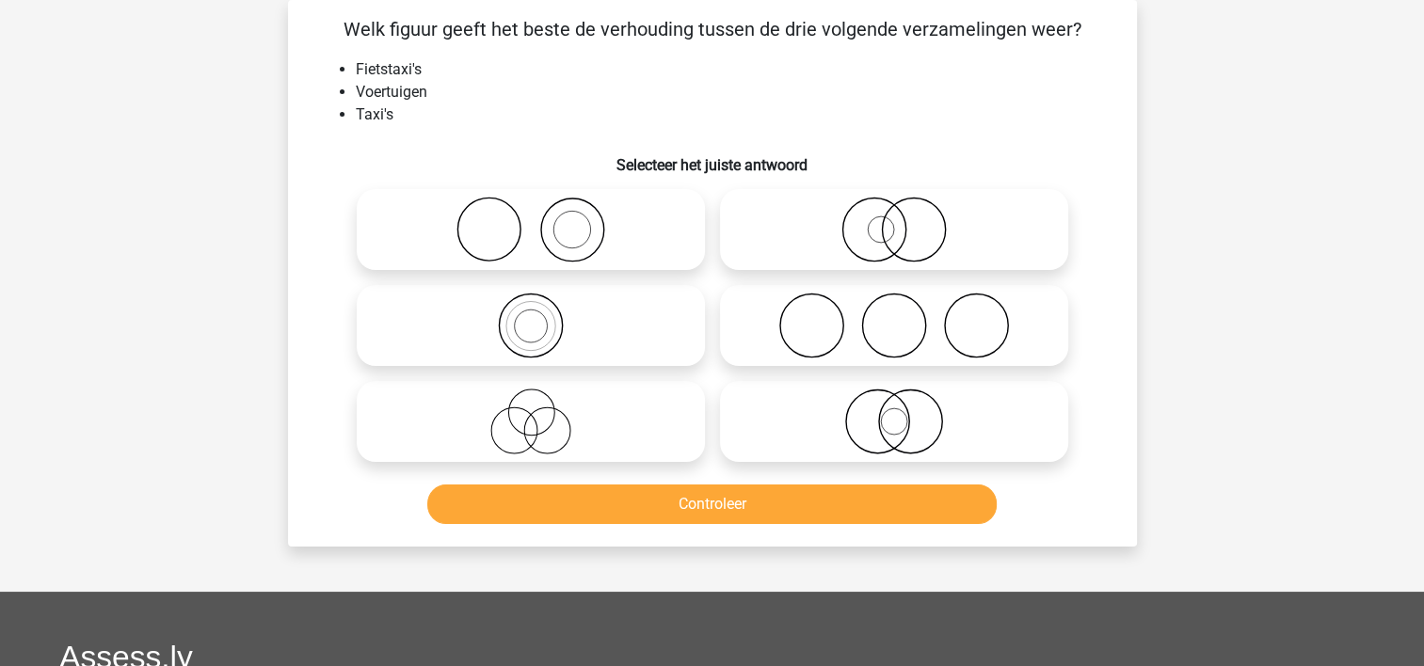
click at [806, 414] on icon at bounding box center [893, 422] width 333 height 66
click at [894, 412] on input "radio" at bounding box center [900, 406] width 12 height 12
radio input "true"
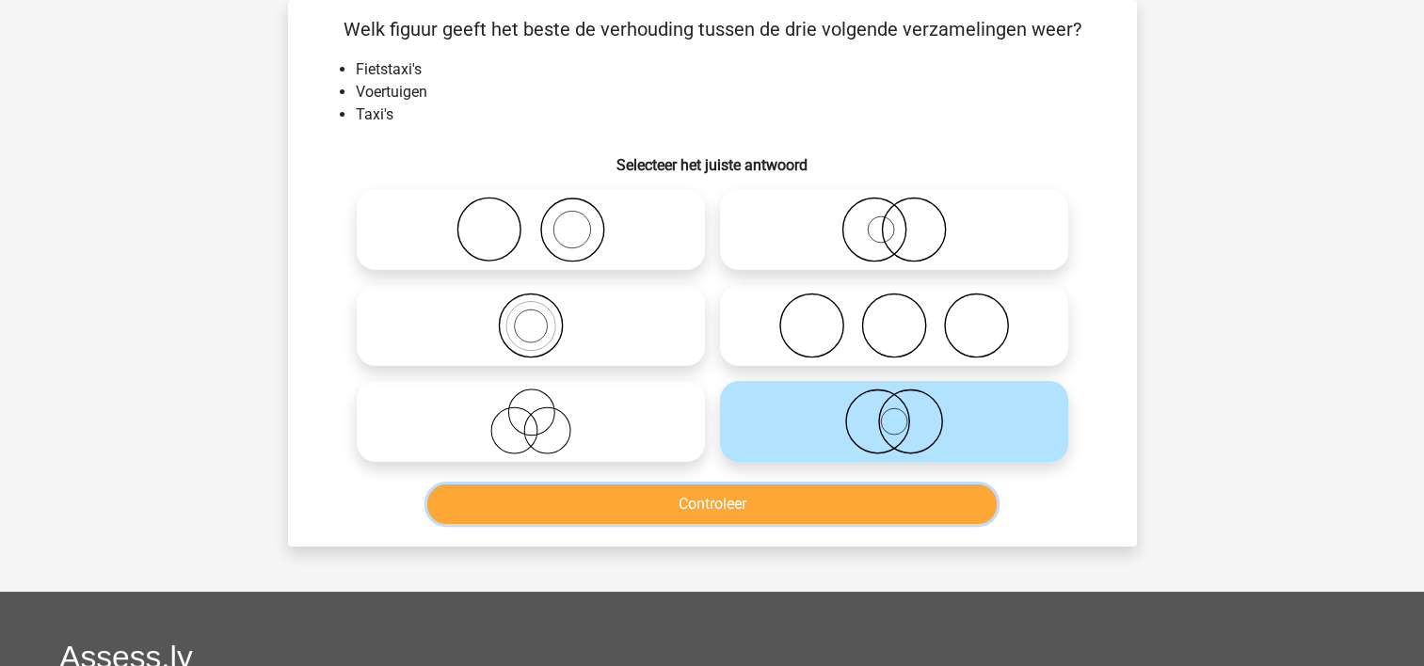
click at [794, 496] on button "Controleer" at bounding box center [711, 505] width 569 height 40
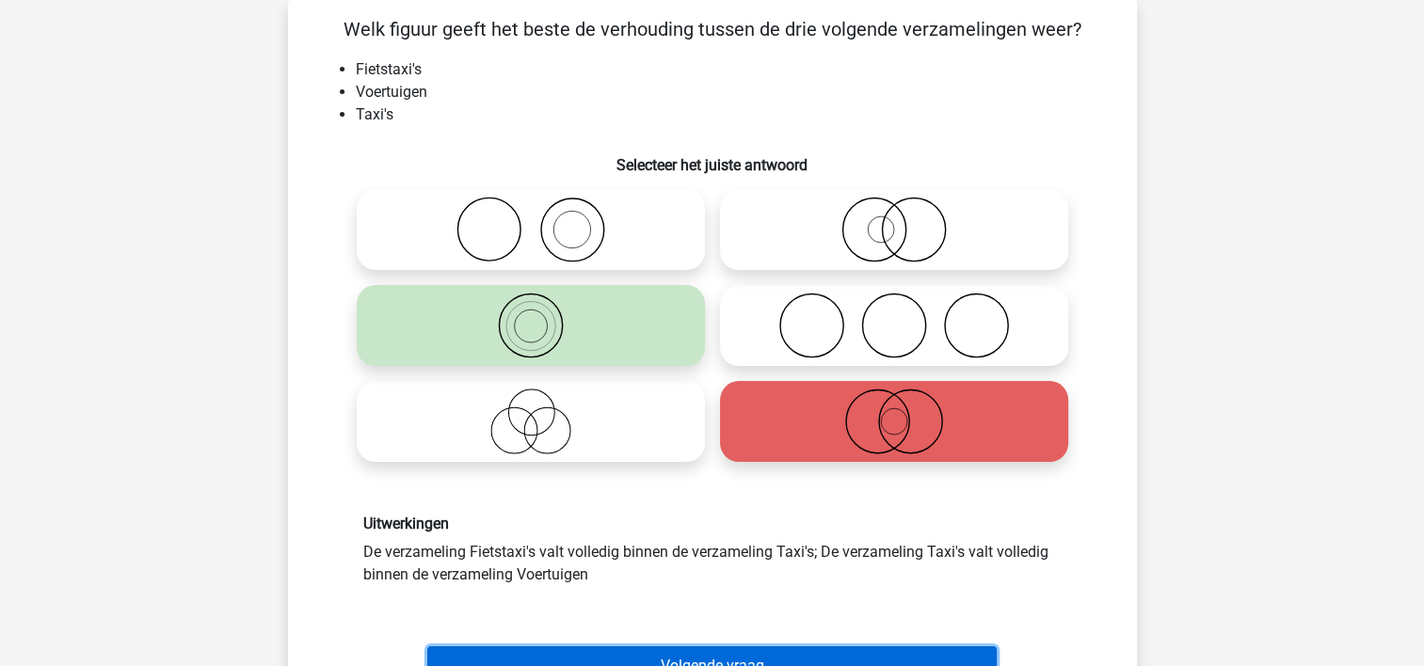
click at [779, 649] on button "Volgende vraag" at bounding box center [711, 666] width 569 height 40
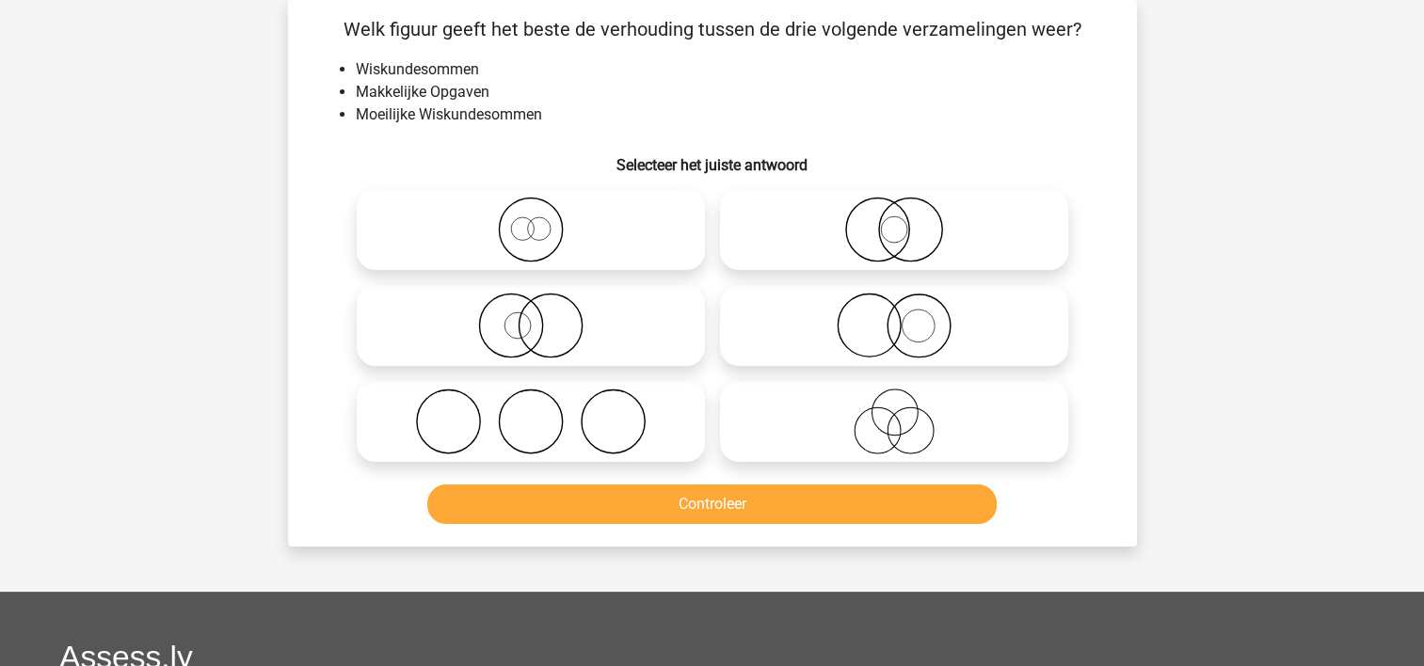
click at [798, 348] on icon at bounding box center [893, 326] width 333 height 66
click at [894, 316] on input "radio" at bounding box center [900, 310] width 12 height 12
radio input "true"
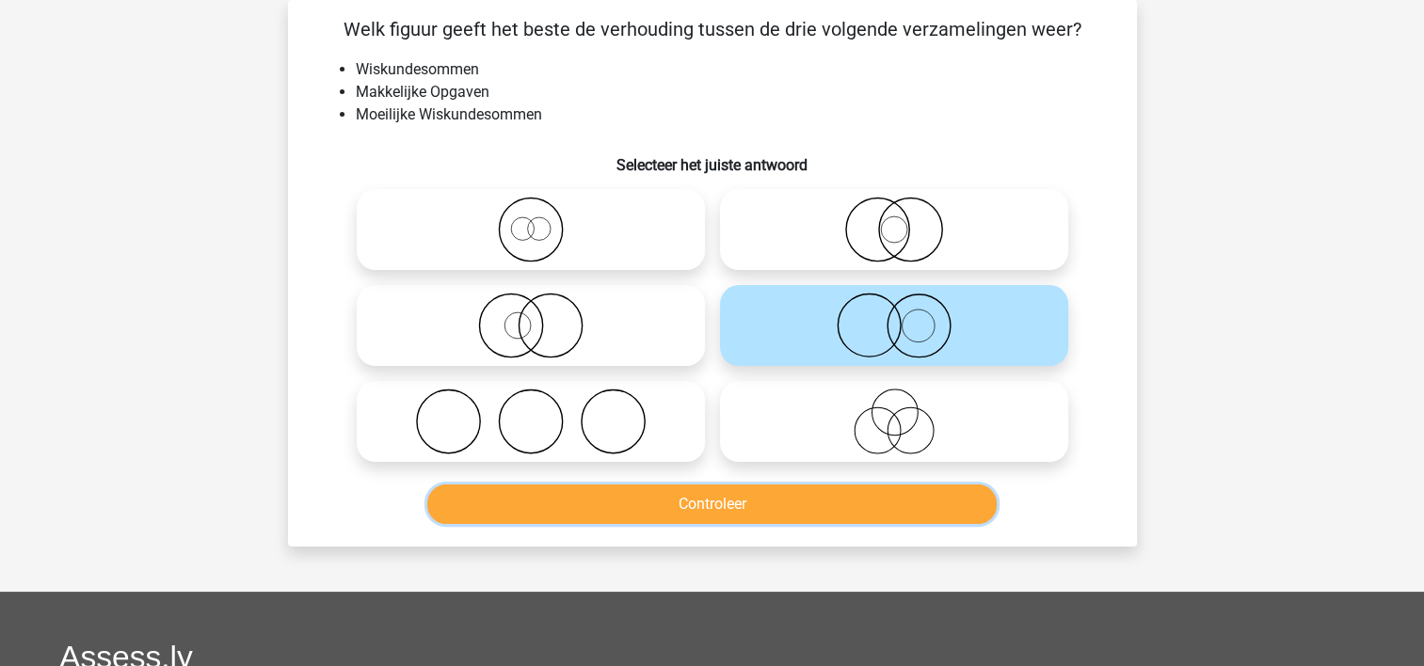
click at [760, 498] on button "Controleer" at bounding box center [711, 505] width 569 height 40
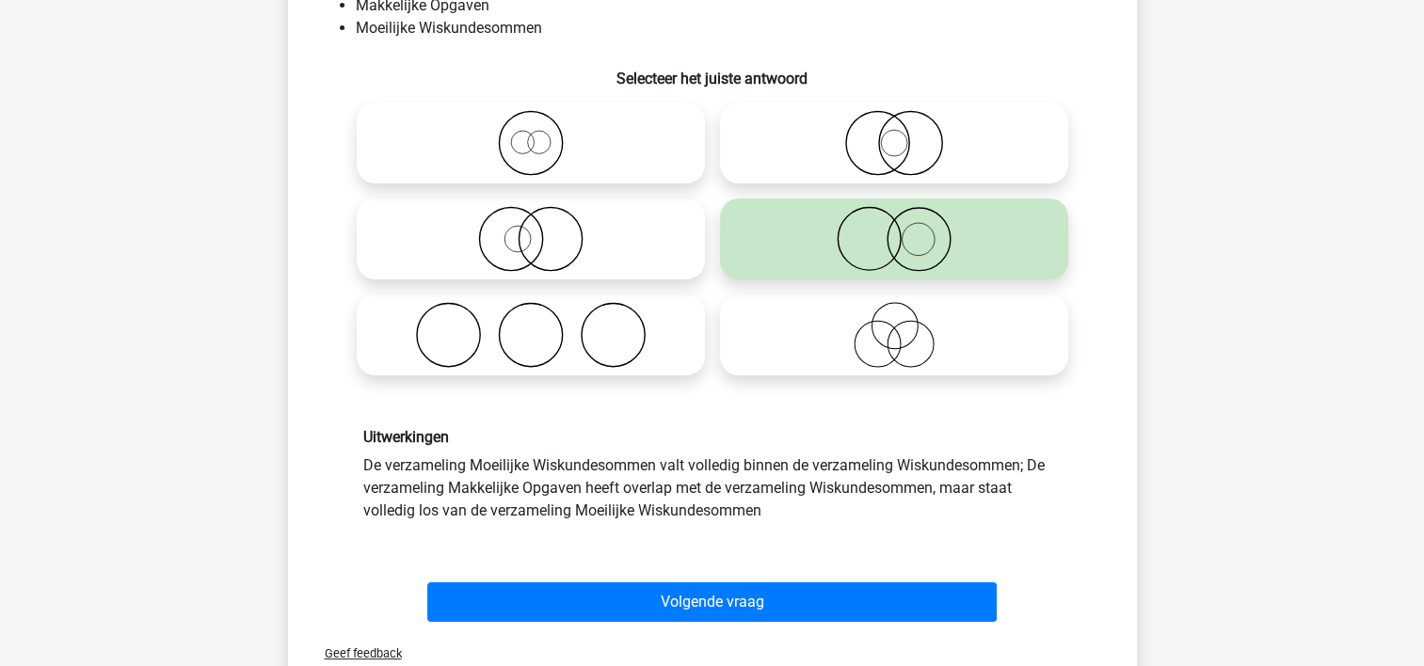
scroll to position [181, 0]
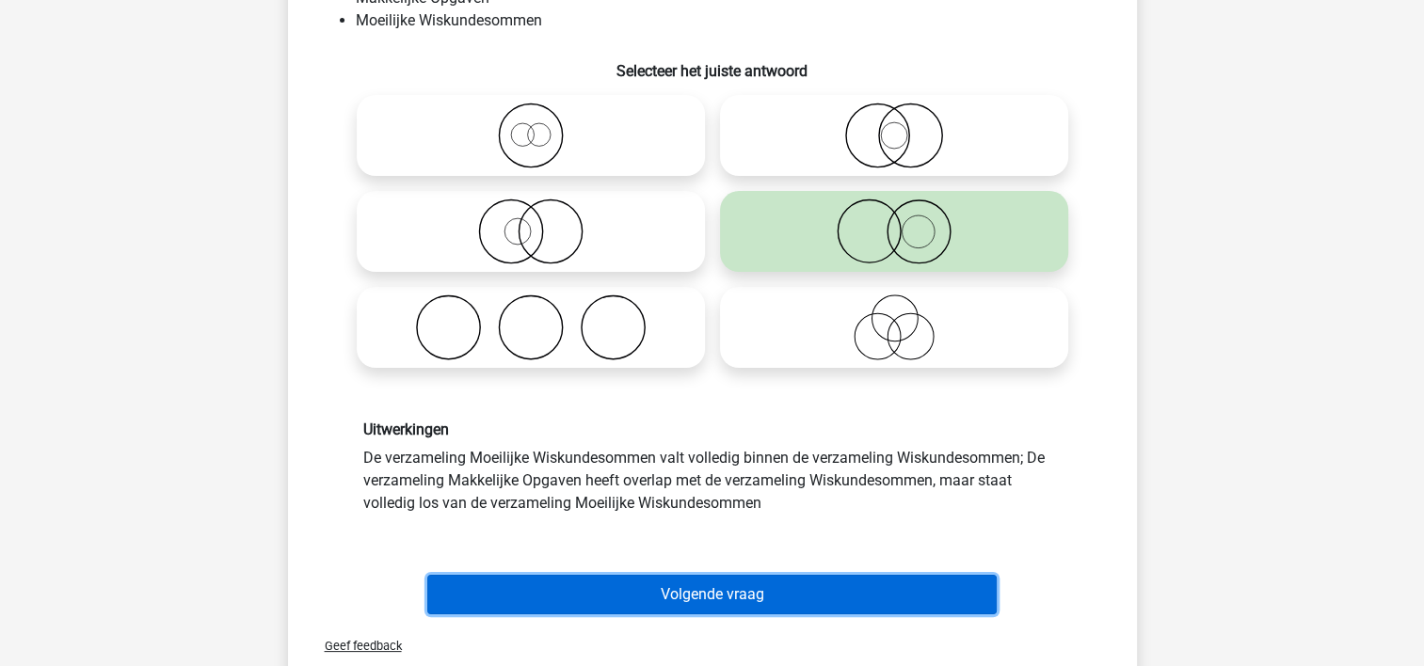
click at [912, 578] on button "Volgende vraag" at bounding box center [711, 595] width 569 height 40
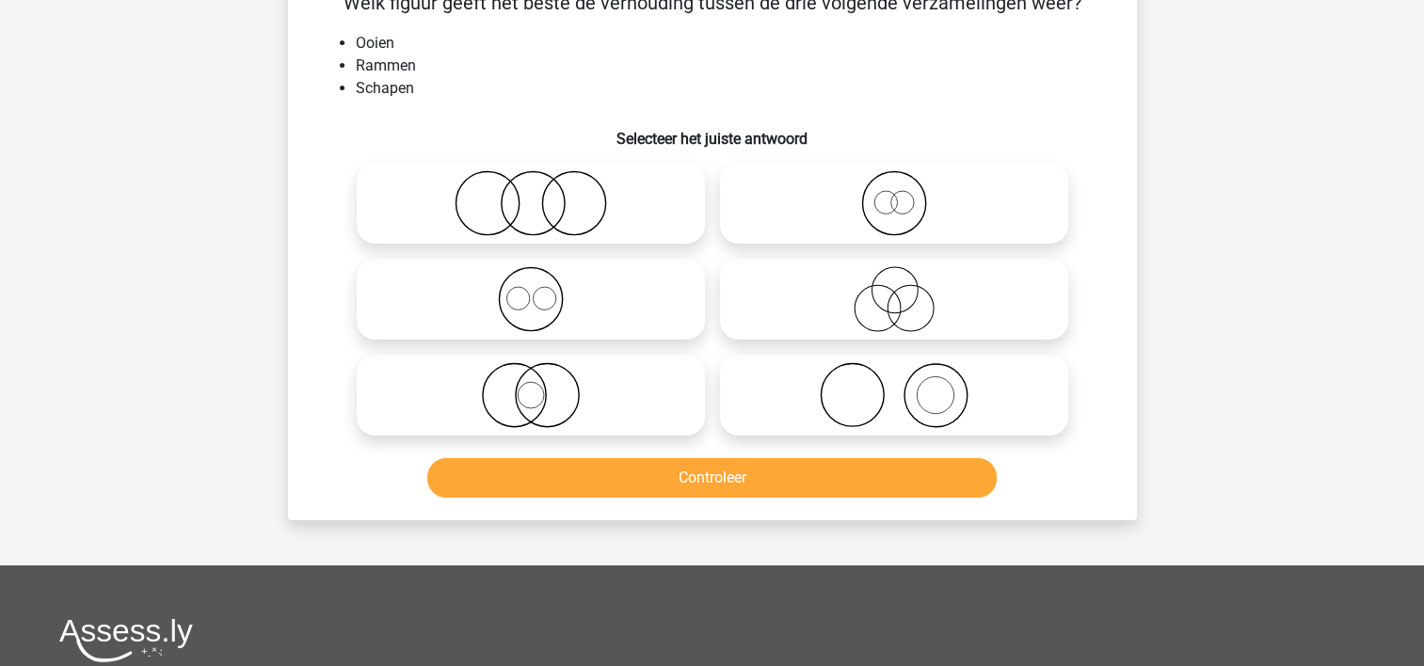
scroll to position [87, 0]
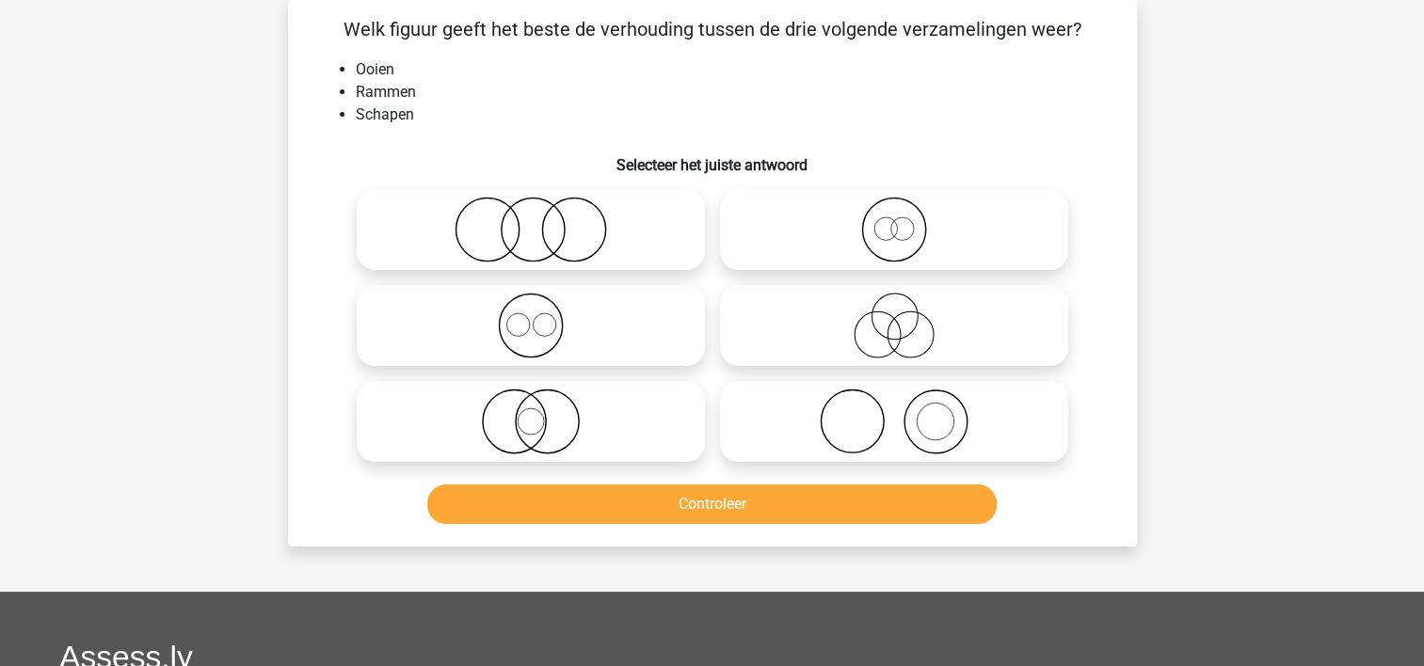
click at [407, 304] on icon at bounding box center [530, 326] width 333 height 66
click at [531, 304] on input "radio" at bounding box center [537, 310] width 12 height 12
radio input "true"
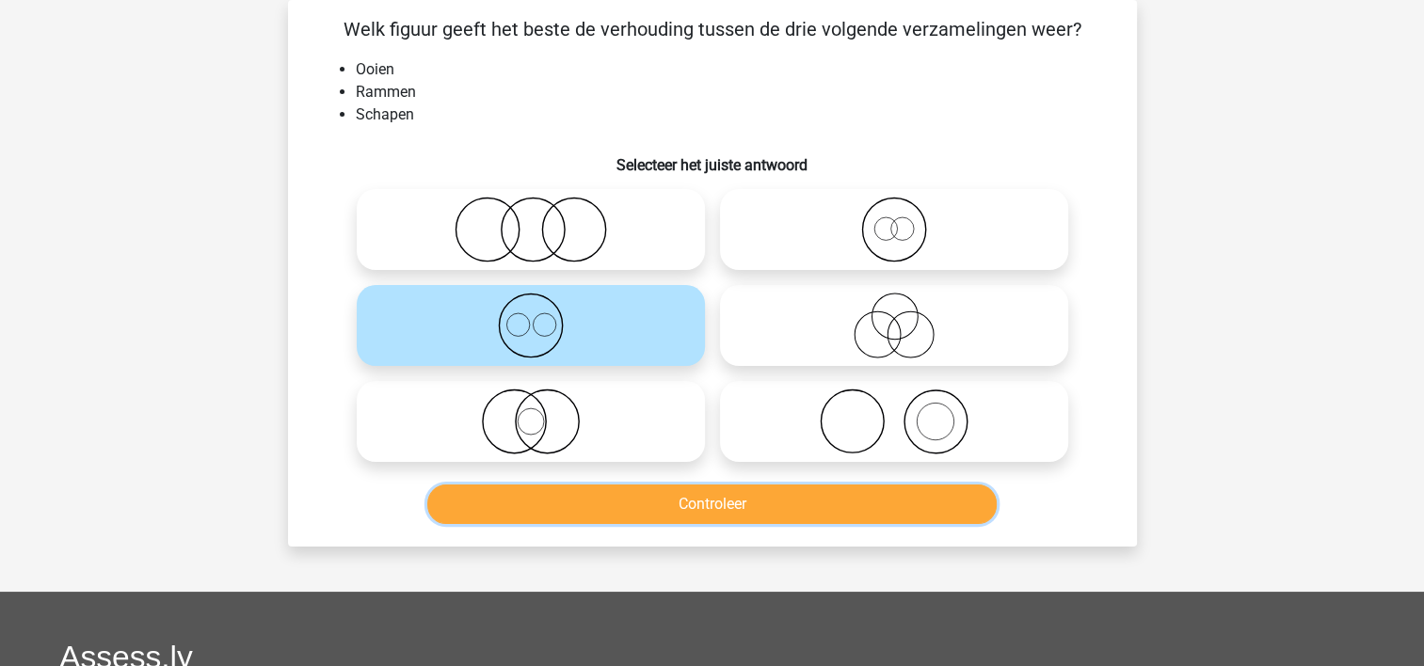
click at [518, 494] on button "Controleer" at bounding box center [711, 505] width 569 height 40
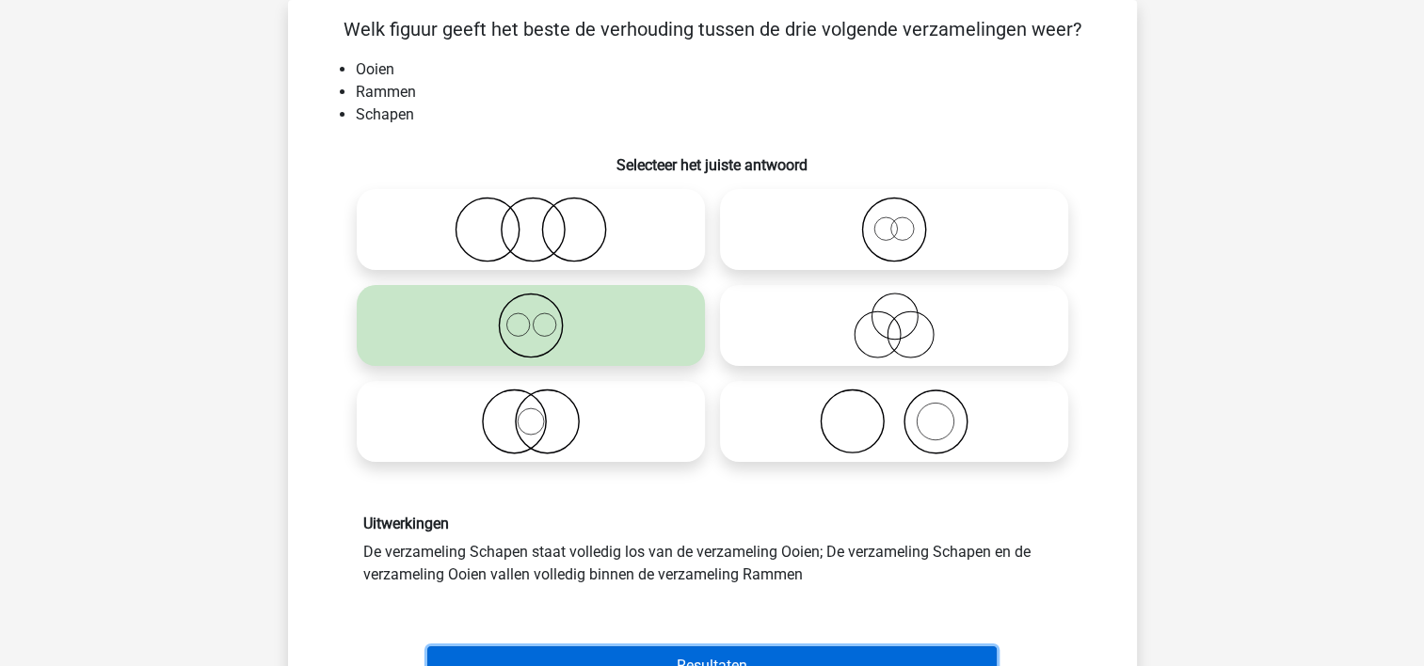
click at [560, 649] on button "Resultaten" at bounding box center [711, 666] width 569 height 40
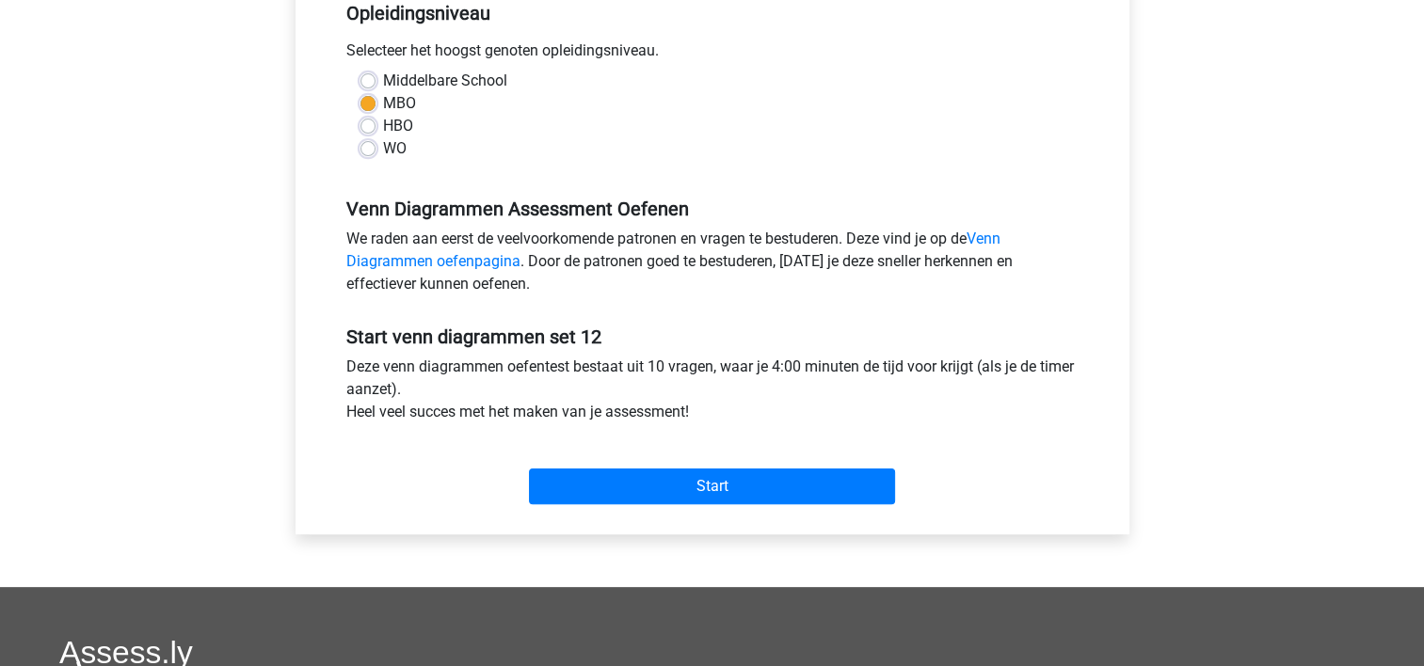
scroll to position [425, 0]
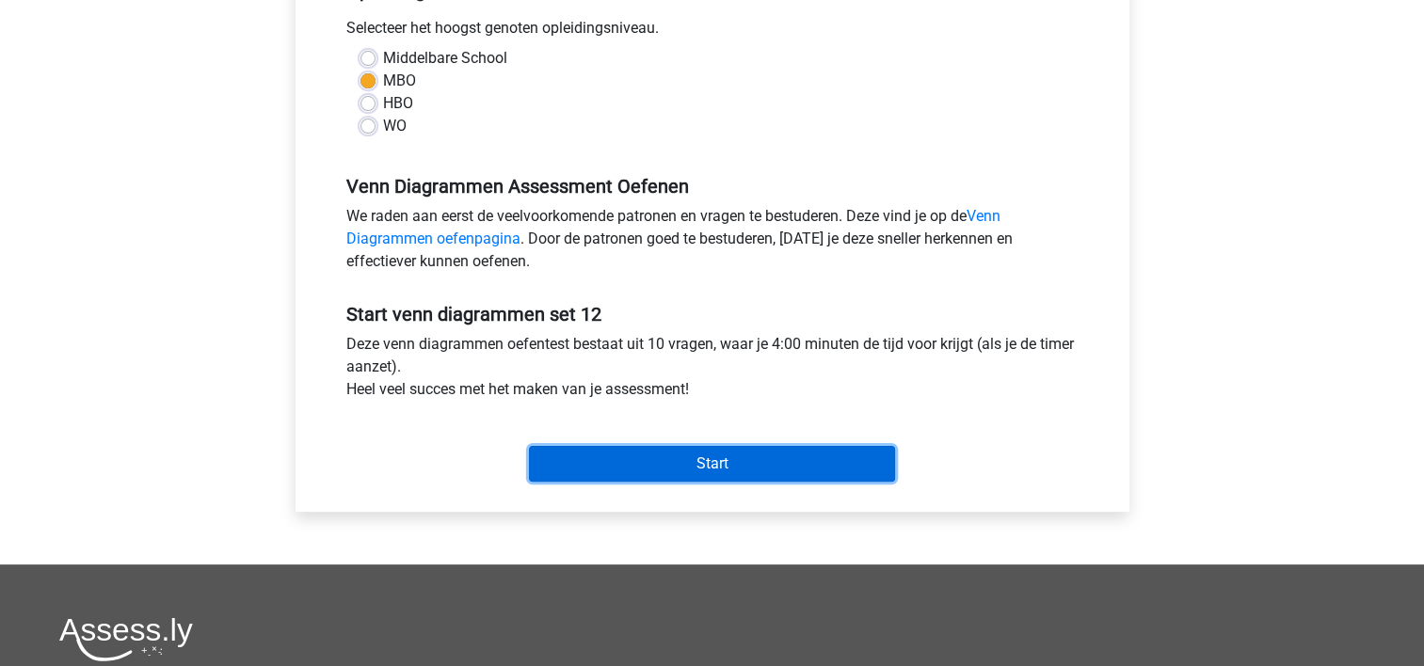
click at [798, 469] on input "Start" at bounding box center [712, 464] width 366 height 36
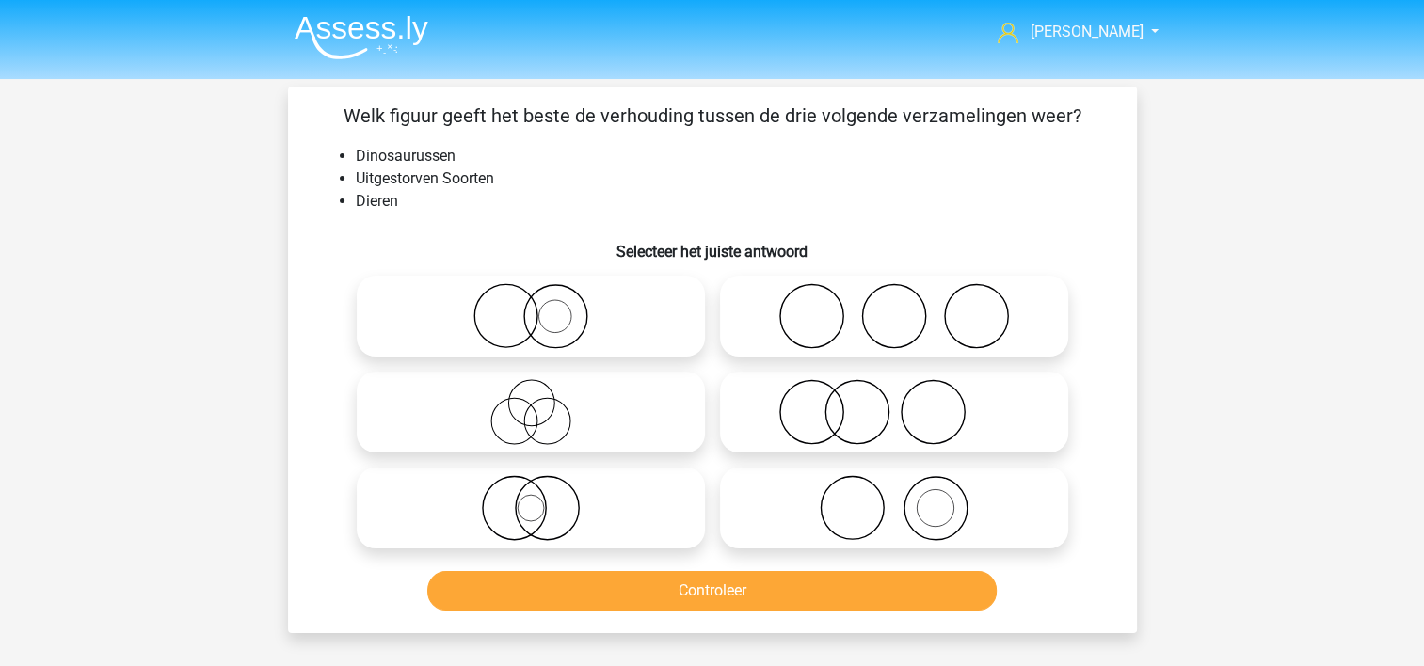
click at [458, 516] on icon at bounding box center [530, 508] width 333 height 66
click at [531, 499] on input "radio" at bounding box center [537, 492] width 12 height 12
radio input "true"
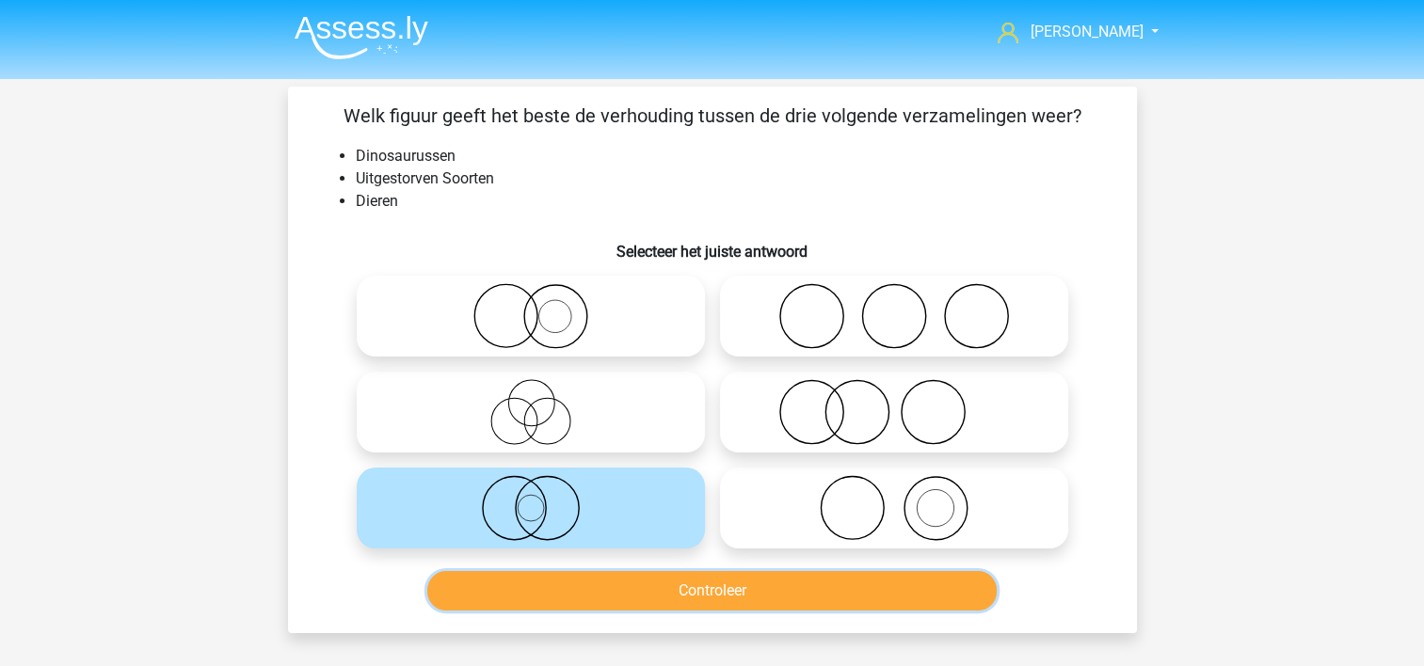
click at [472, 585] on button "Controleer" at bounding box center [711, 591] width 569 height 40
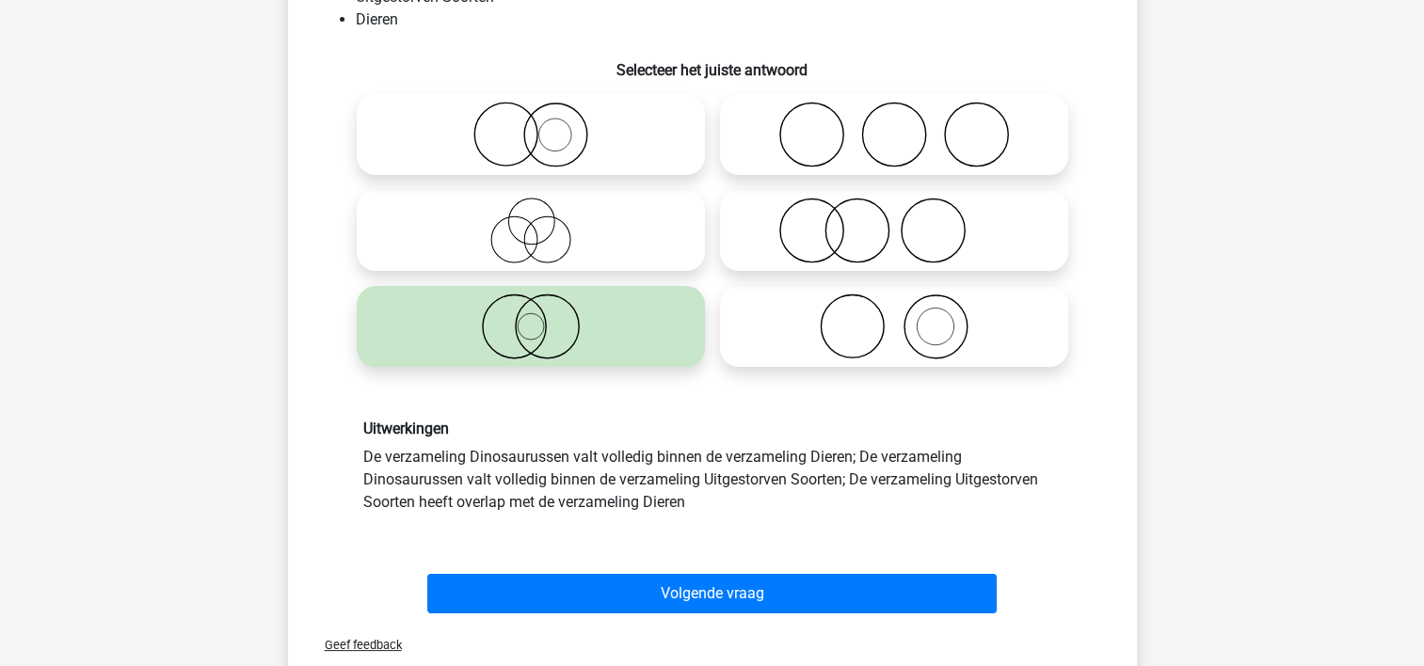
scroll to position [222, 0]
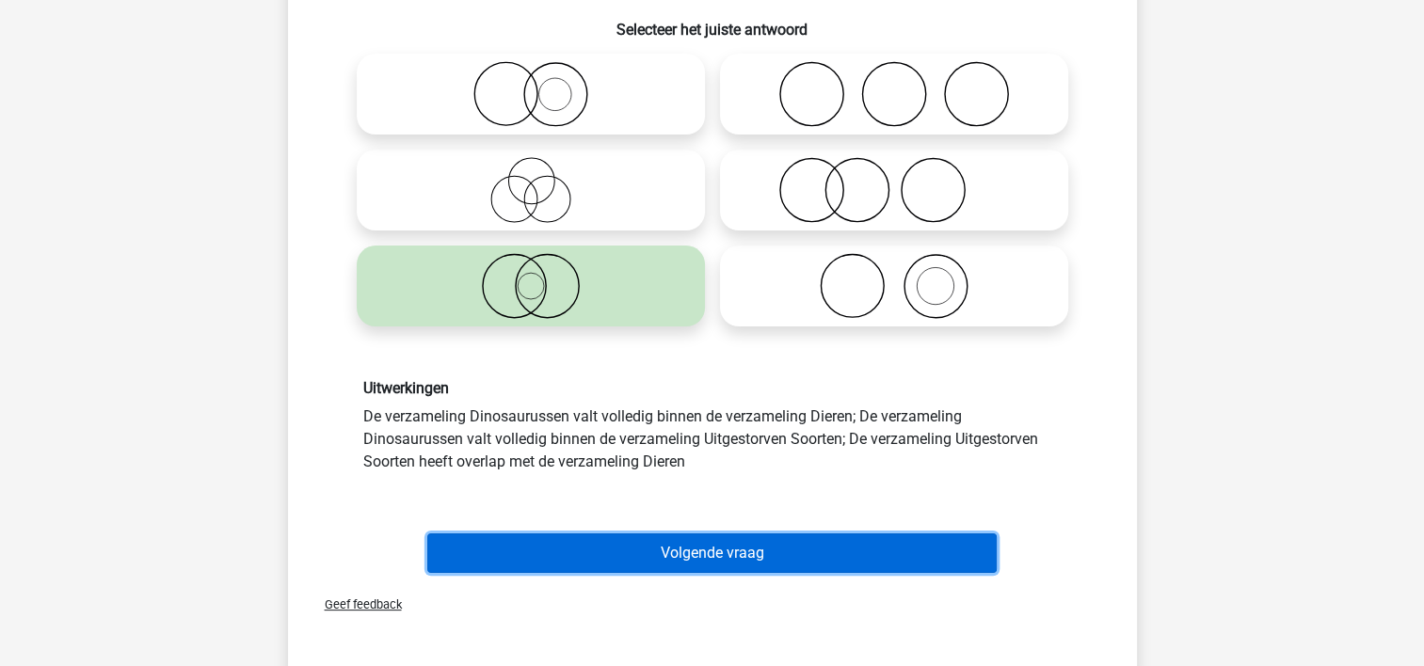
click at [921, 546] on button "Volgende vraag" at bounding box center [711, 554] width 569 height 40
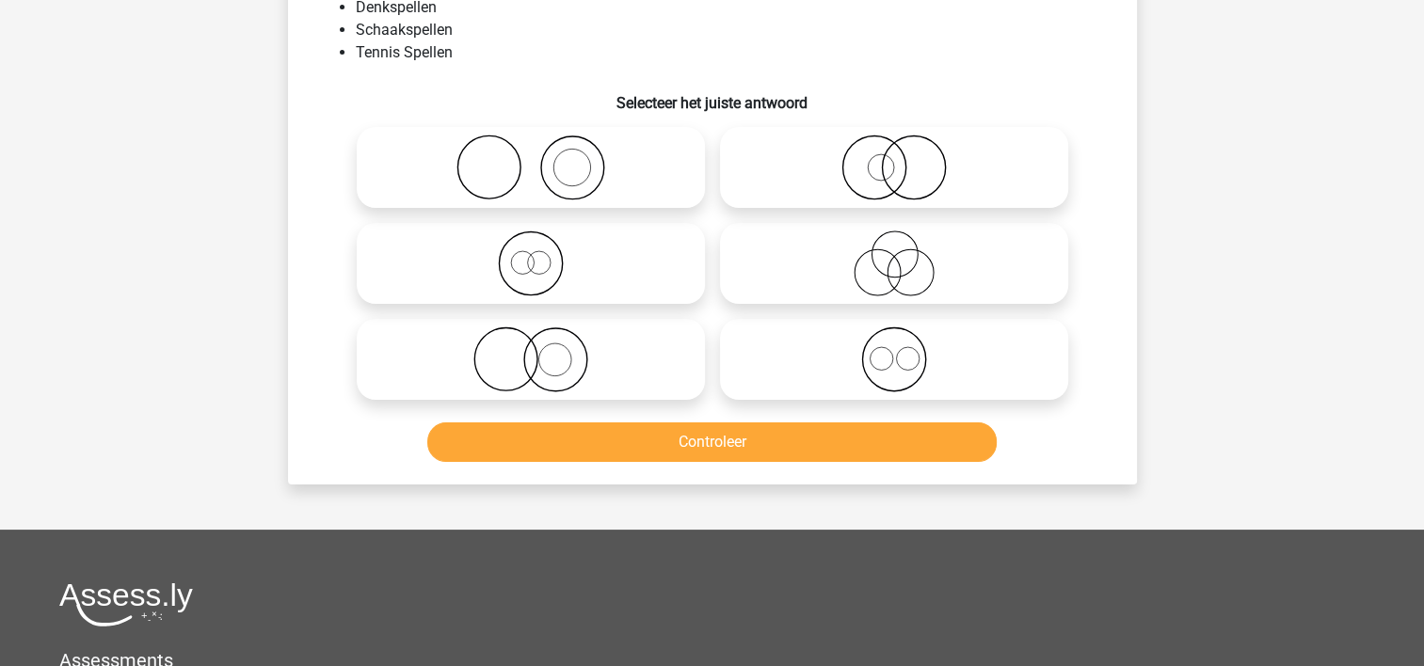
scroll to position [87, 0]
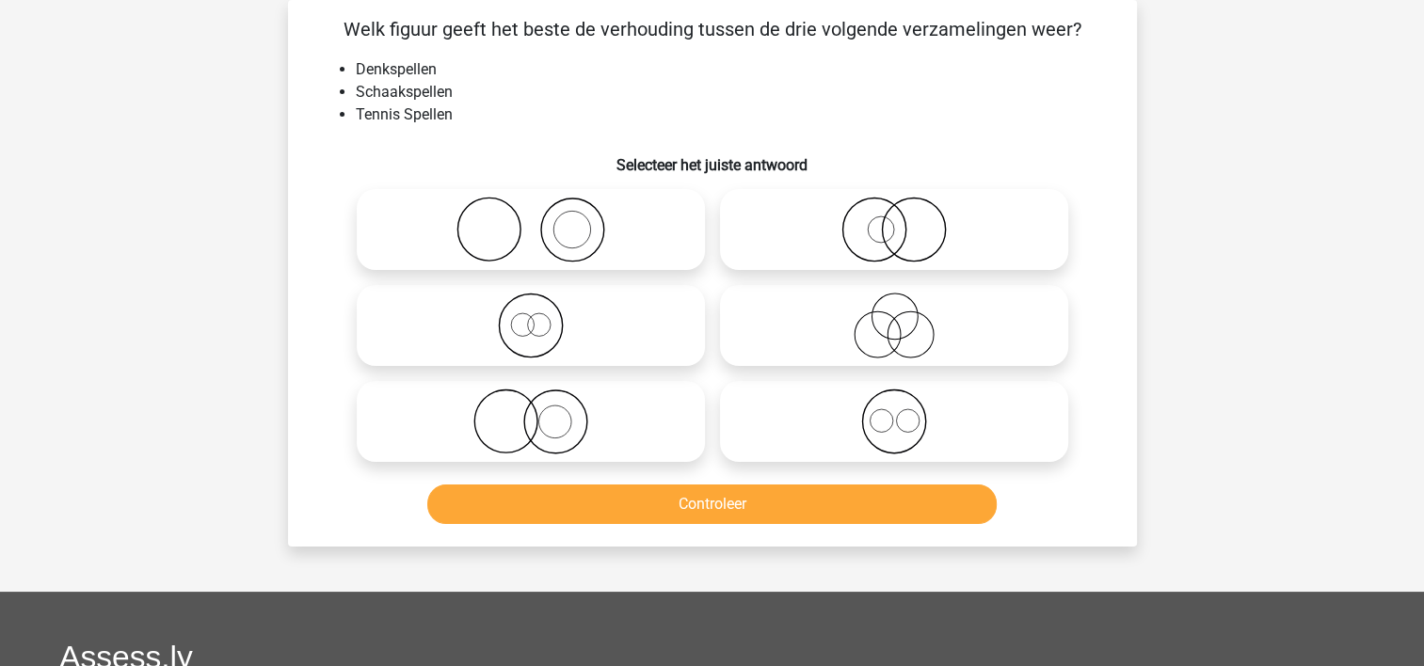
click at [395, 224] on icon at bounding box center [530, 230] width 333 height 66
click at [531, 220] on input "radio" at bounding box center [537, 214] width 12 height 12
radio input "true"
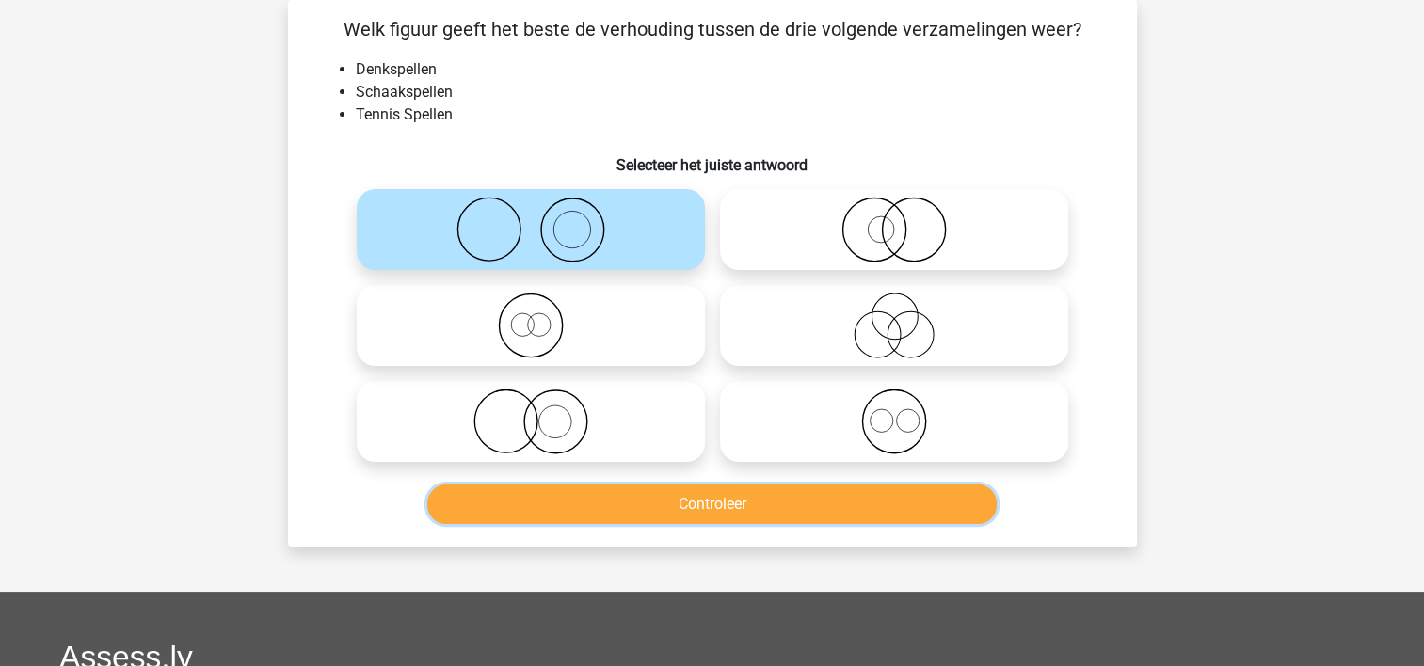
click at [498, 498] on button "Controleer" at bounding box center [711, 505] width 569 height 40
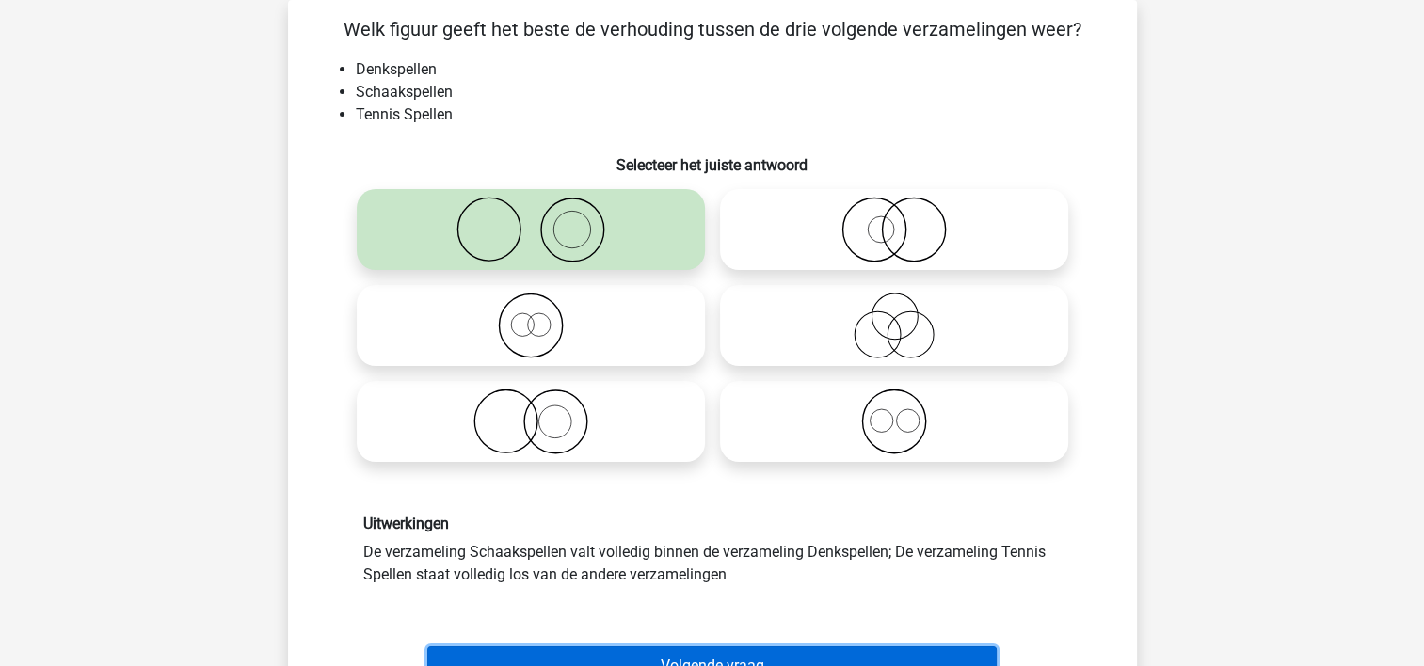
click at [525, 648] on button "Volgende vraag" at bounding box center [711, 666] width 569 height 40
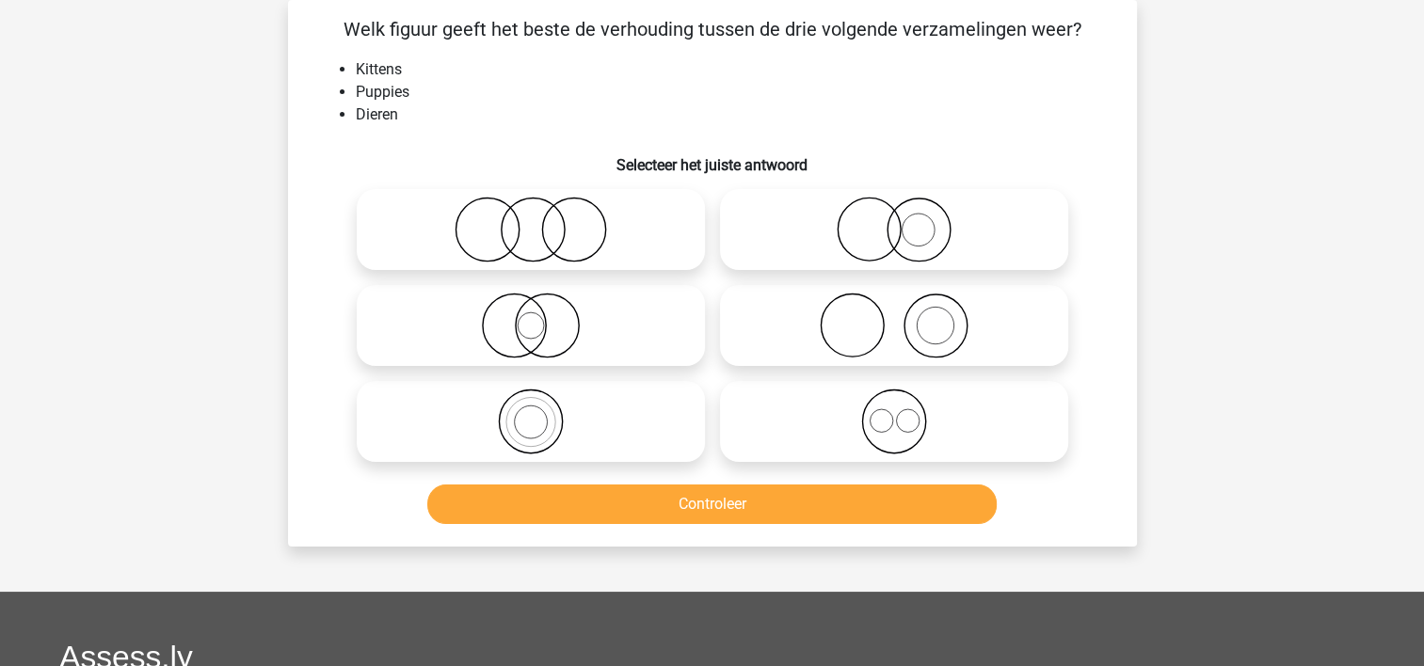
click at [787, 414] on icon at bounding box center [893, 422] width 333 height 66
click at [894, 412] on input "radio" at bounding box center [900, 406] width 12 height 12
radio input "true"
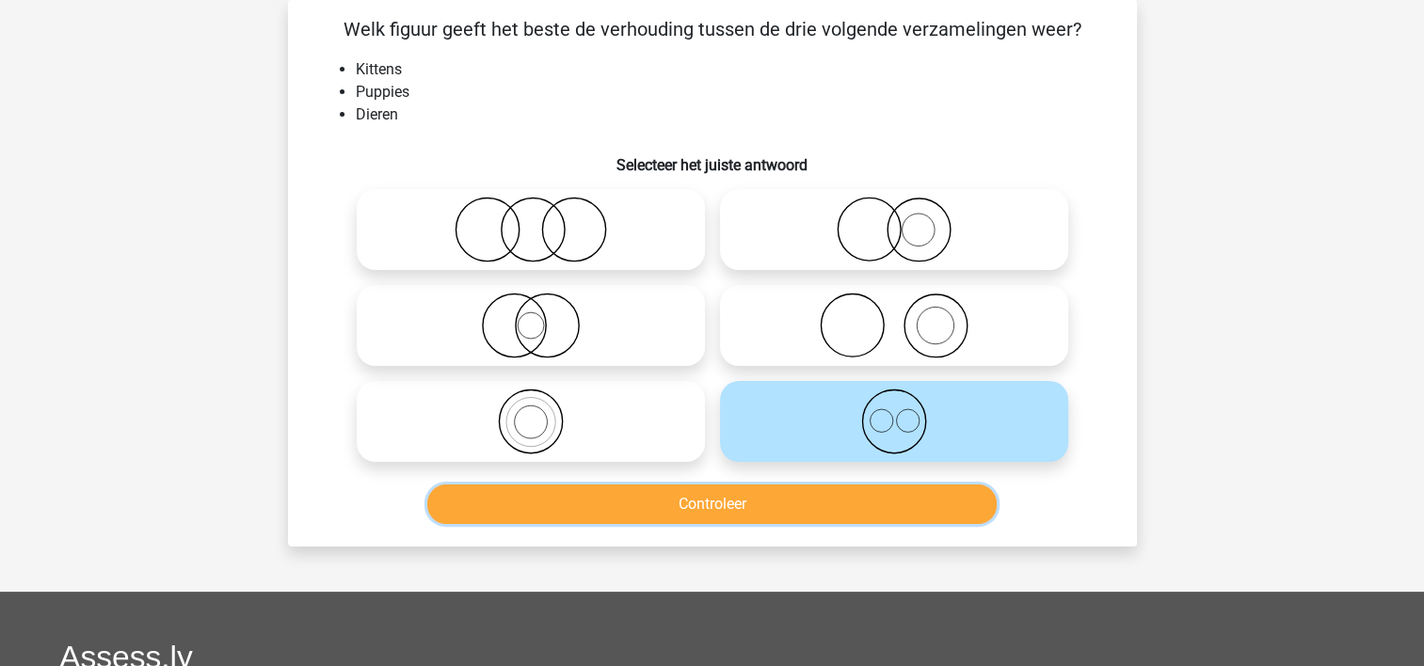
click at [762, 502] on button "Controleer" at bounding box center [711, 505] width 569 height 40
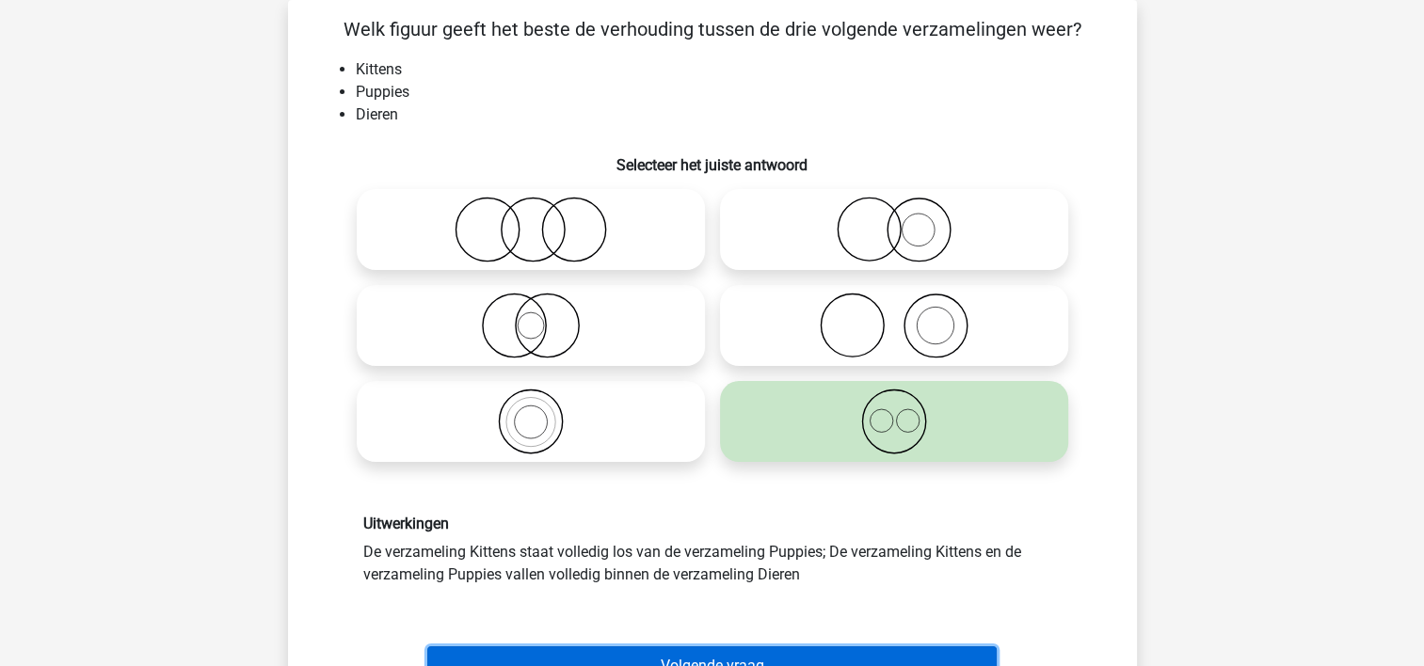
click at [728, 649] on button "Volgende vraag" at bounding box center [711, 666] width 569 height 40
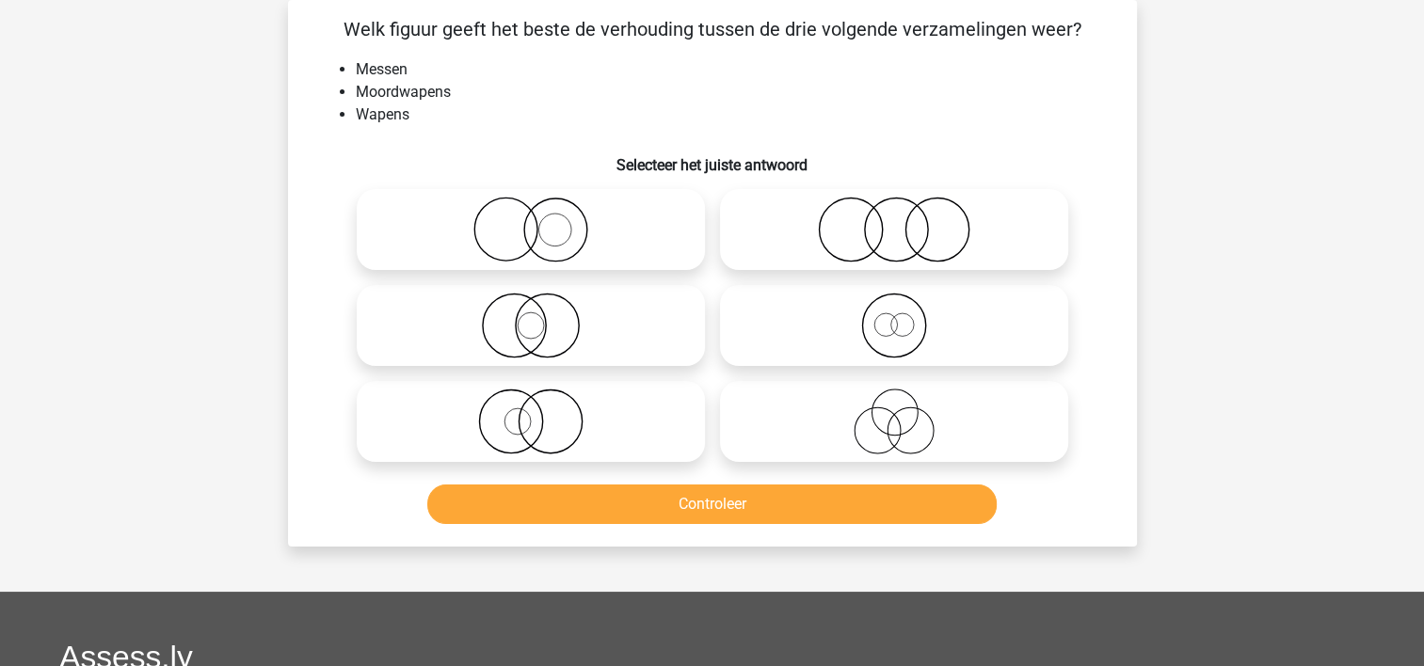
click at [410, 410] on icon at bounding box center [530, 422] width 333 height 66
click at [531, 410] on input "radio" at bounding box center [537, 406] width 12 height 12
radio input "true"
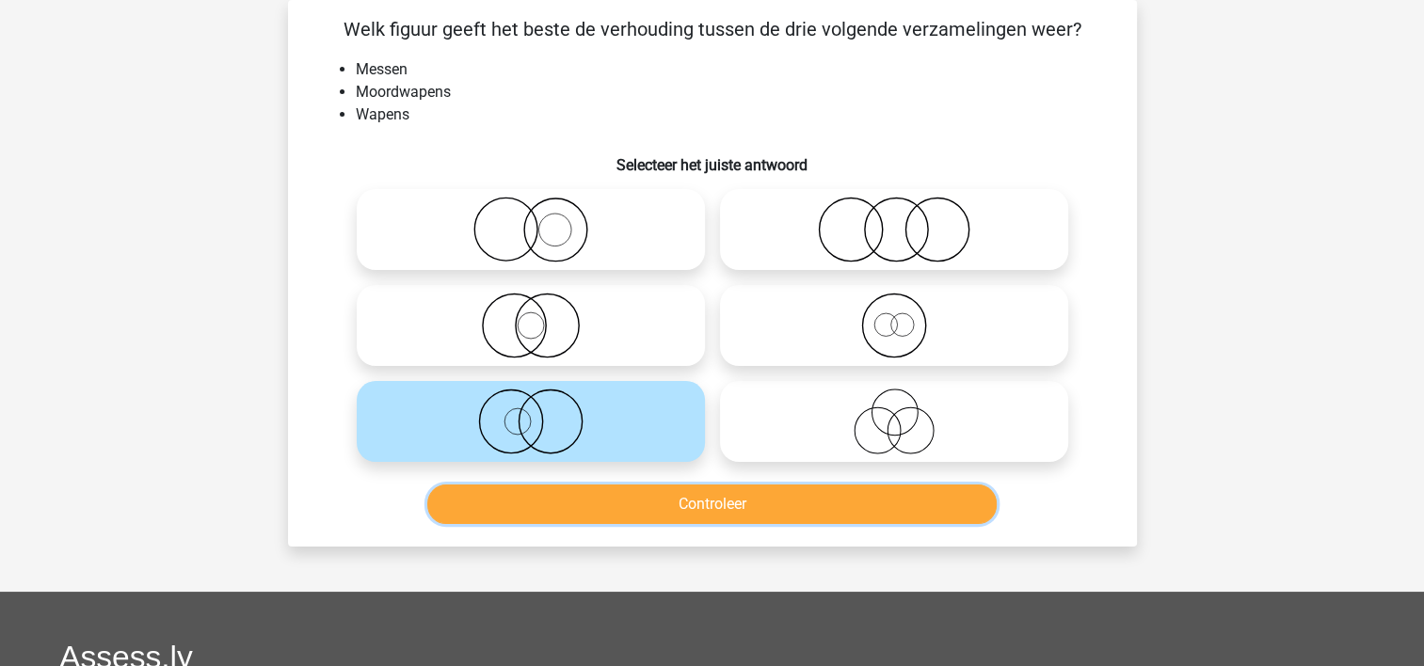
click at [479, 500] on button "Controleer" at bounding box center [711, 505] width 569 height 40
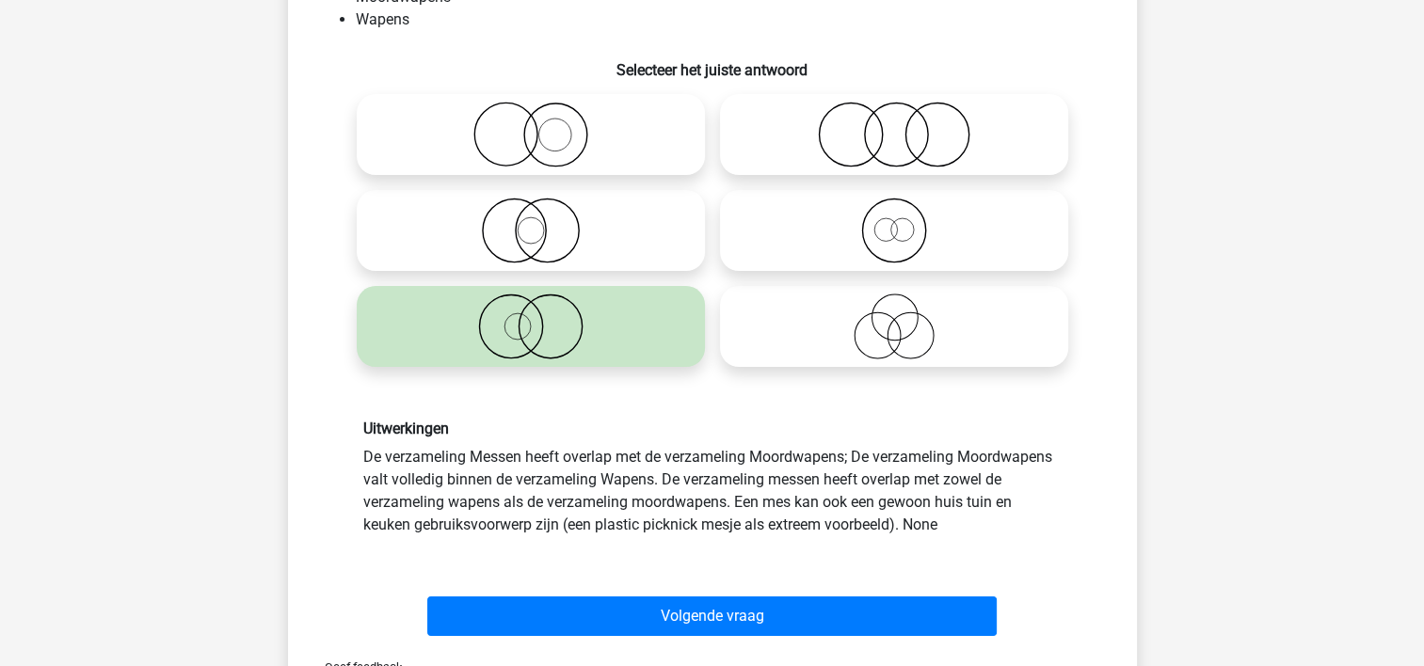
scroll to position [238, 0]
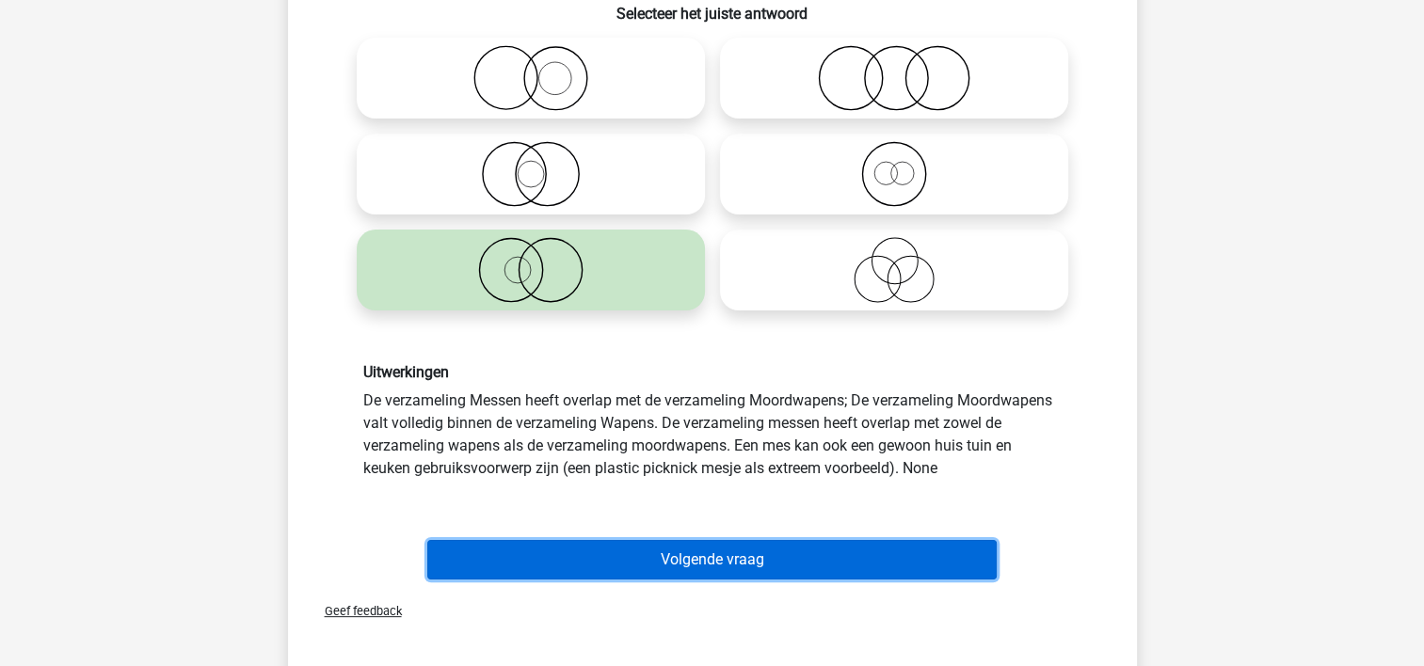
click at [899, 550] on button "Volgende vraag" at bounding box center [711, 560] width 569 height 40
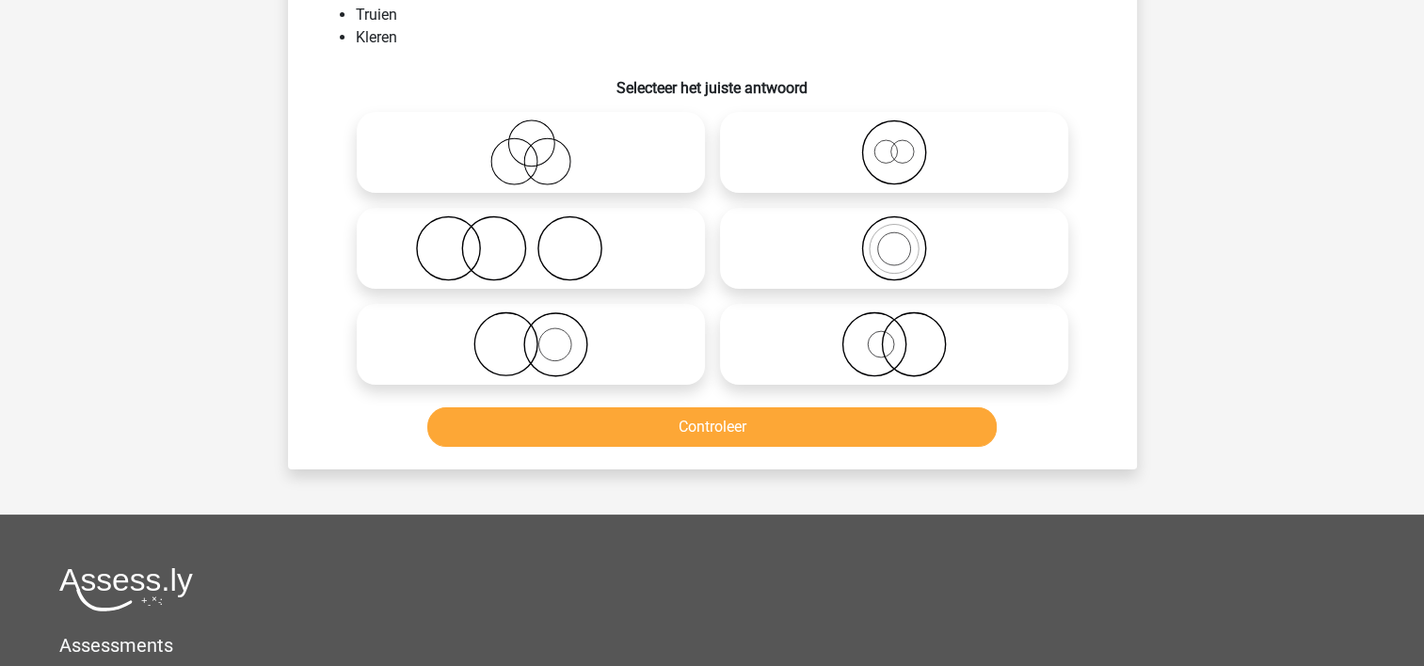
scroll to position [87, 0]
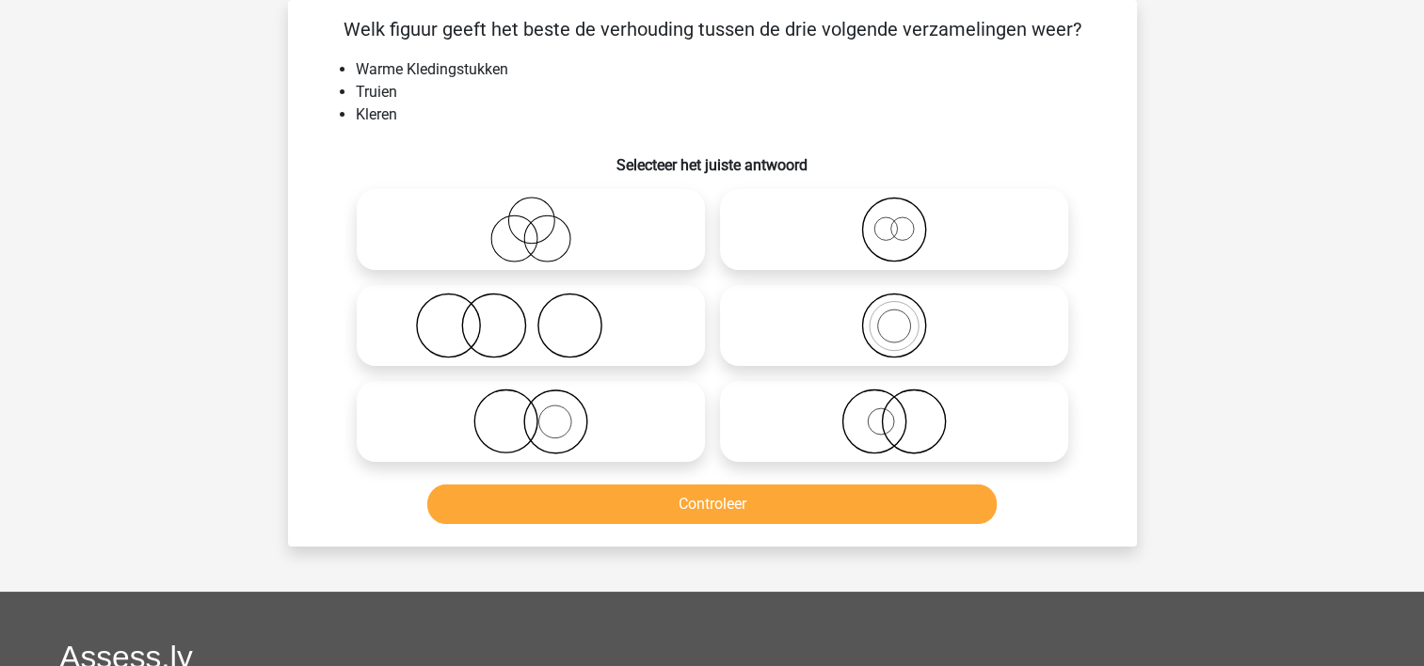
click at [745, 297] on icon at bounding box center [893, 326] width 333 height 66
click at [894, 304] on input "radio" at bounding box center [900, 310] width 12 height 12
radio input "true"
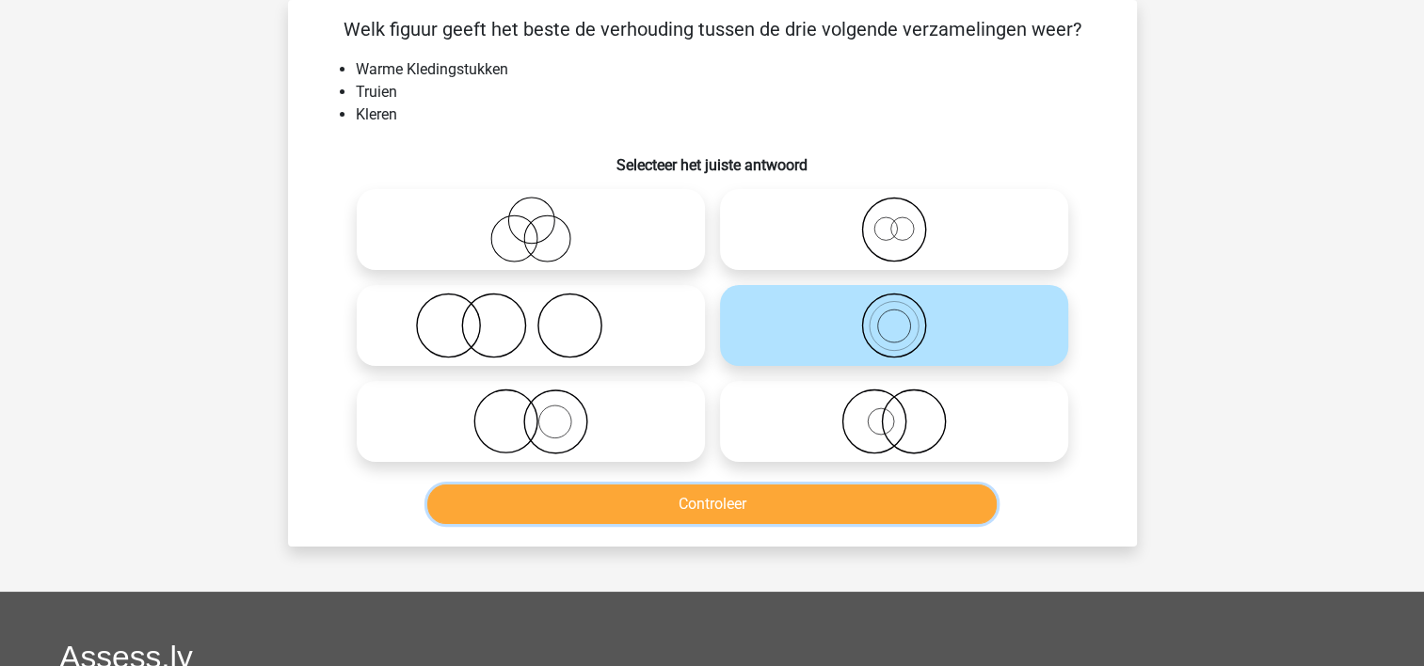
click at [727, 498] on button "Controleer" at bounding box center [711, 505] width 569 height 40
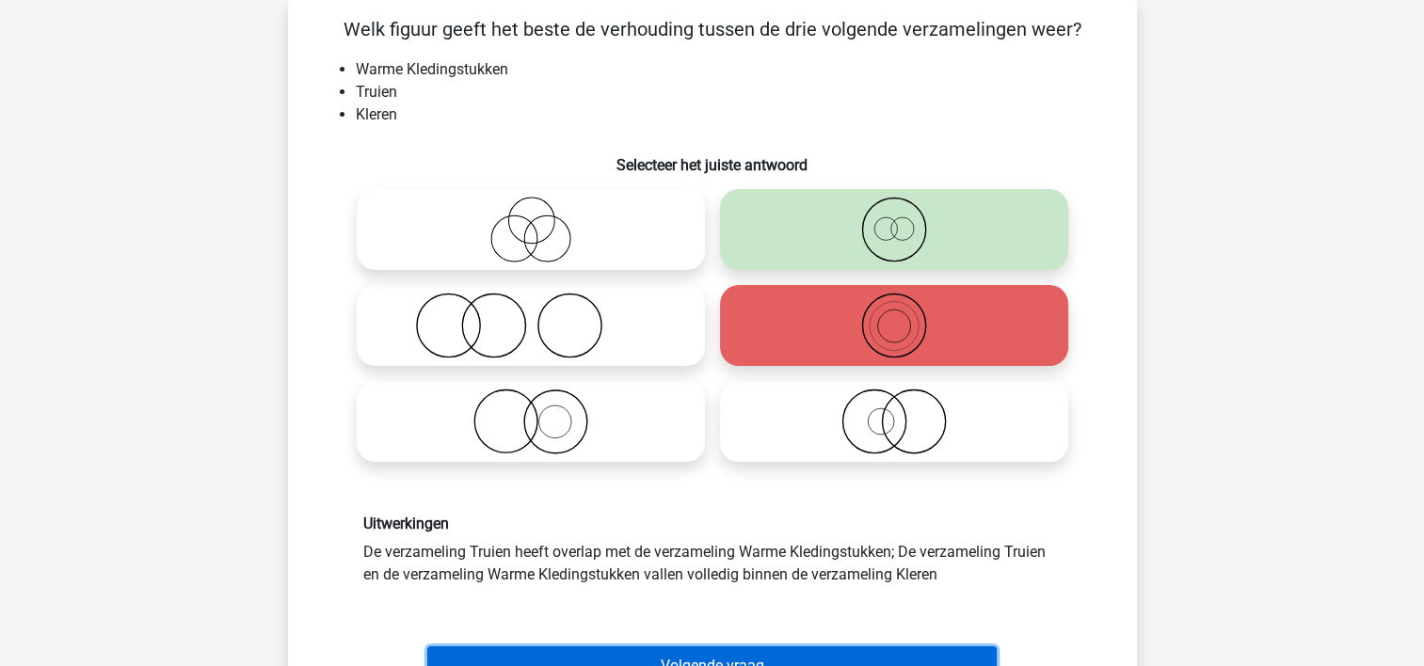
click at [689, 651] on button "Volgende vraag" at bounding box center [711, 666] width 569 height 40
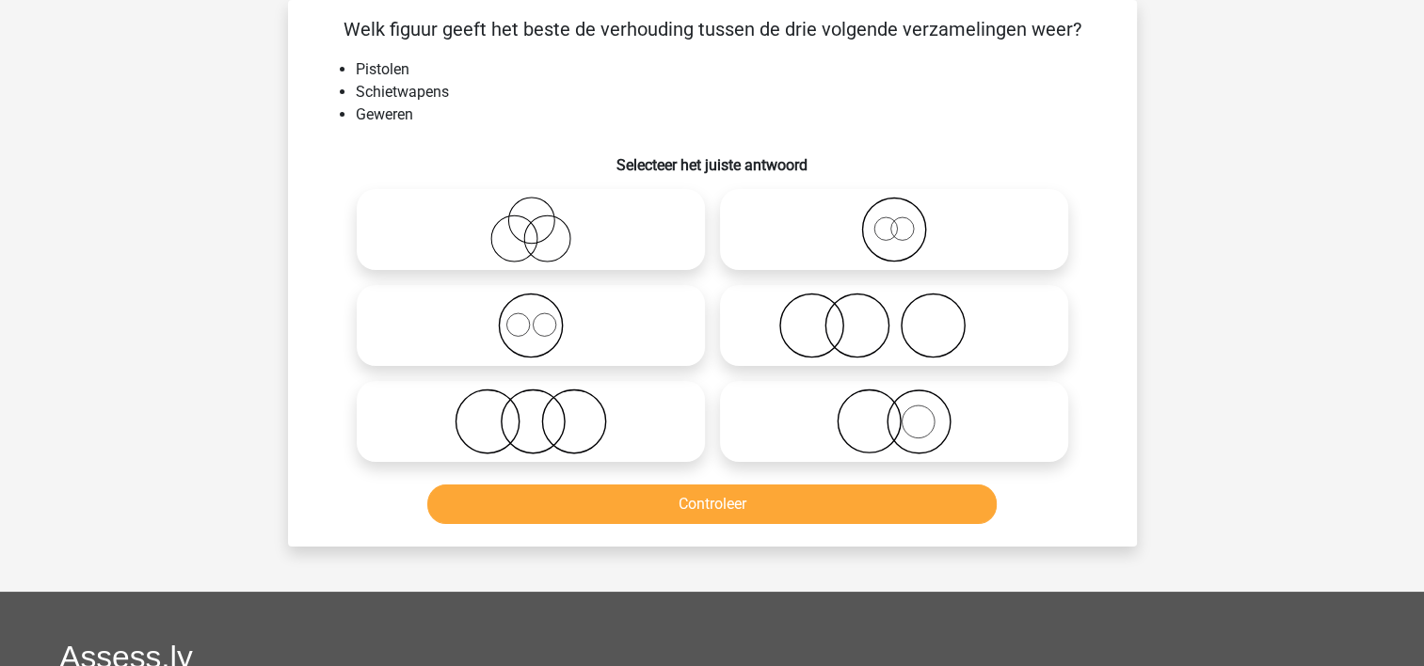
click at [420, 322] on icon at bounding box center [530, 326] width 333 height 66
click at [531, 316] on input "radio" at bounding box center [537, 310] width 12 height 12
radio input "true"
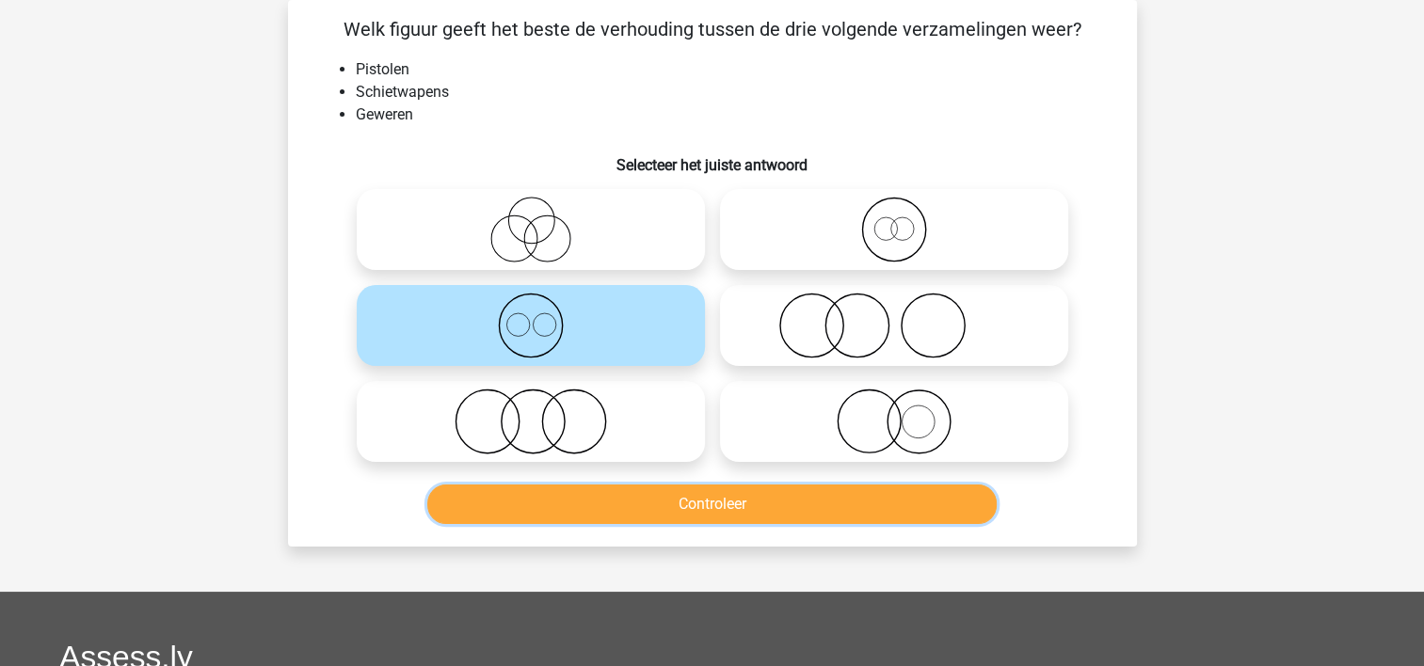
click at [494, 486] on button "Controleer" at bounding box center [711, 505] width 569 height 40
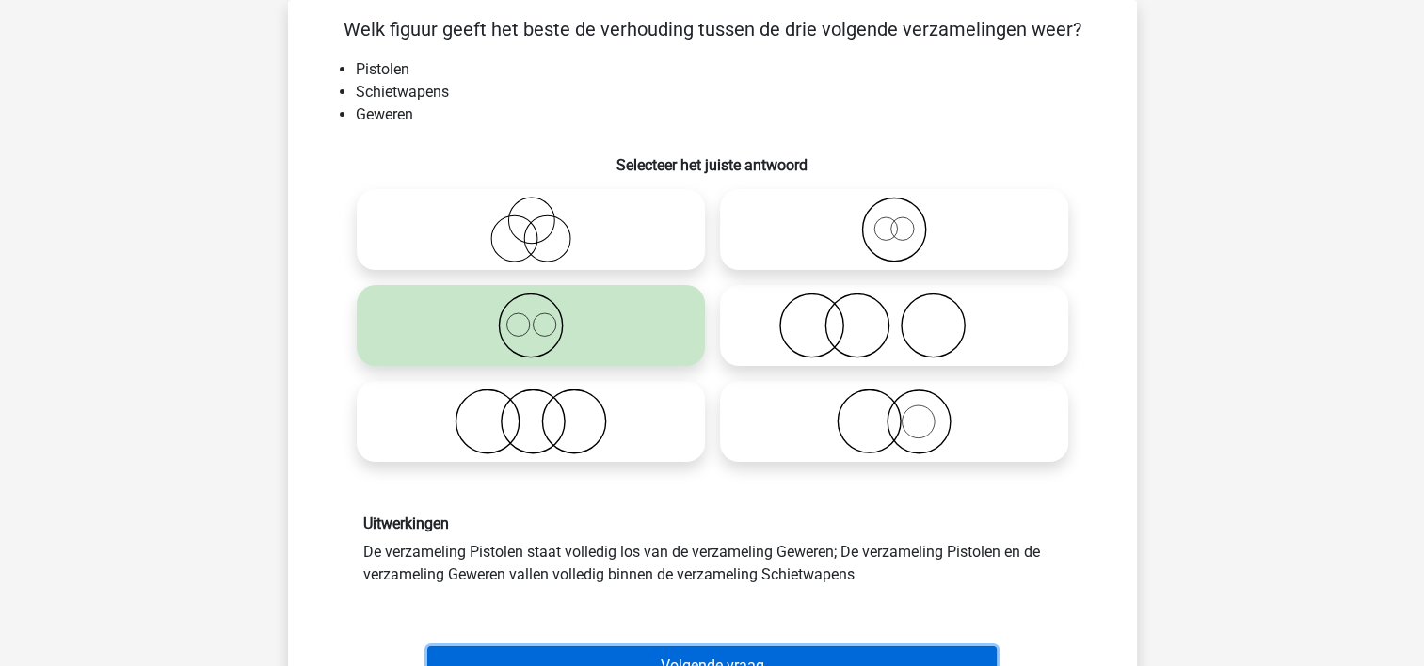
click at [516, 653] on button "Volgende vraag" at bounding box center [711, 666] width 569 height 40
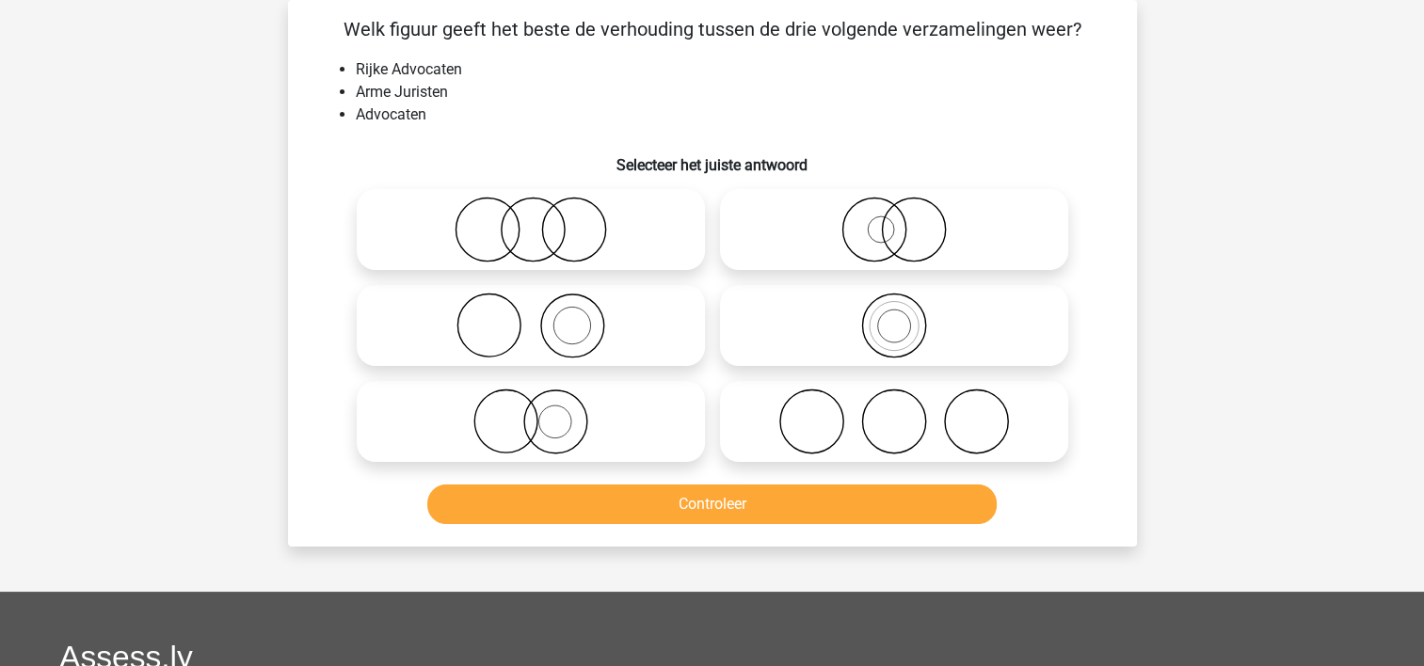
click at [403, 405] on icon at bounding box center [530, 422] width 333 height 66
click at [531, 405] on input "radio" at bounding box center [537, 406] width 12 height 12
radio input "true"
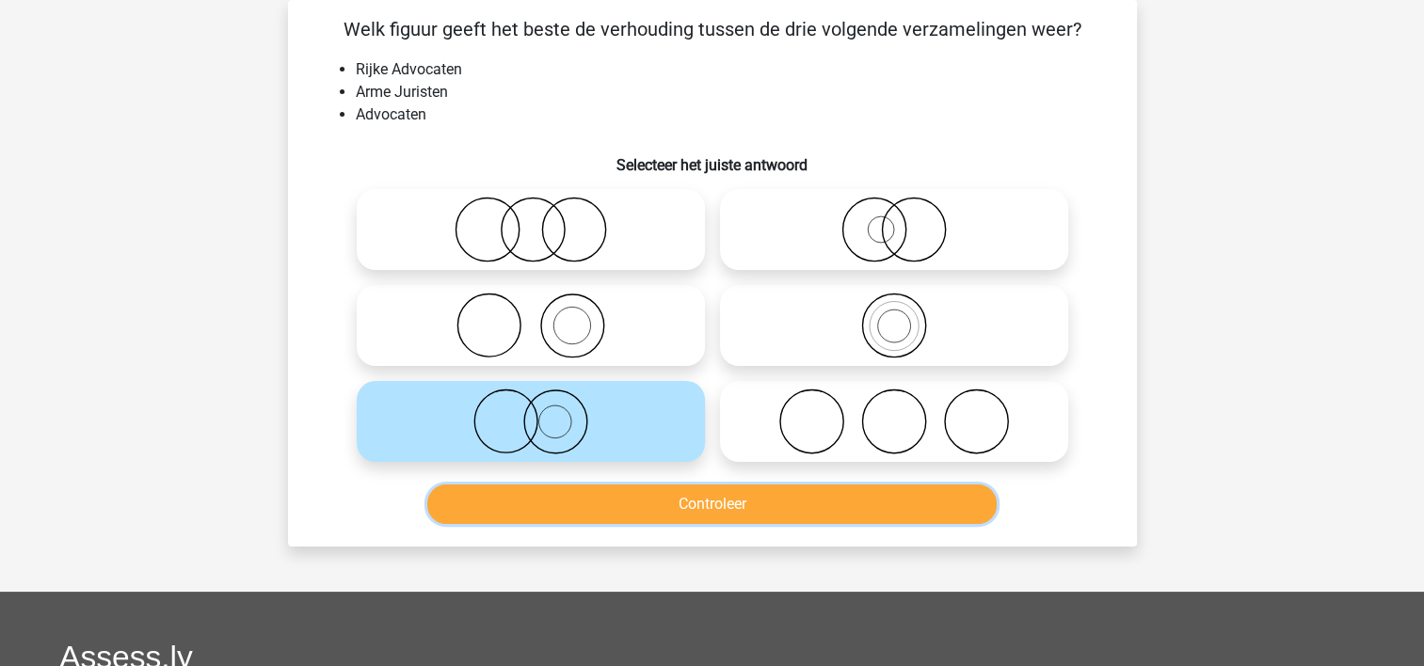
click at [470, 504] on button "Controleer" at bounding box center [711, 505] width 569 height 40
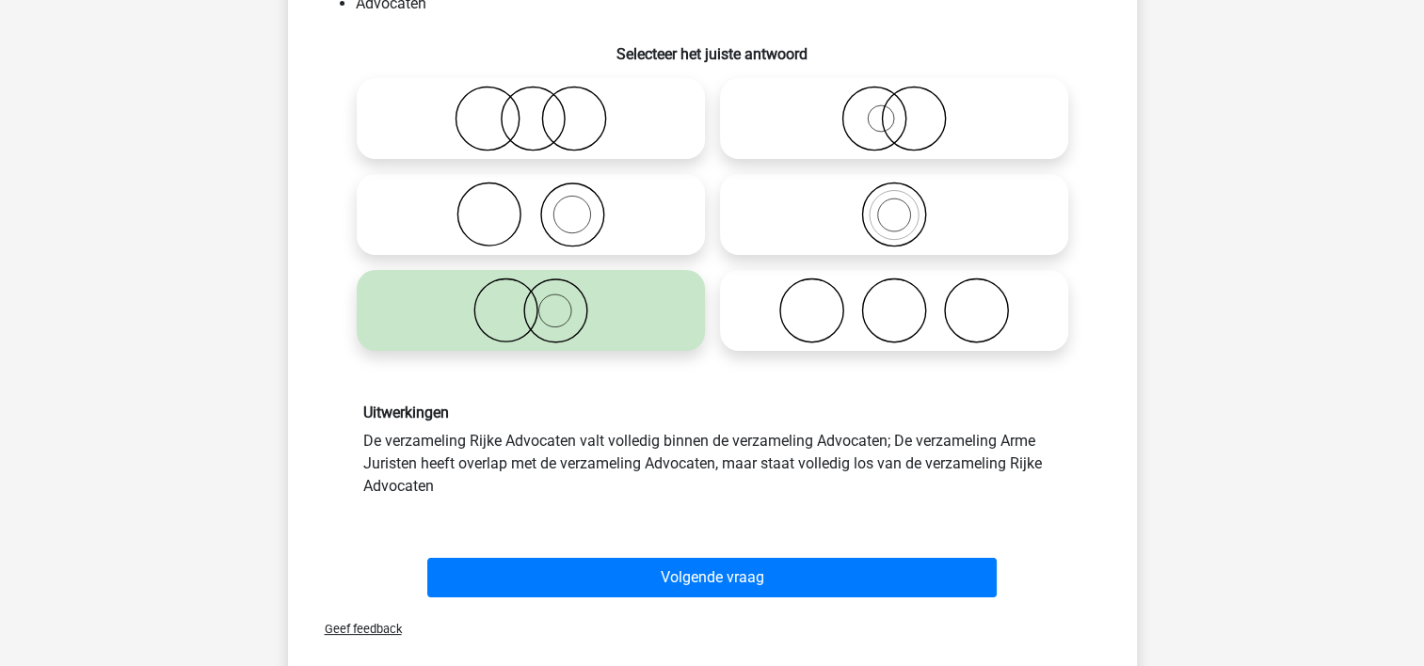
scroll to position [206, 0]
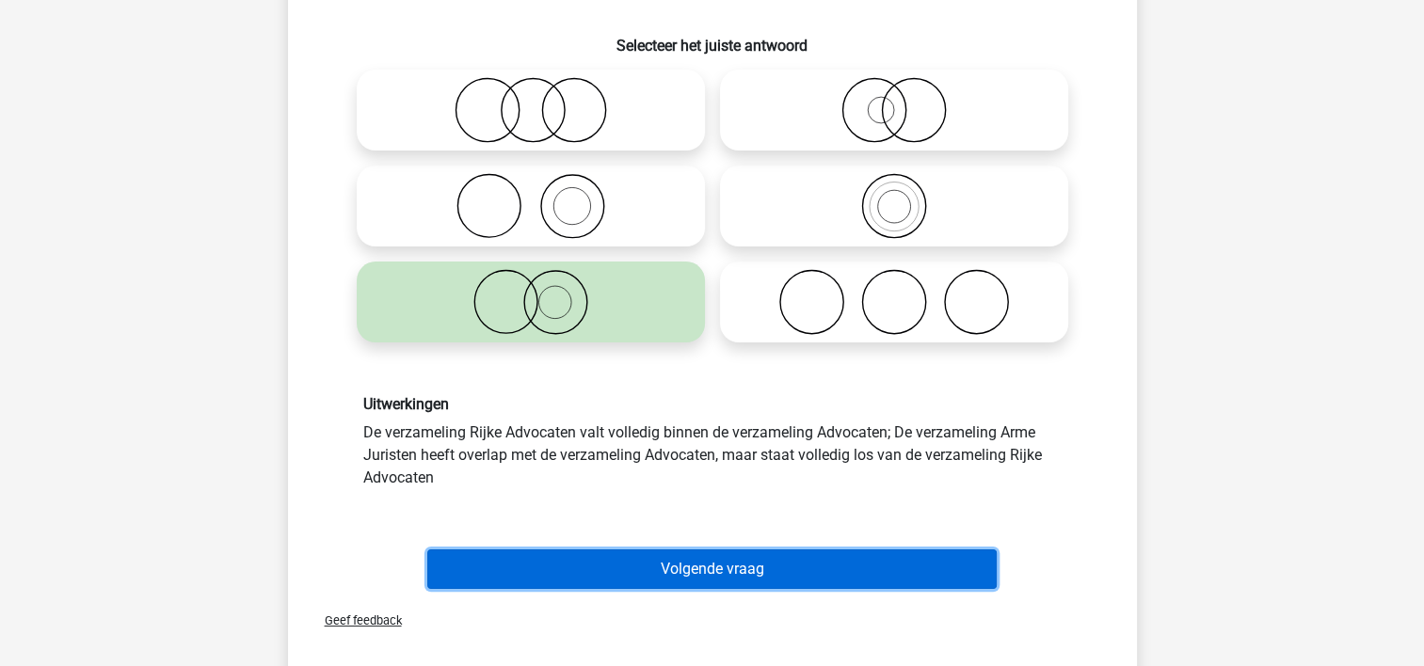
click at [919, 569] on button "Volgende vraag" at bounding box center [711, 570] width 569 height 40
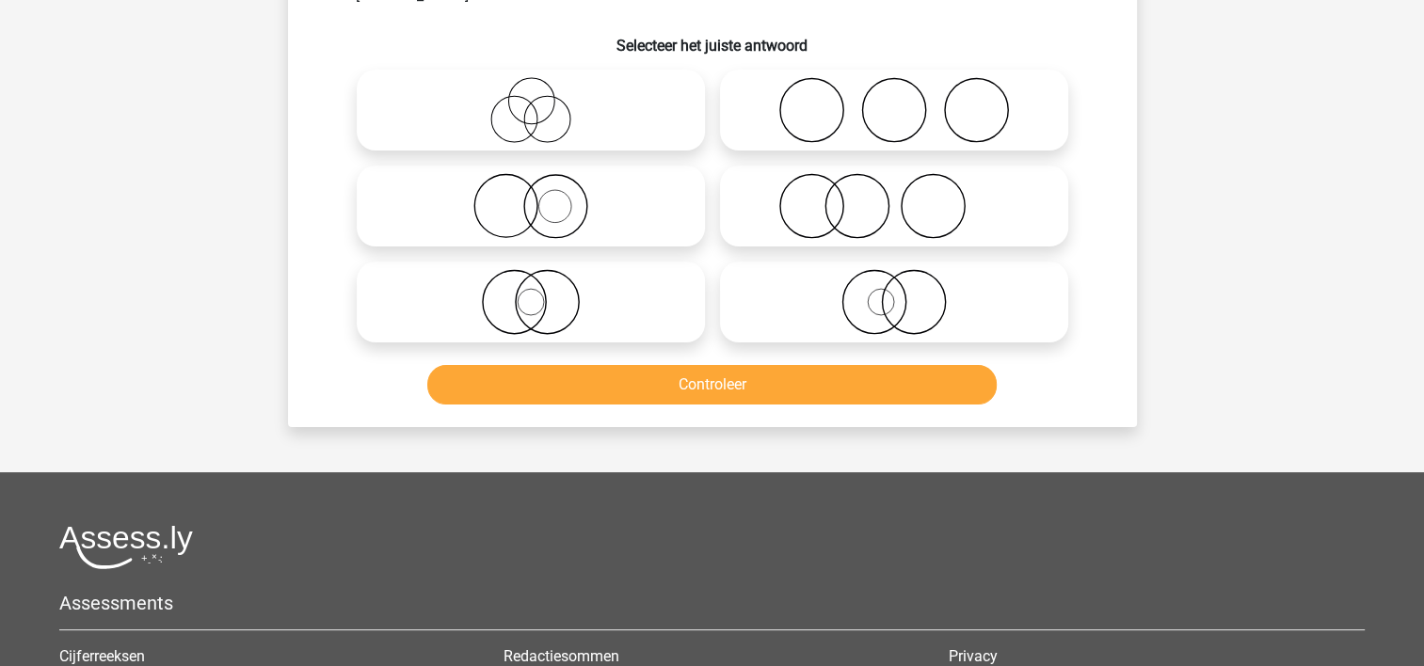
scroll to position [87, 0]
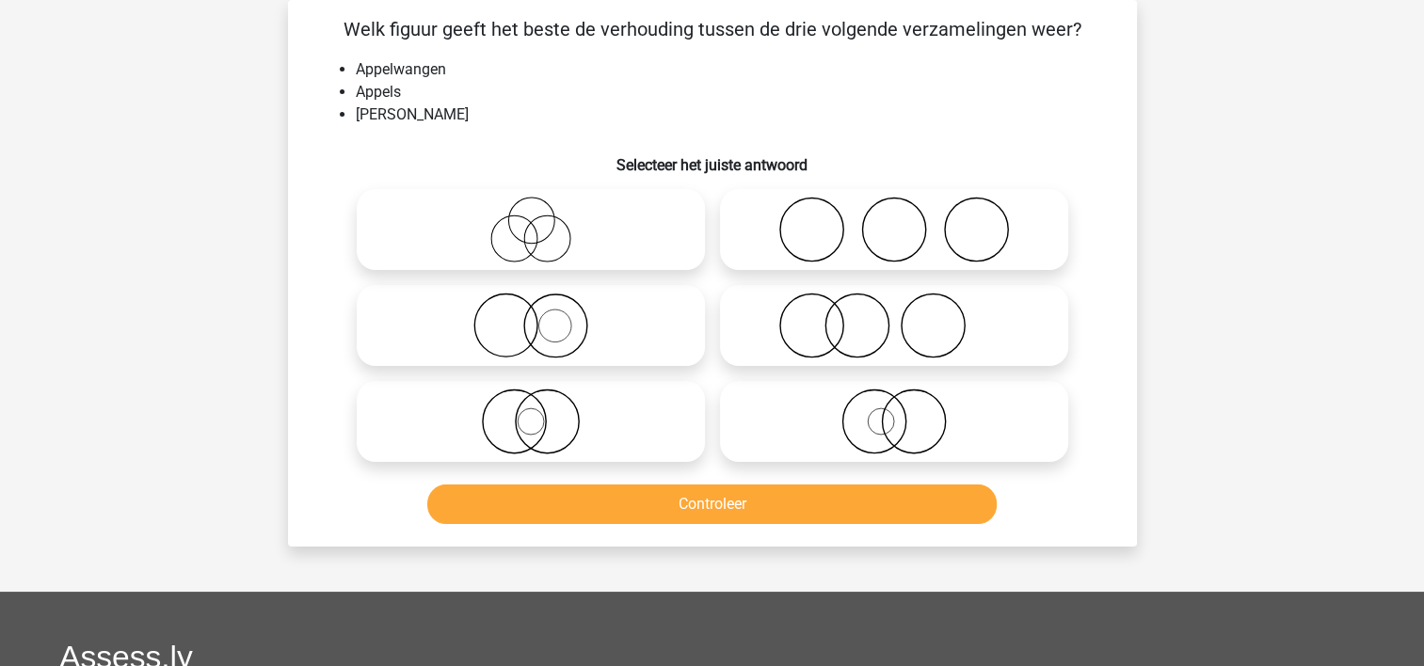
click at [813, 324] on icon at bounding box center [893, 326] width 333 height 66
click at [894, 316] on input "radio" at bounding box center [900, 310] width 12 height 12
radio input "true"
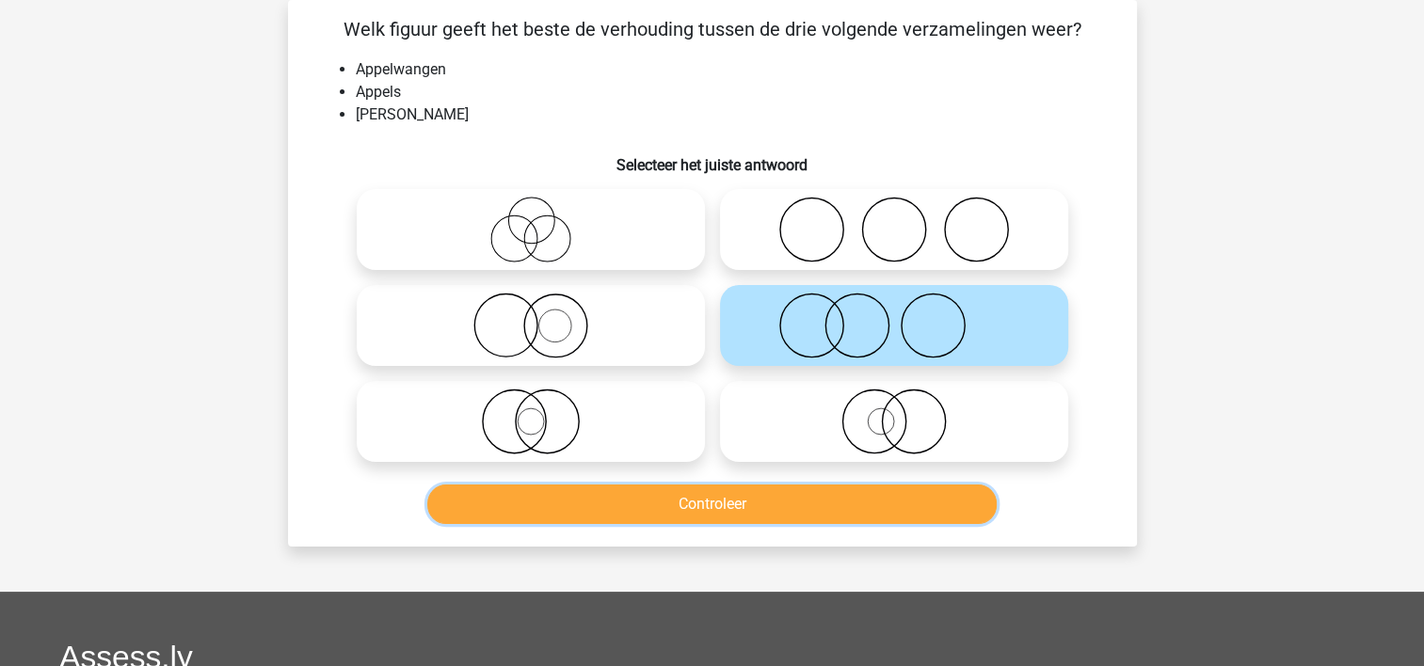
click at [767, 499] on button "Controleer" at bounding box center [711, 505] width 569 height 40
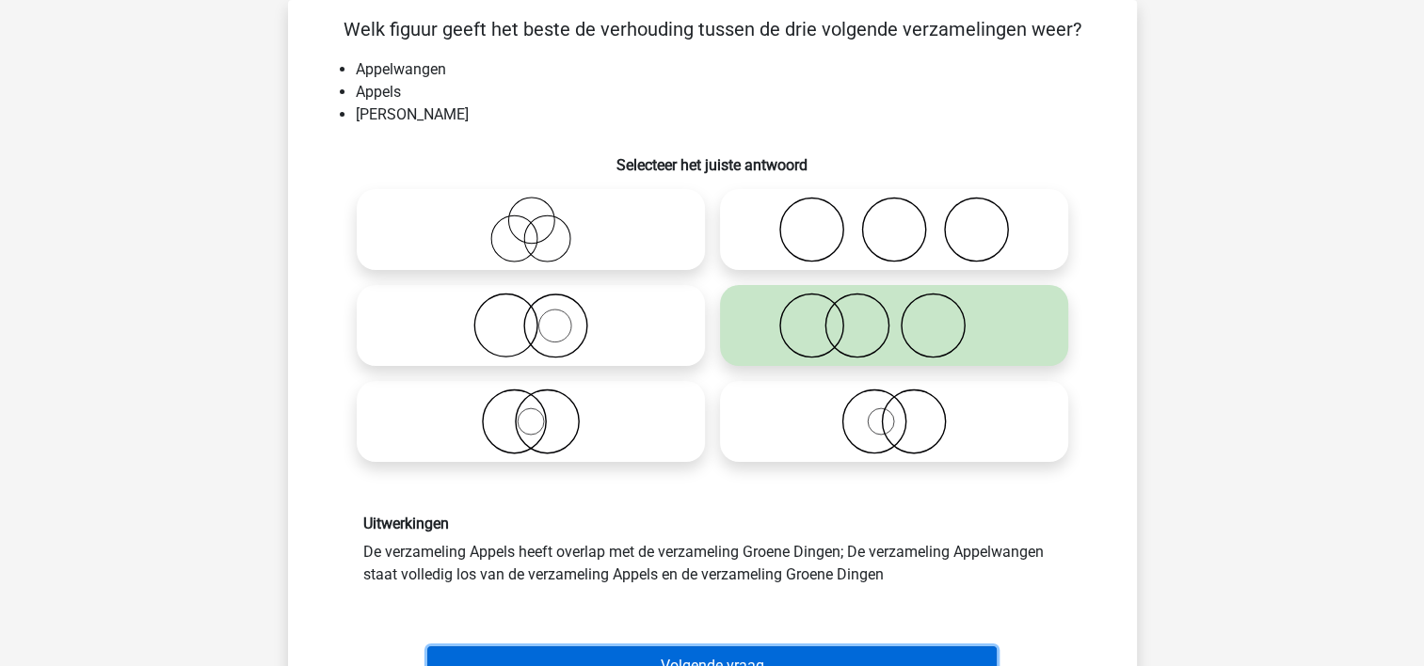
click at [752, 649] on button "Volgende vraag" at bounding box center [711, 666] width 569 height 40
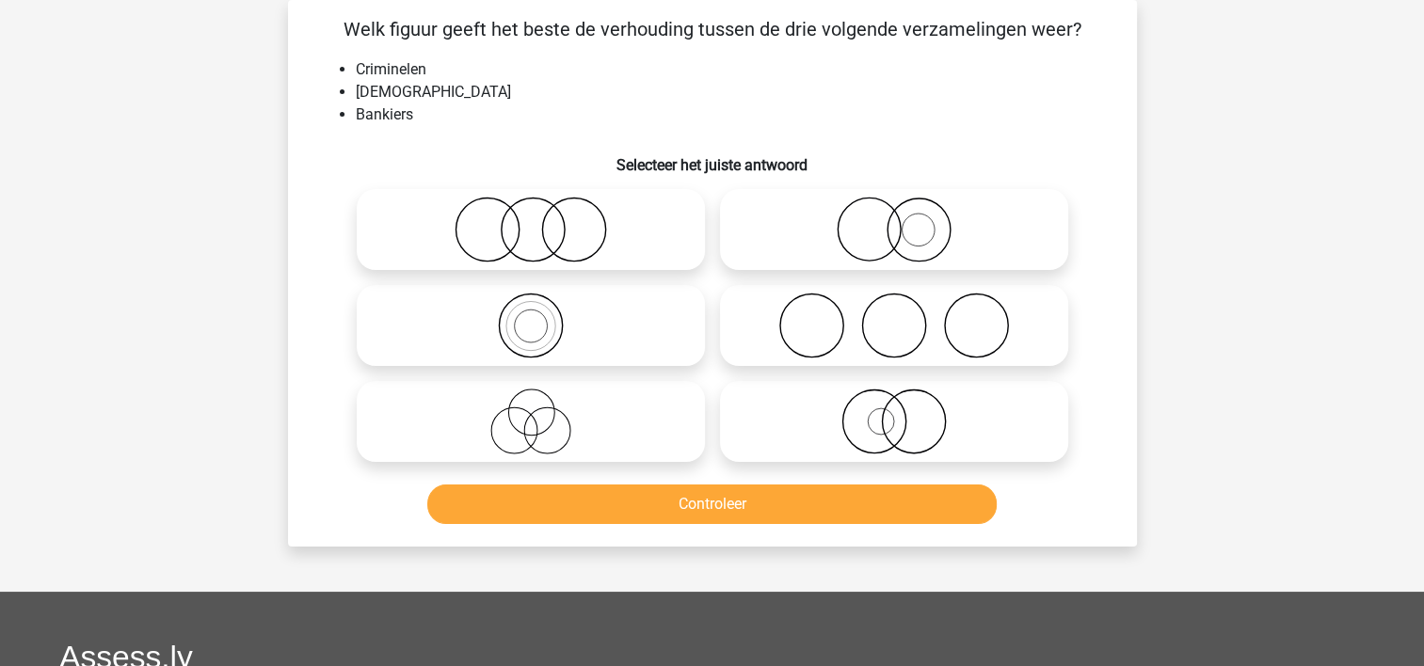
click at [759, 312] on icon at bounding box center [893, 326] width 333 height 66
click at [894, 312] on input "radio" at bounding box center [900, 310] width 12 height 12
radio input "true"
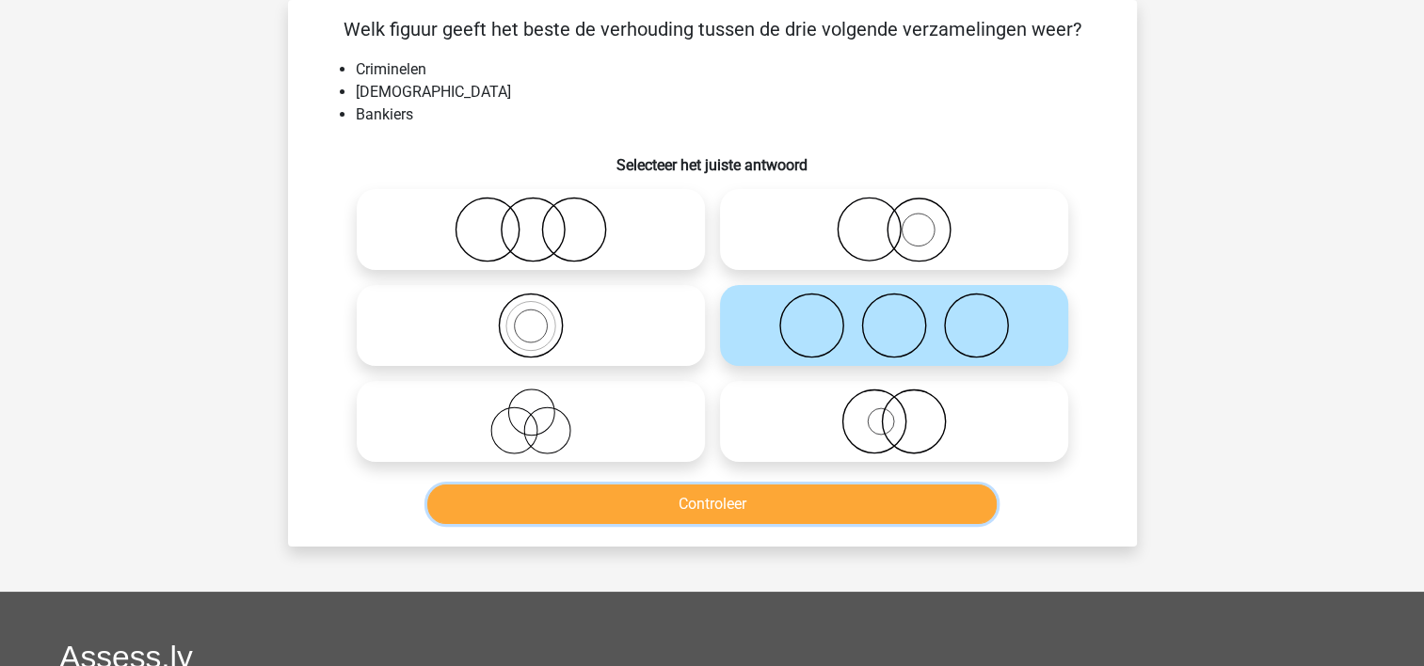
click at [721, 497] on button "Controleer" at bounding box center [711, 505] width 569 height 40
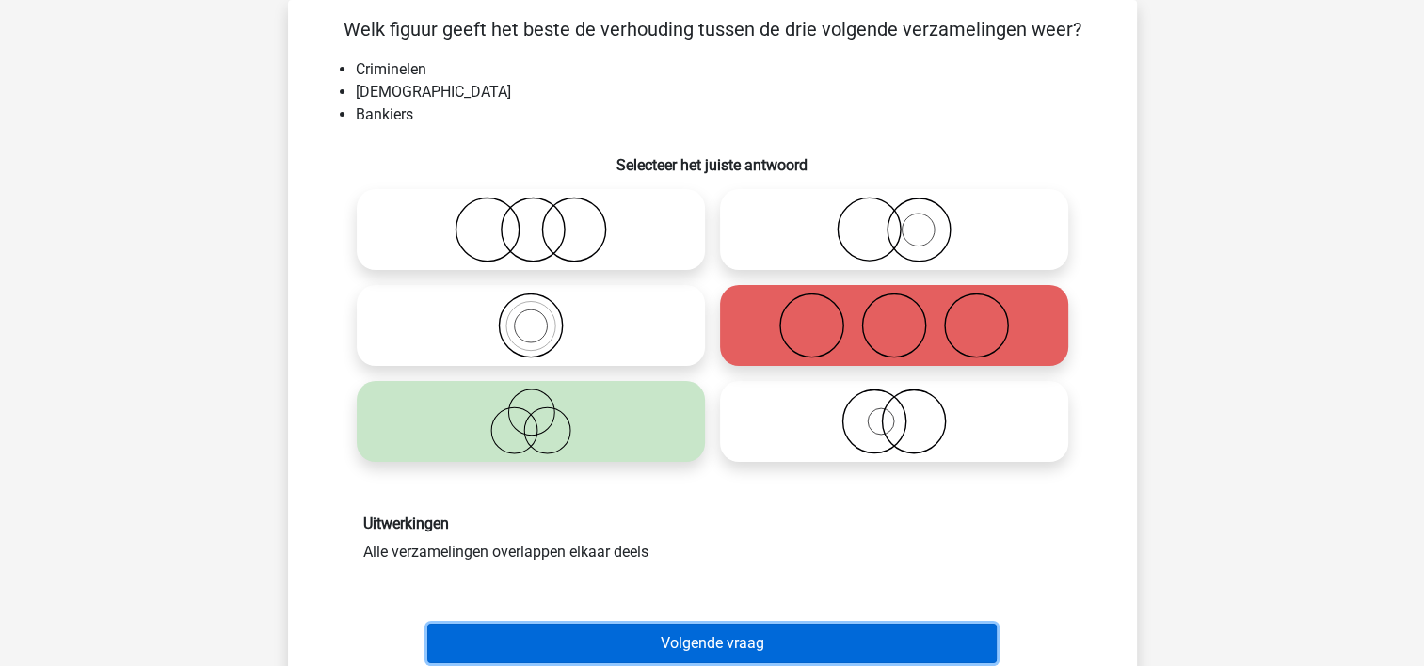
click at [684, 633] on button "Volgende vraag" at bounding box center [711, 644] width 569 height 40
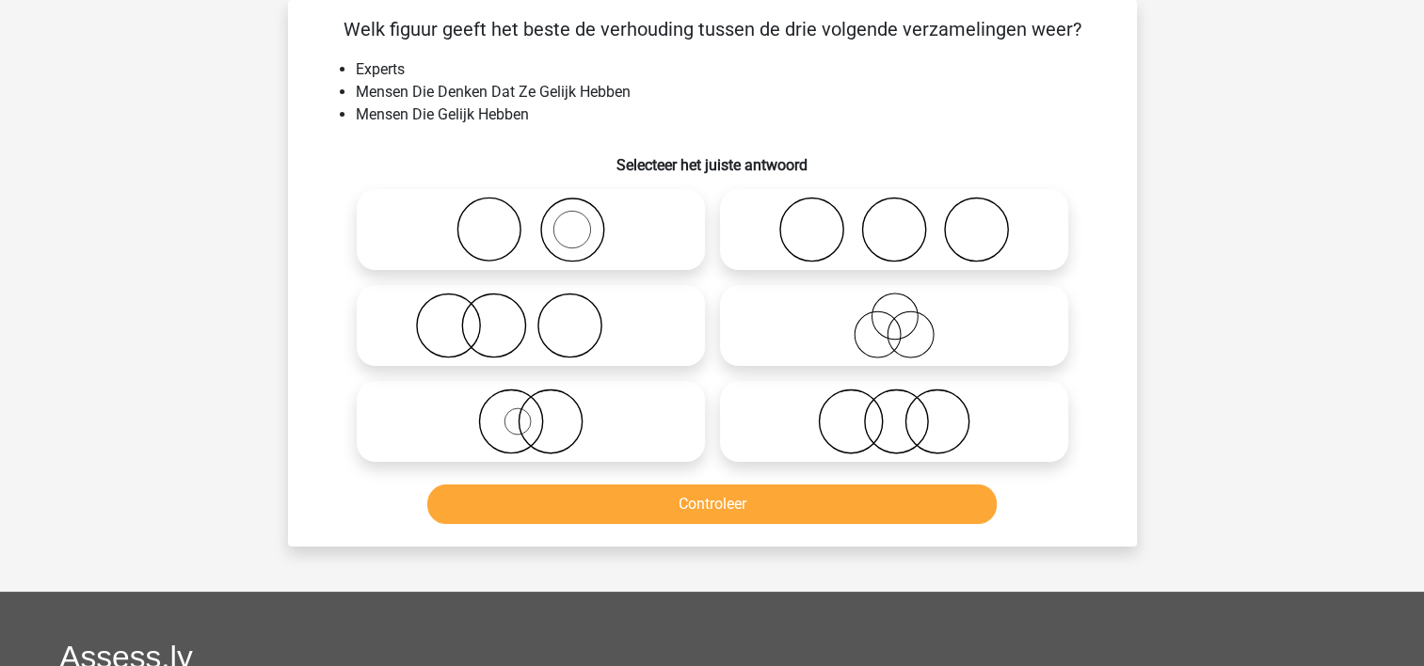
click at [783, 211] on icon at bounding box center [893, 230] width 333 height 66
click at [894, 211] on input "radio" at bounding box center [900, 214] width 12 height 12
radio input "true"
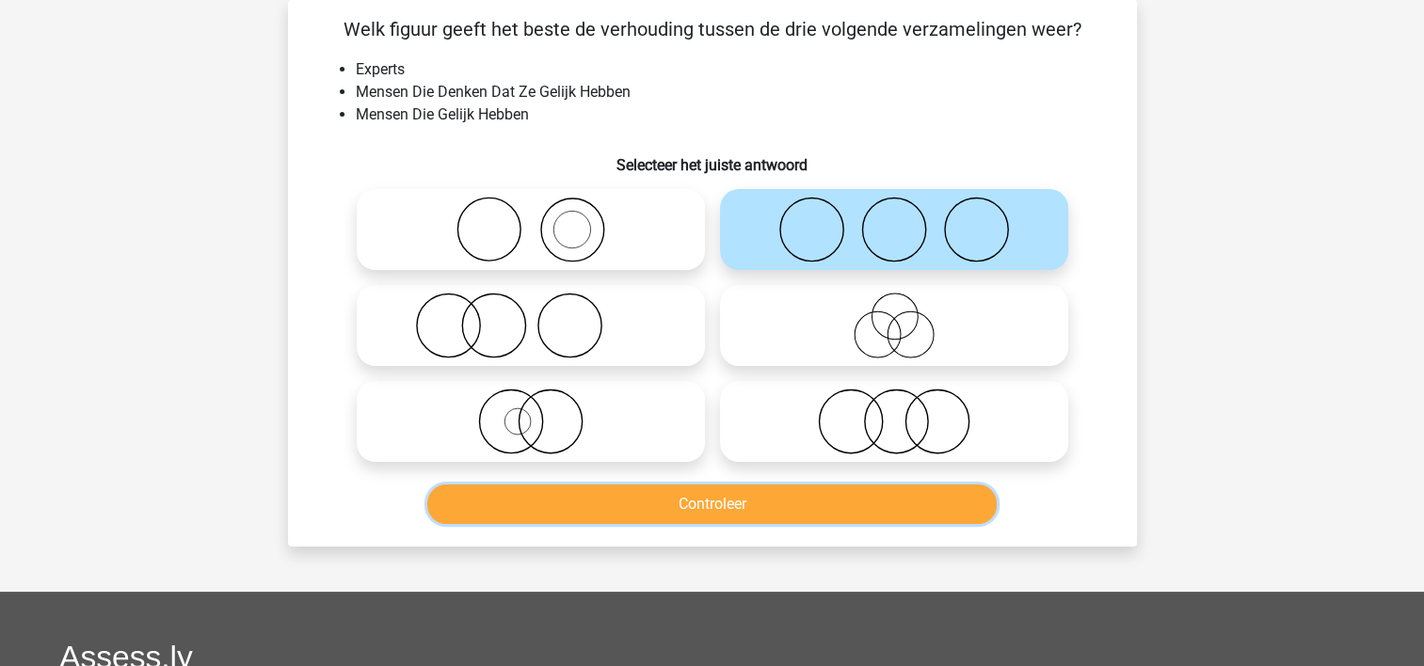
click at [694, 496] on button "Controleer" at bounding box center [711, 505] width 569 height 40
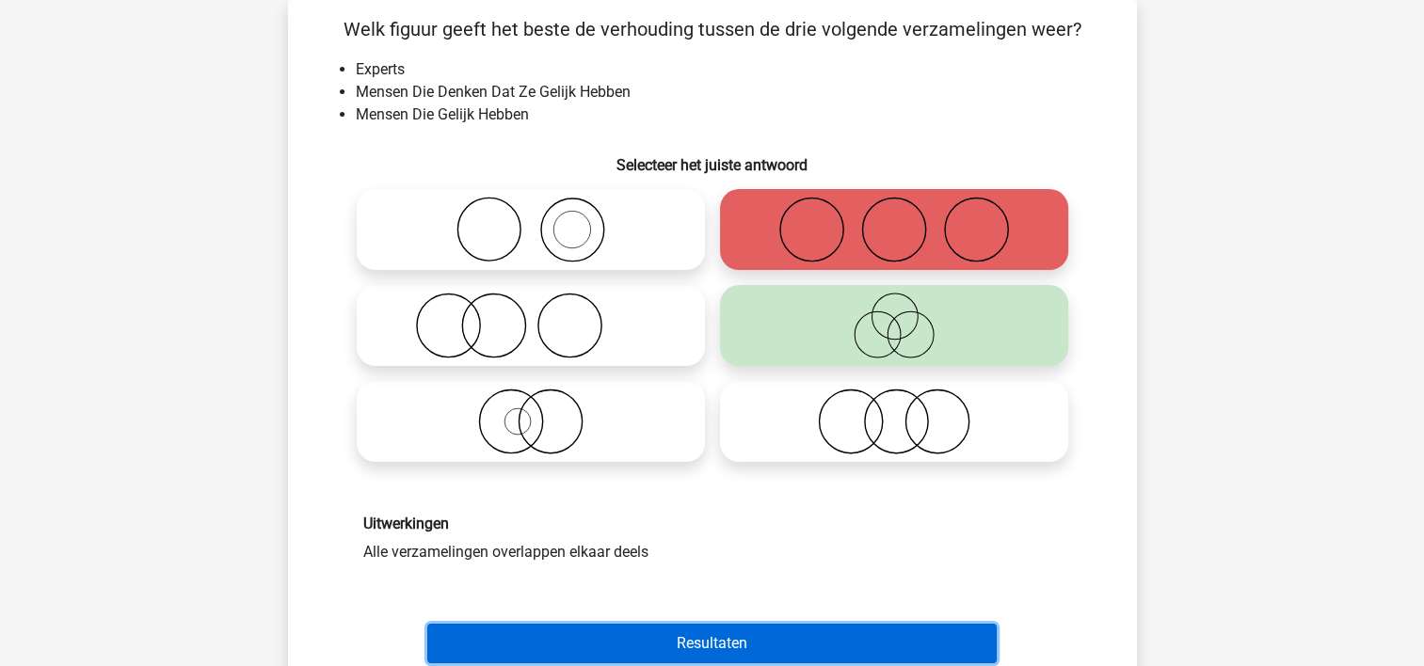
click at [685, 629] on button "Resultaten" at bounding box center [711, 644] width 569 height 40
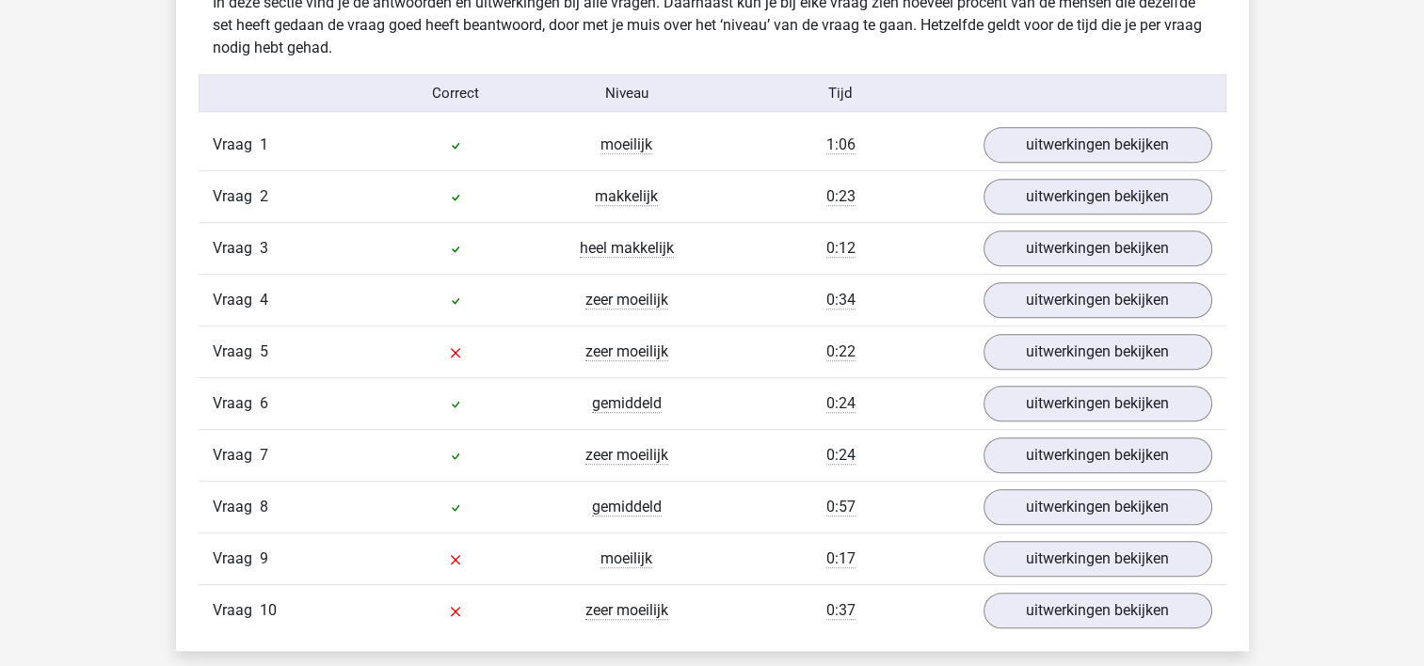
scroll to position [1189, 0]
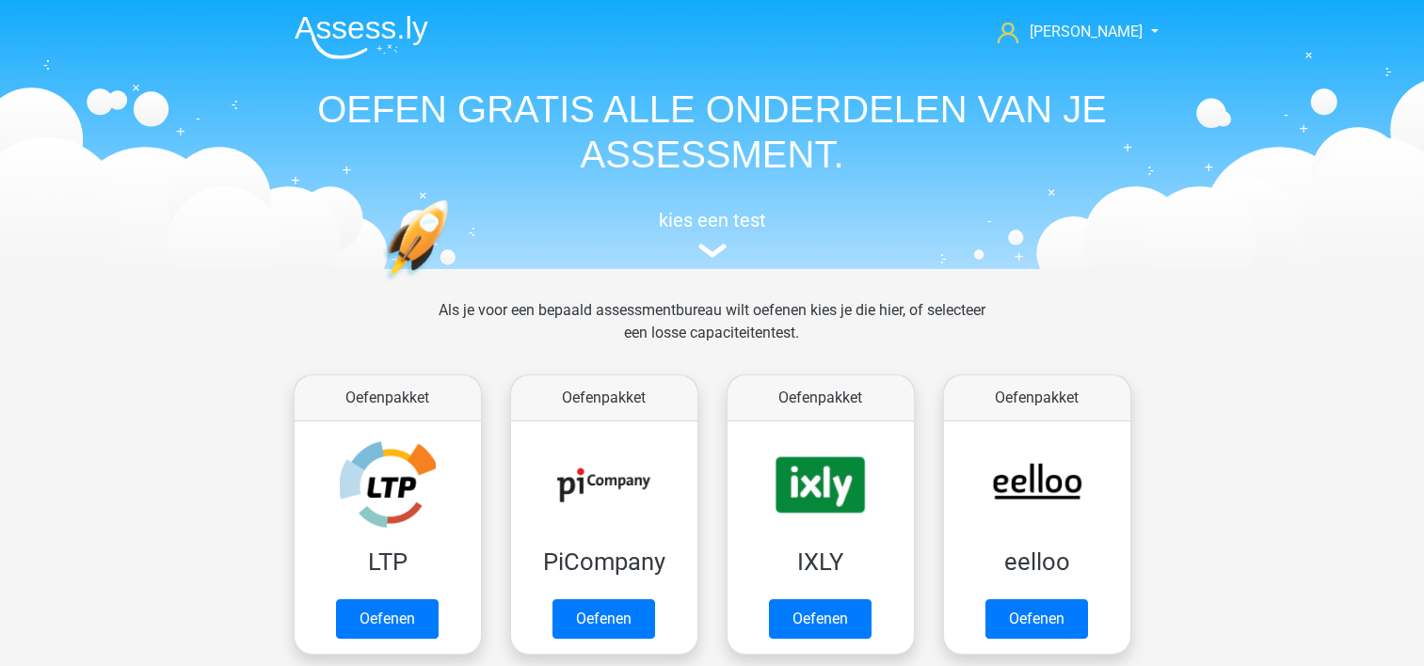
scroll to position [930, 0]
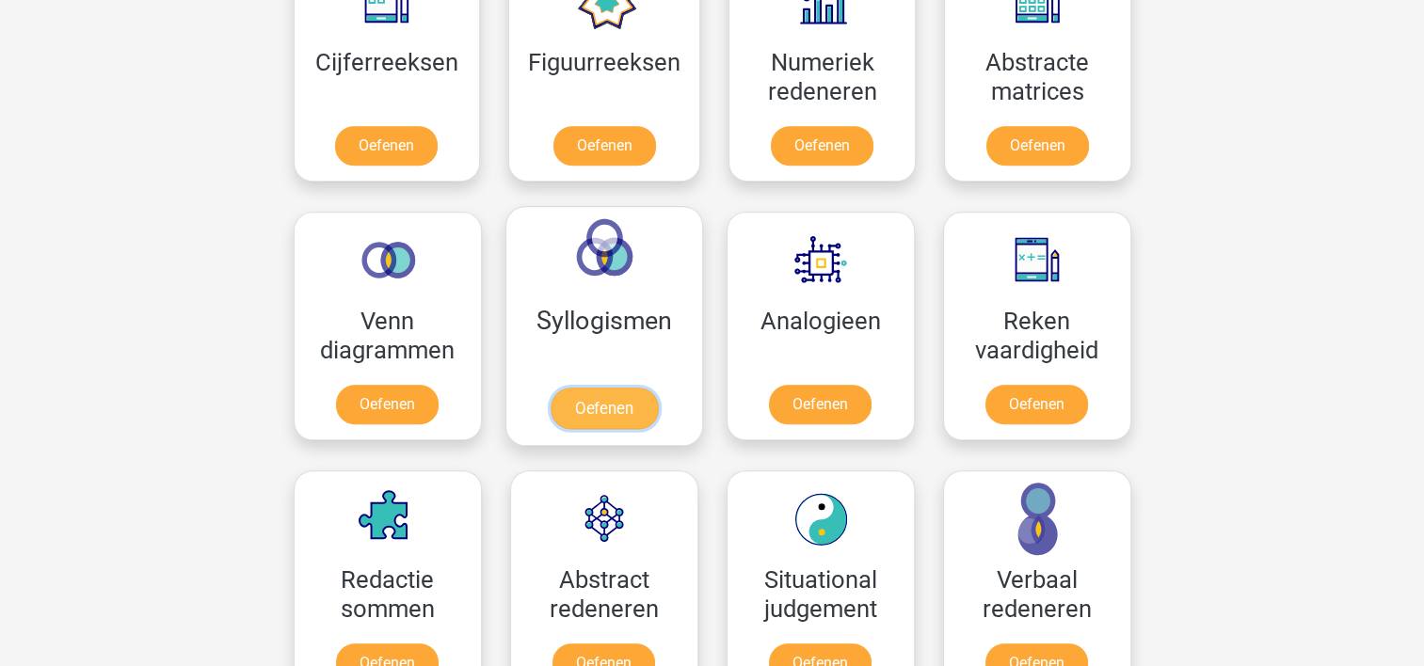
click at [594, 391] on link "Oefenen" at bounding box center [603, 408] width 107 height 41
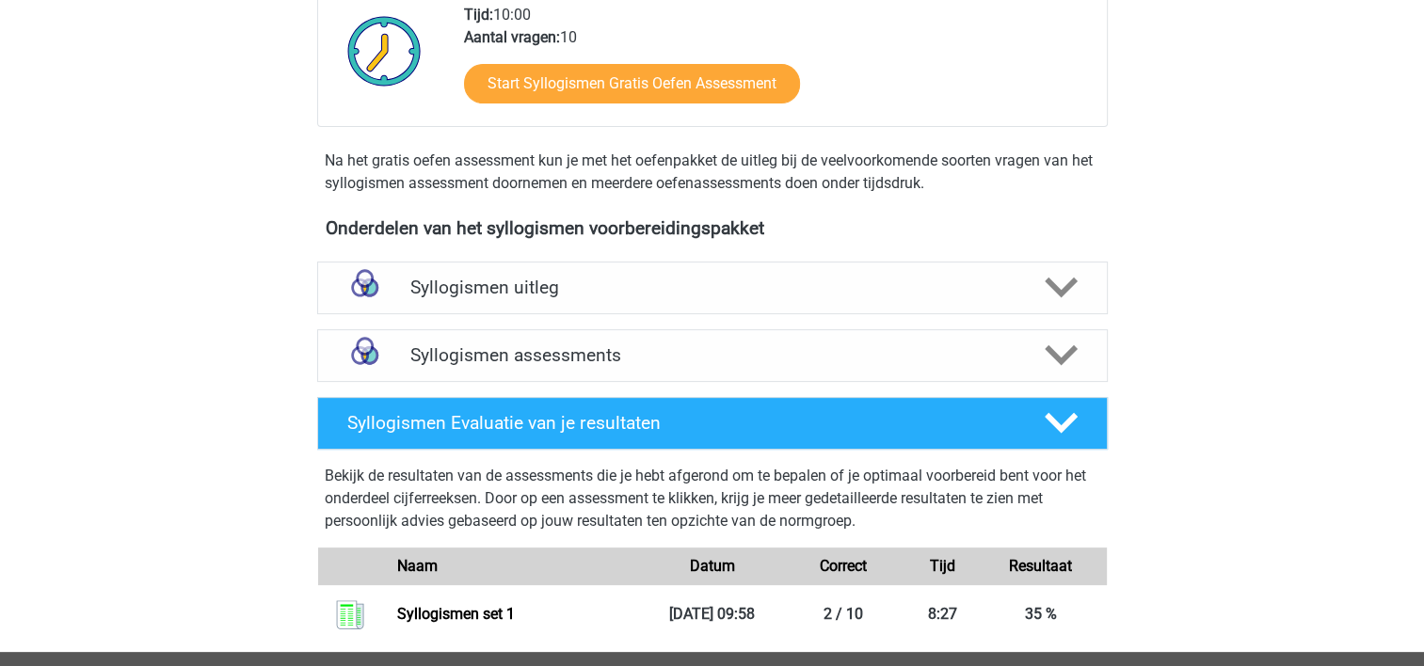
scroll to position [447, 0]
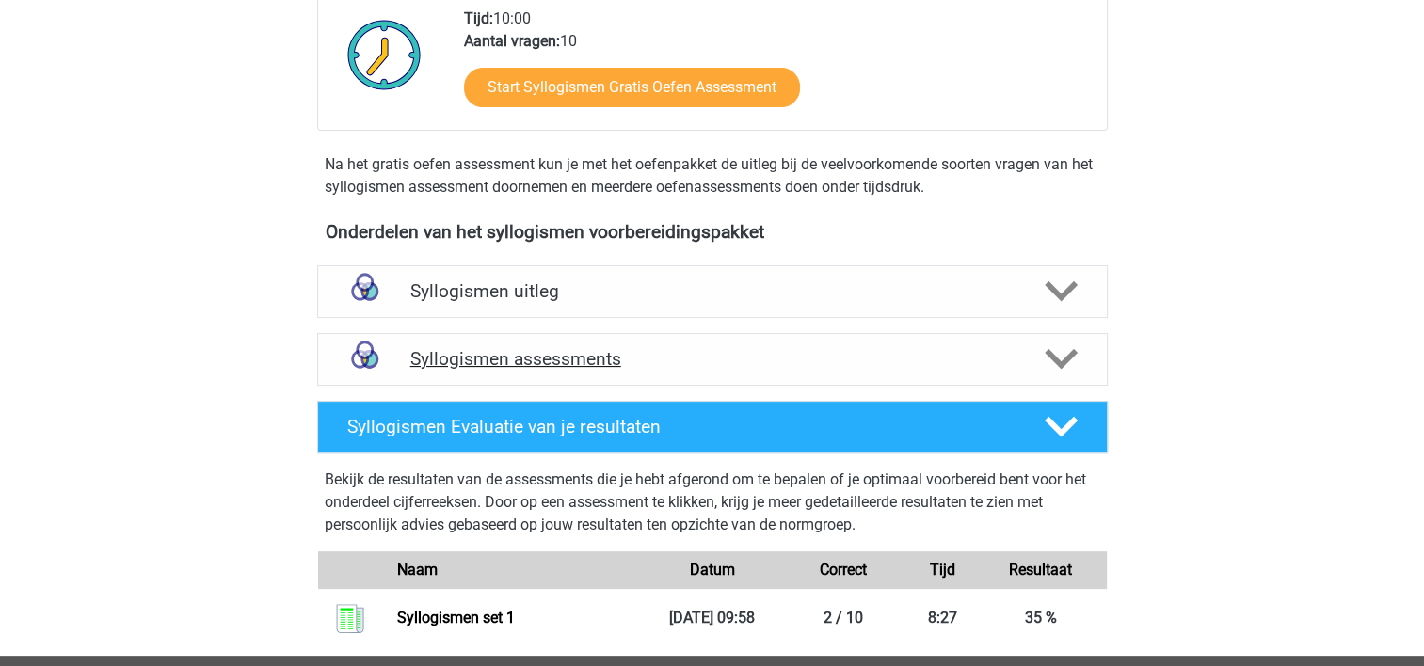
click at [1061, 365] on polygon at bounding box center [1060, 359] width 33 height 21
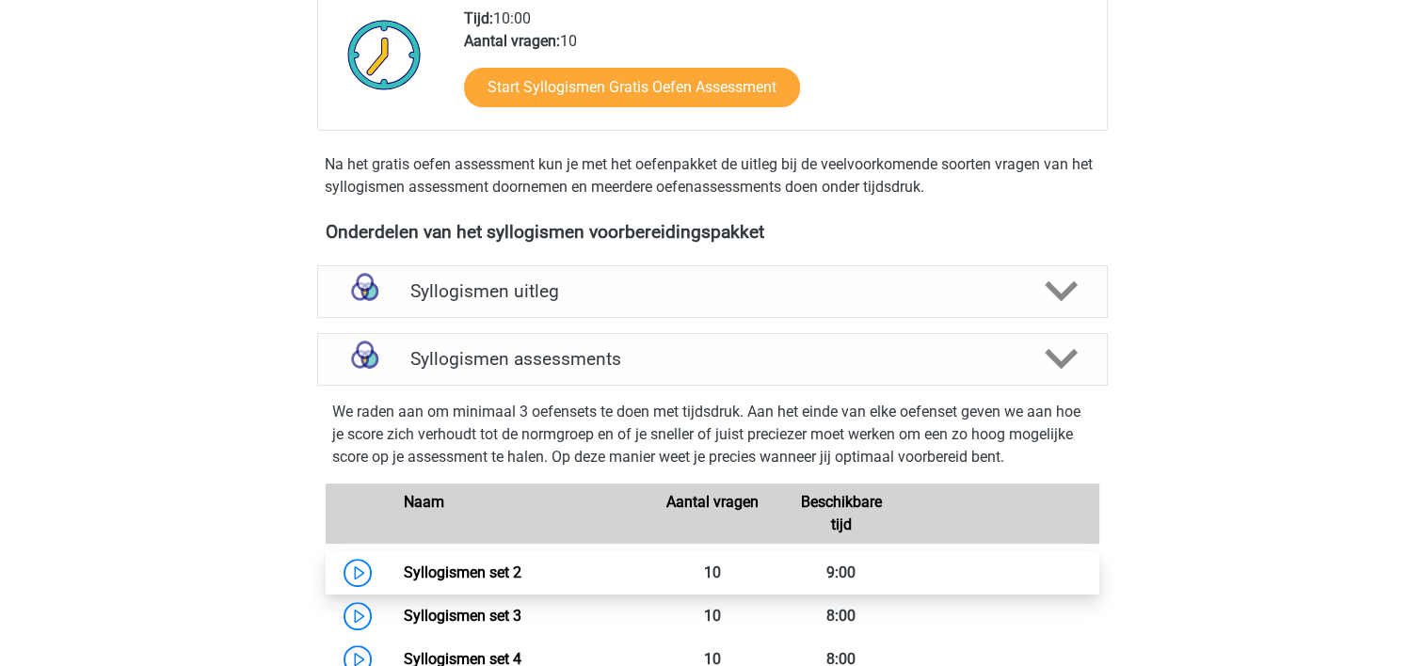
click at [489, 569] on link "Syllogismen set 2" at bounding box center [463, 573] width 118 height 18
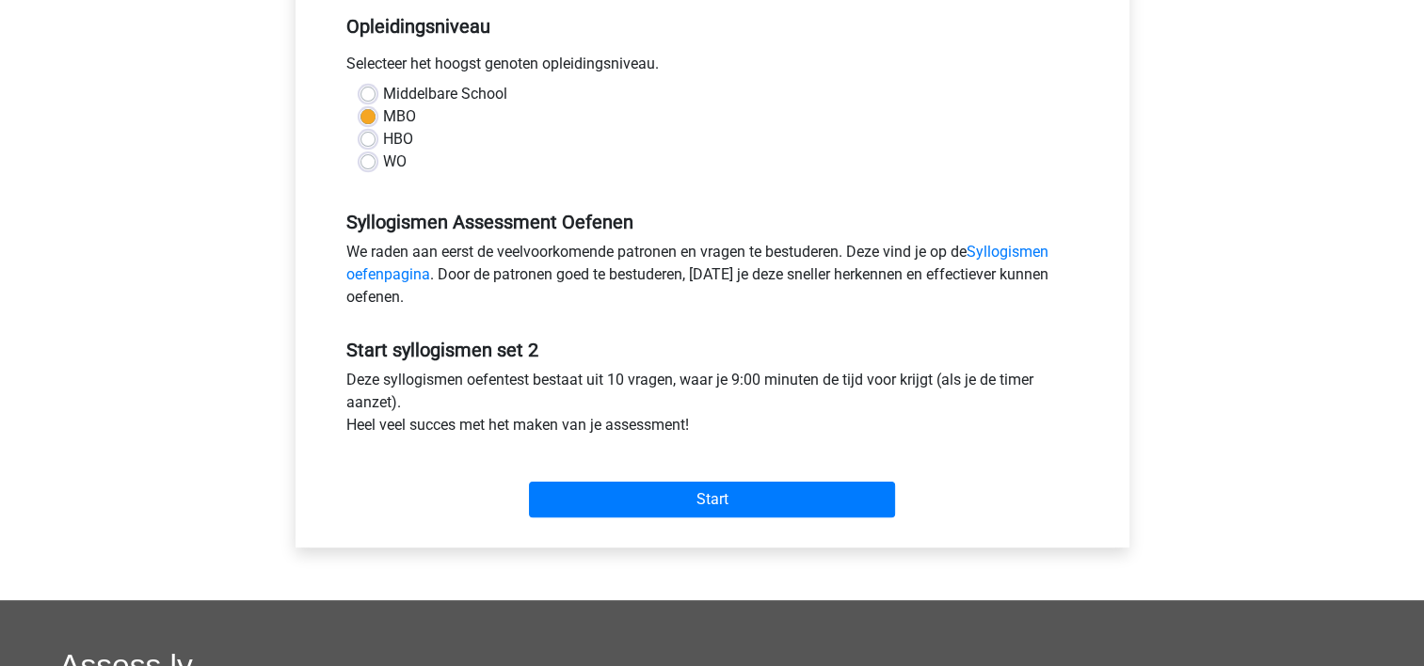
scroll to position [427, 0]
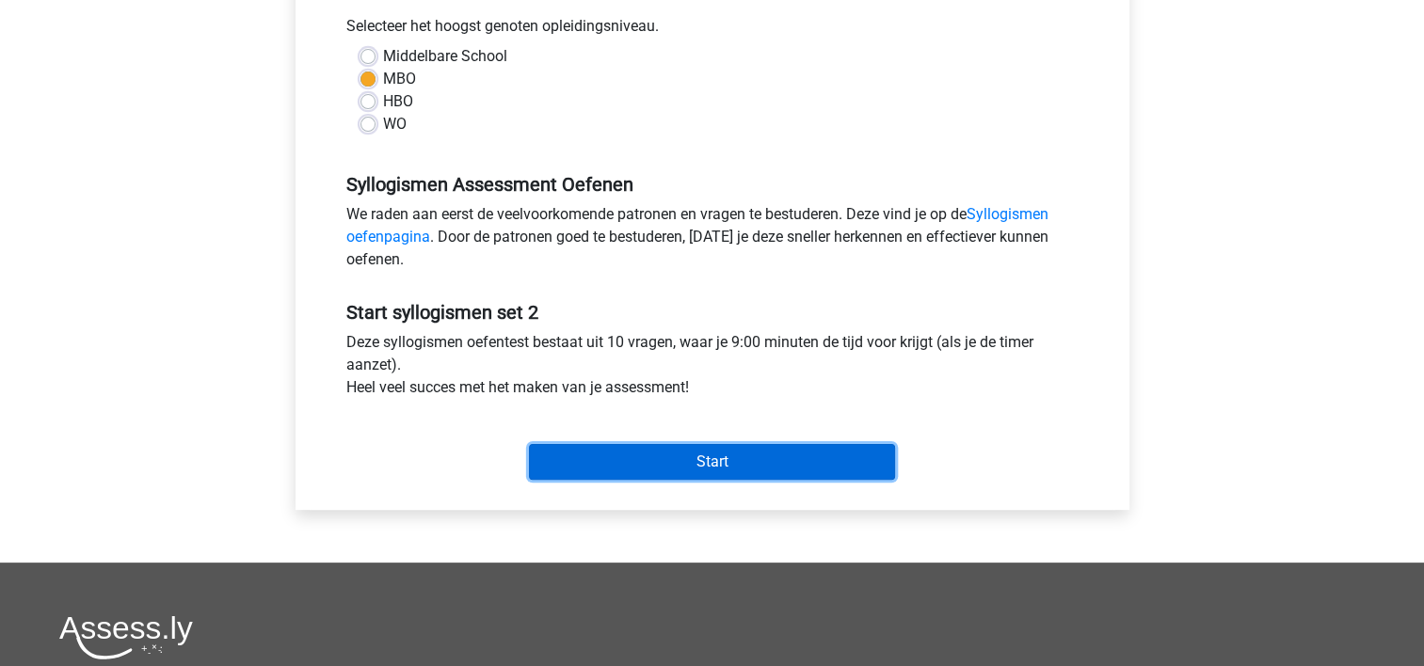
click at [814, 447] on input "Start" at bounding box center [712, 462] width 366 height 36
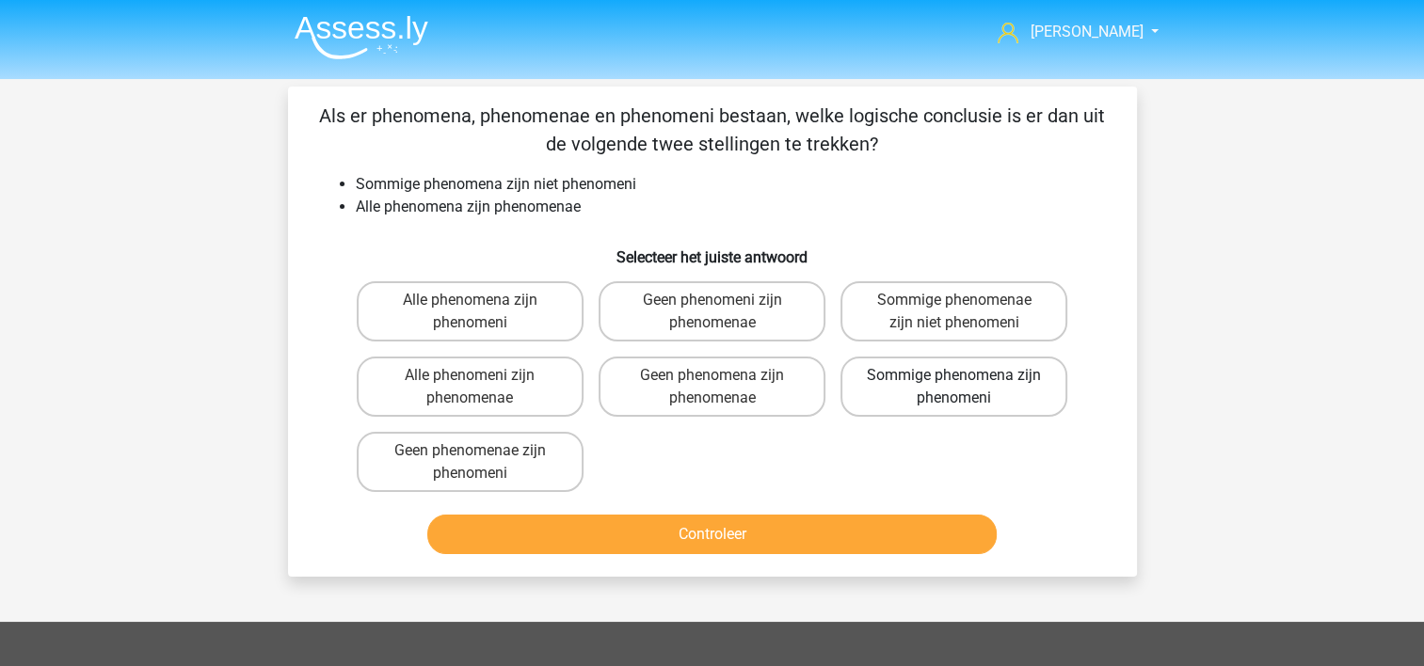
click at [885, 392] on label "Sommige phenomena zijn phenomeni" at bounding box center [953, 387] width 227 height 60
click at [954, 388] on input "Sommige phenomena zijn phenomeni" at bounding box center [960, 381] width 12 height 12
radio input "true"
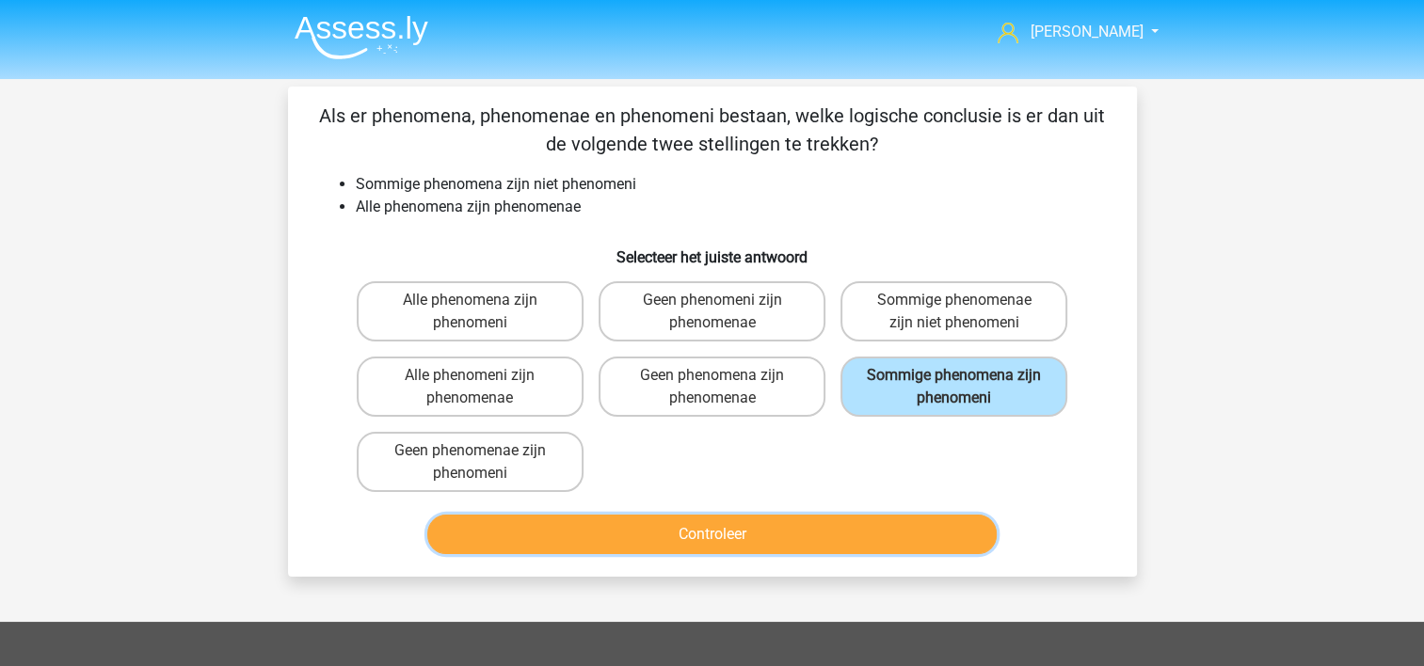
click at [825, 534] on button "Controleer" at bounding box center [711, 535] width 569 height 40
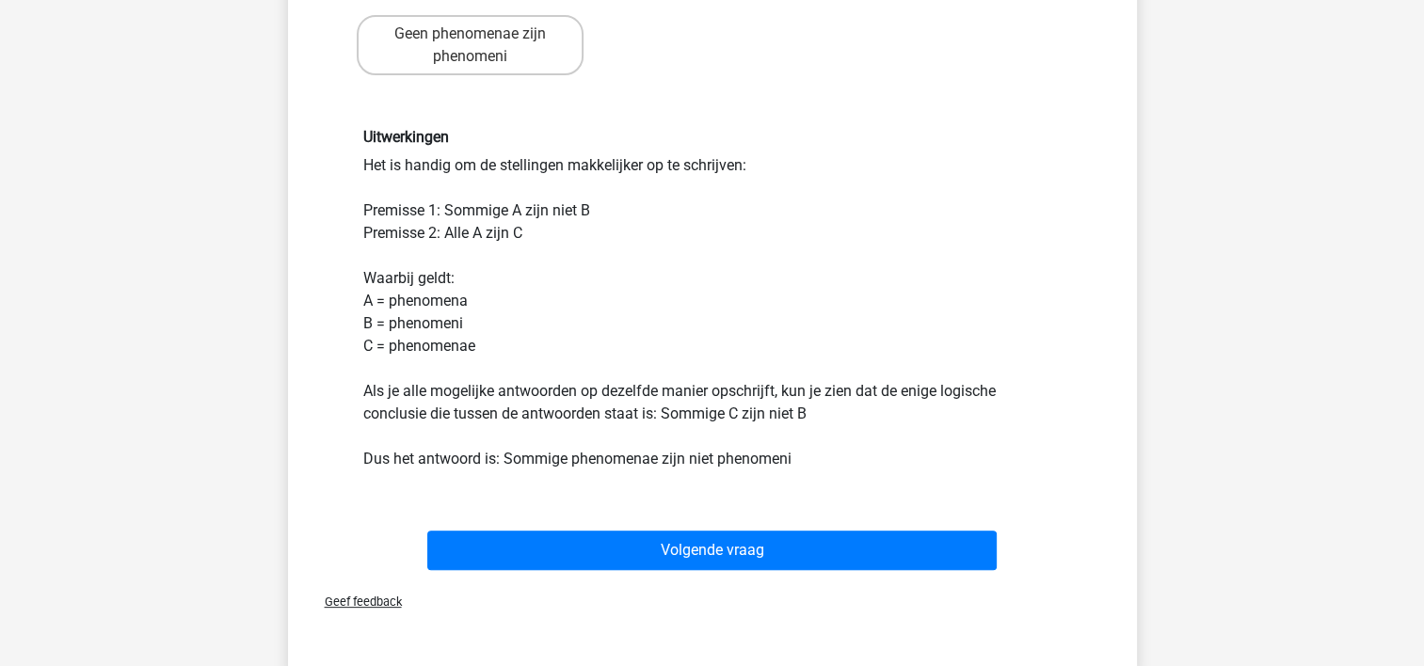
scroll to position [419, 0]
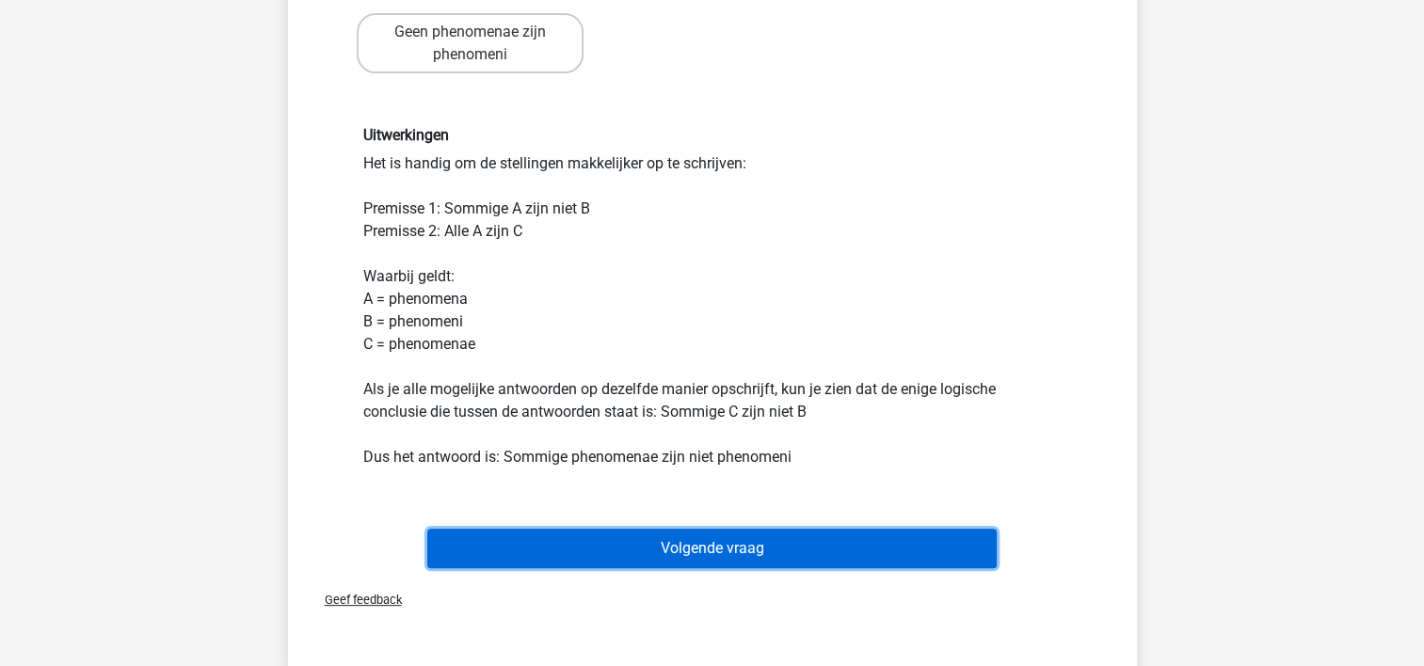
click at [916, 533] on button "Volgende vraag" at bounding box center [711, 549] width 569 height 40
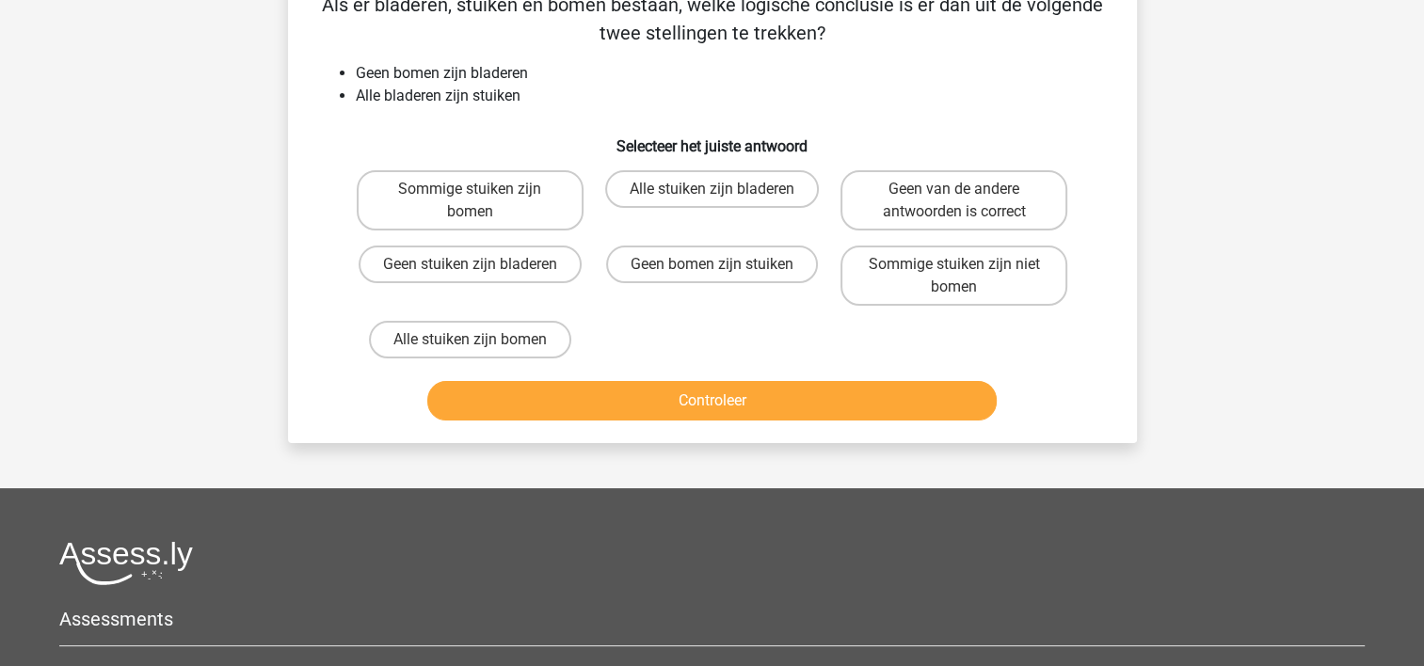
scroll to position [87, 0]
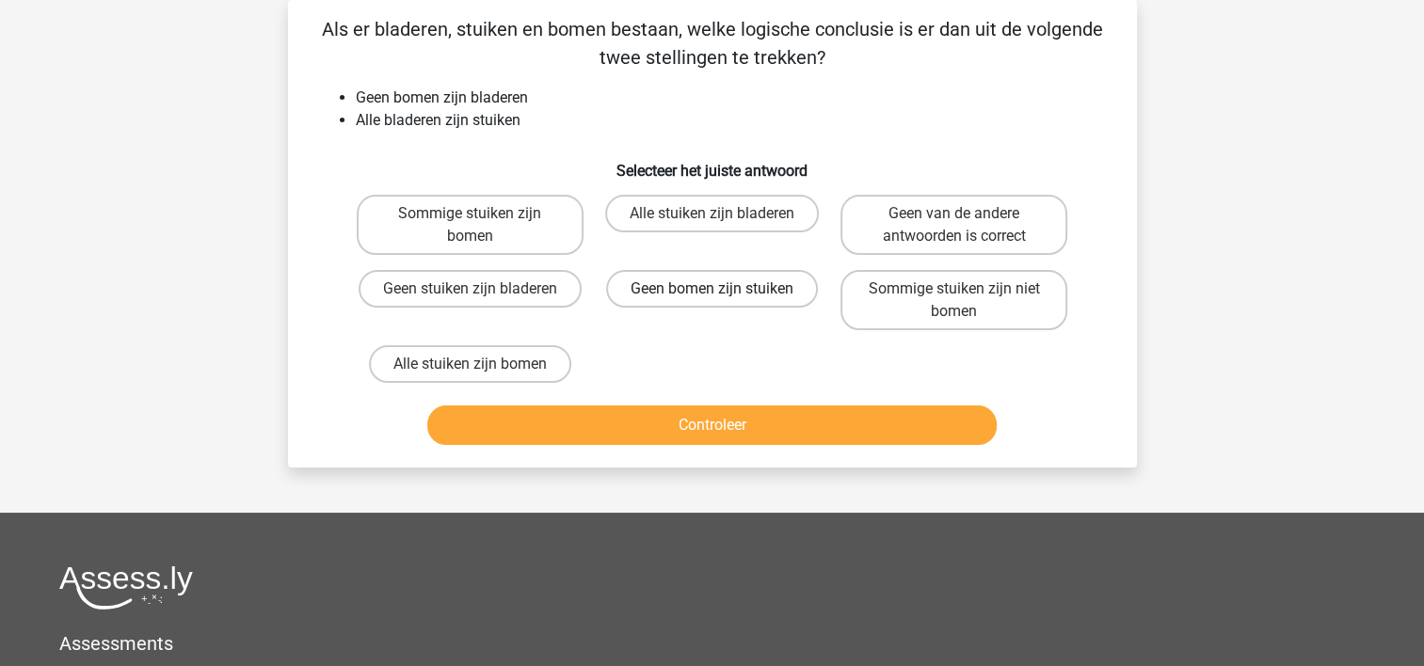
click at [635, 277] on label "Geen bomen zijn stuiken" at bounding box center [712, 289] width 212 height 38
click at [711, 289] on input "Geen bomen zijn stuiken" at bounding box center [717, 295] width 12 height 12
radio input "true"
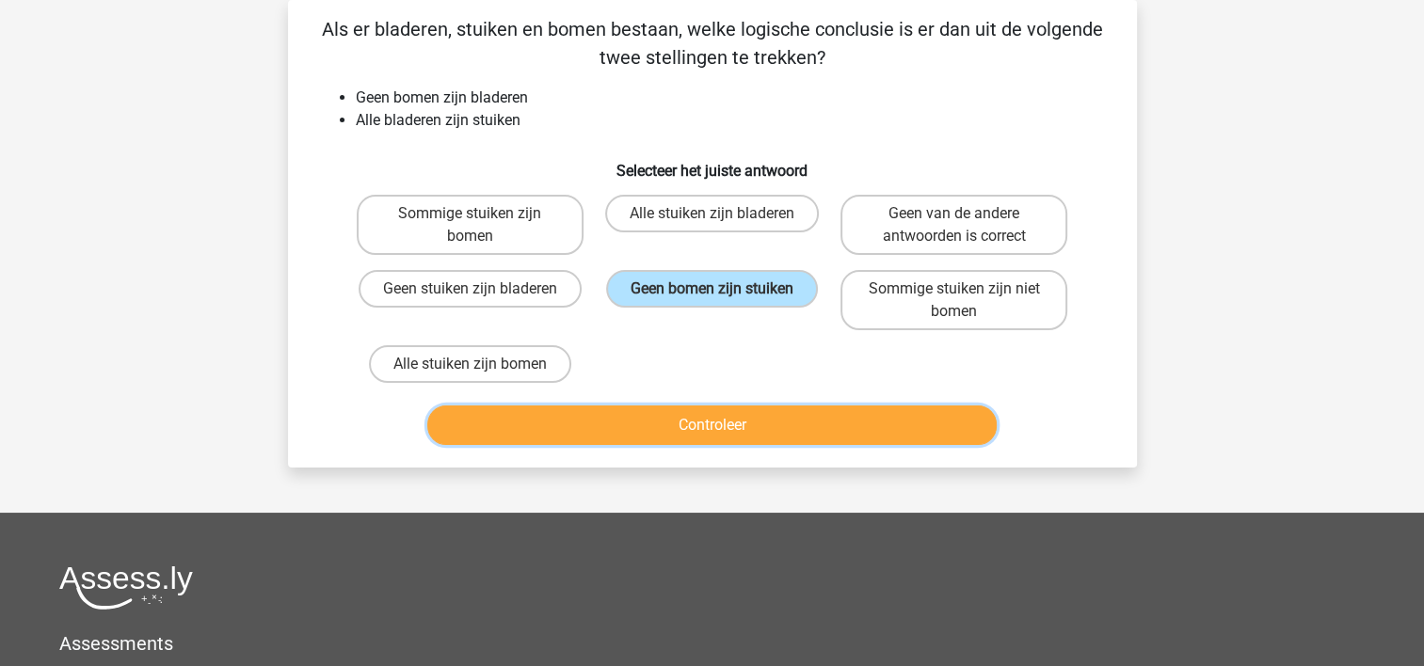
click at [610, 411] on button "Controleer" at bounding box center [711, 426] width 569 height 40
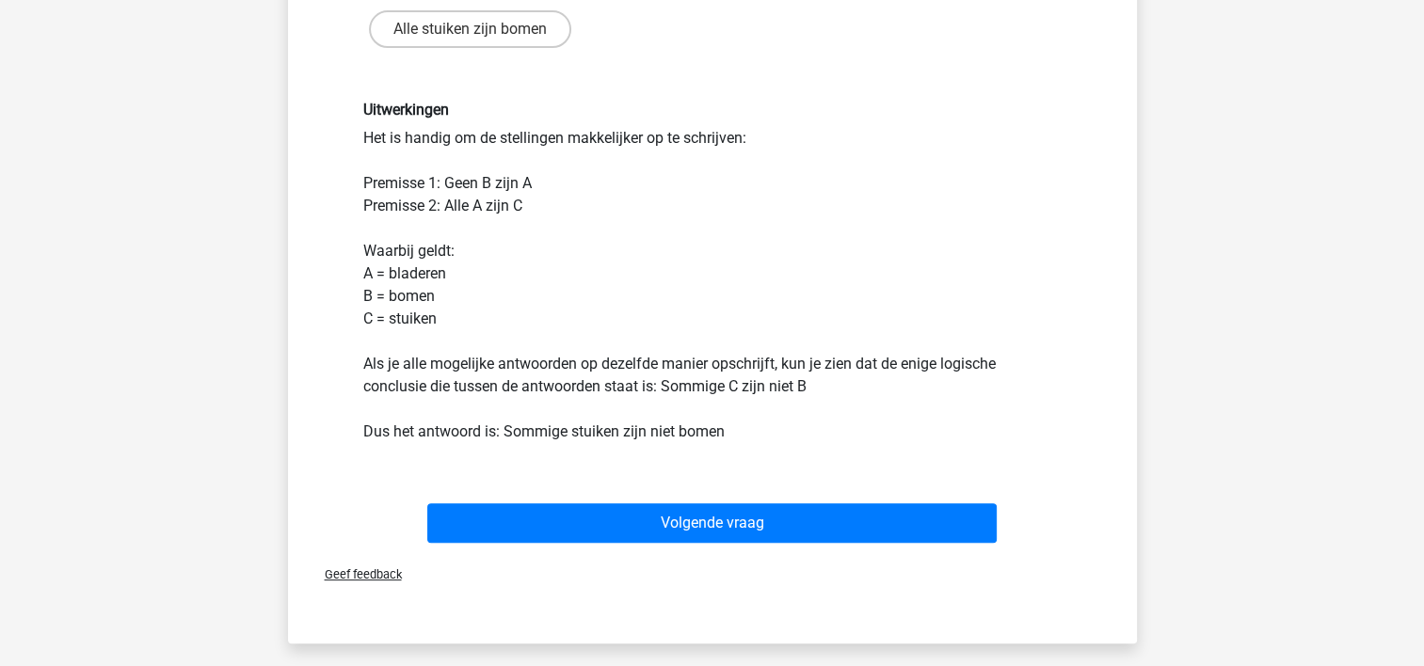
scroll to position [429, 0]
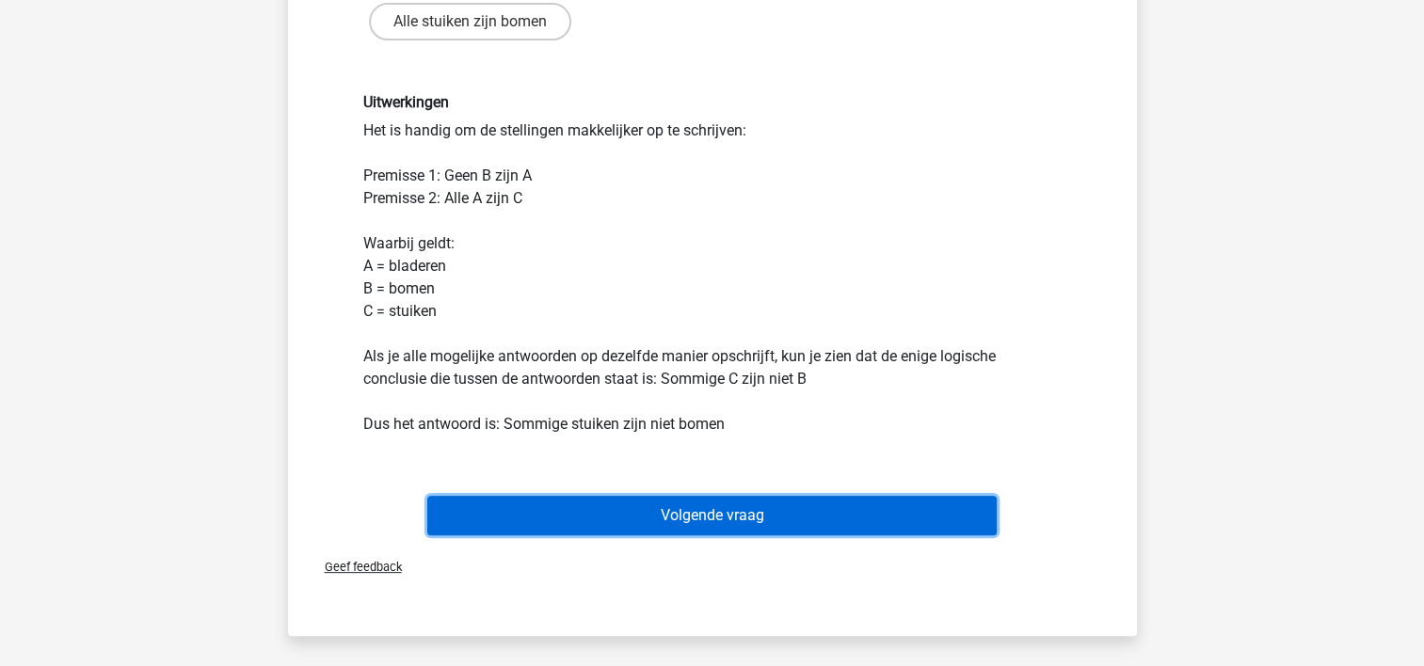
click at [926, 497] on button "Volgende vraag" at bounding box center [711, 516] width 569 height 40
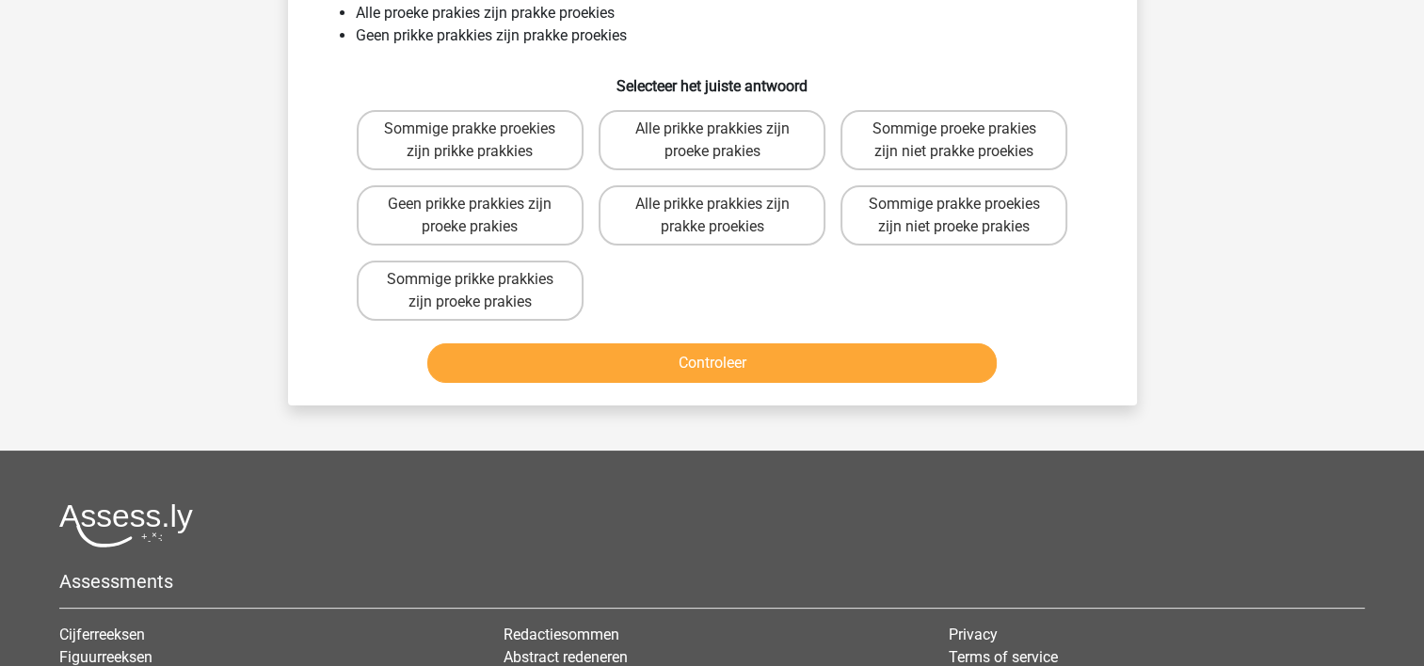
scroll to position [87, 0]
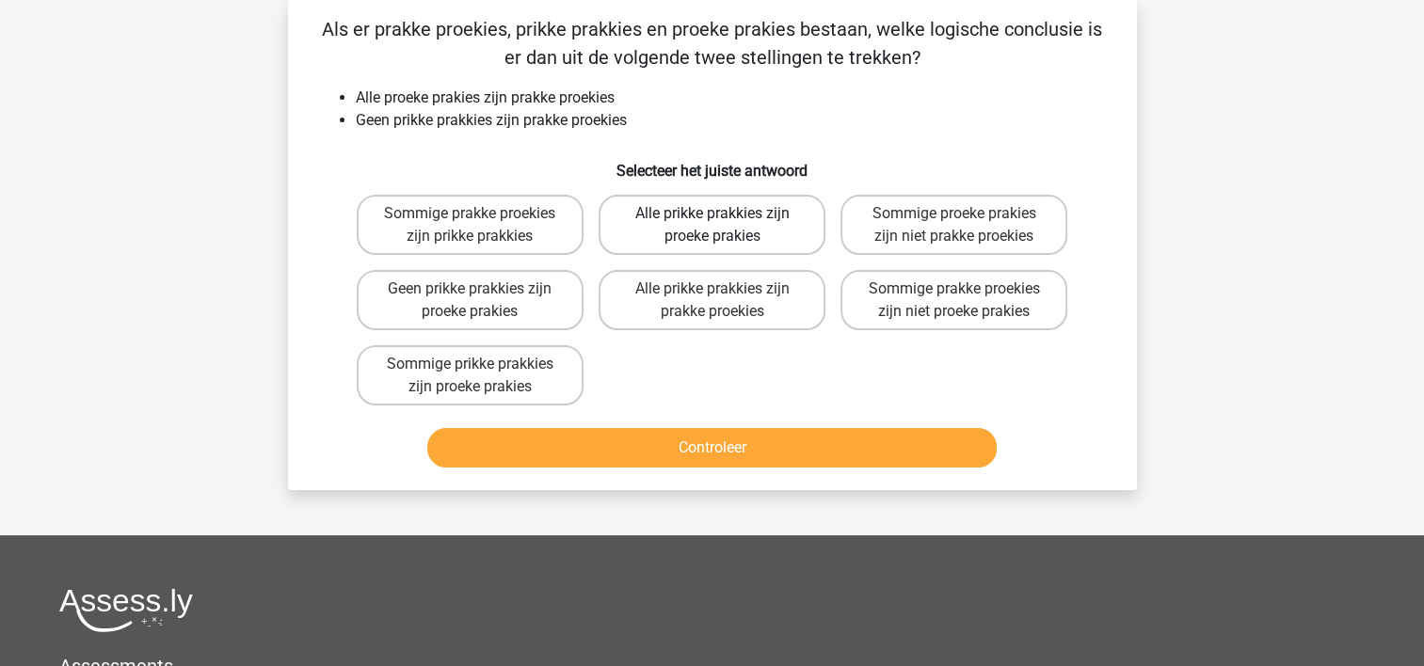
click at [646, 216] on label "Alle prikke prakkies zijn proeke prakies" at bounding box center [711, 225] width 227 height 60
click at [711, 216] on input "Alle prikke prakkies zijn proeke prakies" at bounding box center [717, 220] width 12 height 12
radio input "true"
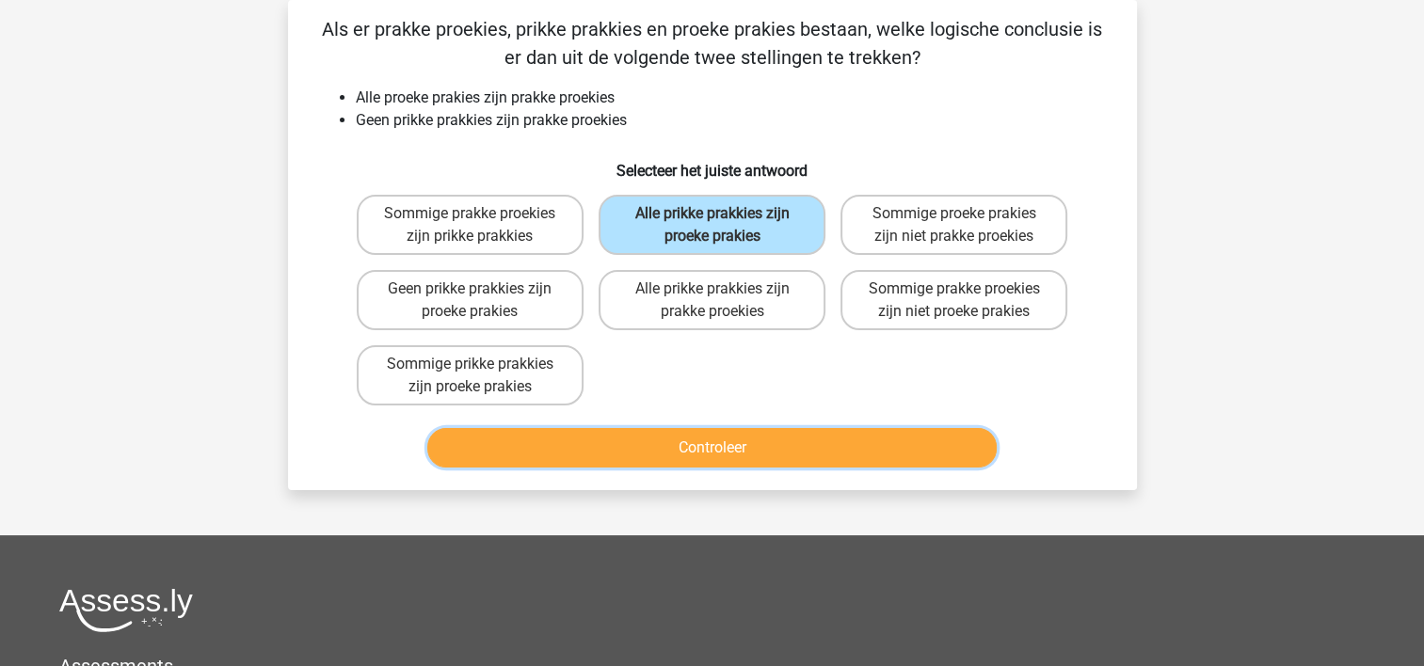
click at [640, 433] on button "Controleer" at bounding box center [711, 448] width 569 height 40
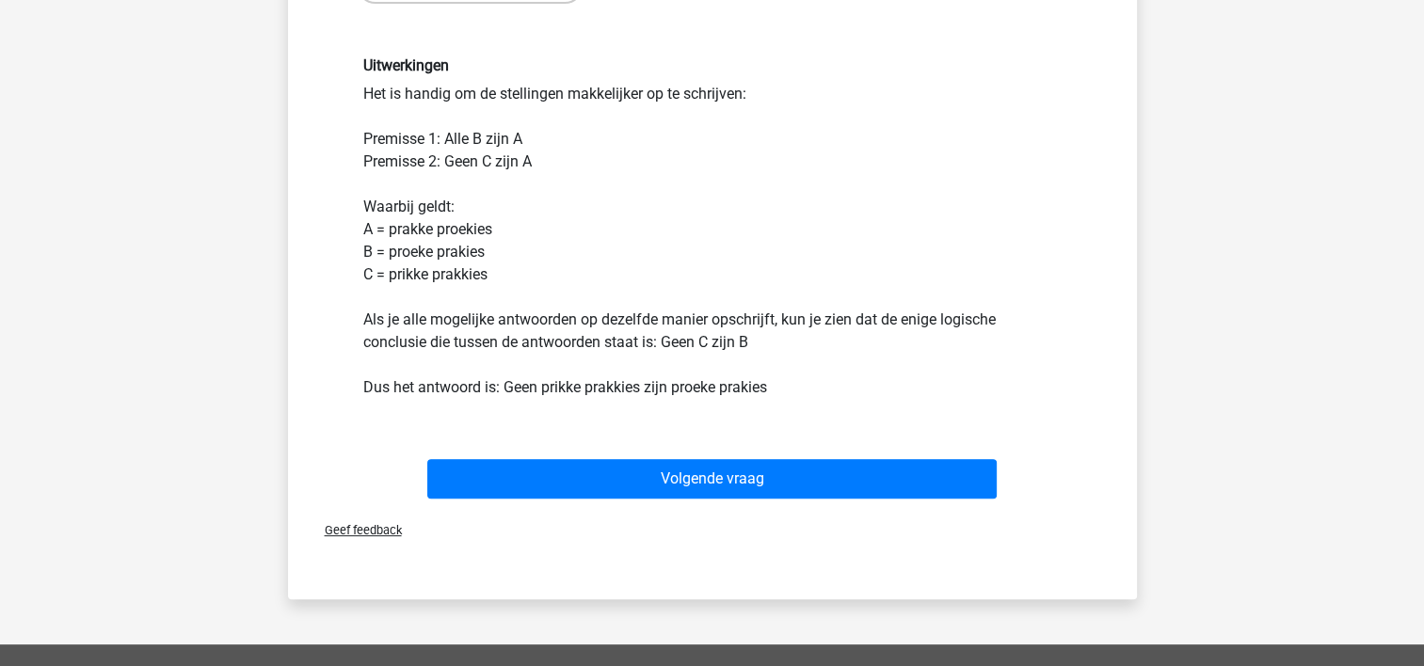
scroll to position [512, 0]
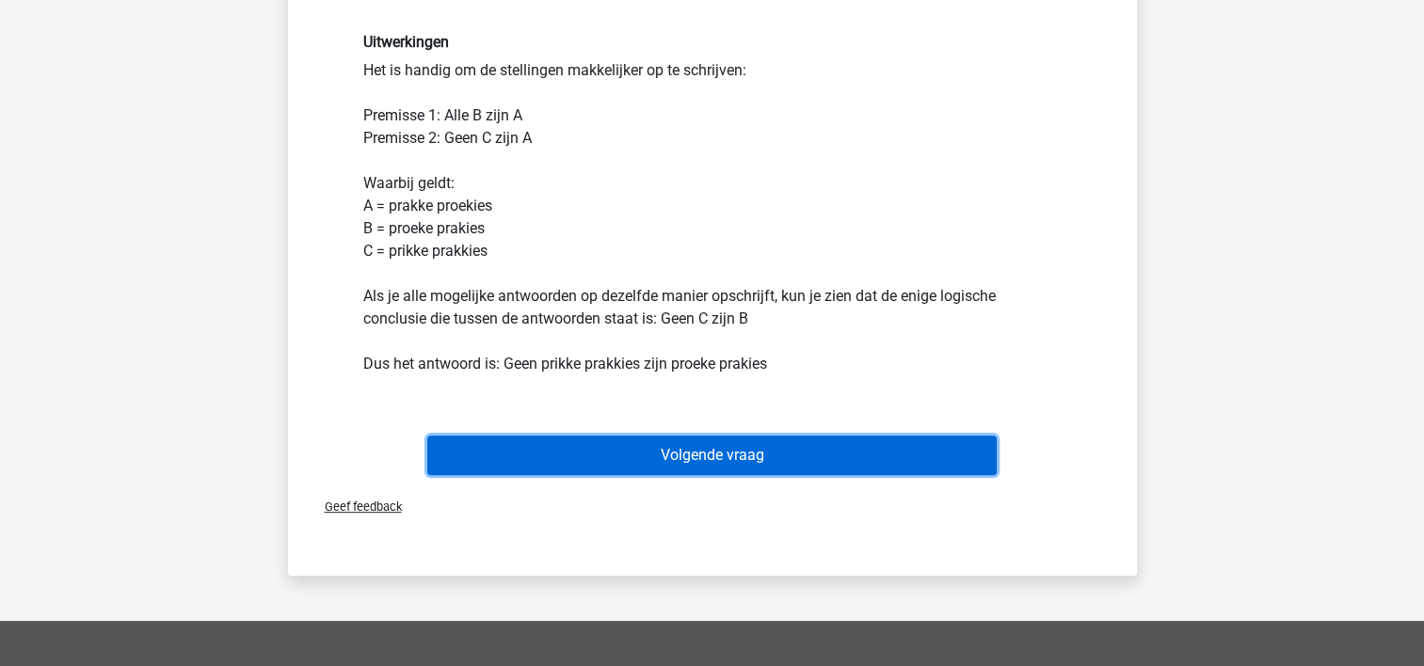
click at [951, 455] on button "Volgende vraag" at bounding box center [711, 456] width 569 height 40
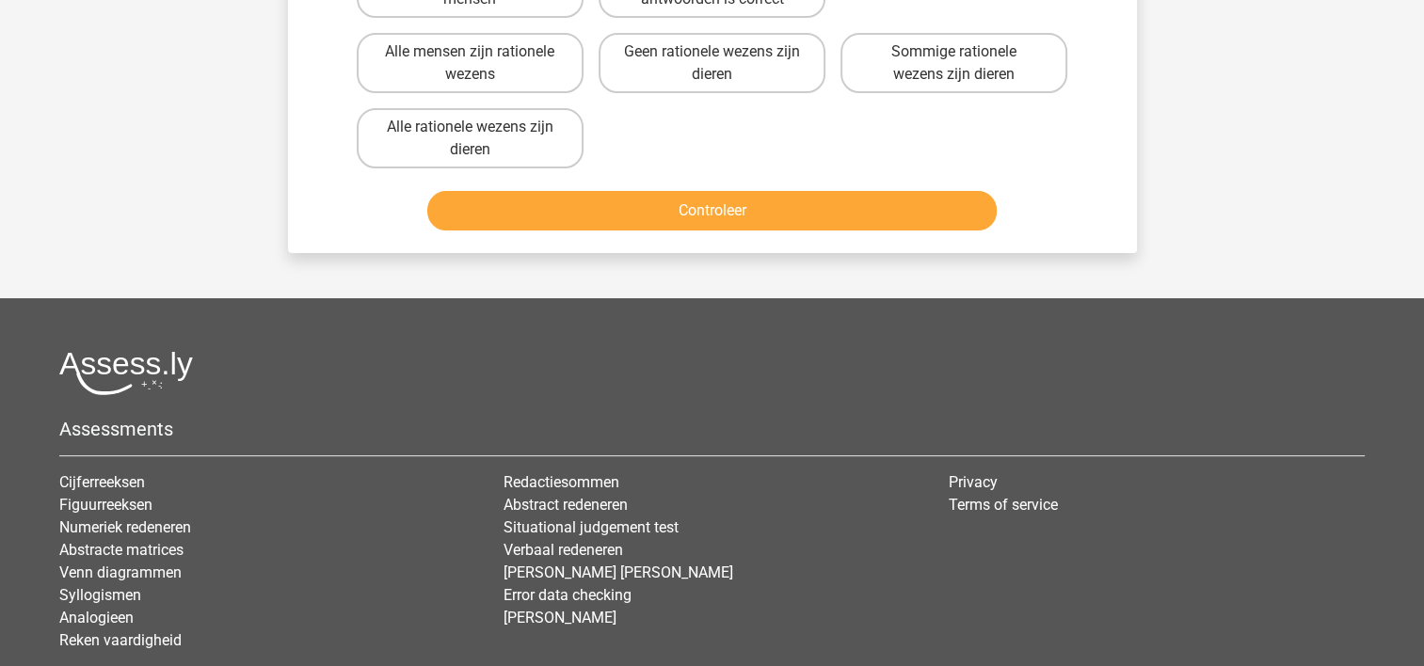
scroll to position [87, 0]
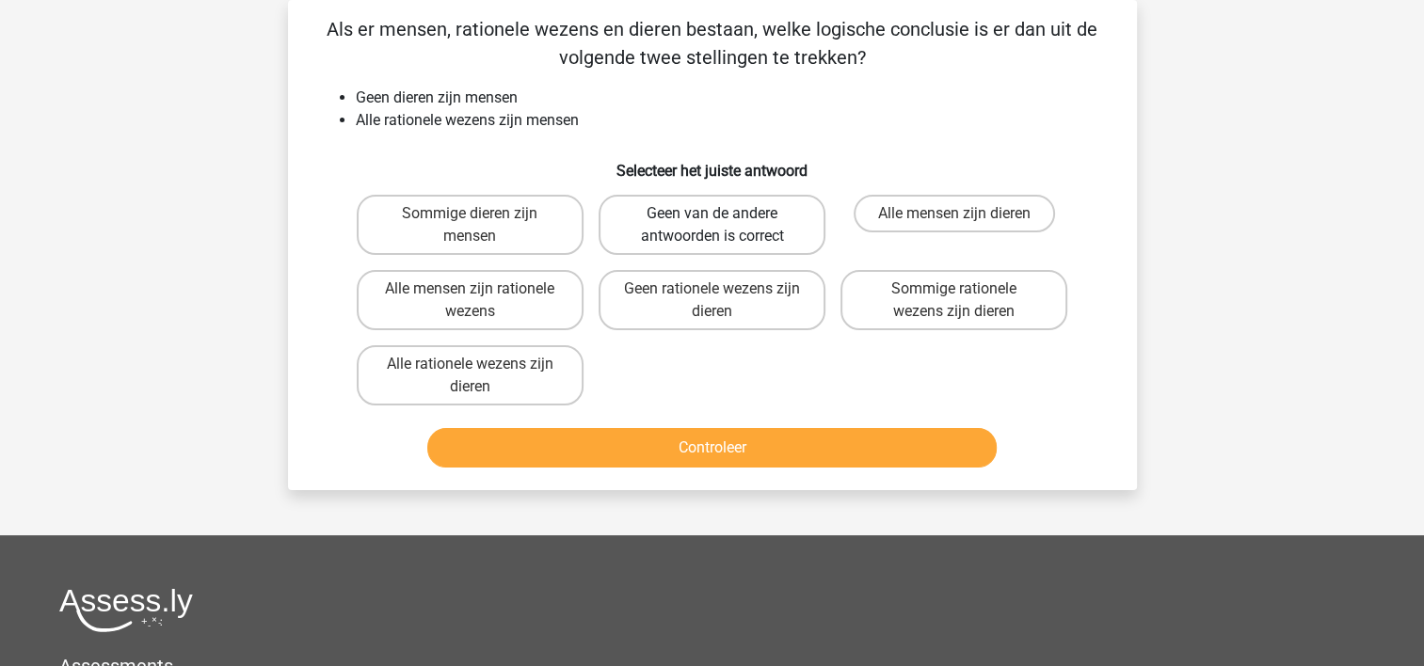
click at [642, 218] on label "Geen van de andere antwoorden is correct" at bounding box center [711, 225] width 227 height 60
click at [711, 218] on input "Geen van de andere antwoorden is correct" at bounding box center [717, 220] width 12 height 12
radio input "true"
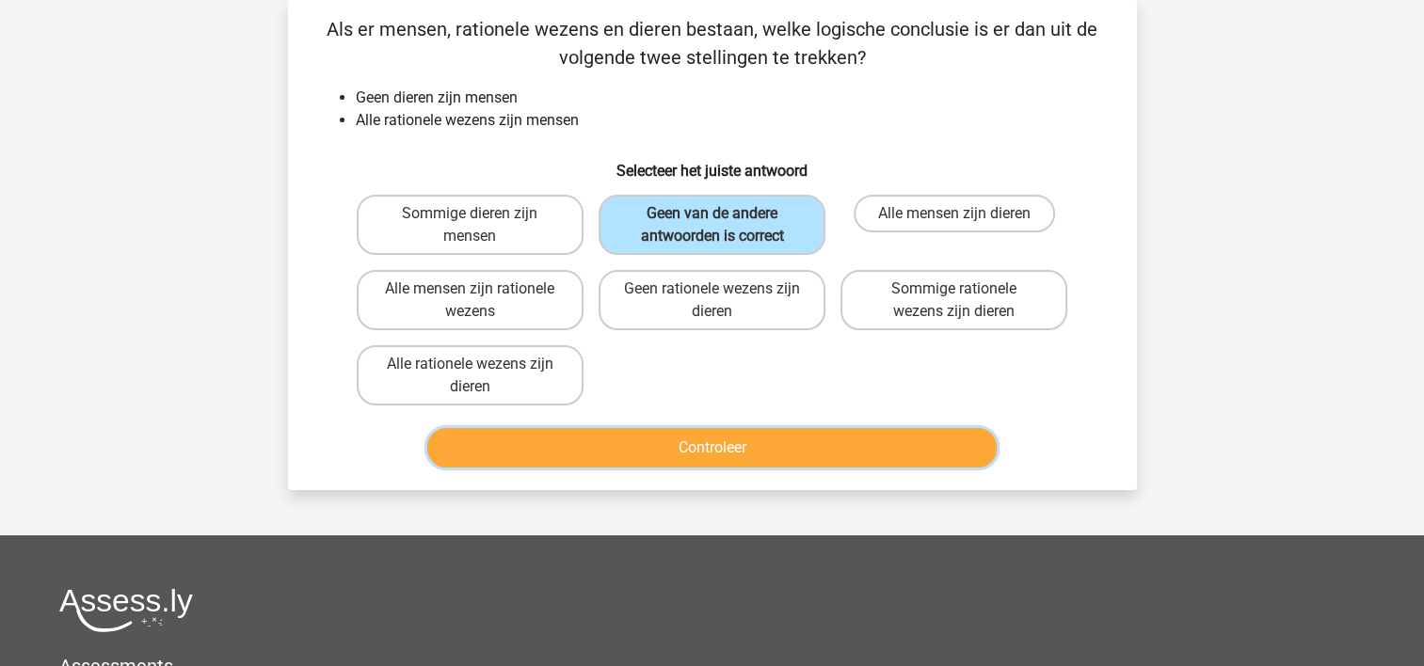
click at [646, 431] on button "Controleer" at bounding box center [711, 448] width 569 height 40
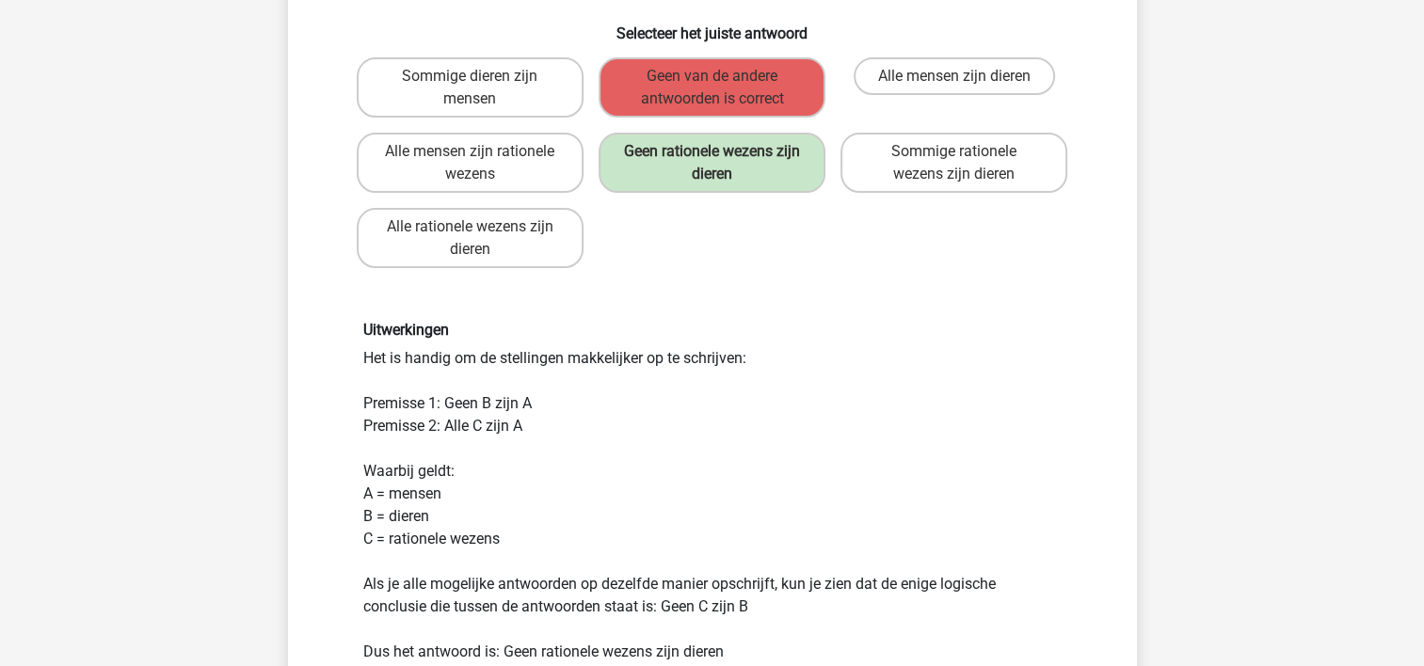
scroll to position [271, 0]
